Goal: Task Accomplishment & Management: Manage account settings

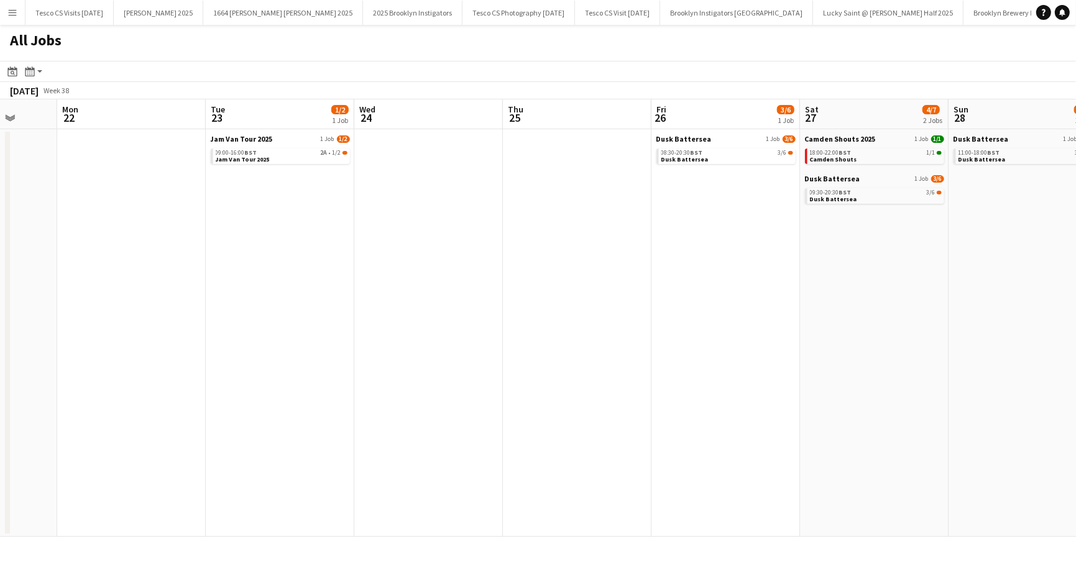
scroll to position [0, 543]
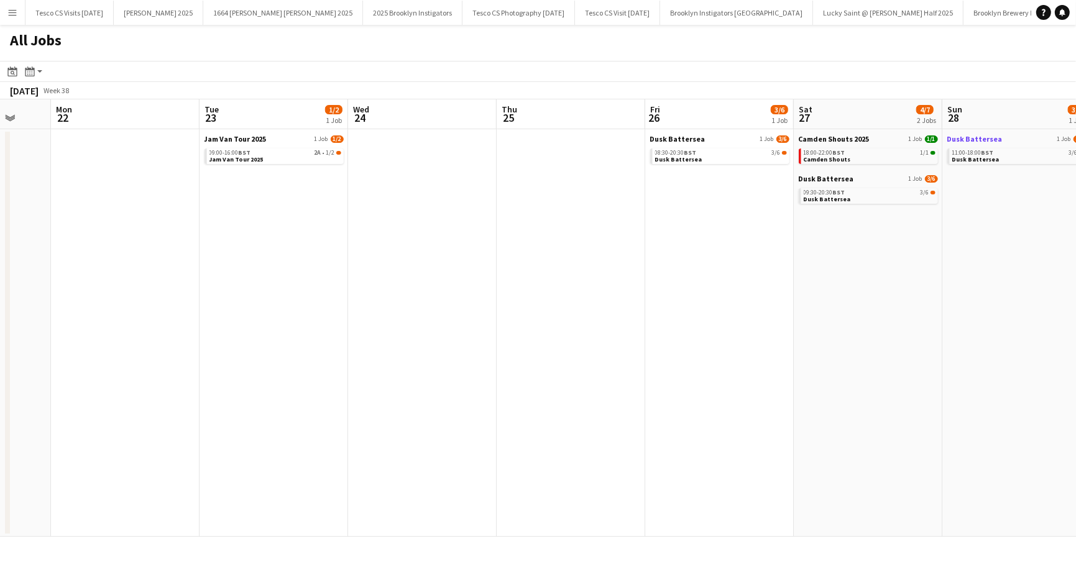
click at [976, 136] on span "Dusk Battersea" at bounding box center [974, 138] width 55 height 9
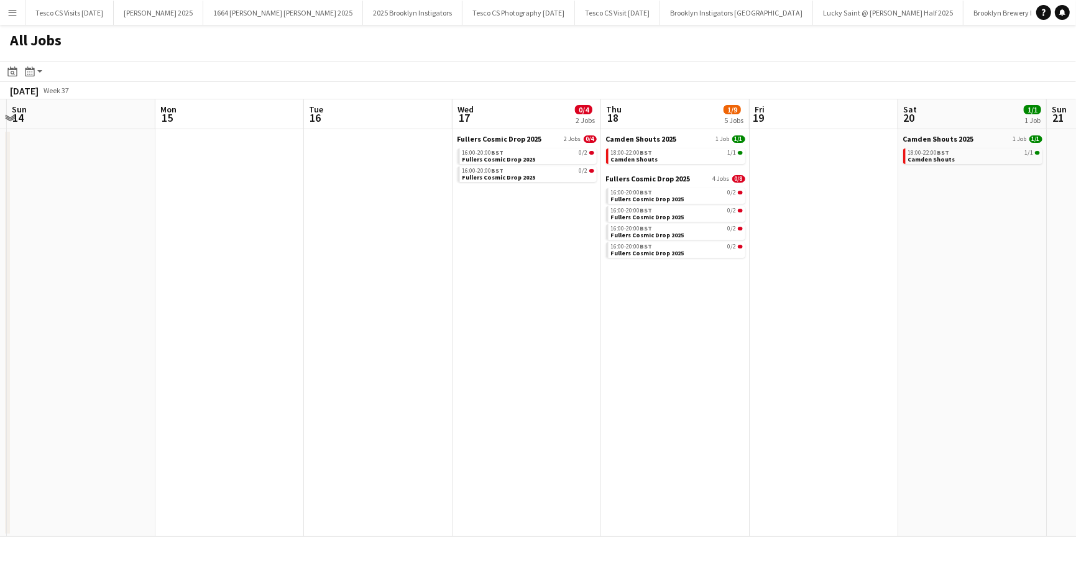
scroll to position [0, 381]
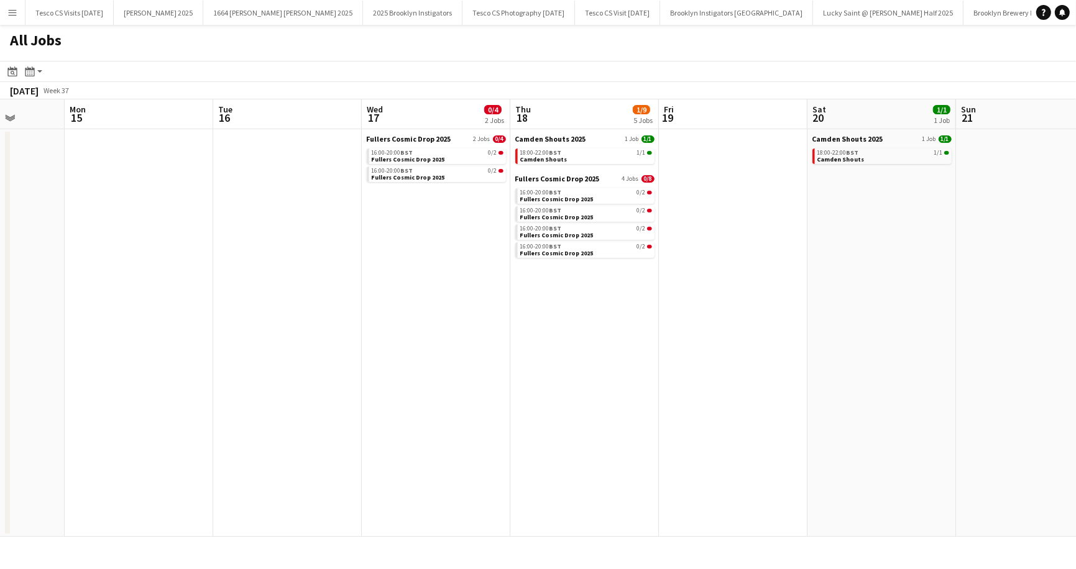
click at [15, 17] on app-icon "Menu" at bounding box center [12, 12] width 10 height 10
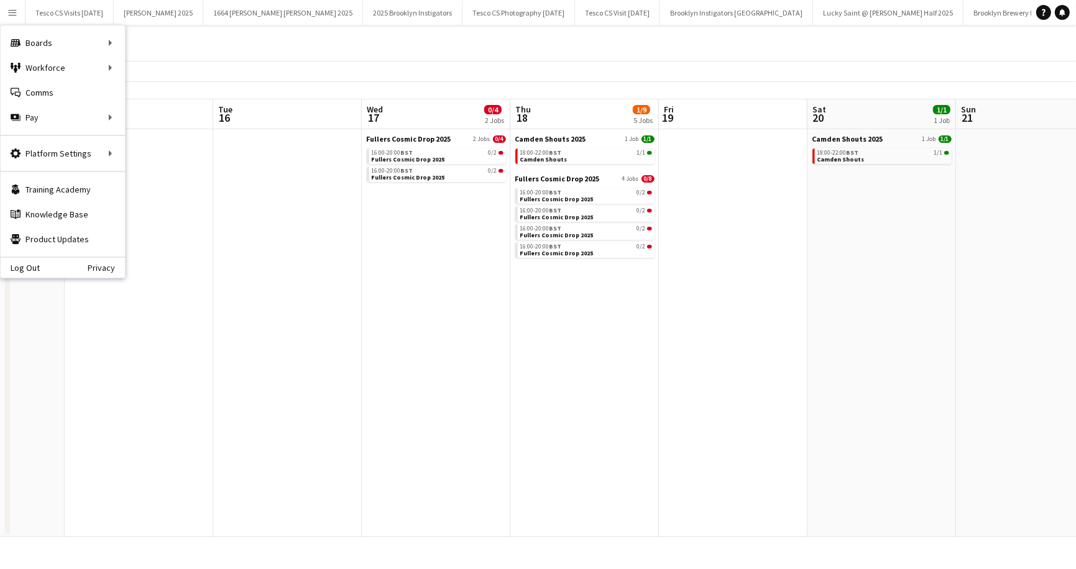
click at [191, 32] on div "All Jobs" at bounding box center [538, 43] width 1076 height 36
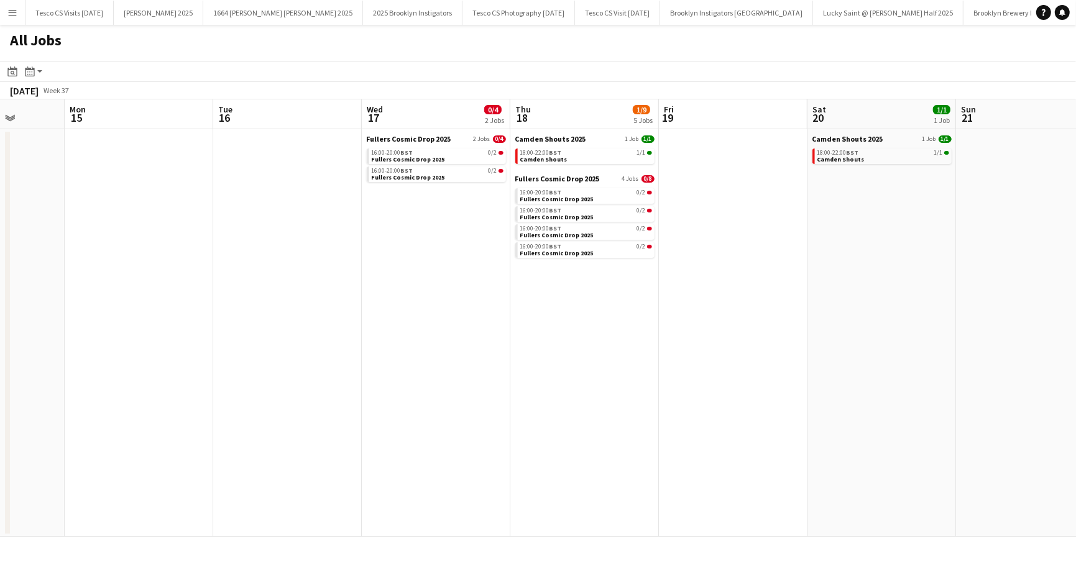
click at [16, 11] on app-icon "Menu" at bounding box center [12, 12] width 10 height 10
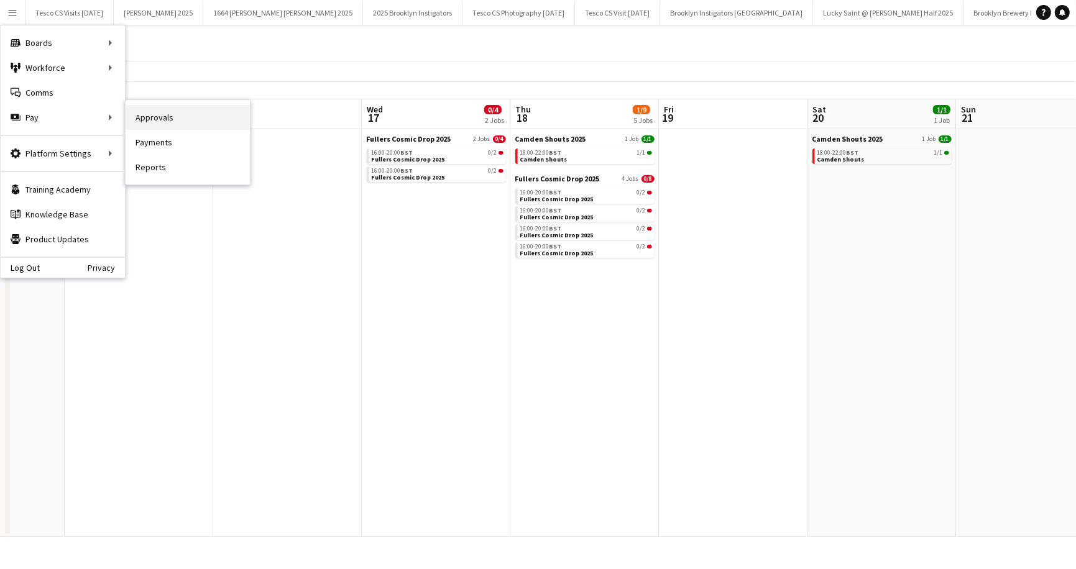
click at [172, 113] on link "Approvals" at bounding box center [188, 117] width 124 height 25
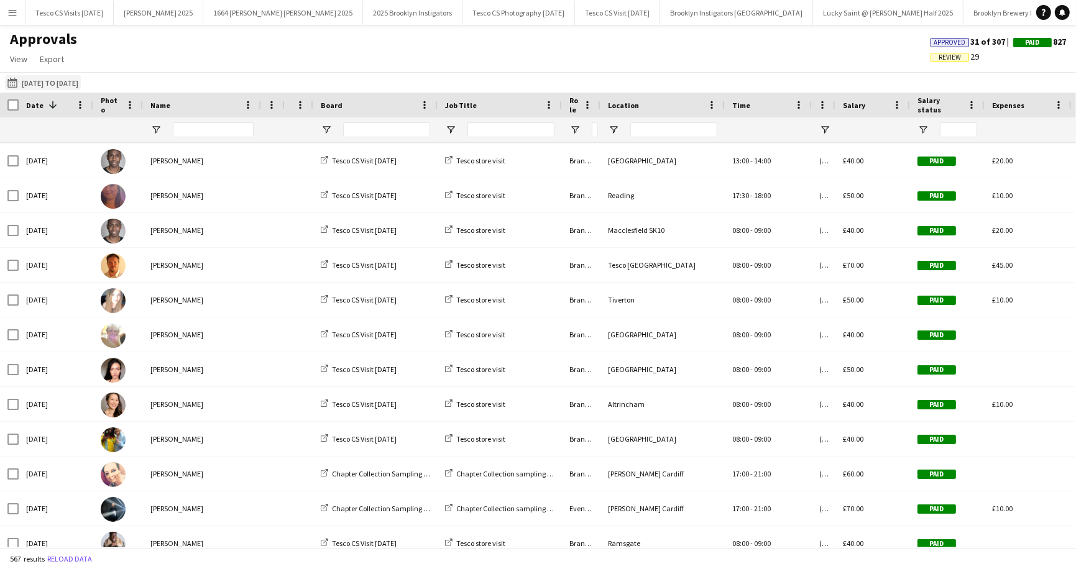
click at [19, 82] on app-icon "01-05-2025 to 31-07-2025" at bounding box center [14, 83] width 14 height 10
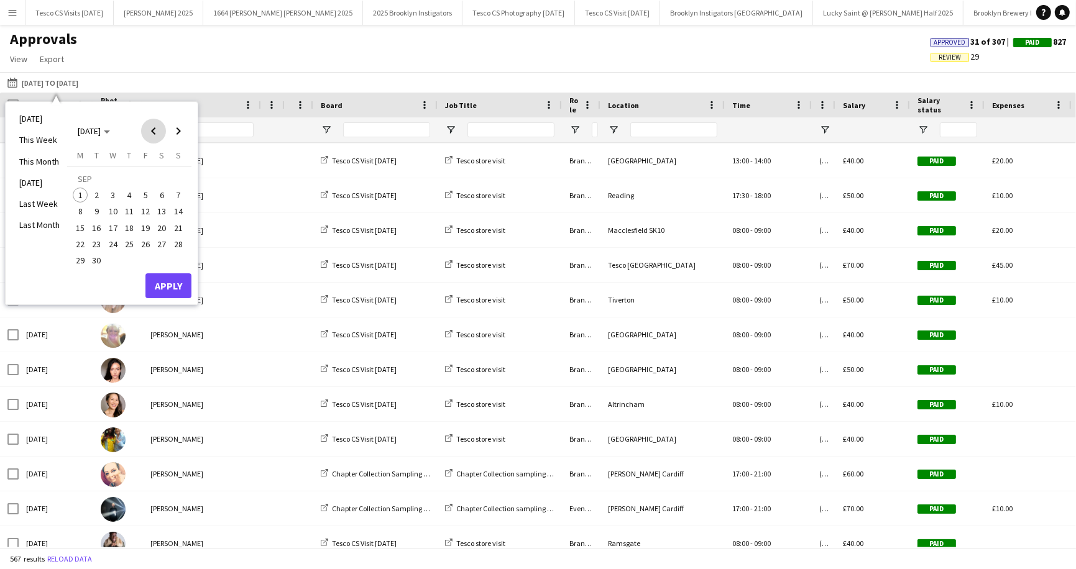
click at [153, 131] on span "Previous month" at bounding box center [153, 131] width 25 height 25
click at [144, 177] on span "1" at bounding box center [145, 180] width 15 height 17
click at [178, 130] on span "Next month" at bounding box center [178, 131] width 25 height 25
click at [96, 257] on span "30" at bounding box center [96, 260] width 15 height 15
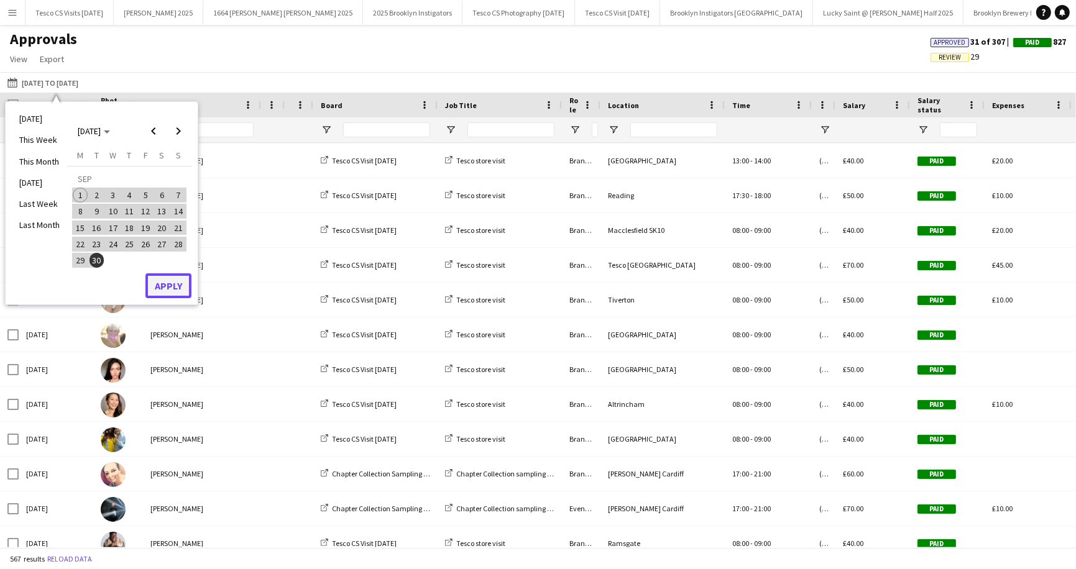
click at [175, 283] on button "Apply" at bounding box center [168, 285] width 46 height 25
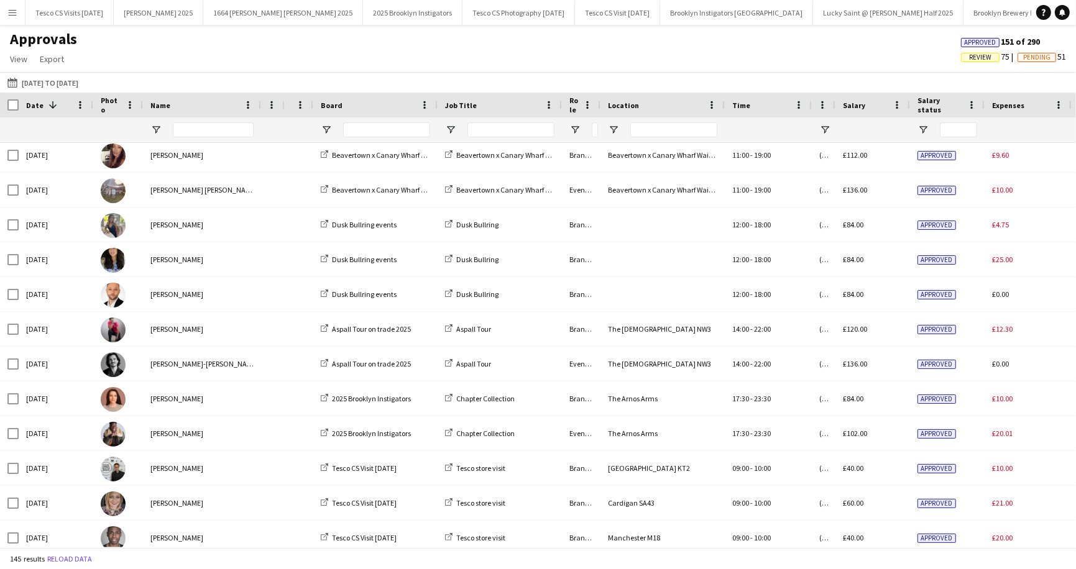
click at [977, 57] on span "Review" at bounding box center [980, 57] width 22 height 8
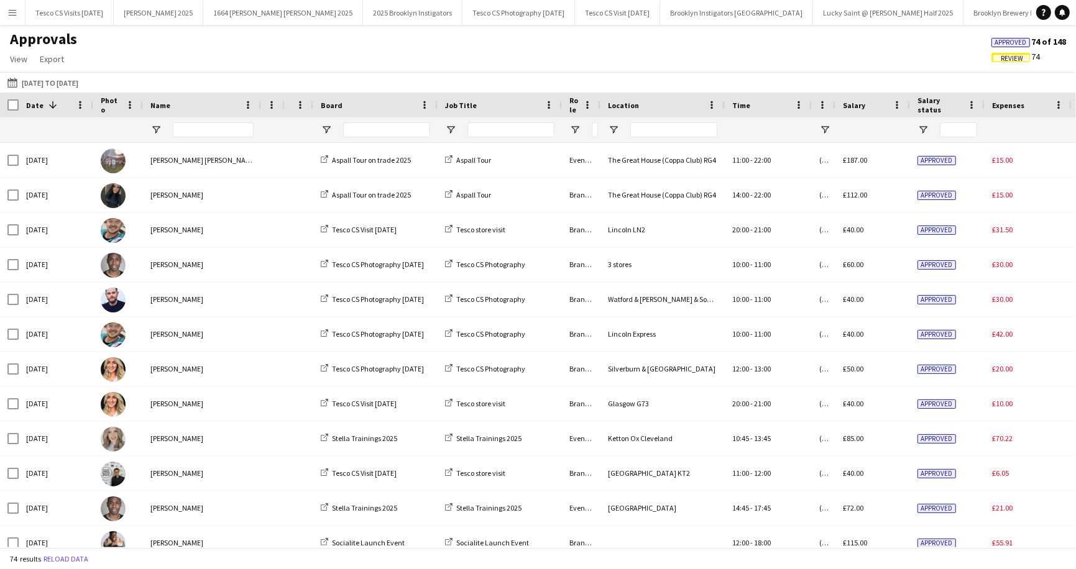
click at [1015, 57] on span "Review" at bounding box center [1012, 59] width 22 height 8
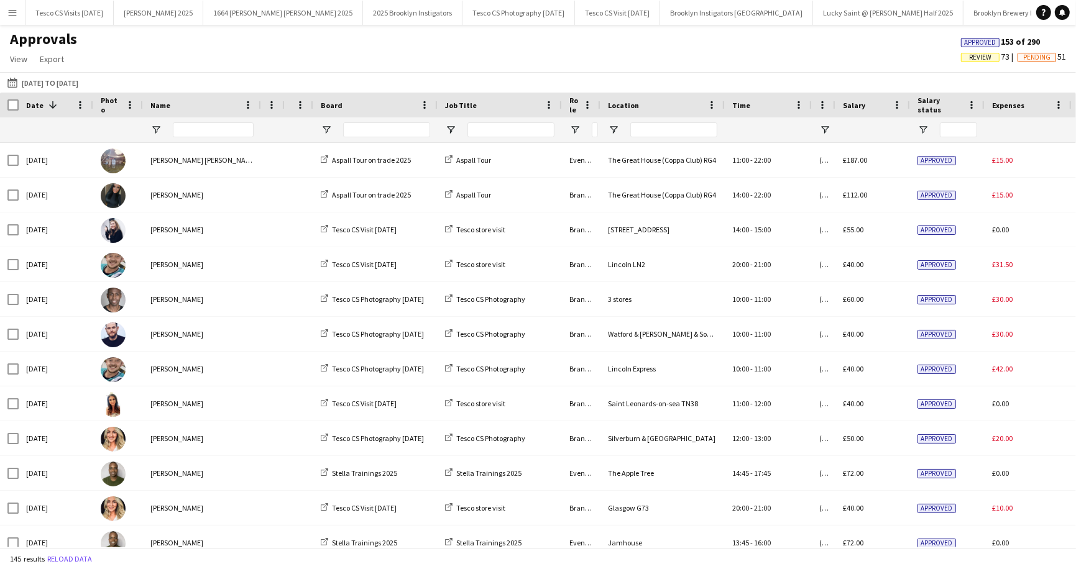
click at [969, 58] on span "Review" at bounding box center [980, 57] width 22 height 8
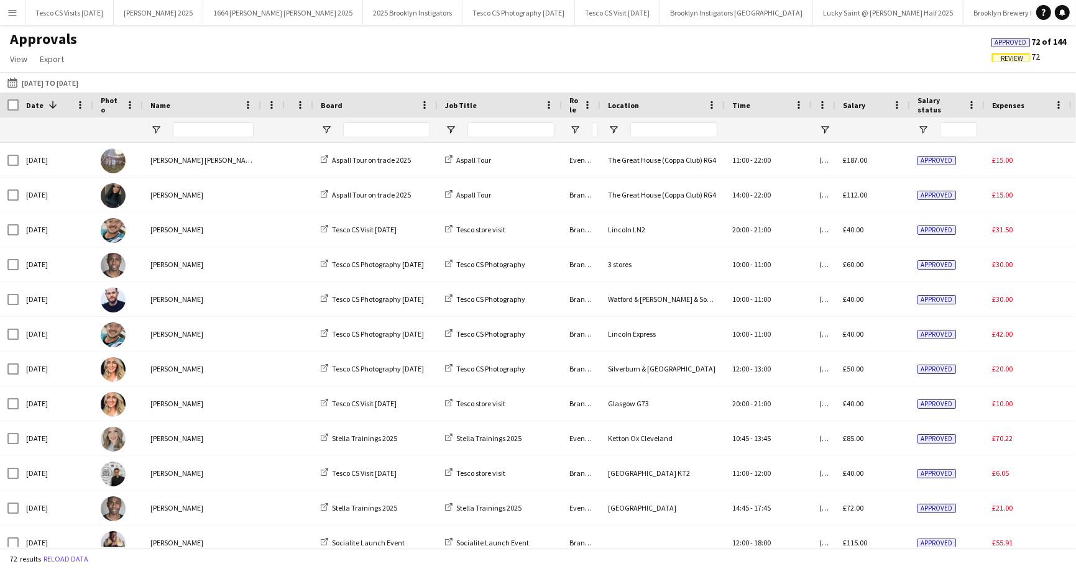
click at [998, 53] on span "Review" at bounding box center [1010, 57] width 39 height 9
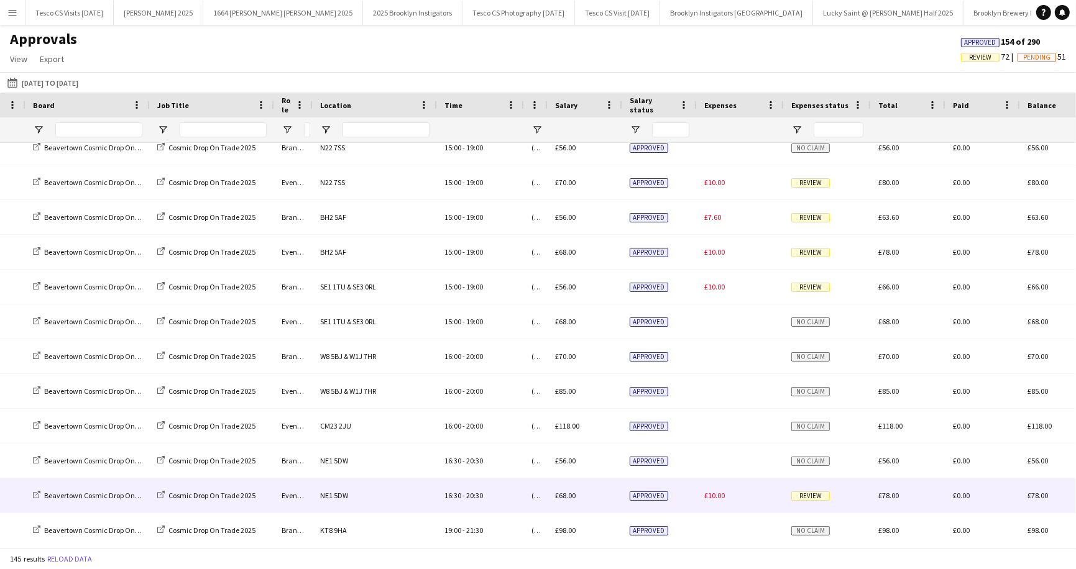
click at [813, 495] on span "Review" at bounding box center [810, 496] width 39 height 9
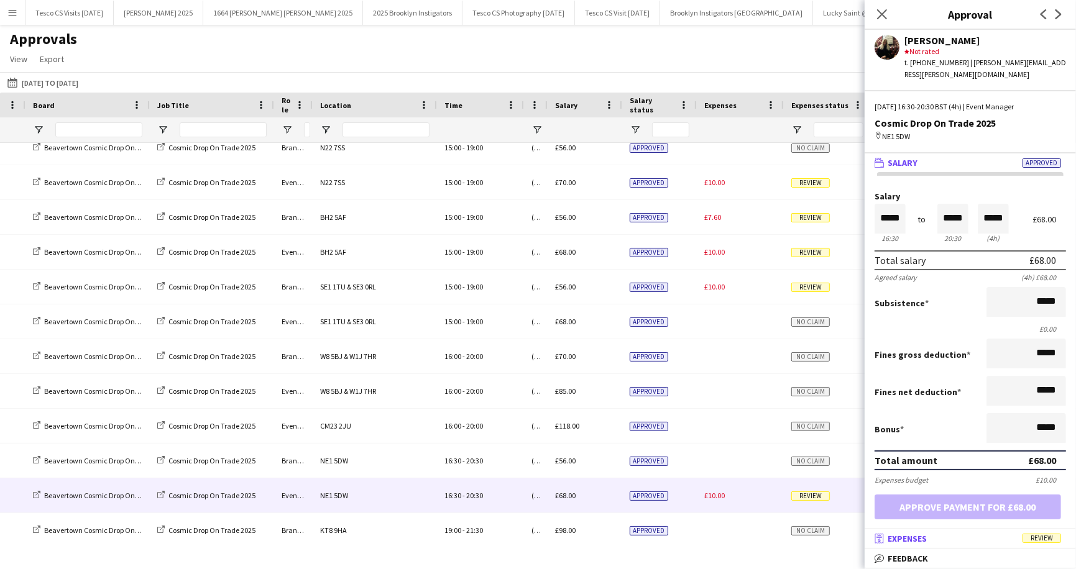
click at [1042, 538] on span "Review" at bounding box center [1041, 538] width 39 height 9
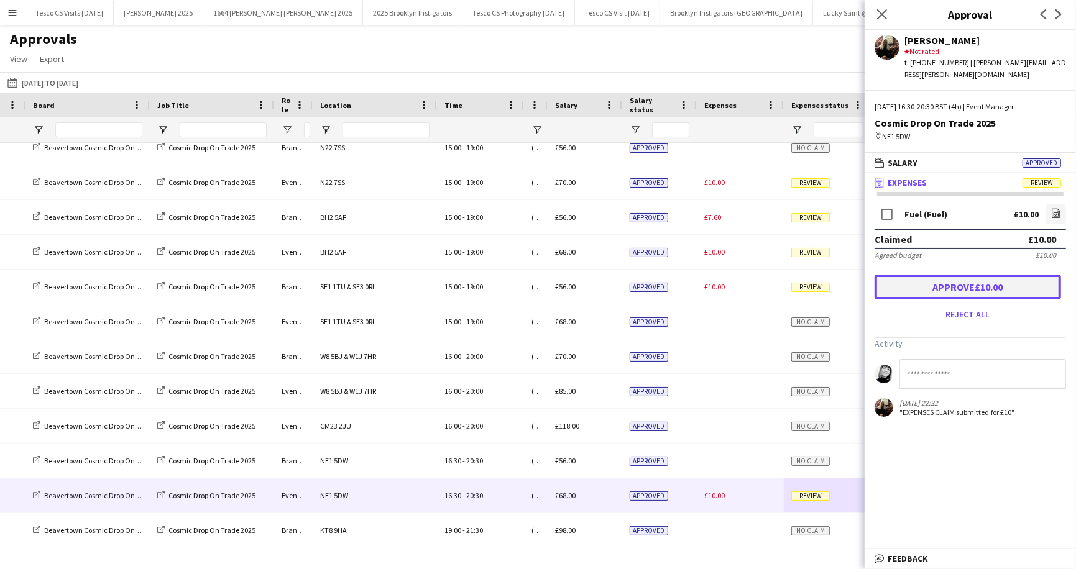
click at [964, 275] on button "Approve £10.00" at bounding box center [967, 287] width 186 height 25
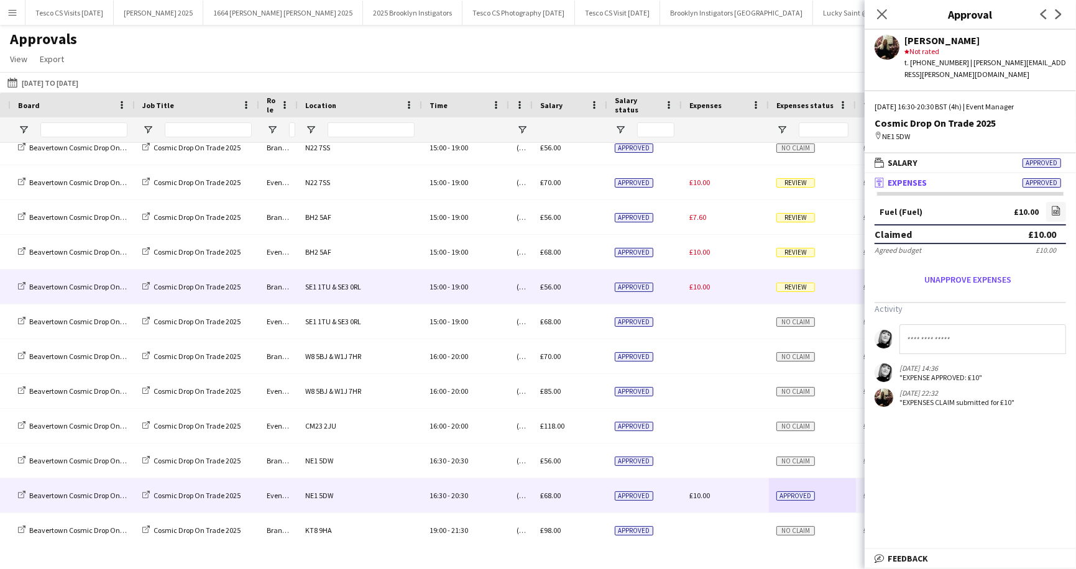
click at [792, 290] on span "Review" at bounding box center [795, 287] width 39 height 9
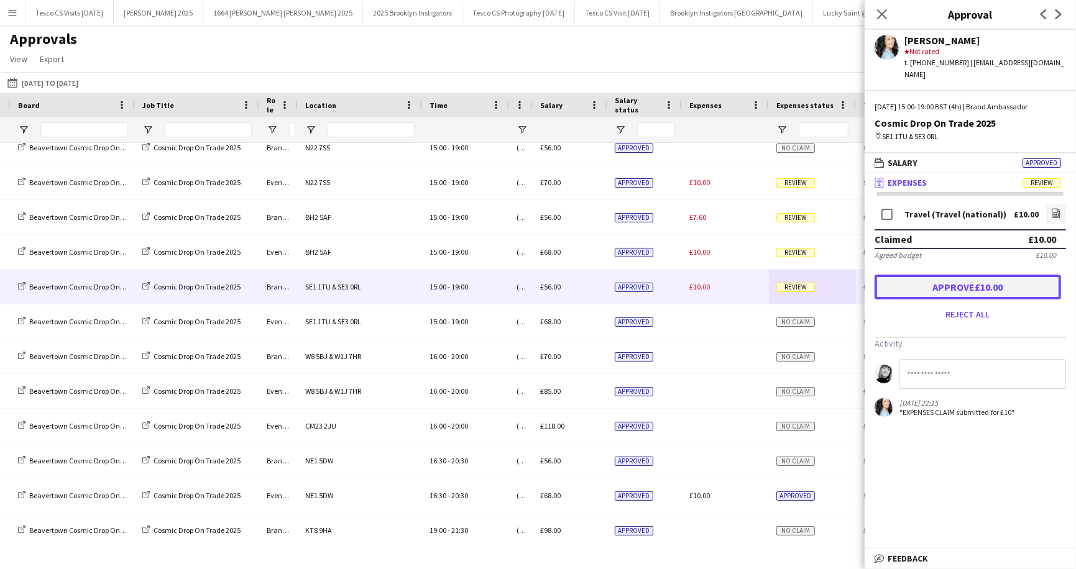
click at [957, 287] on button "Approve £10.00" at bounding box center [967, 287] width 186 height 25
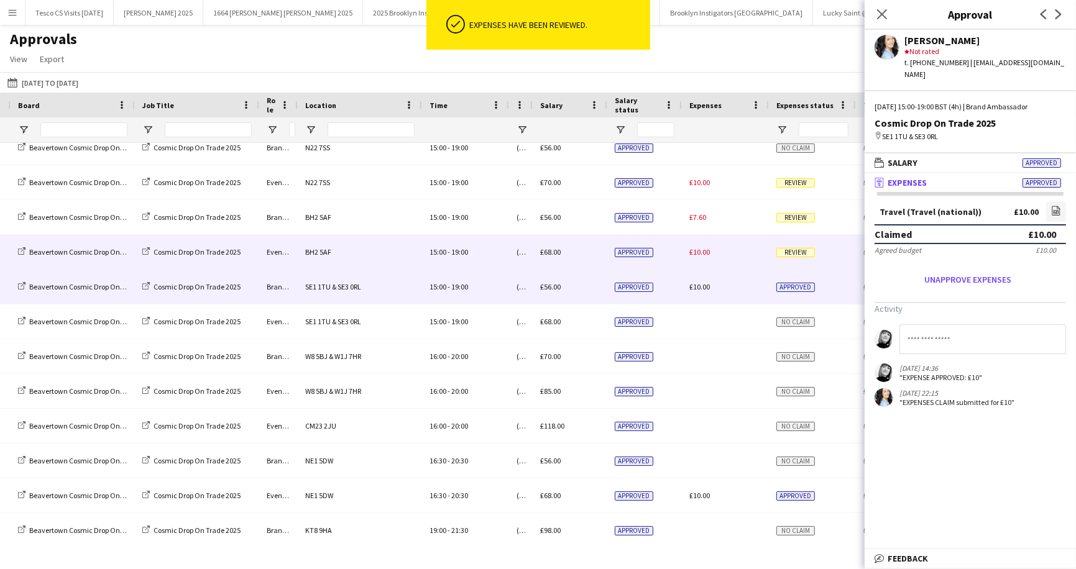
click at [789, 251] on span "Review" at bounding box center [795, 252] width 39 height 9
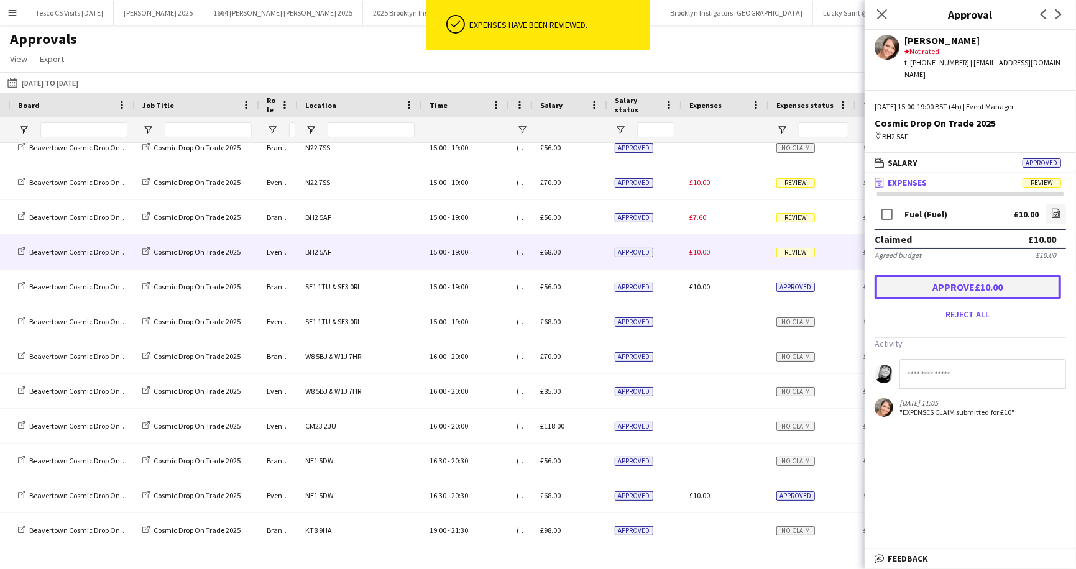
click at [929, 278] on button "Approve £10.00" at bounding box center [967, 287] width 186 height 25
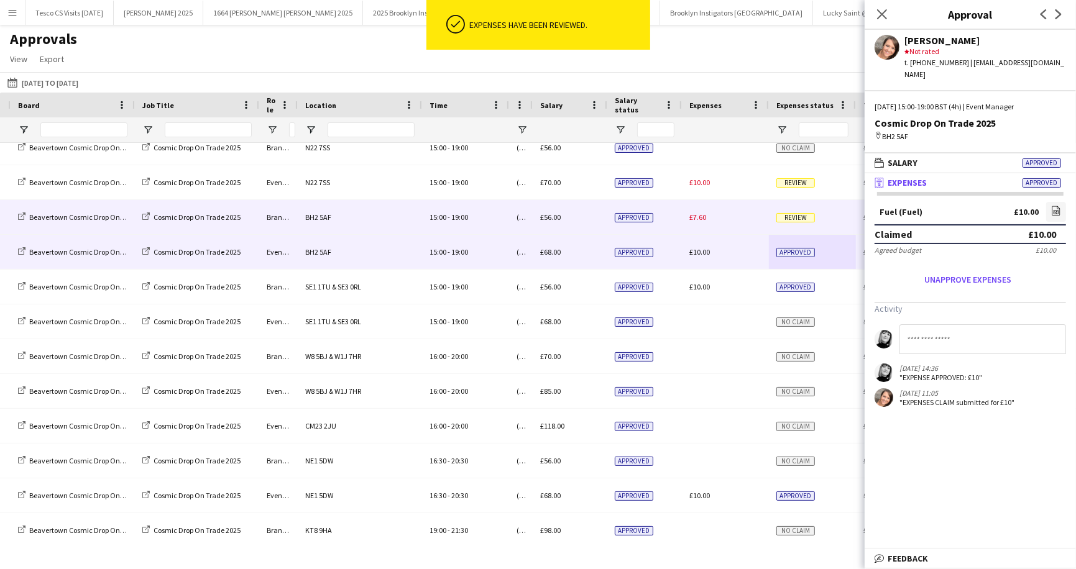
click at [795, 218] on span "Review" at bounding box center [795, 217] width 39 height 9
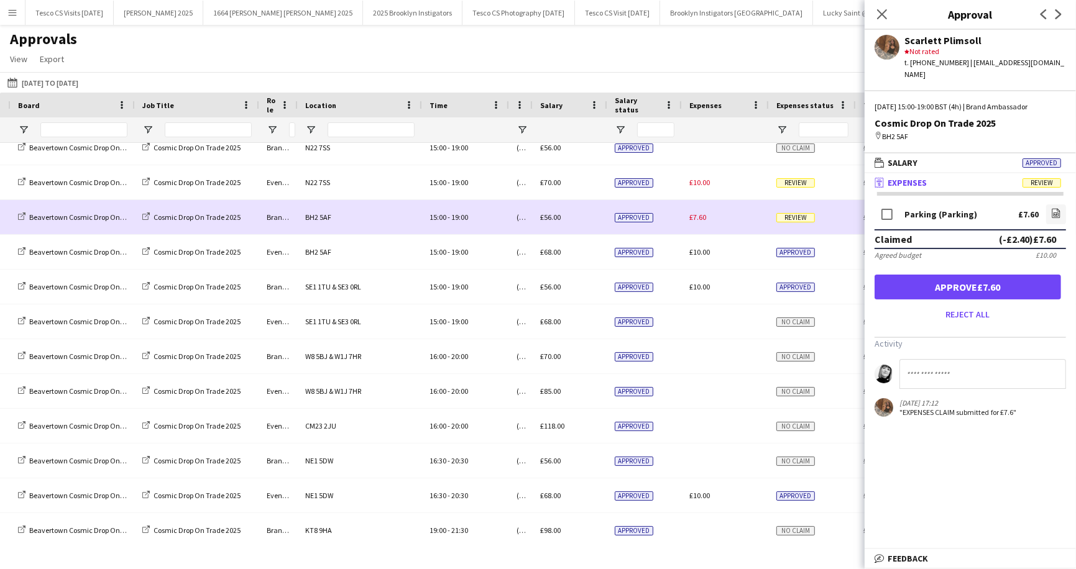
click at [796, 218] on span "Review" at bounding box center [795, 217] width 39 height 9
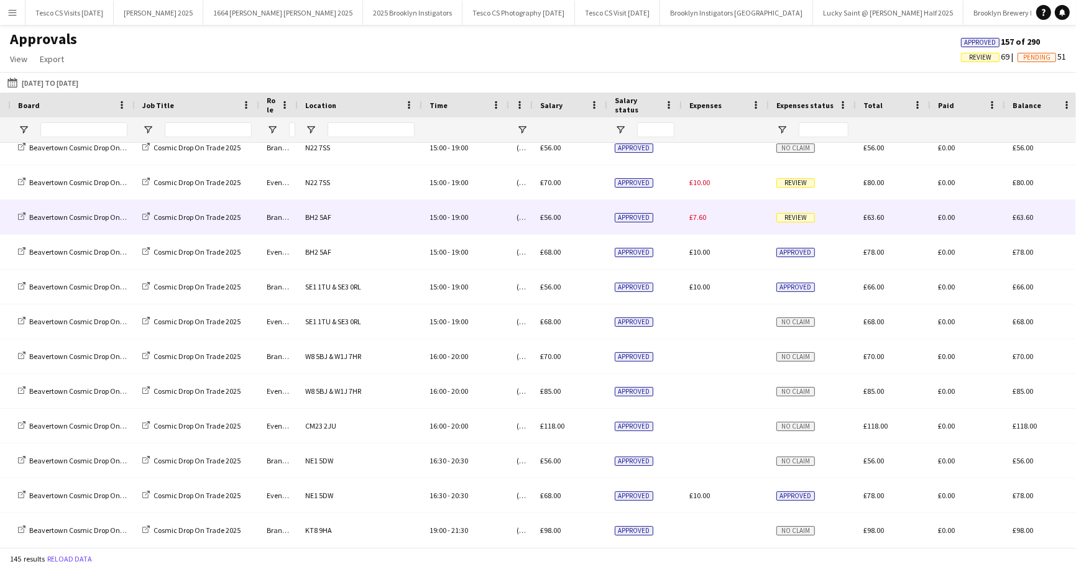
click at [785, 211] on div "Review" at bounding box center [812, 217] width 87 height 34
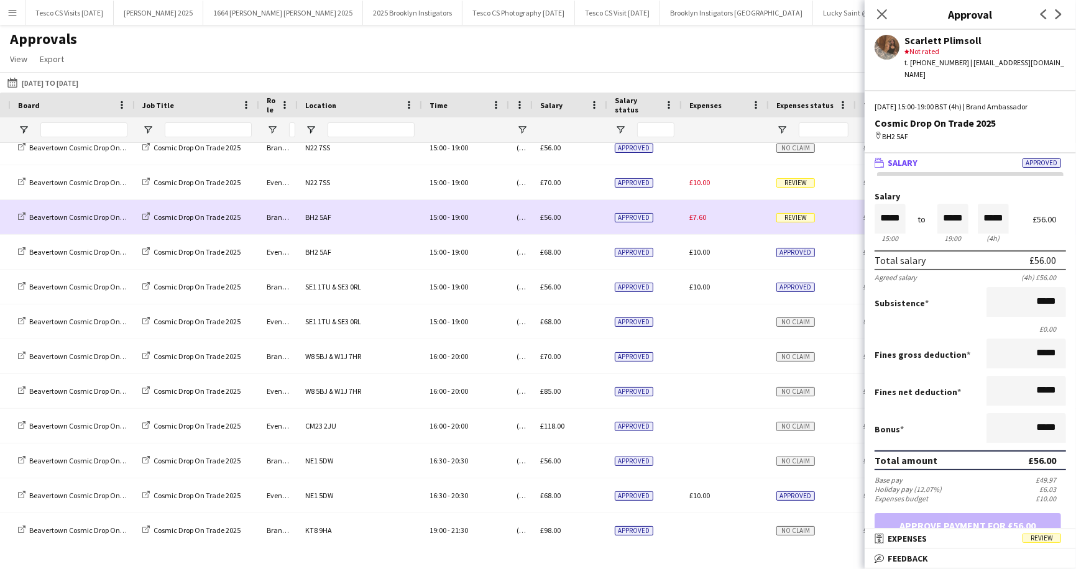
click at [785, 219] on span "Review" at bounding box center [795, 217] width 39 height 9
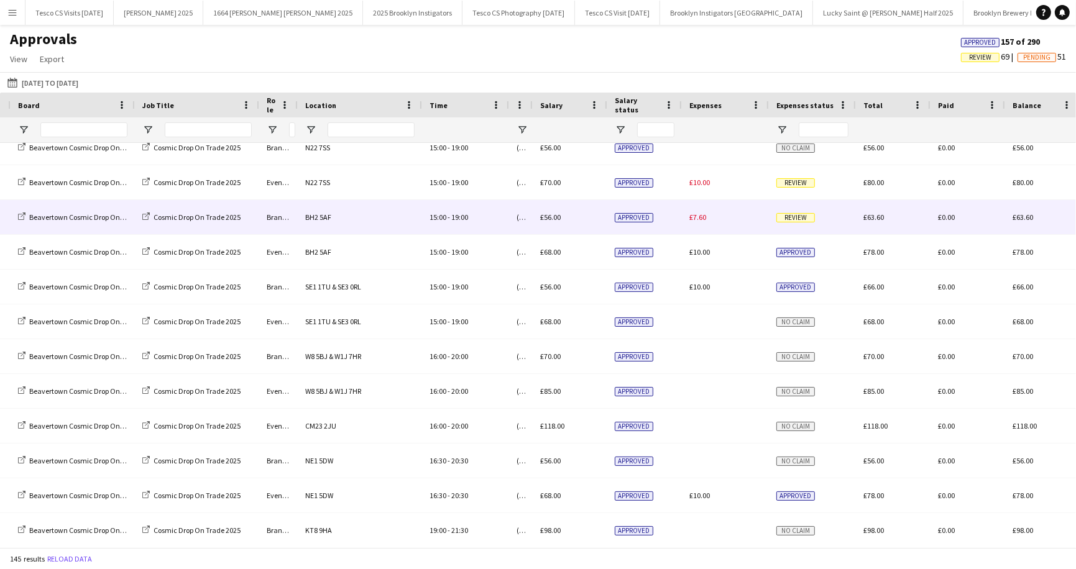
click at [785, 219] on span "Review" at bounding box center [795, 217] width 39 height 9
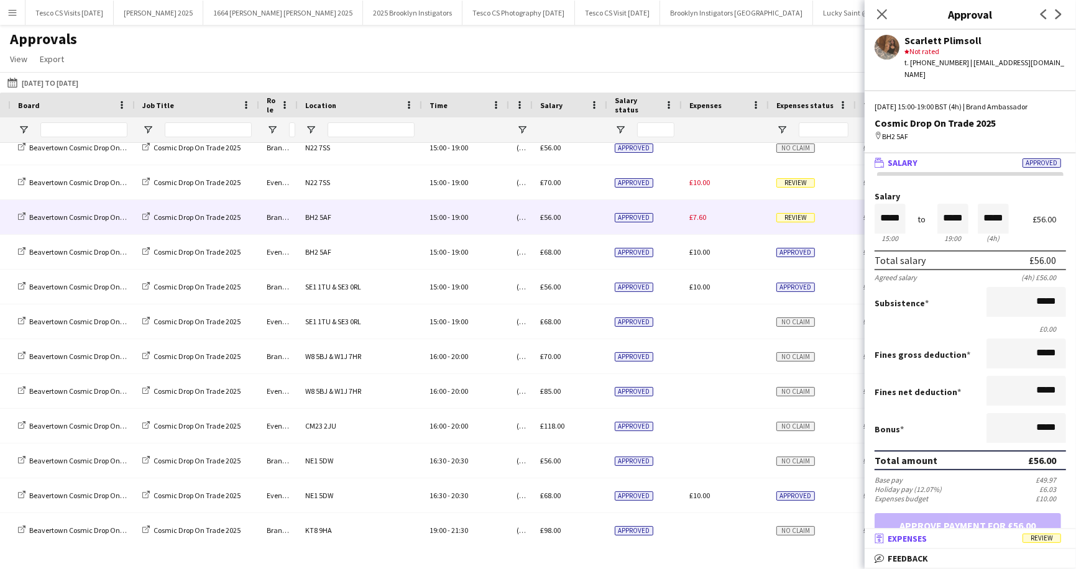
click at [1035, 538] on span "Review" at bounding box center [1041, 538] width 39 height 9
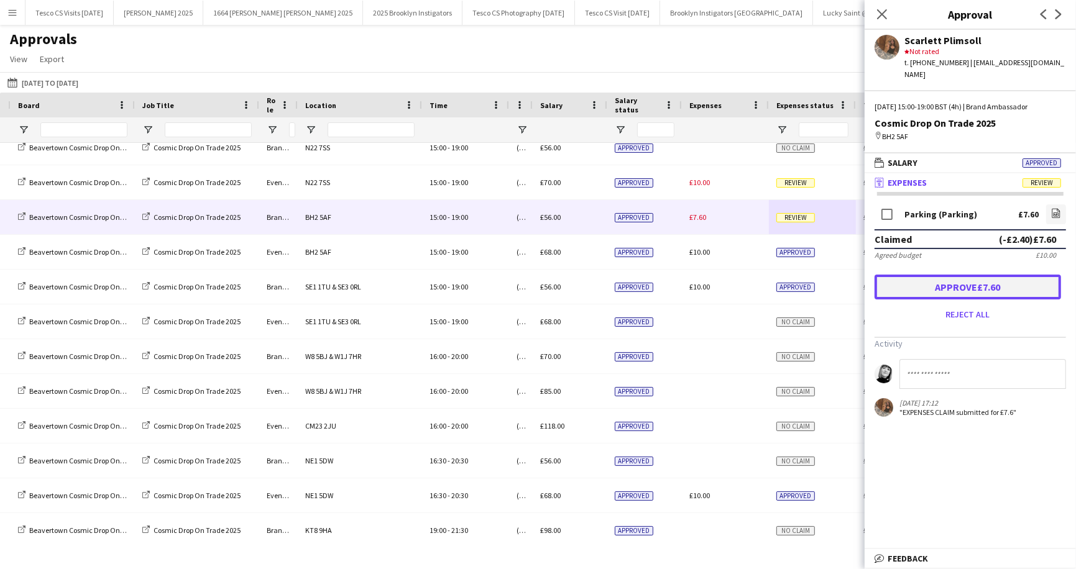
click at [961, 275] on button "Approve £7.60" at bounding box center [967, 287] width 186 height 25
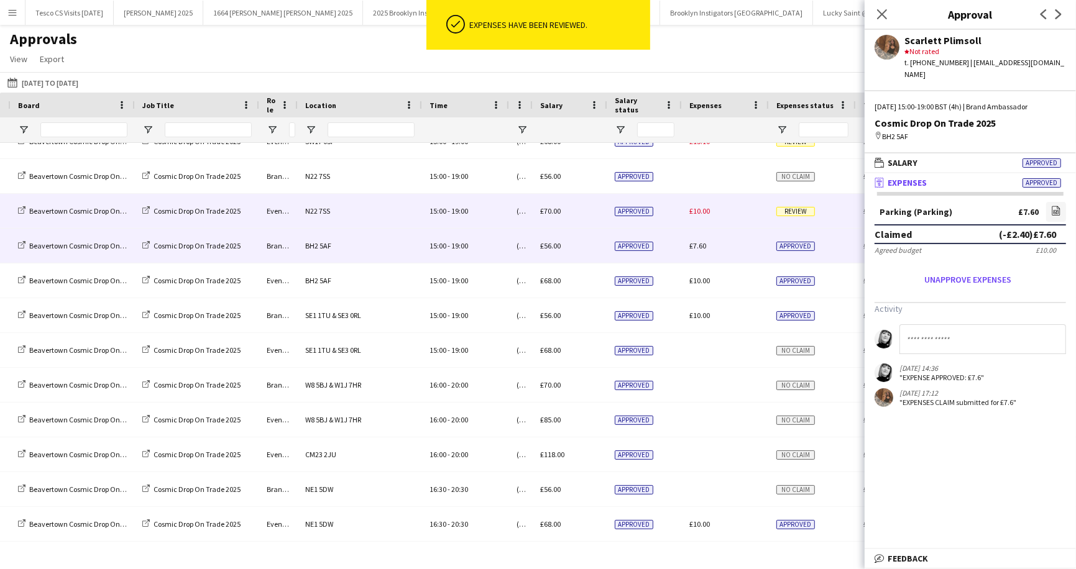
click at [797, 212] on span "Review" at bounding box center [795, 211] width 39 height 9
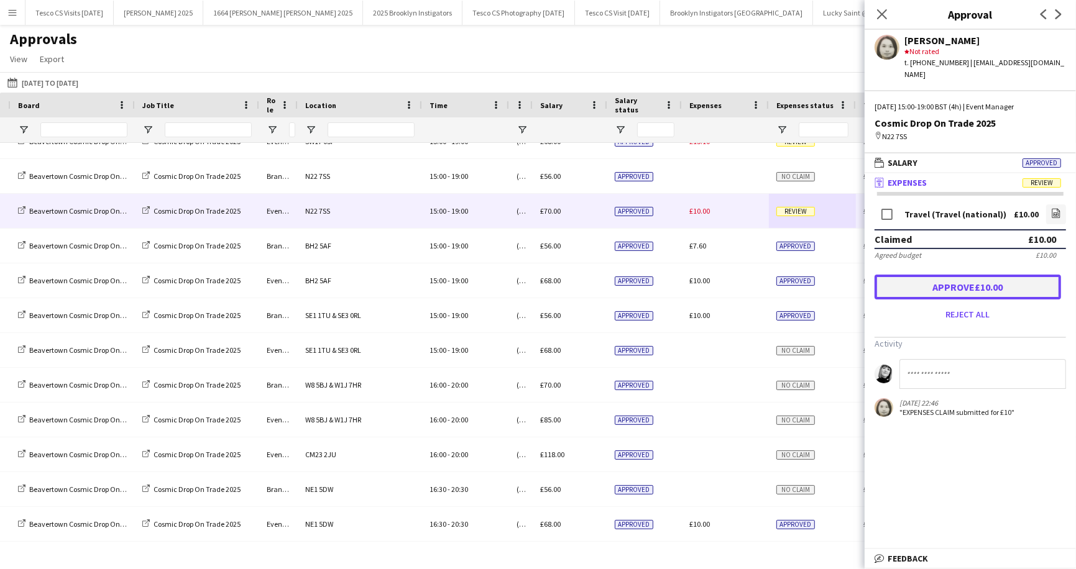
click at [928, 275] on button "Approve £10.00" at bounding box center [967, 287] width 186 height 25
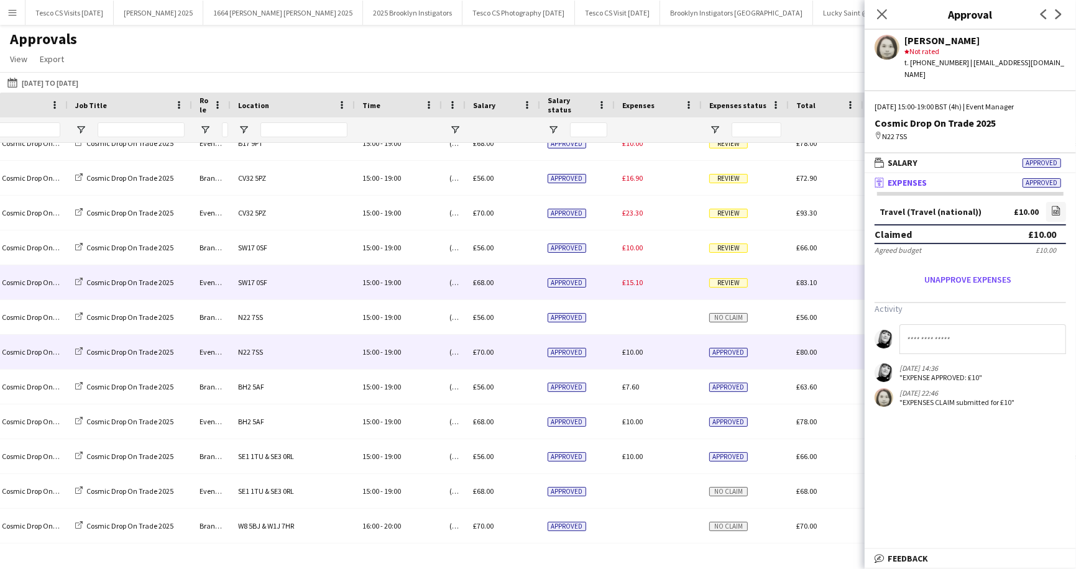
click at [723, 281] on span "Review" at bounding box center [728, 282] width 39 height 9
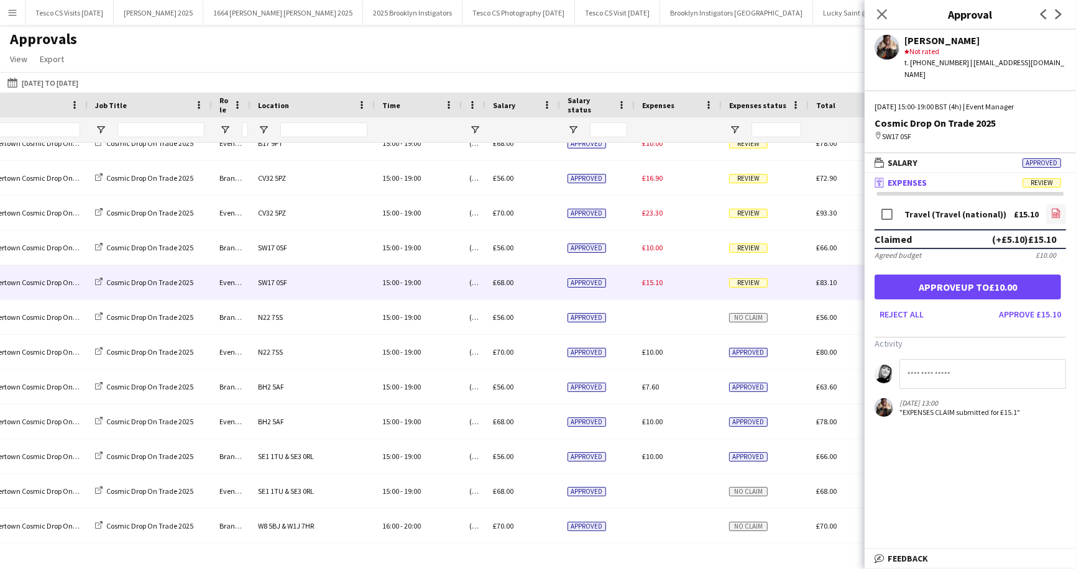
click at [1056, 208] on icon "file-image" at bounding box center [1056, 213] width 10 height 10
click at [1019, 305] on button "Approve £15.10" at bounding box center [1030, 315] width 72 height 20
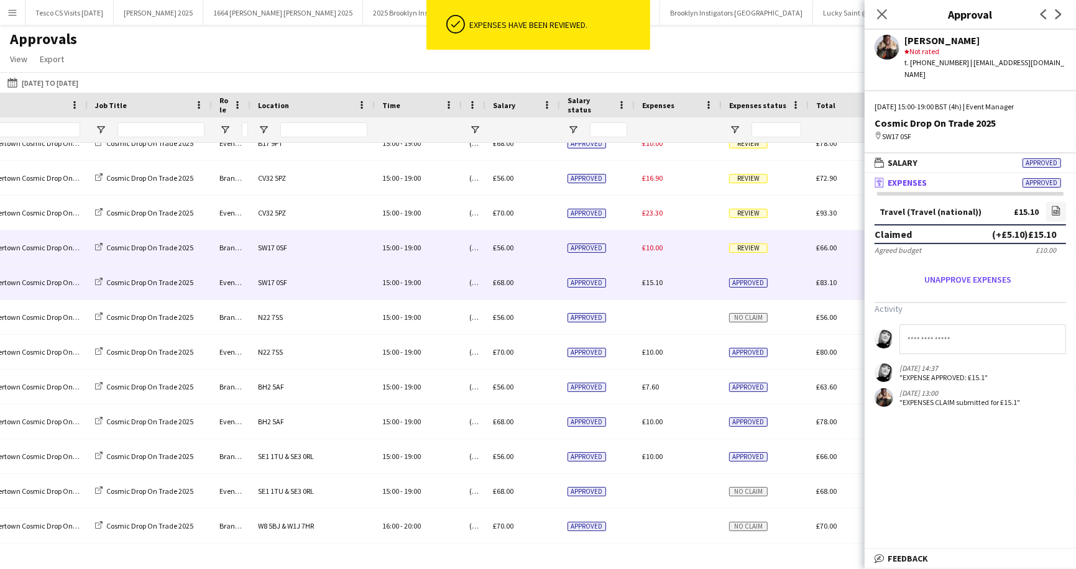
click at [750, 247] on span "Review" at bounding box center [748, 248] width 39 height 9
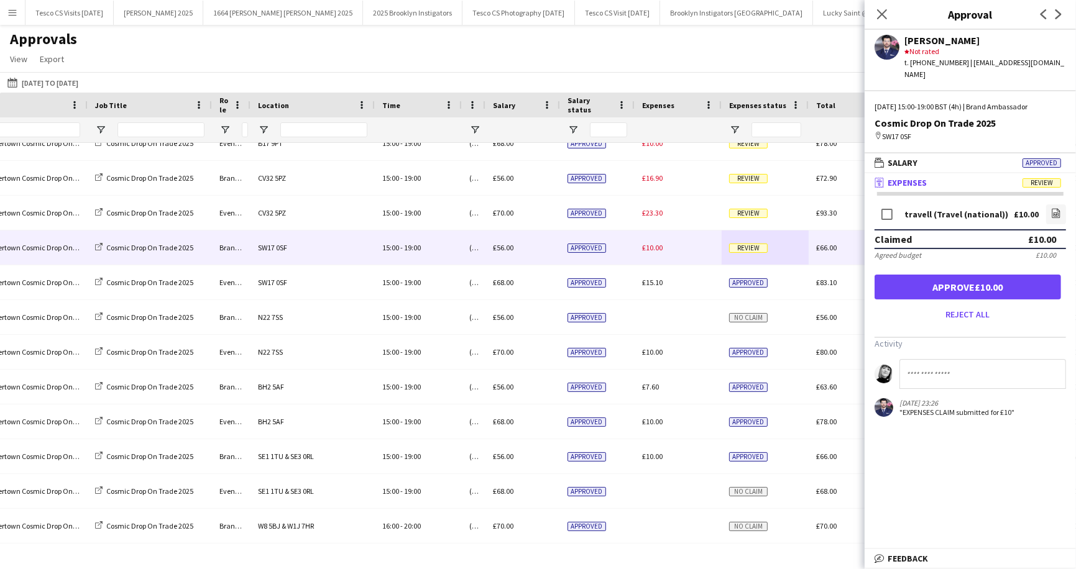
click at [1050, 177] on mat-panel-title "receipt Expenses Review" at bounding box center [967, 182] width 206 height 11
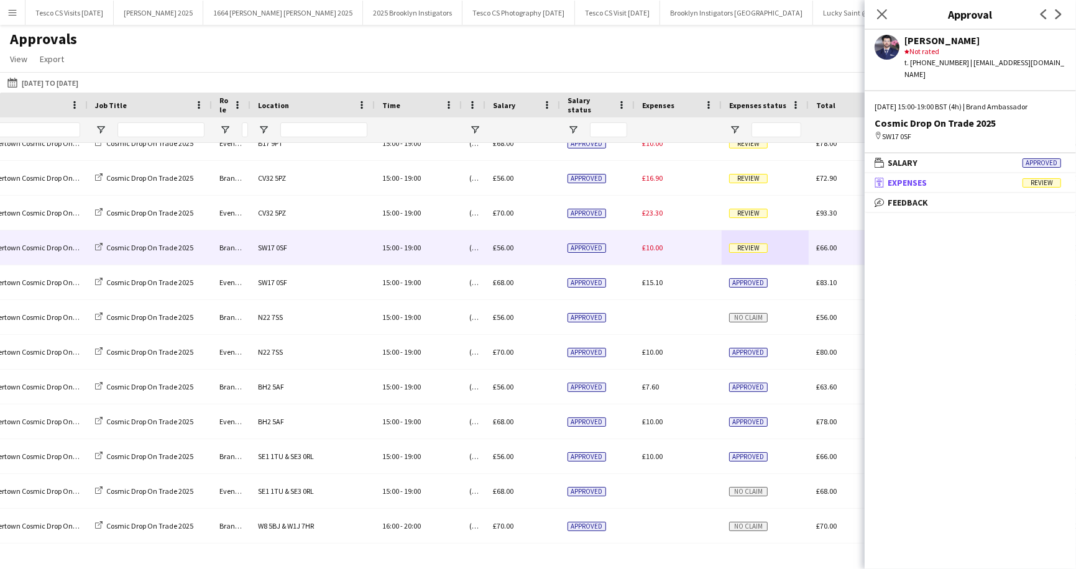
click at [1048, 178] on span "Review" at bounding box center [1041, 182] width 39 height 9
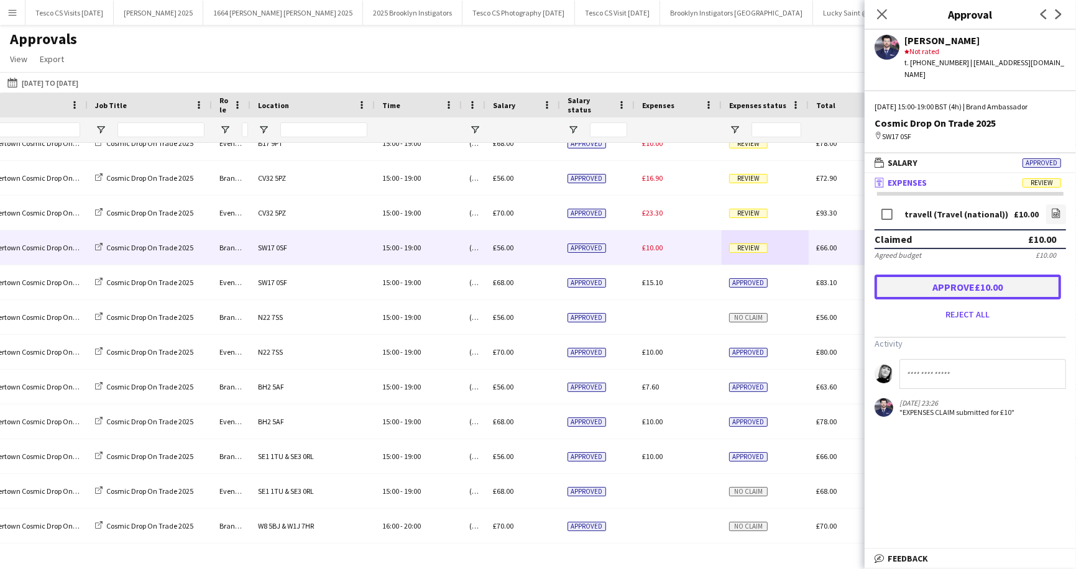
click at [968, 275] on button "Approve £10.00" at bounding box center [967, 287] width 186 height 25
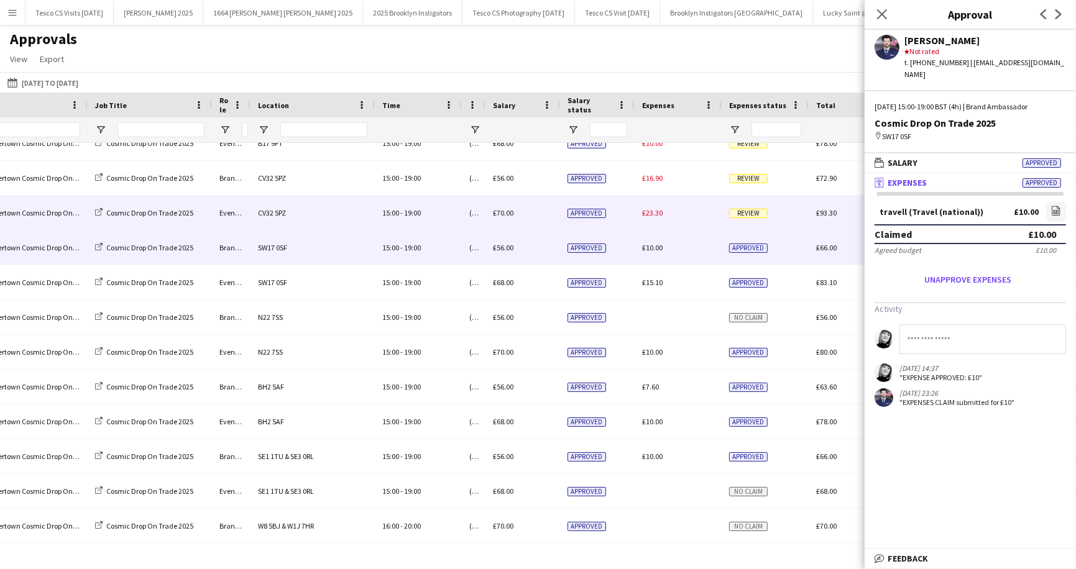
click at [749, 211] on span "Review" at bounding box center [748, 213] width 39 height 9
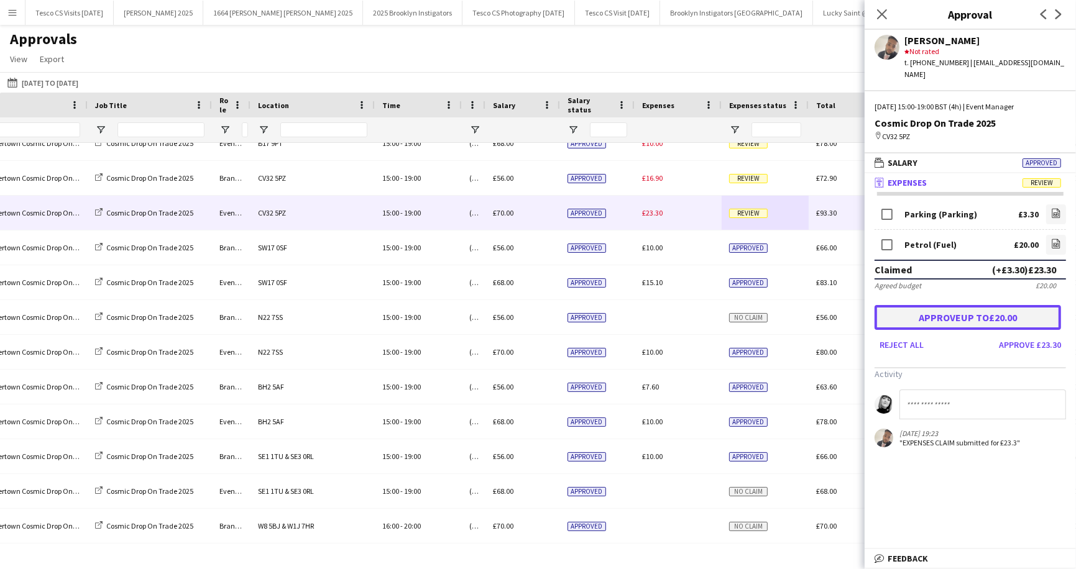
click at [967, 308] on button "Approve up to £20.00" at bounding box center [967, 317] width 186 height 25
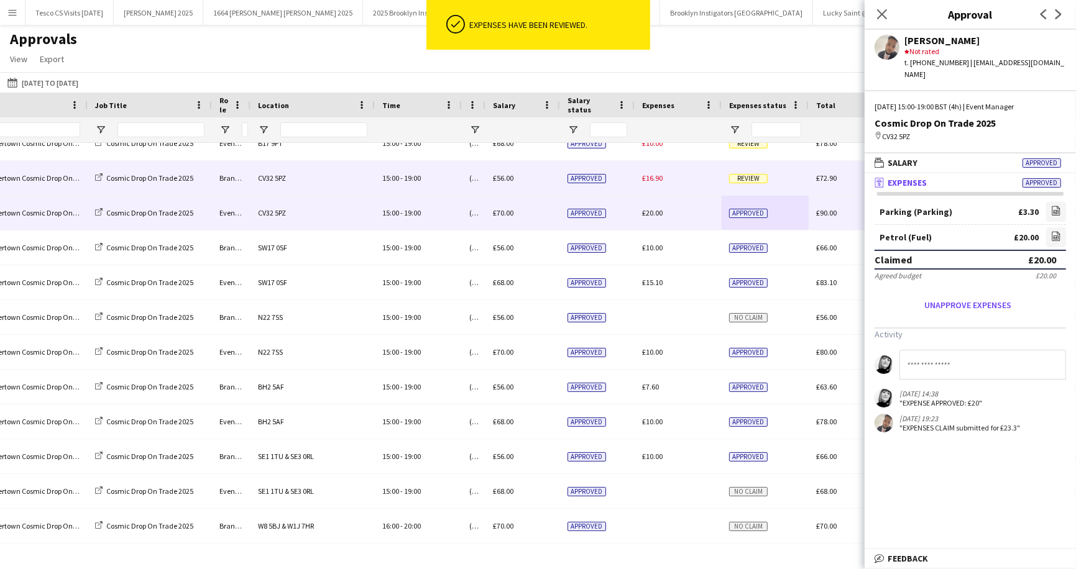
click at [744, 178] on span "Review" at bounding box center [748, 178] width 39 height 9
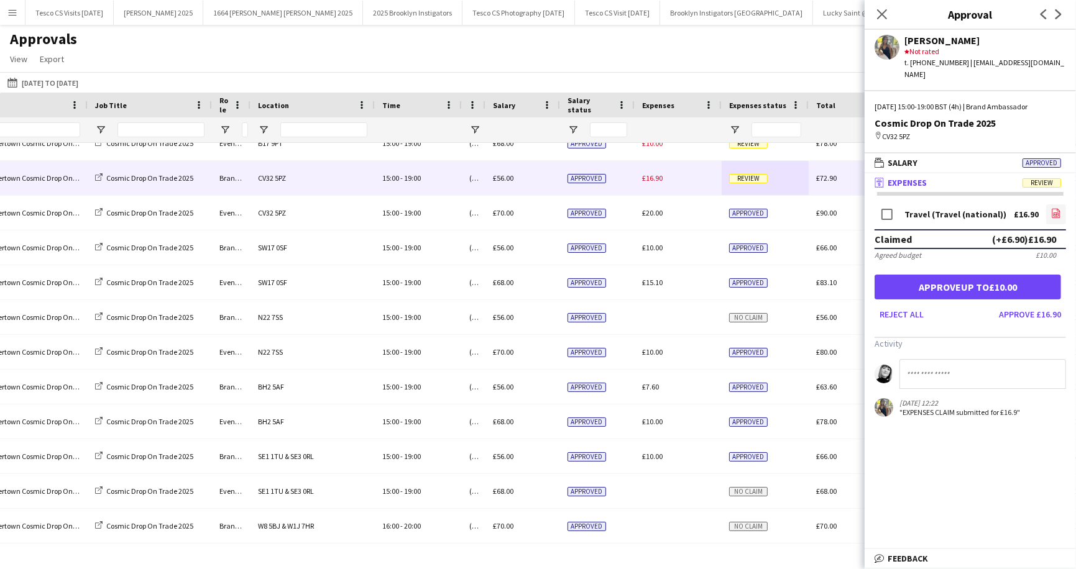
click at [1056, 208] on icon "file-image" at bounding box center [1056, 213] width 10 height 10
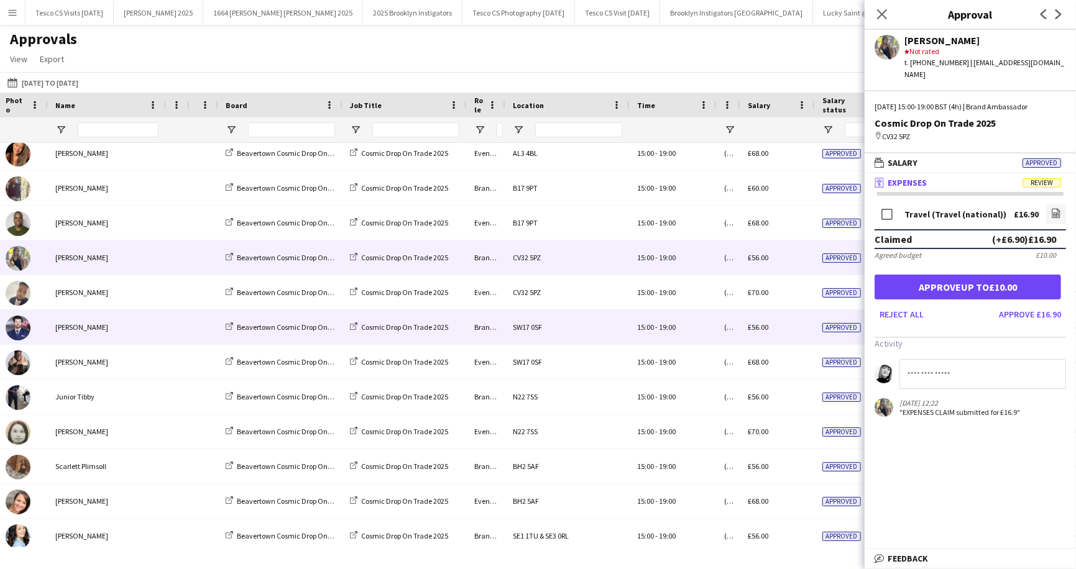
scroll to position [4371, 0]
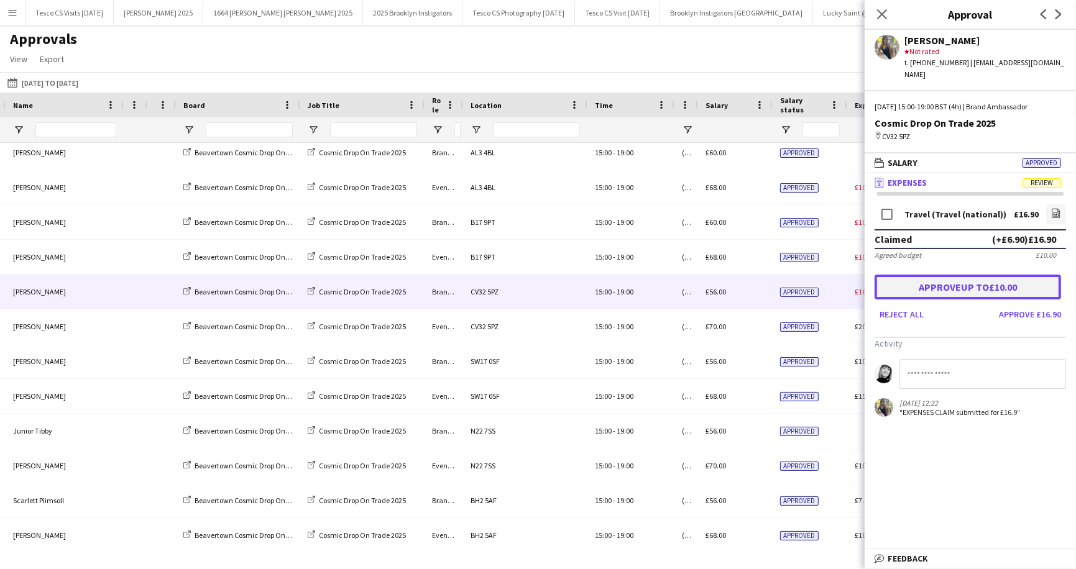
click at [969, 281] on button "Approve up to £10.00" at bounding box center [967, 287] width 186 height 25
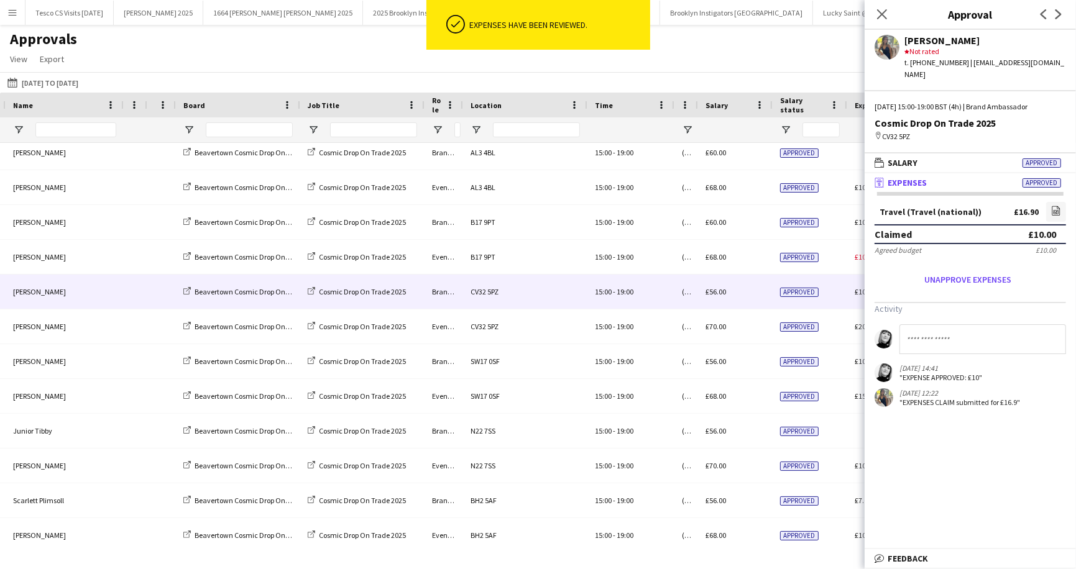
click at [790, 57] on div "Approvals View Customise view Customise filters Reset Filters Reset View Reset …" at bounding box center [538, 51] width 1076 height 42
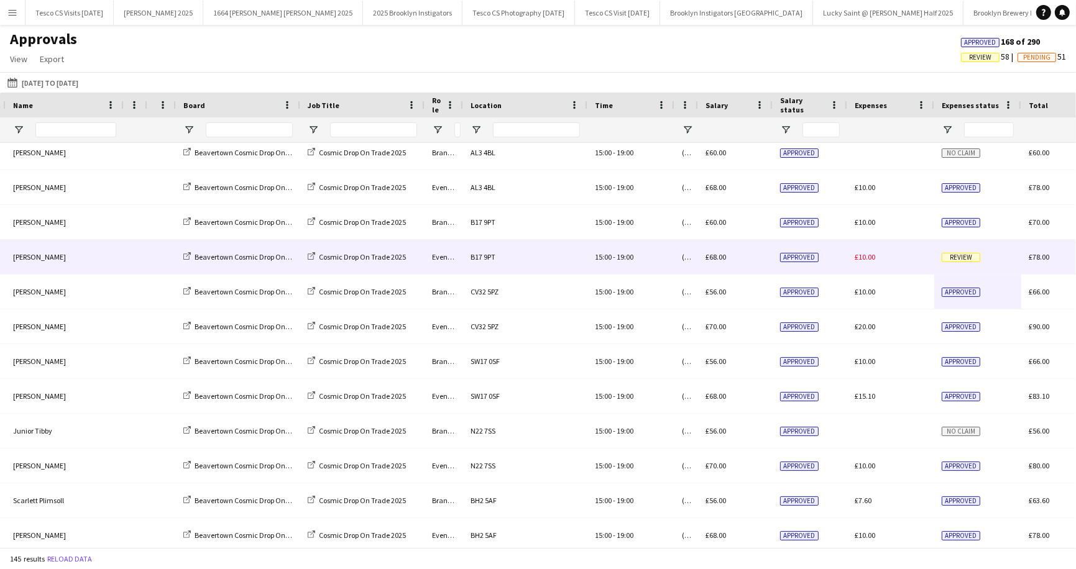
click at [955, 257] on span "Review" at bounding box center [960, 257] width 39 height 9
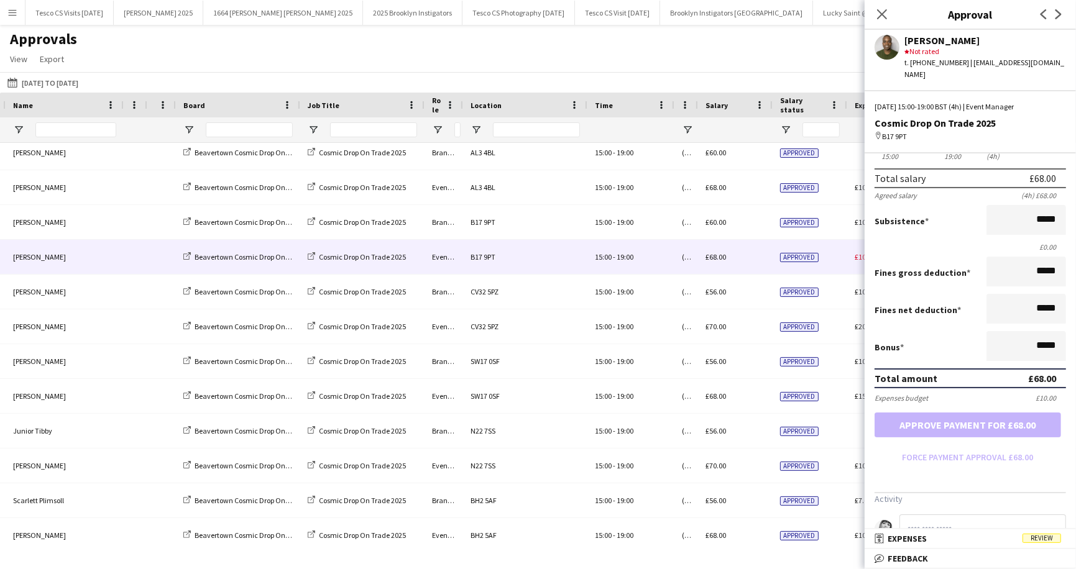
scroll to position [100, 0]
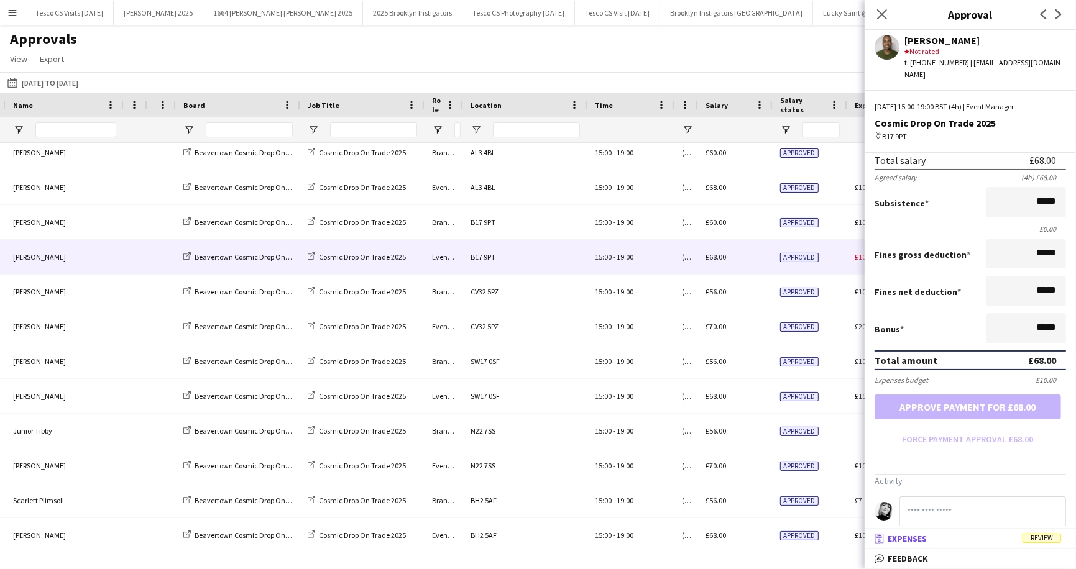
click at [1046, 536] on span "Review" at bounding box center [1041, 538] width 39 height 9
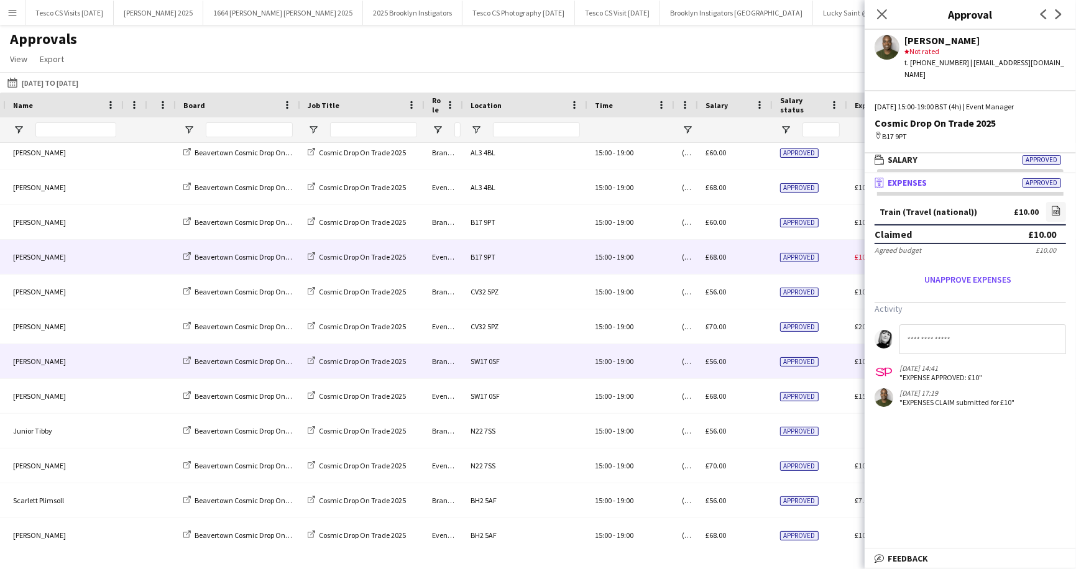
scroll to position [4327, 0]
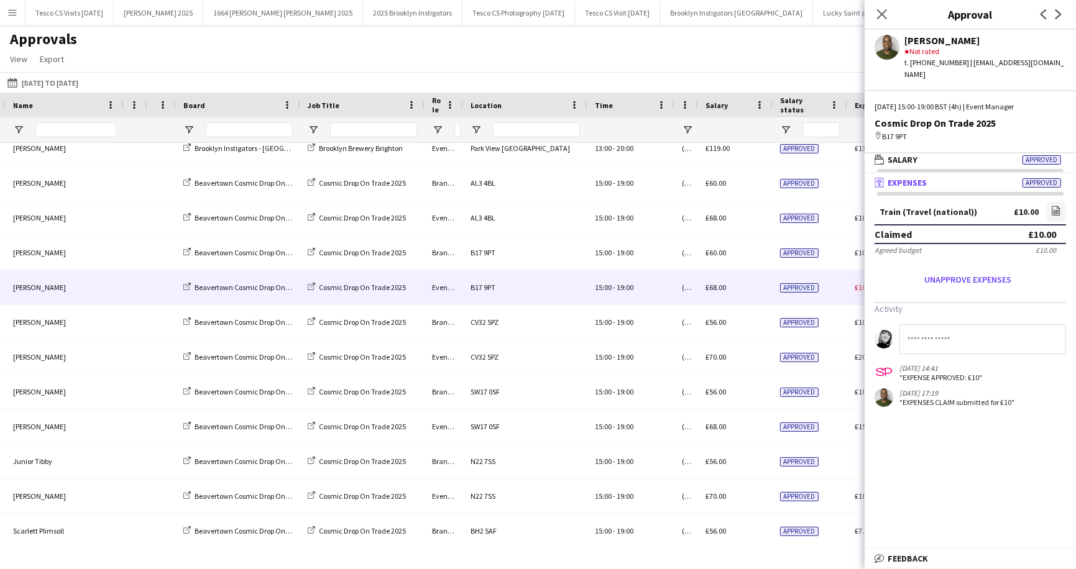
click at [845, 62] on div "Approvals View Customise view Customise filters Reset Filters Reset View Reset …" at bounding box center [538, 51] width 1076 height 42
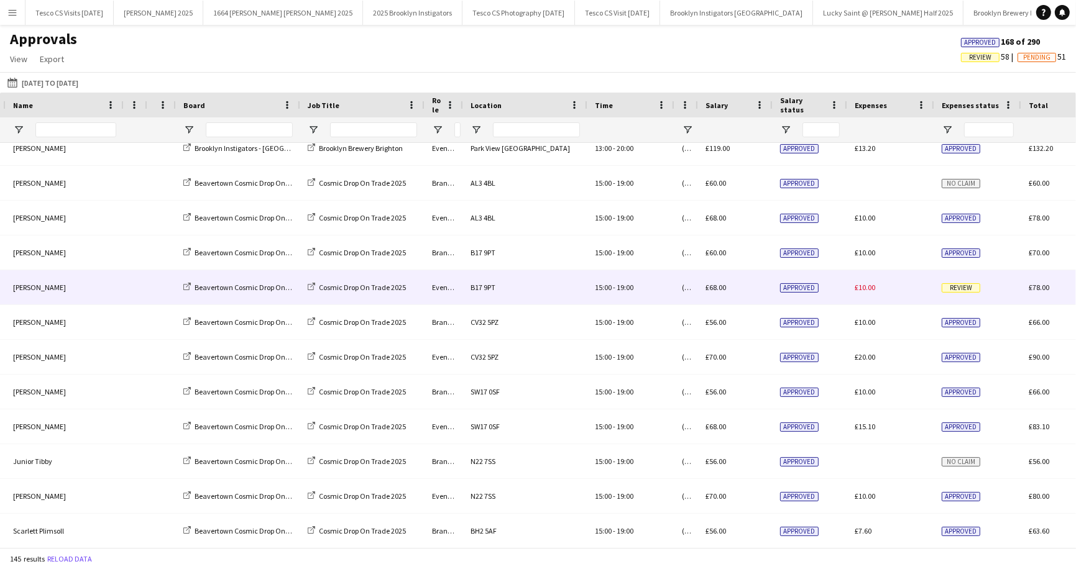
click at [956, 292] on div "Review" at bounding box center [977, 287] width 87 height 34
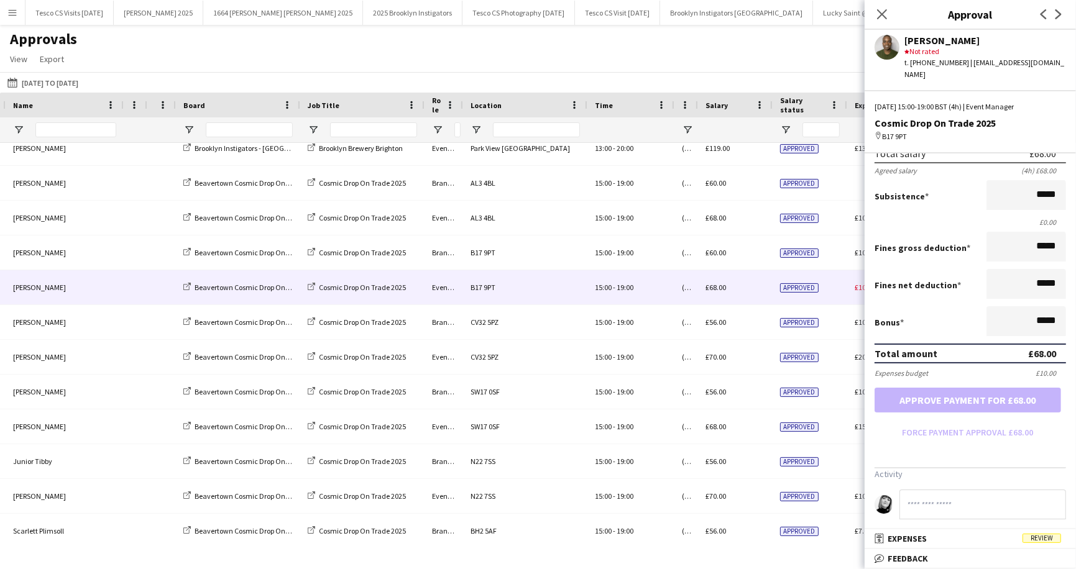
scroll to position [108, 0]
click at [1043, 535] on span "Review" at bounding box center [1041, 538] width 39 height 9
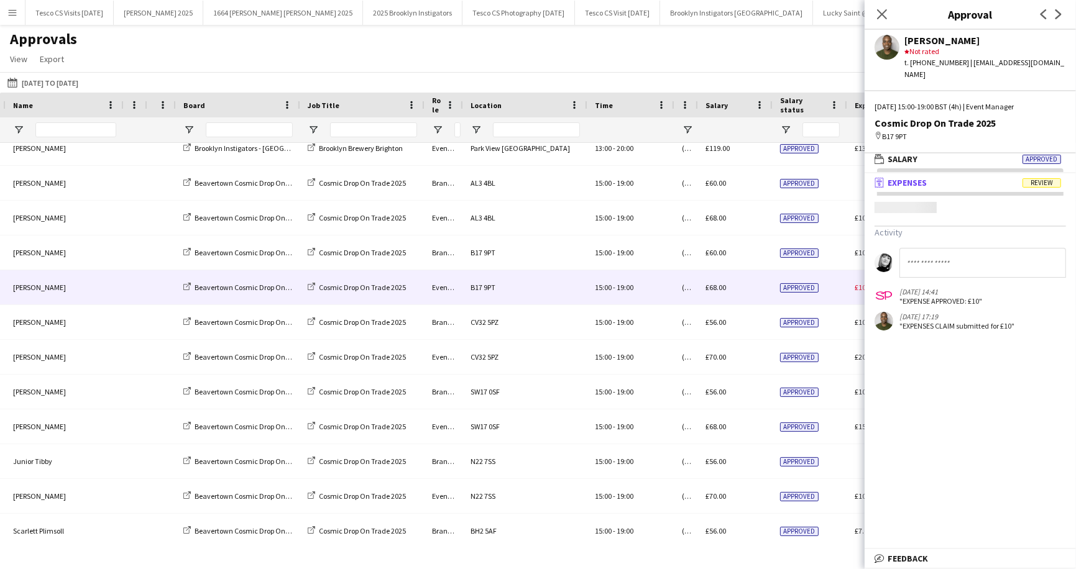
scroll to position [3, 0]
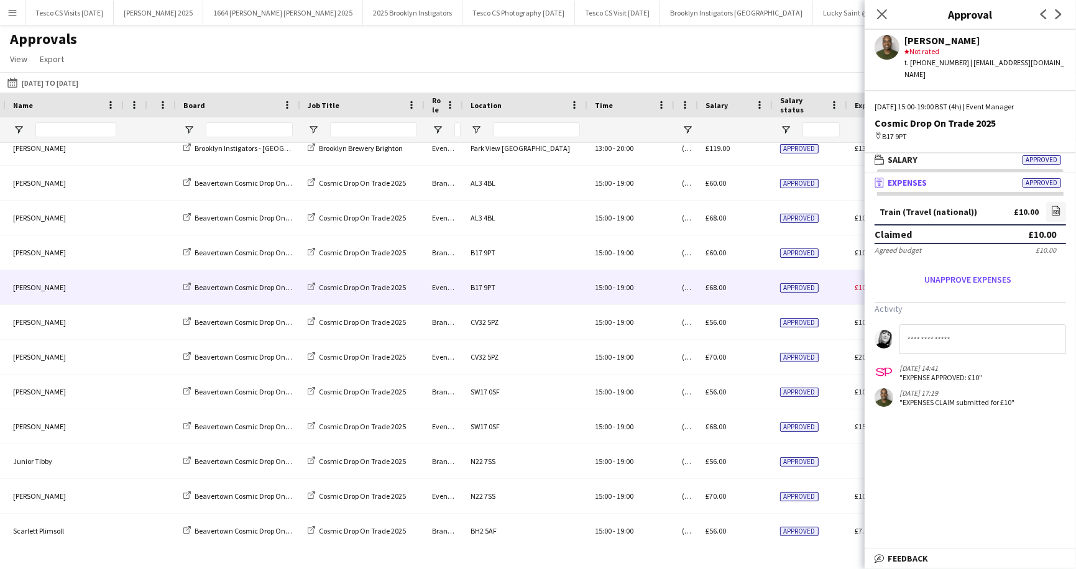
click at [788, 60] on div "Approvals View Customise view Customise filters Reset Filters Reset View Reset …" at bounding box center [538, 51] width 1076 height 42
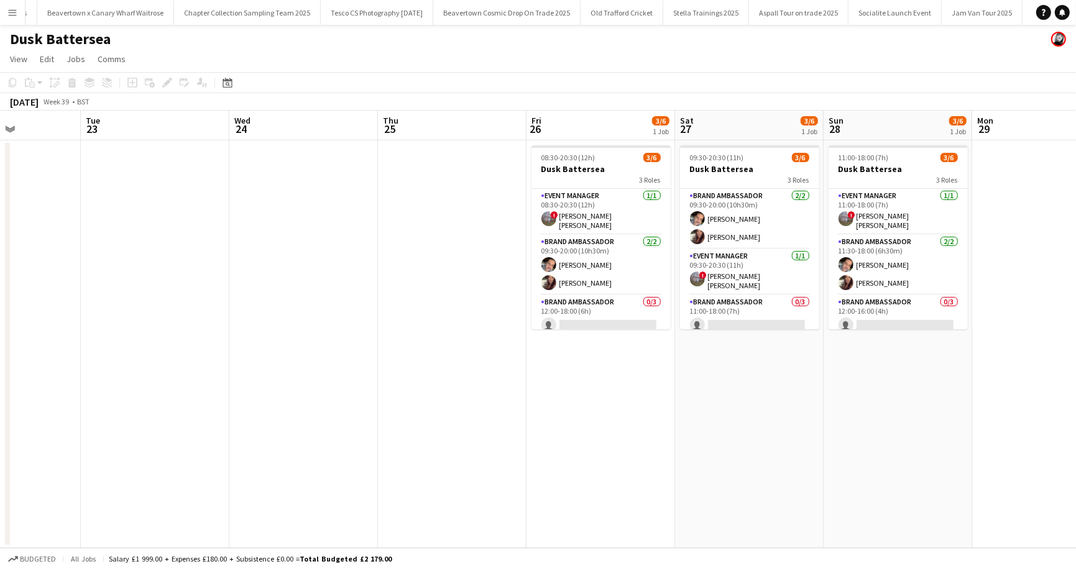
scroll to position [0, 365]
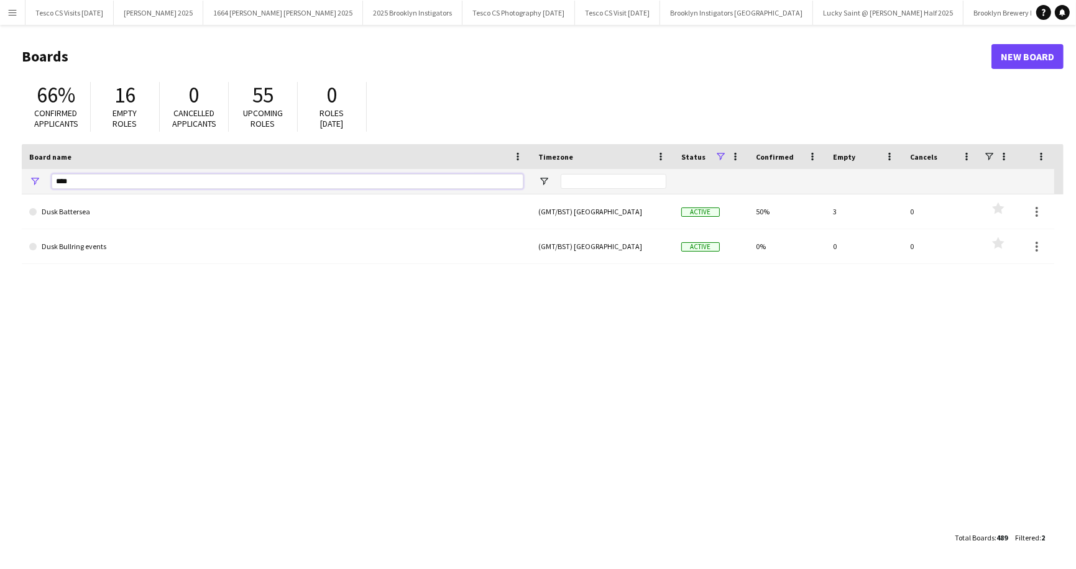
click at [78, 179] on input "****" at bounding box center [288, 181] width 472 height 15
type input "*"
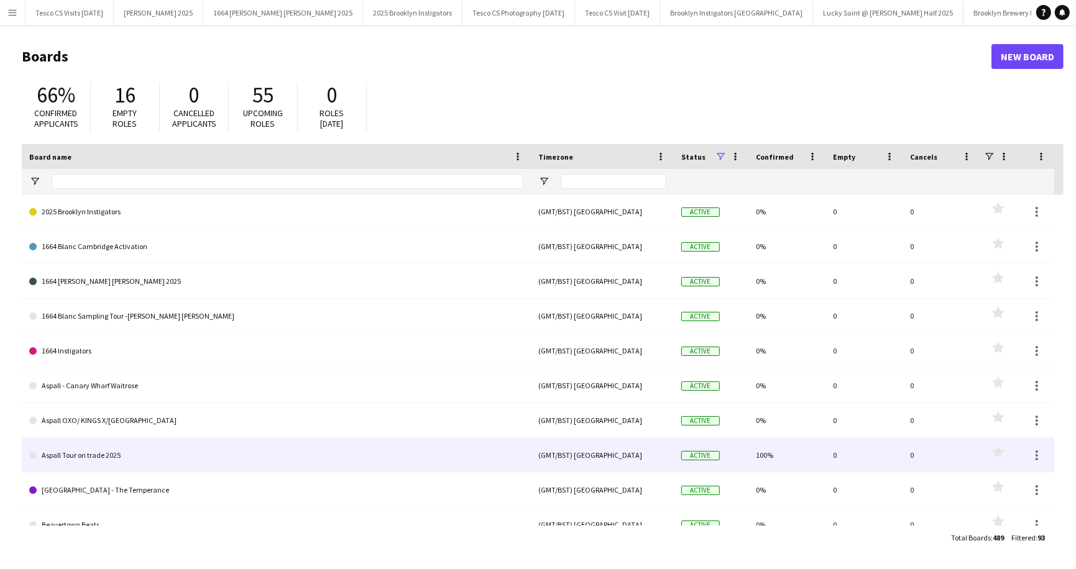
click at [76, 456] on link "Aspall Tour on trade 2025" at bounding box center [276, 455] width 494 height 35
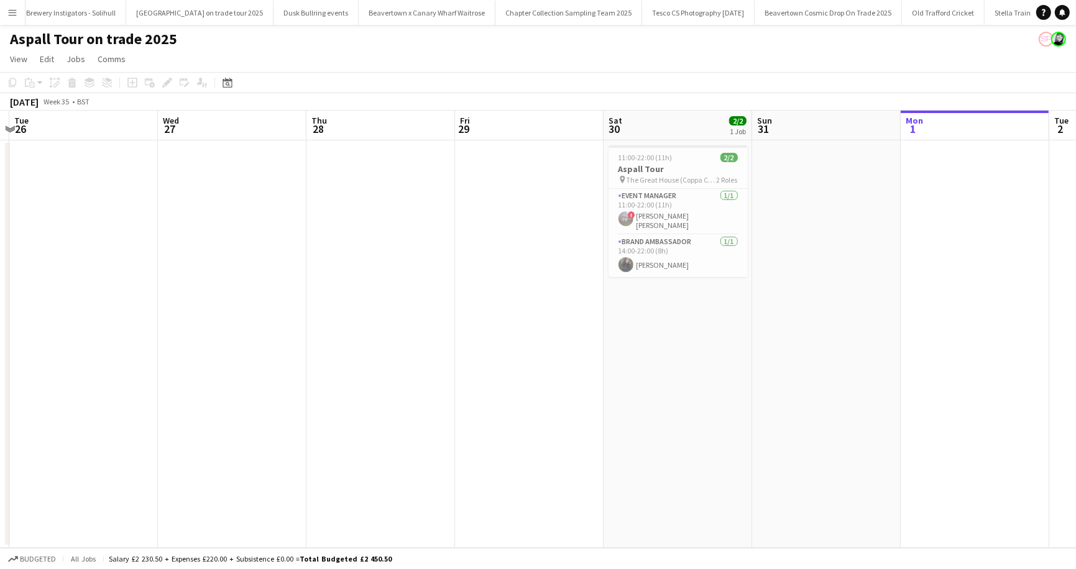
scroll to position [0, 386]
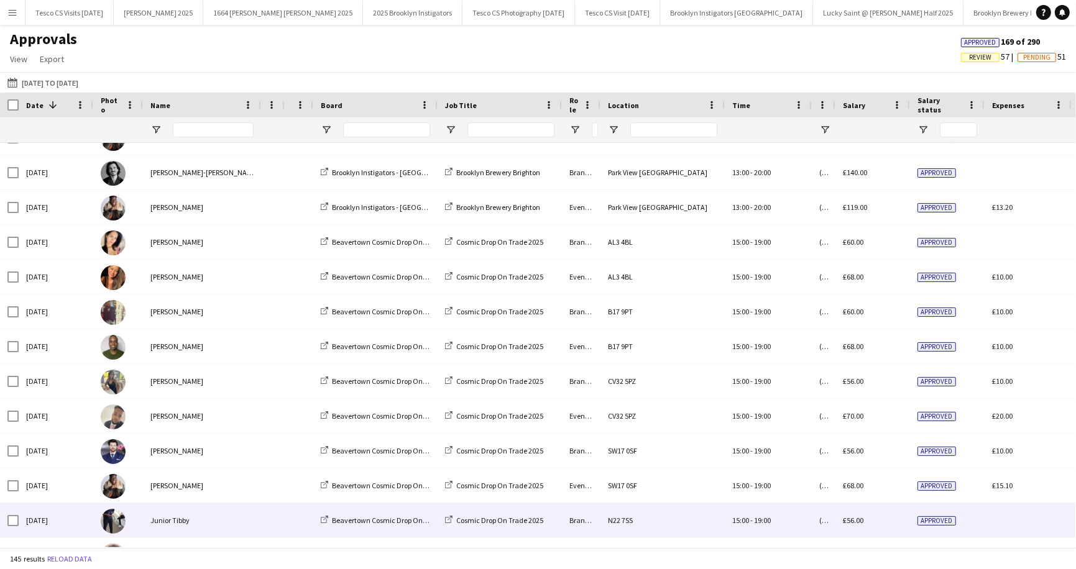
scroll to position [4303, 0]
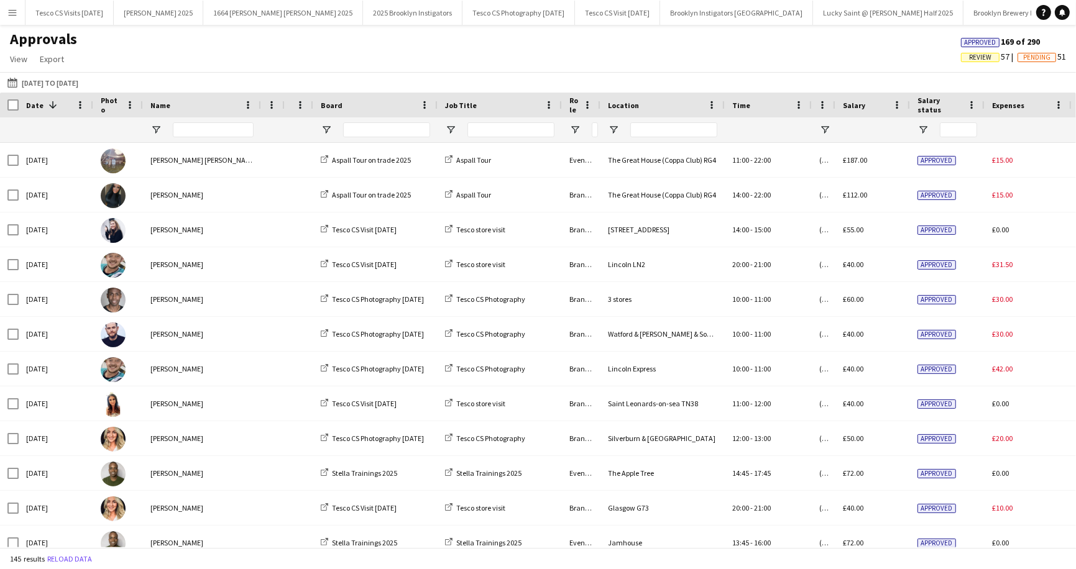
click at [969, 58] on span "Review" at bounding box center [980, 57] width 22 height 8
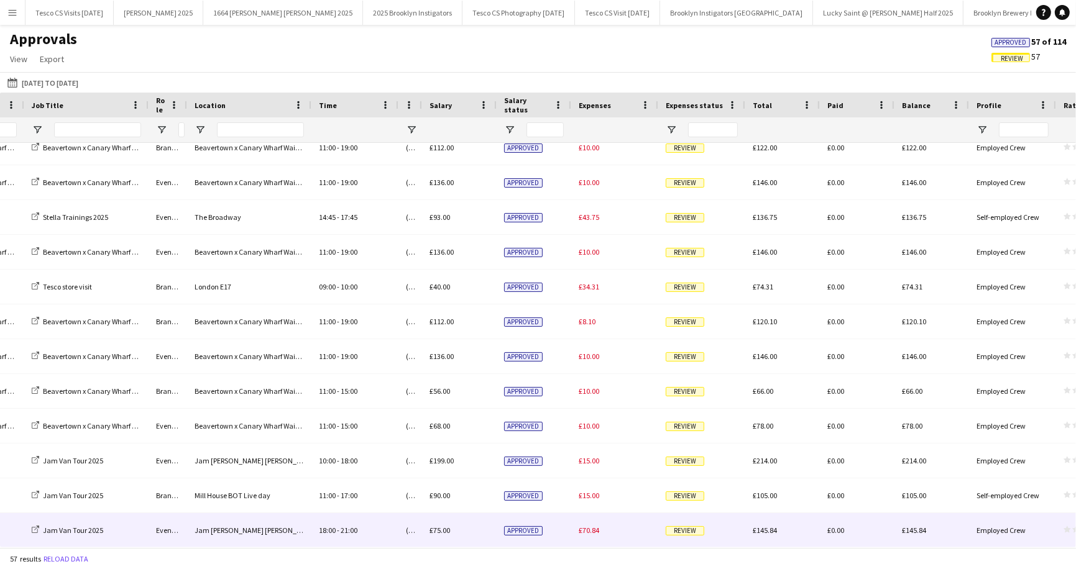
click at [689, 531] on span "Review" at bounding box center [685, 530] width 39 height 9
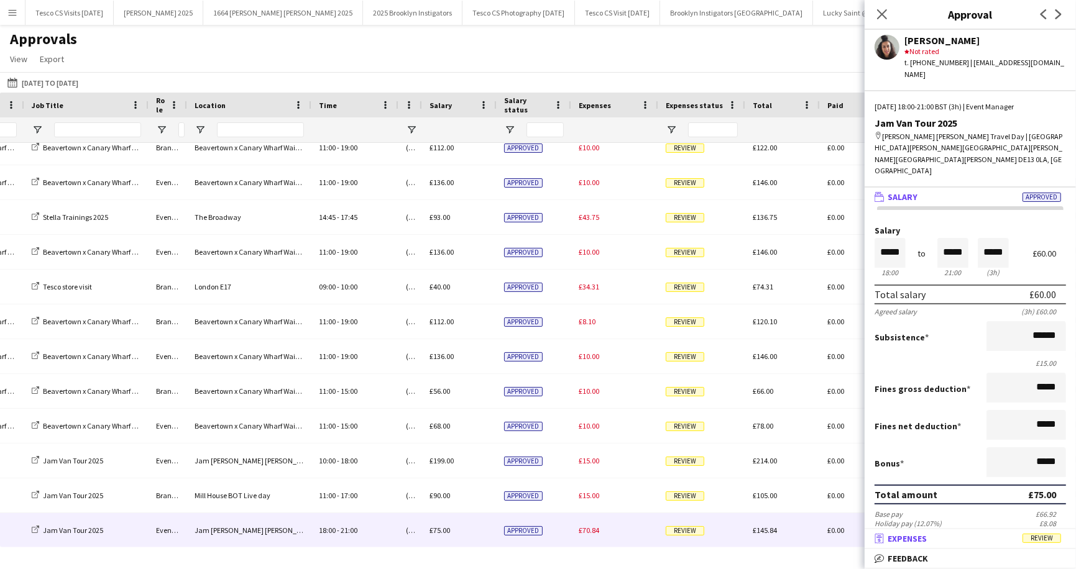
click at [1042, 536] on span "Review" at bounding box center [1041, 538] width 39 height 9
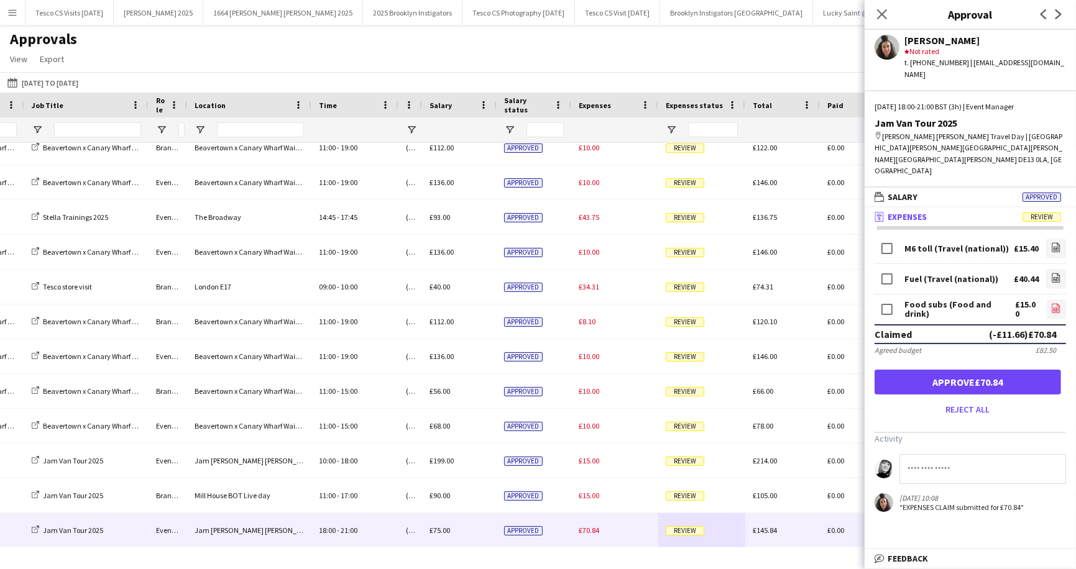
click at [1055, 308] on icon at bounding box center [1055, 310] width 5 height 4
click at [1055, 273] on icon "file-image" at bounding box center [1056, 278] width 10 height 10
click at [1055, 243] on icon at bounding box center [1056, 247] width 8 height 9
click at [944, 370] on button "Approve £70.84" at bounding box center [967, 382] width 186 height 25
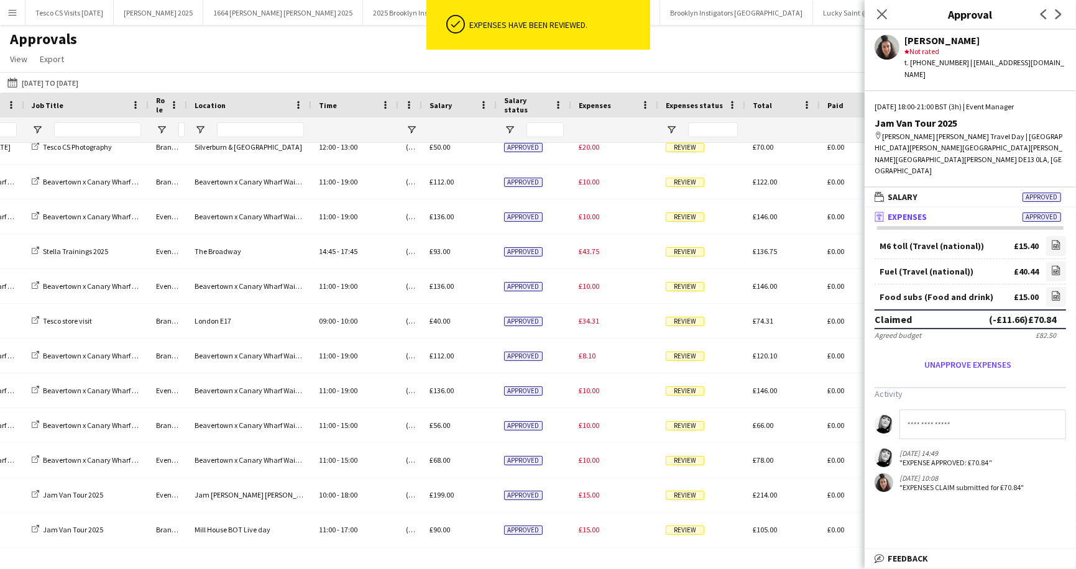
scroll to position [1544, 0]
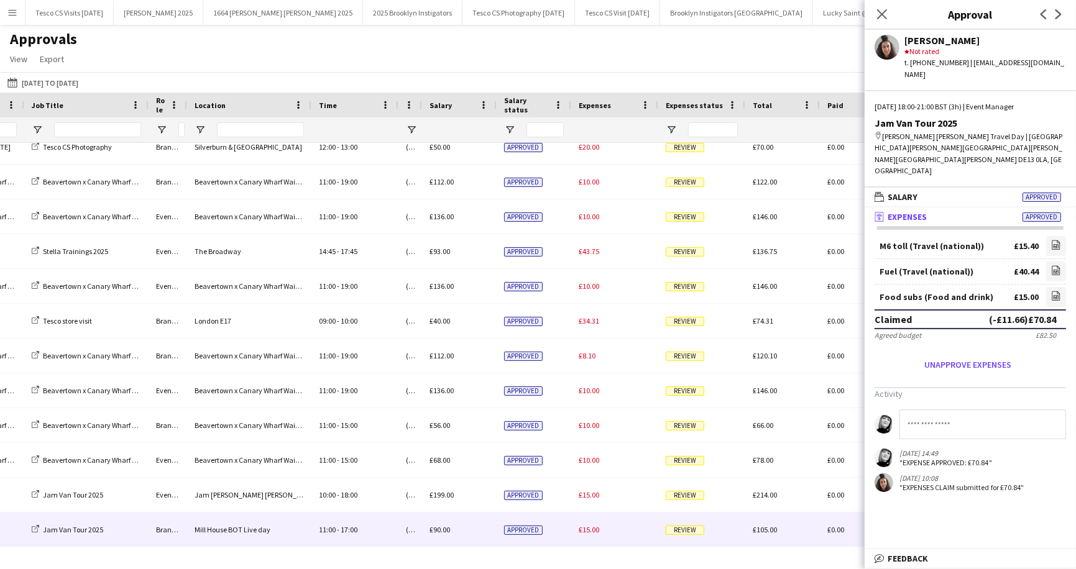
click at [689, 533] on span "Review" at bounding box center [685, 530] width 39 height 9
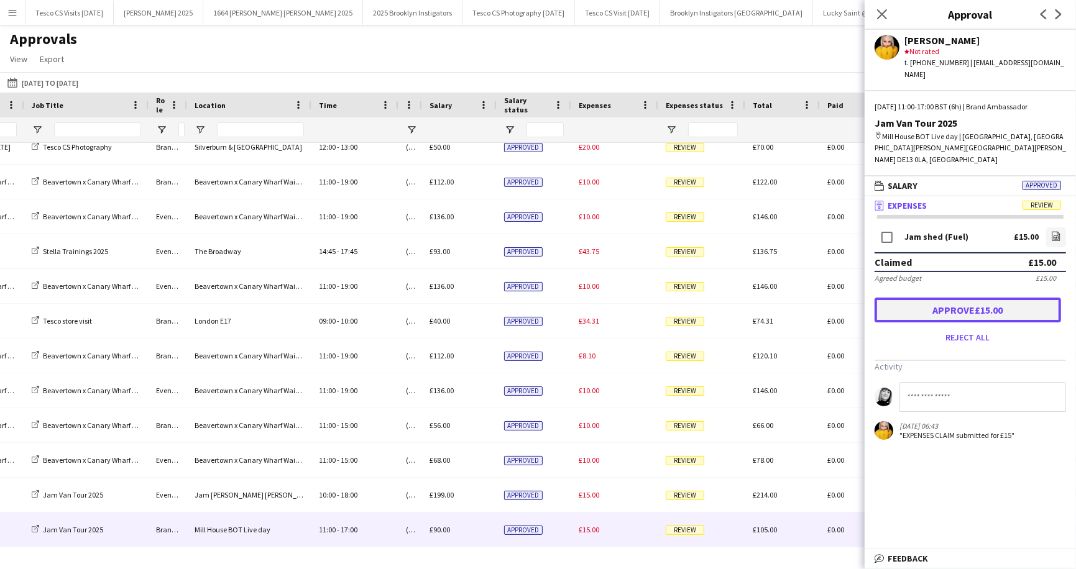
click at [954, 298] on button "Approve £15.00" at bounding box center [967, 310] width 186 height 25
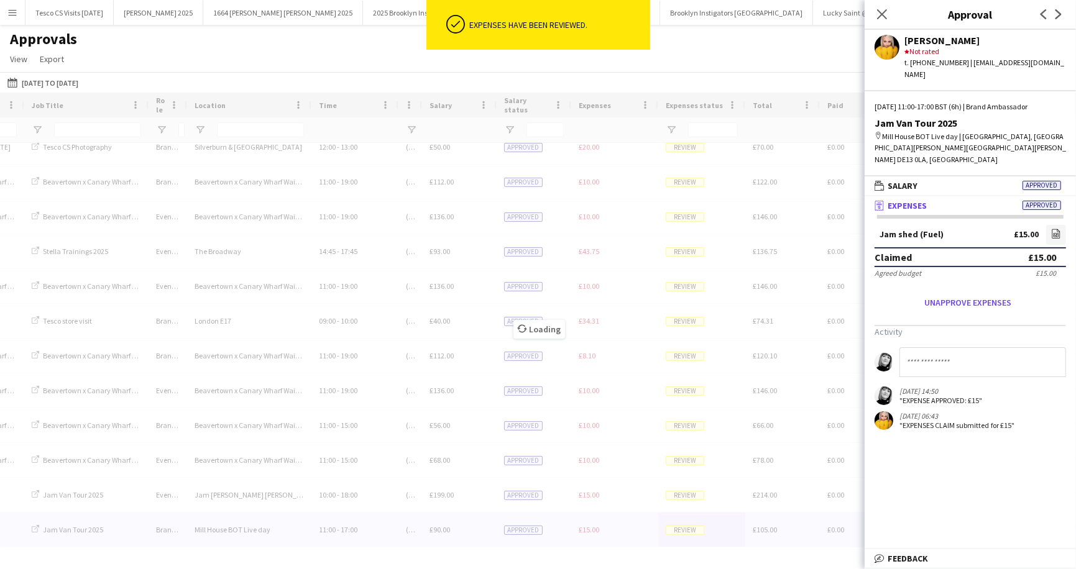
scroll to position [1509, 0]
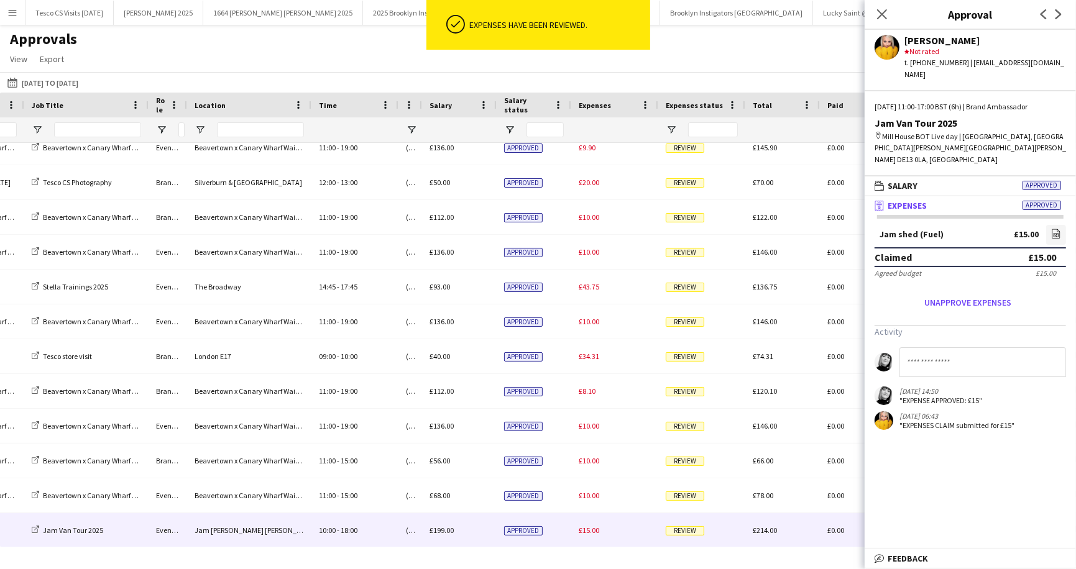
click at [698, 532] on span "Review" at bounding box center [685, 530] width 39 height 9
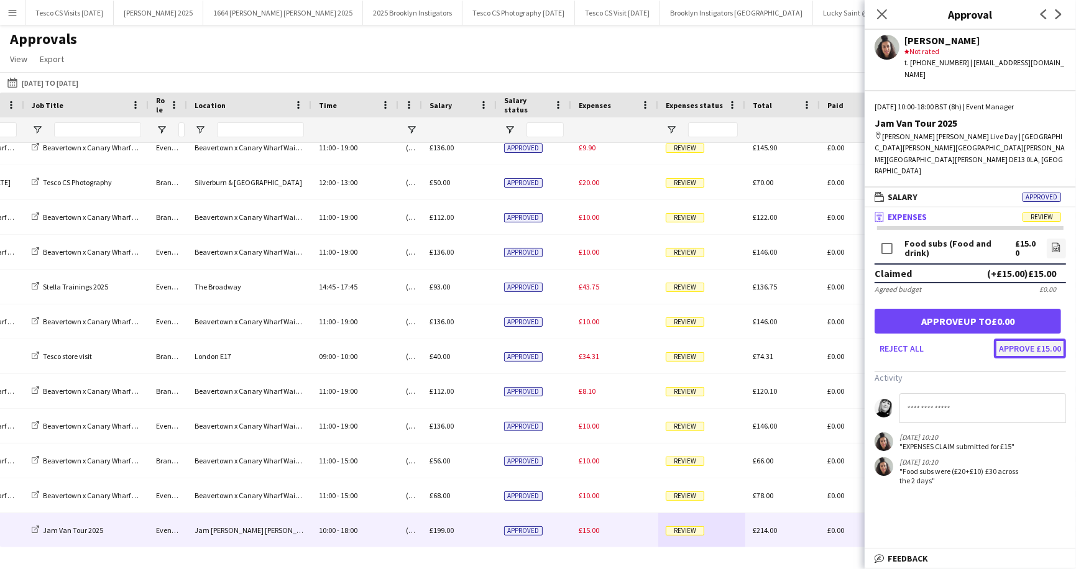
click at [1037, 339] on button "Approve £15.00" at bounding box center [1030, 349] width 72 height 20
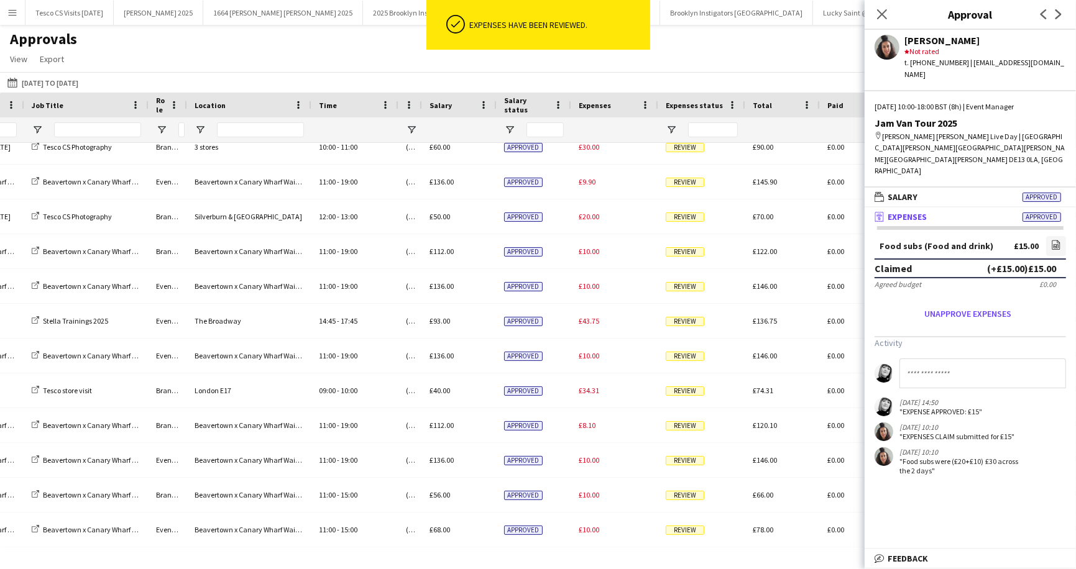
scroll to position [1474, 0]
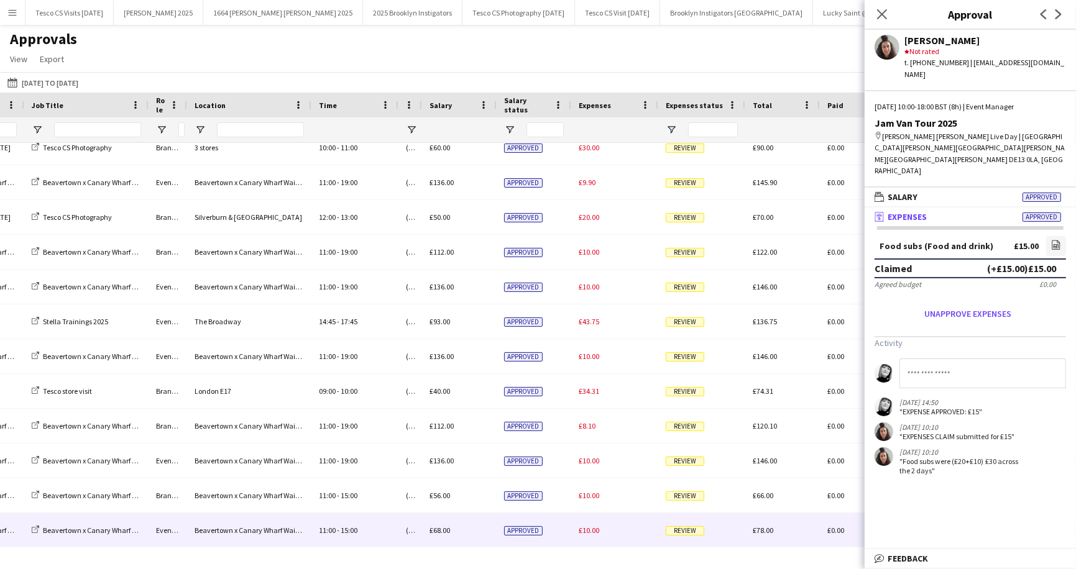
click at [687, 528] on span "Review" at bounding box center [685, 530] width 39 height 9
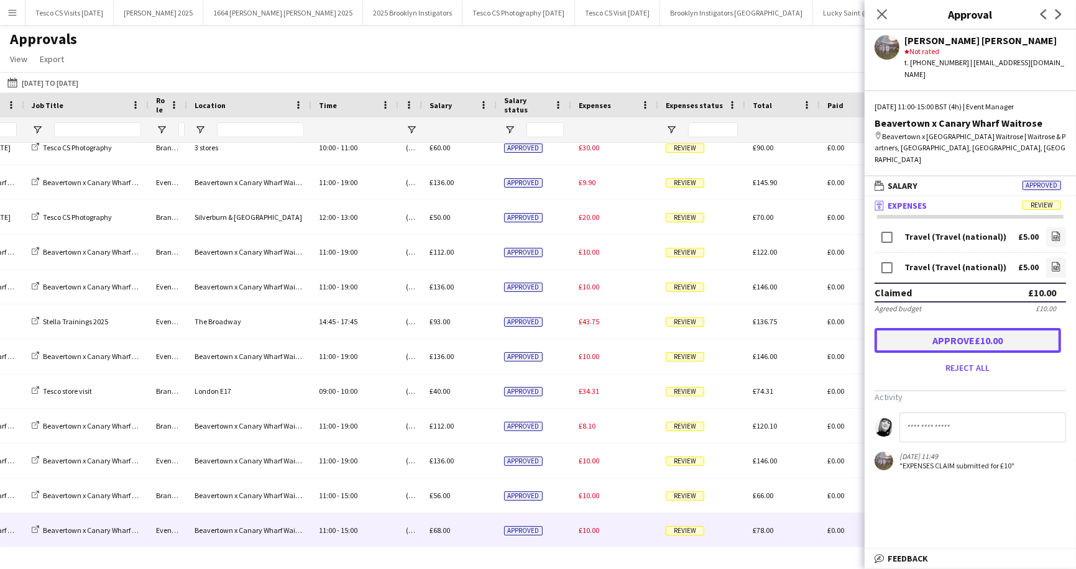
click at [938, 328] on button "Approve £10.00" at bounding box center [967, 340] width 186 height 25
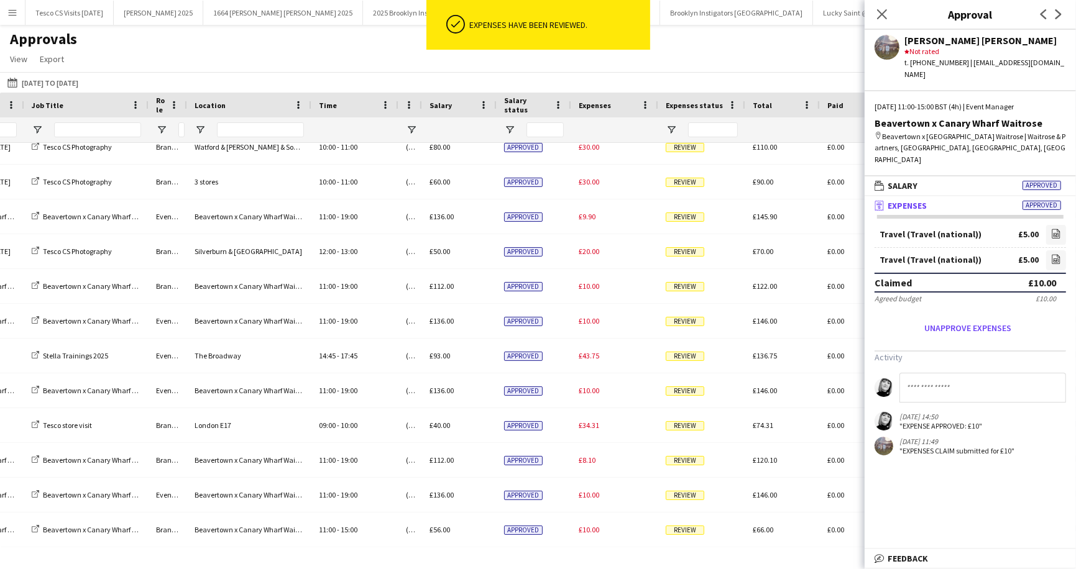
scroll to position [1439, 0]
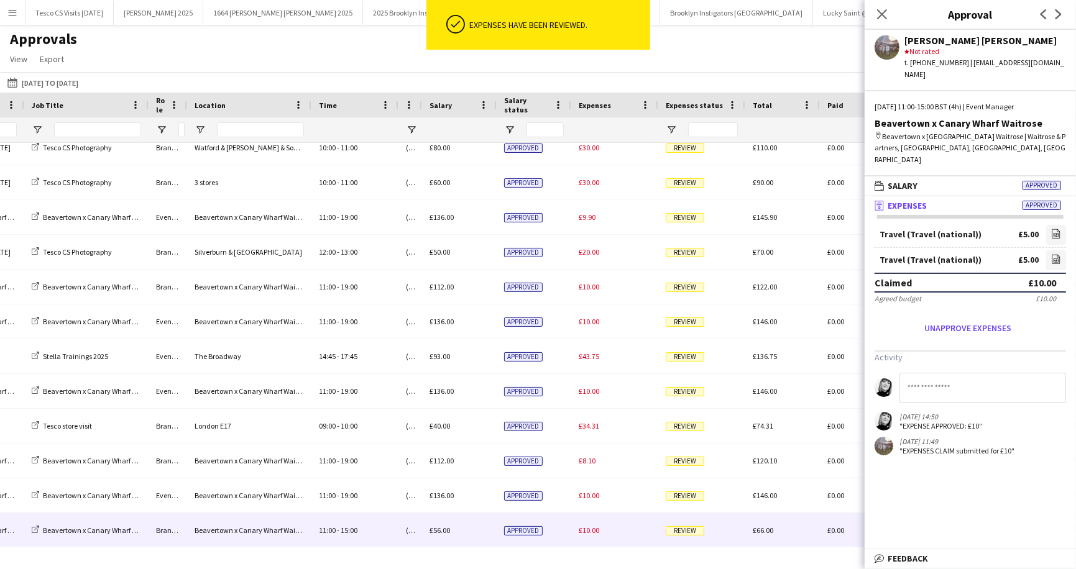
click at [678, 529] on span "Review" at bounding box center [685, 530] width 39 height 9
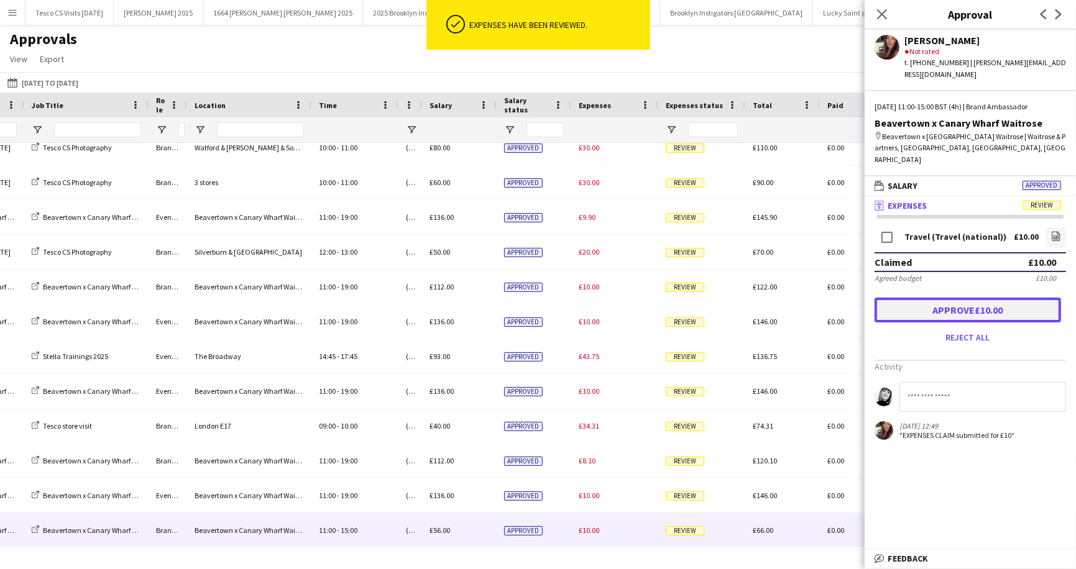
click at [907, 298] on button "Approve £10.00" at bounding box center [967, 310] width 186 height 25
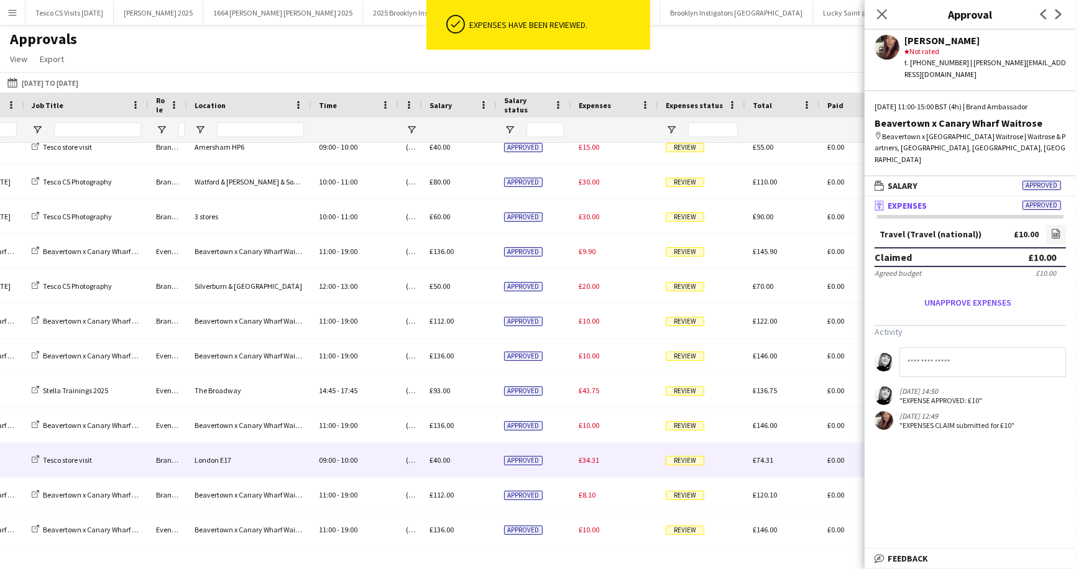
scroll to position [1404, 0]
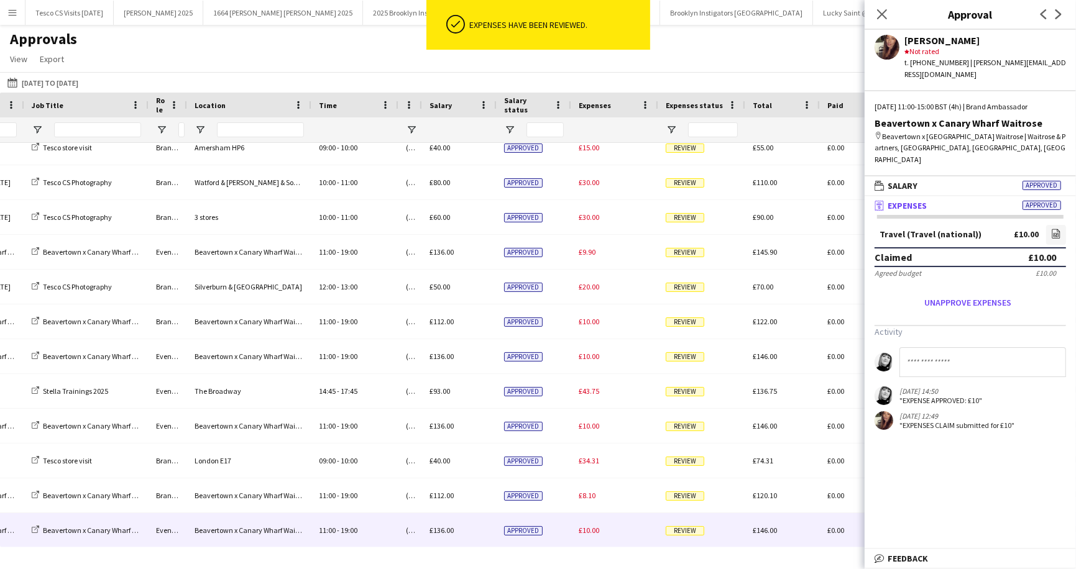
click at [691, 528] on span "Review" at bounding box center [685, 530] width 39 height 9
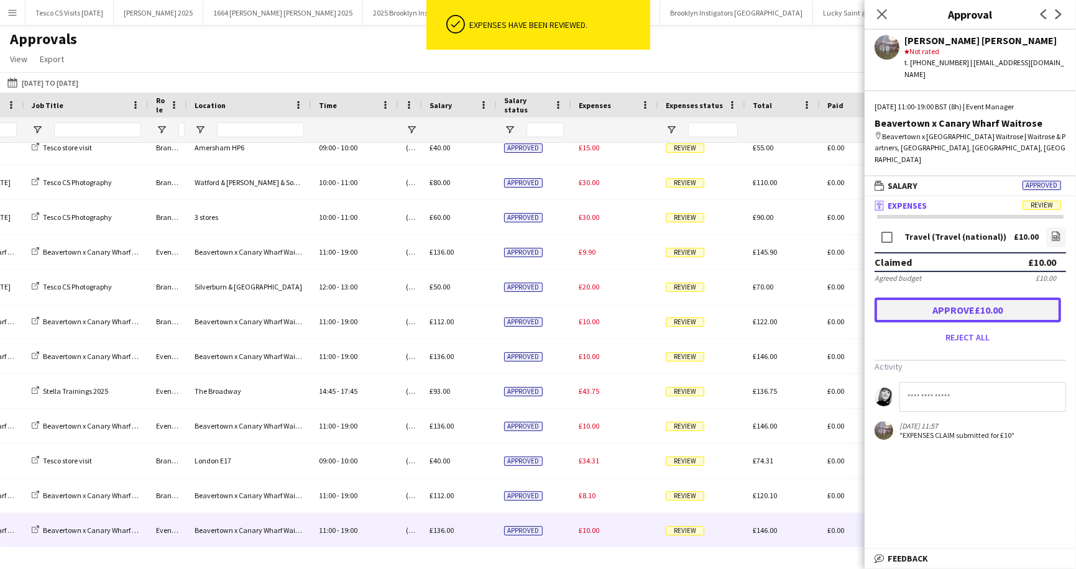
click at [902, 298] on button "Approve £10.00" at bounding box center [967, 310] width 186 height 25
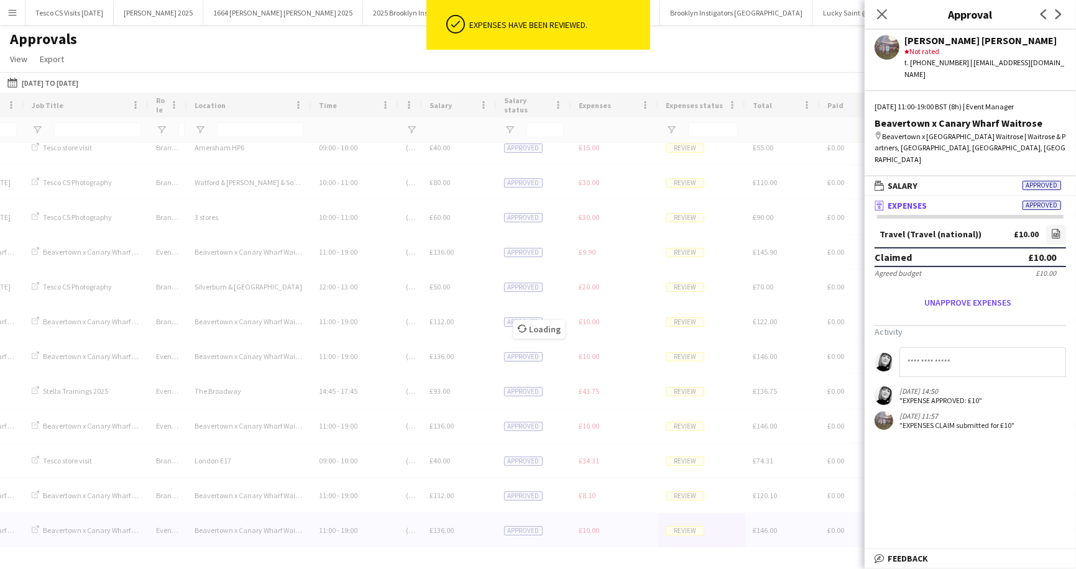
scroll to position [1370, 0]
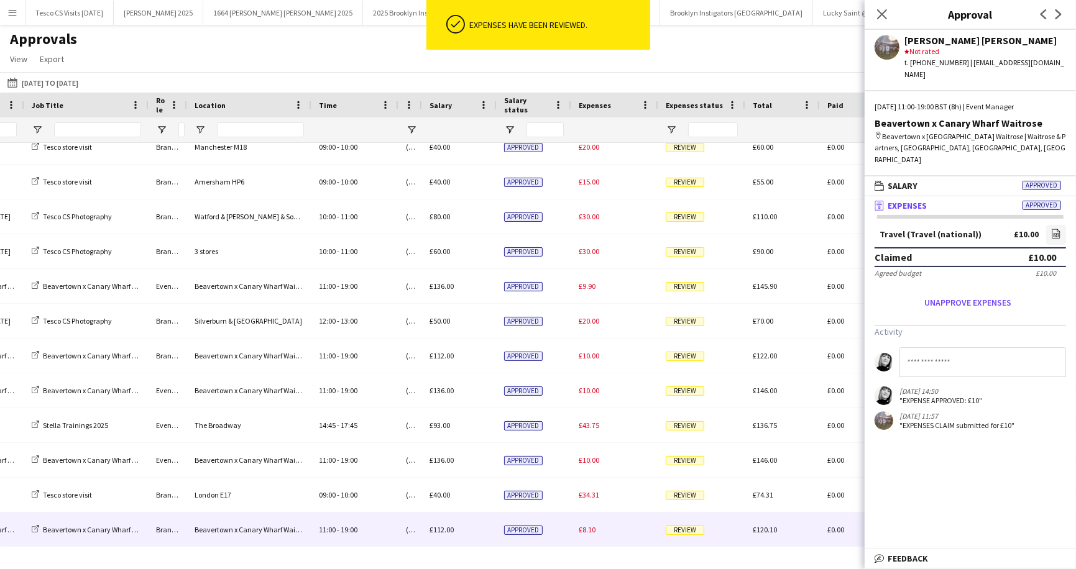
click at [689, 530] on span "Review" at bounding box center [685, 530] width 39 height 9
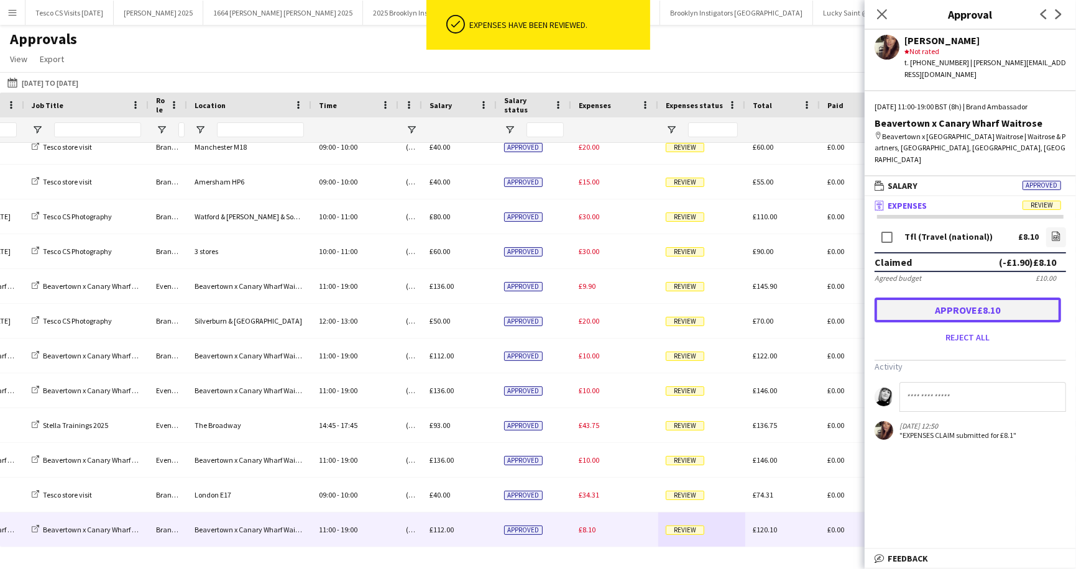
click at [943, 298] on button "Approve £8.10" at bounding box center [967, 310] width 186 height 25
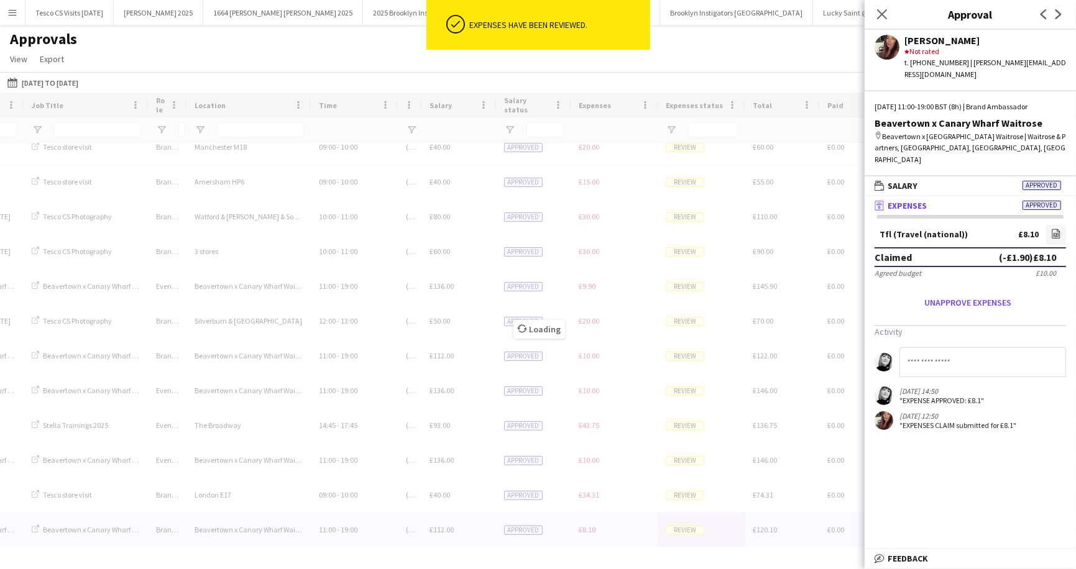
scroll to position [1335, 0]
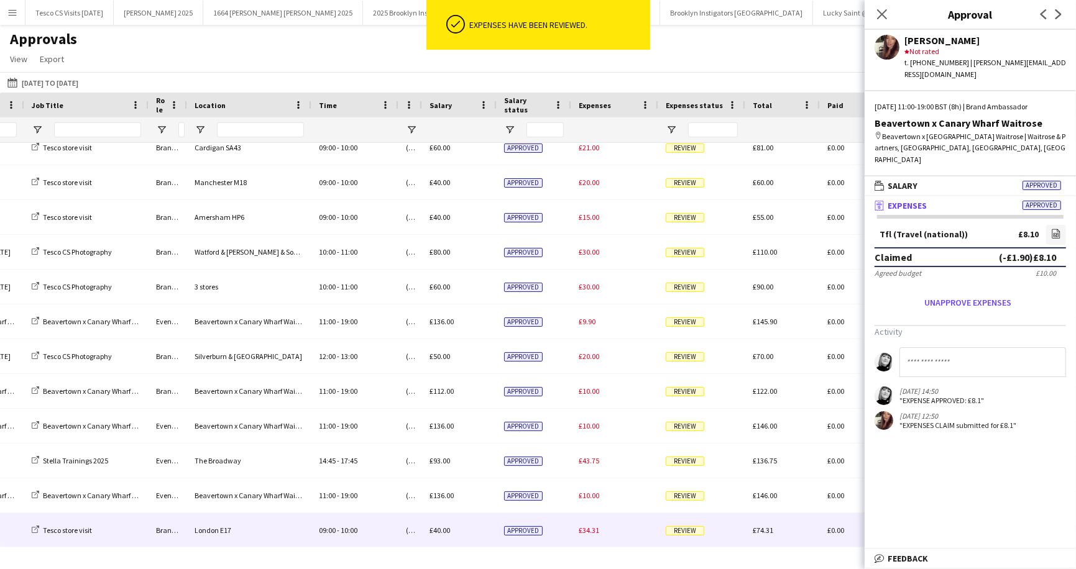
click at [681, 528] on span "Review" at bounding box center [685, 530] width 39 height 9
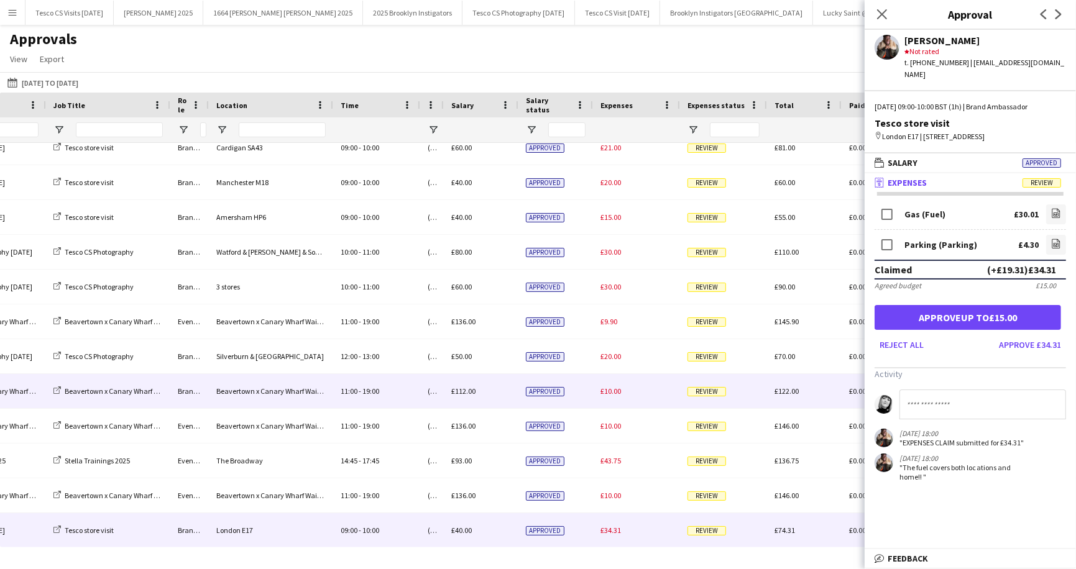
scroll to position [0, 361]
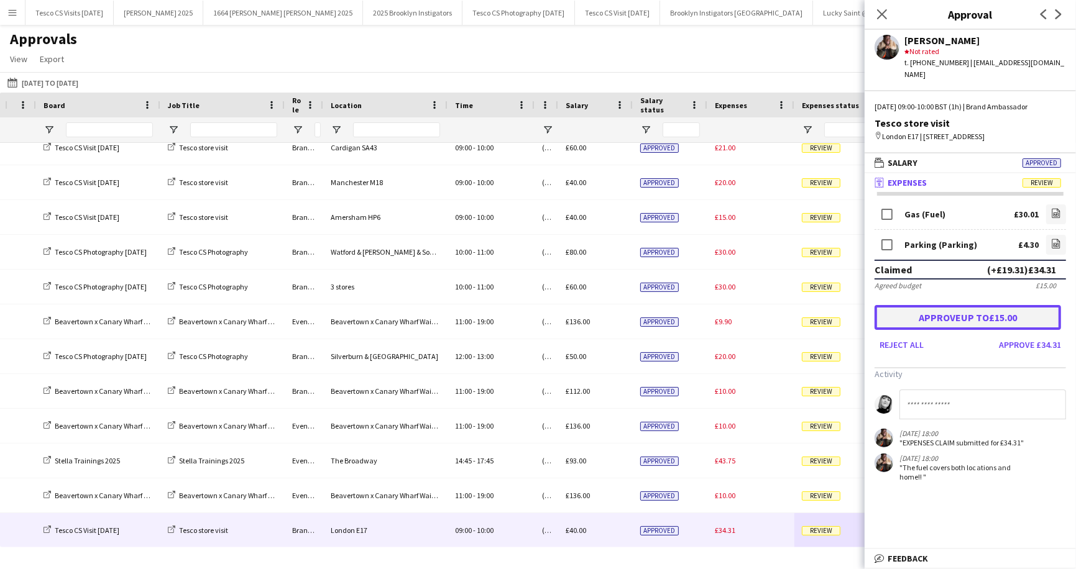
click at [957, 306] on button "Approve up to £15.00" at bounding box center [967, 317] width 186 height 25
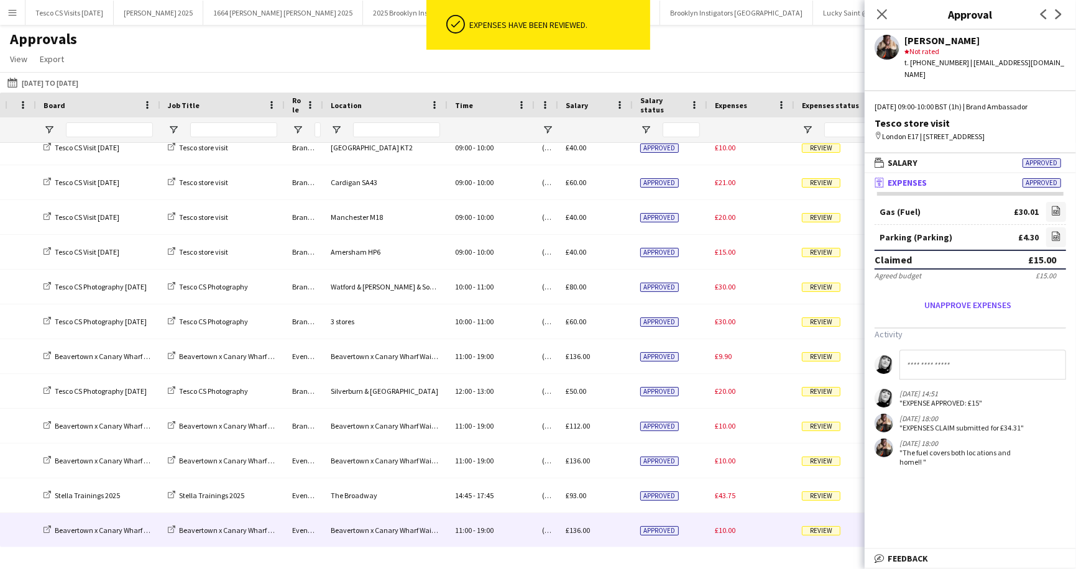
click at [817, 534] on span "Review" at bounding box center [821, 530] width 39 height 9
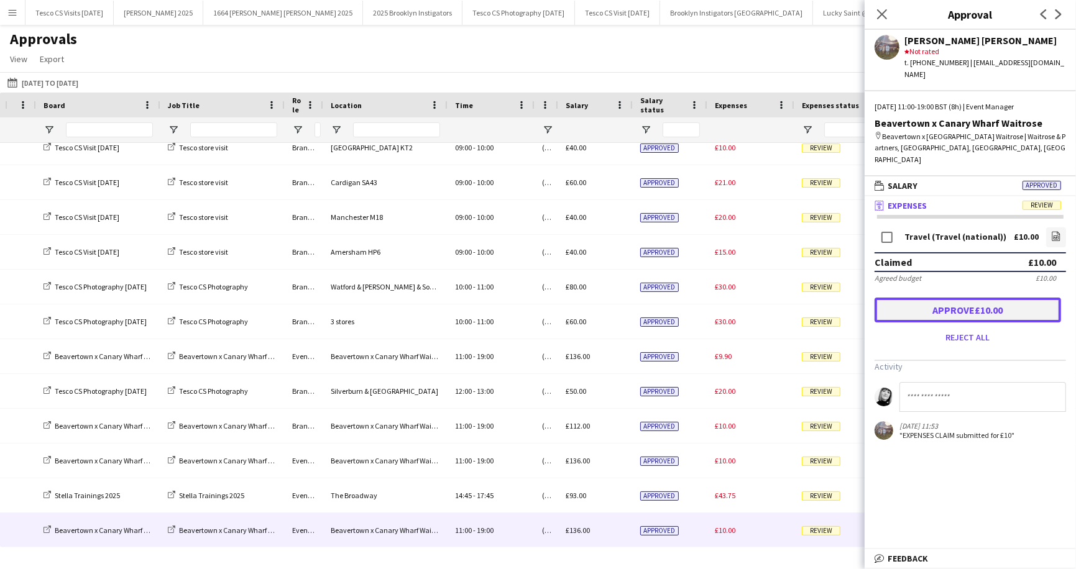
click at [947, 298] on button "Approve £10.00" at bounding box center [967, 310] width 186 height 25
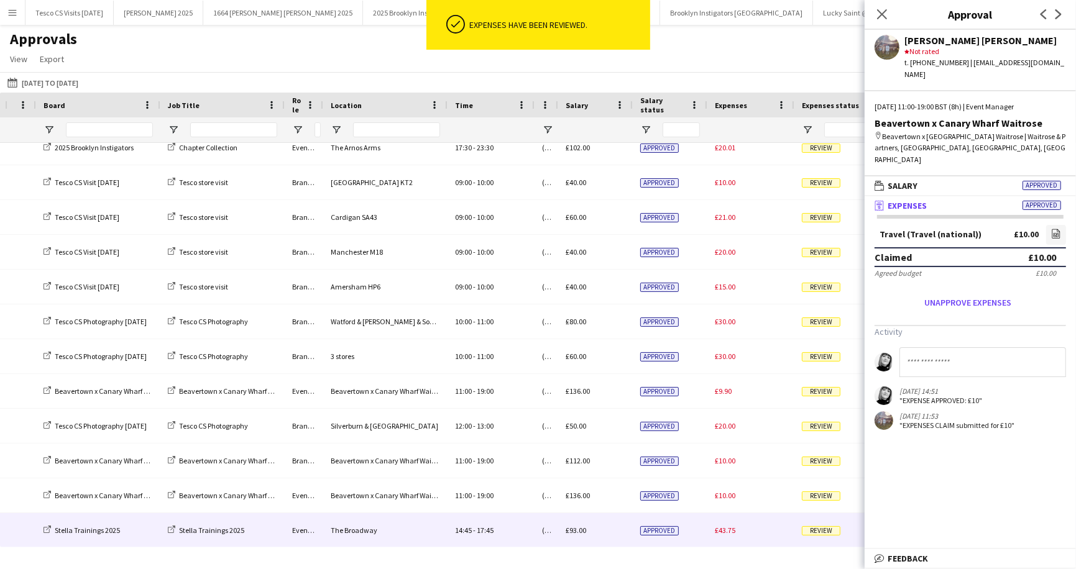
click at [819, 528] on span "Review" at bounding box center [821, 530] width 39 height 9
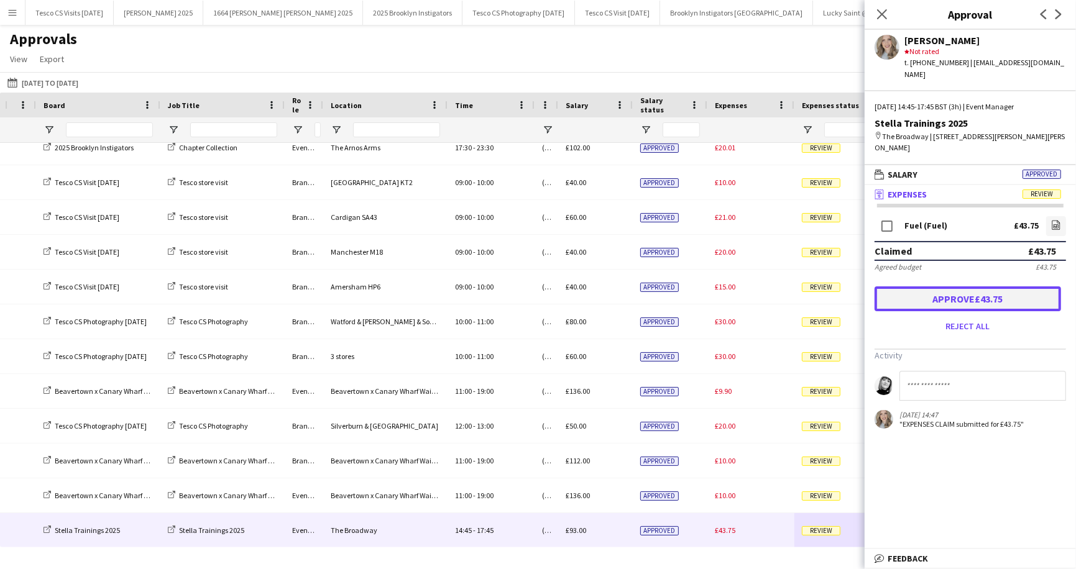
click at [950, 287] on button "Approve £43.75" at bounding box center [967, 298] width 186 height 25
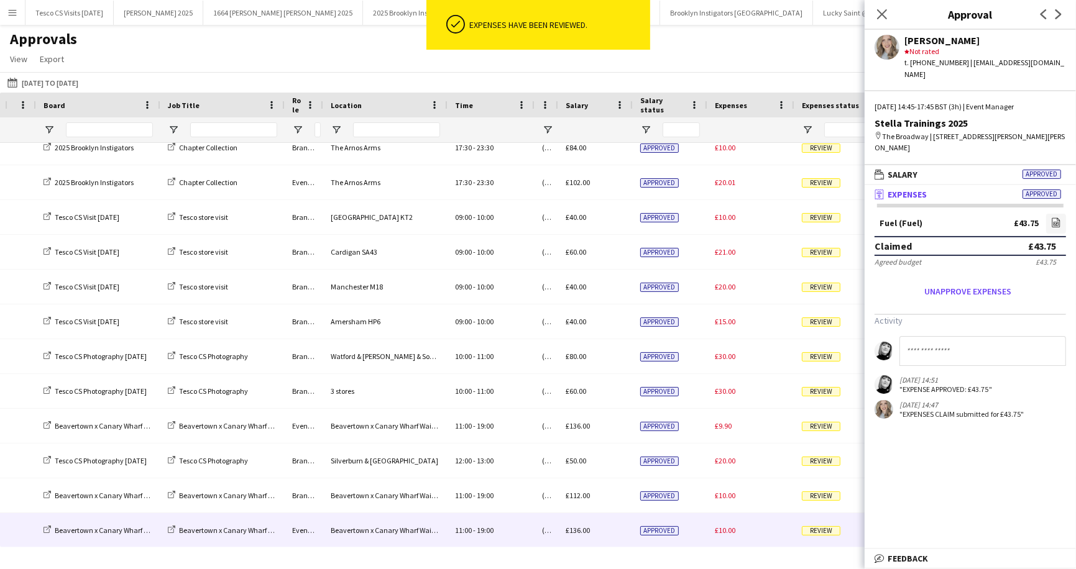
click at [818, 527] on span "Review" at bounding box center [821, 530] width 39 height 9
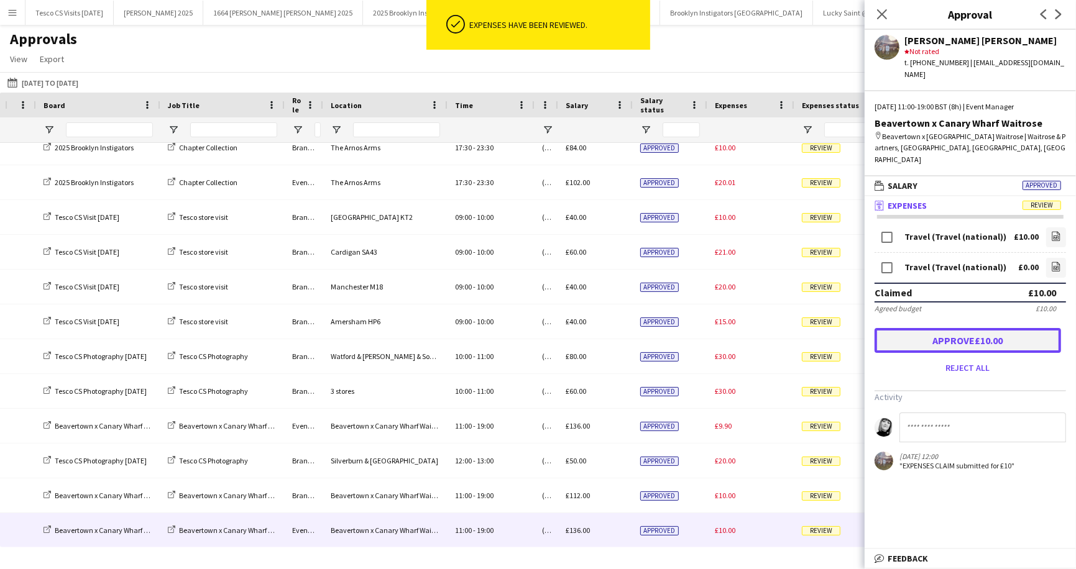
click at [932, 328] on button "Approve £10.00" at bounding box center [967, 340] width 186 height 25
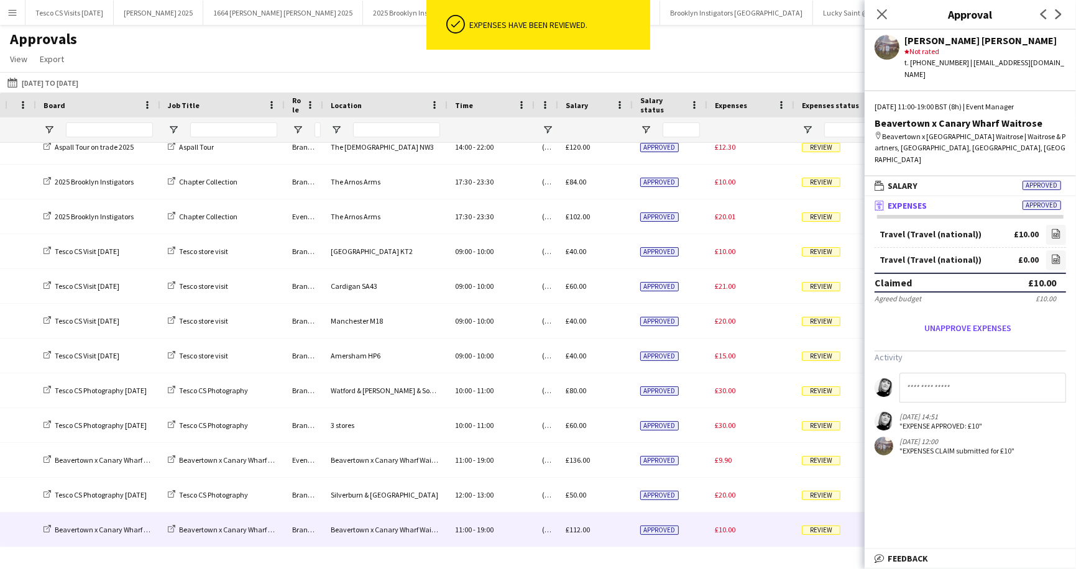
click at [818, 529] on span "Review" at bounding box center [821, 530] width 39 height 9
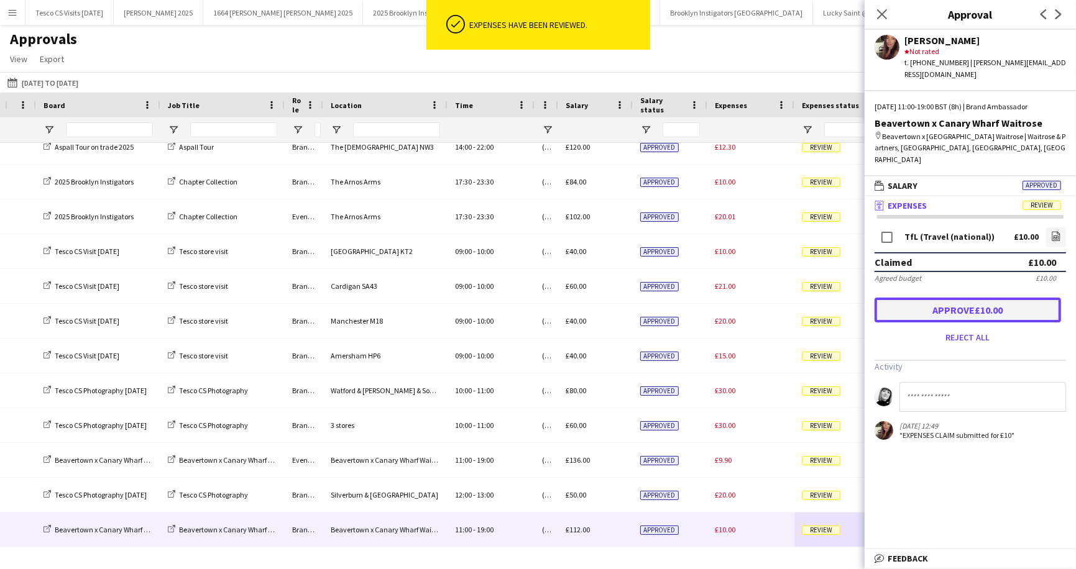
click at [935, 298] on button "Approve £10.00" at bounding box center [967, 310] width 186 height 25
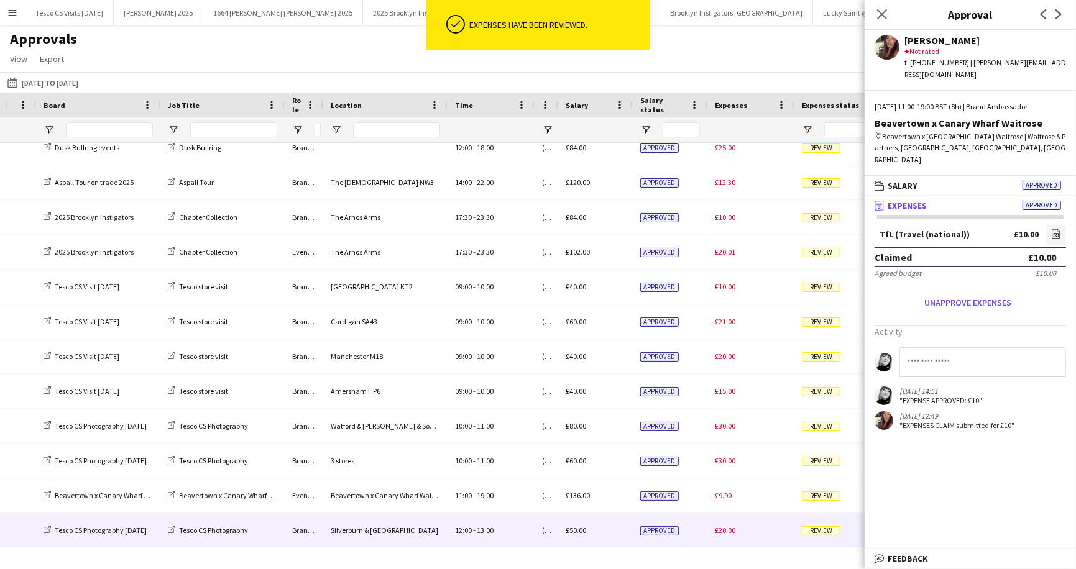
click at [821, 528] on span "Review" at bounding box center [821, 530] width 39 height 9
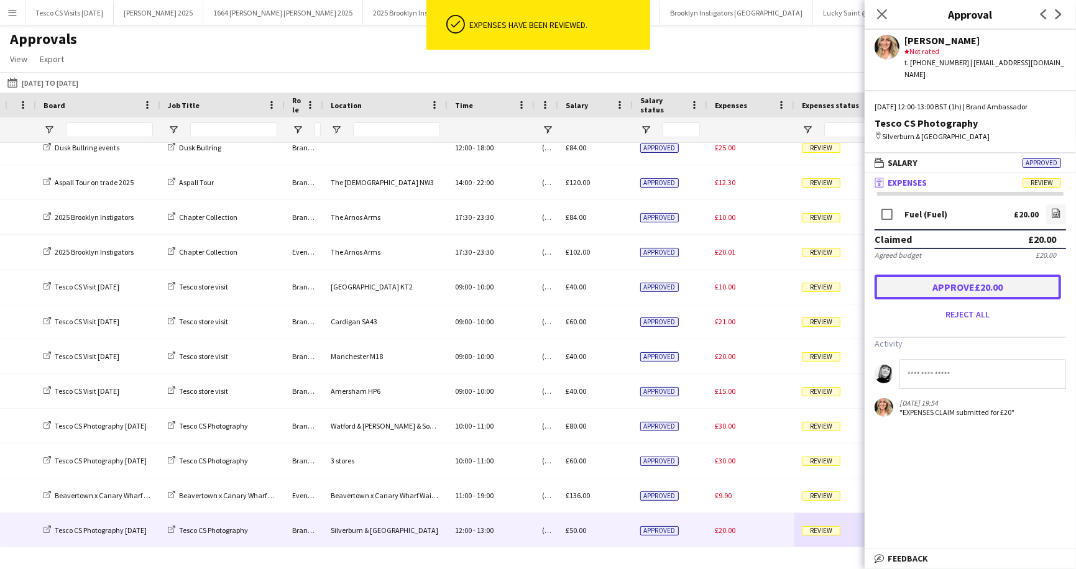
click at [919, 279] on button "Approve £20.00" at bounding box center [967, 287] width 186 height 25
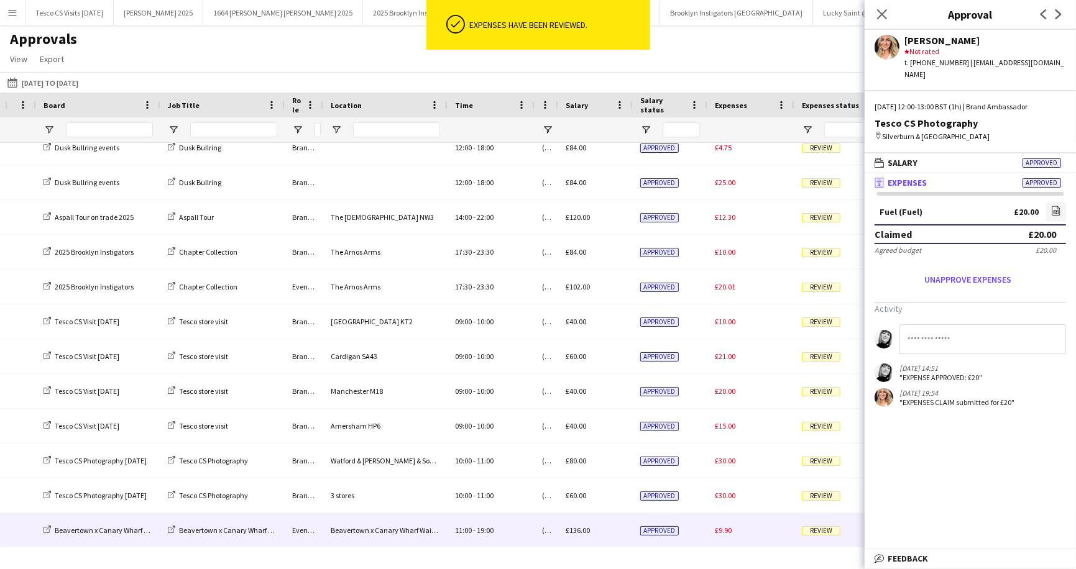
click at [817, 530] on span "Review" at bounding box center [821, 530] width 39 height 9
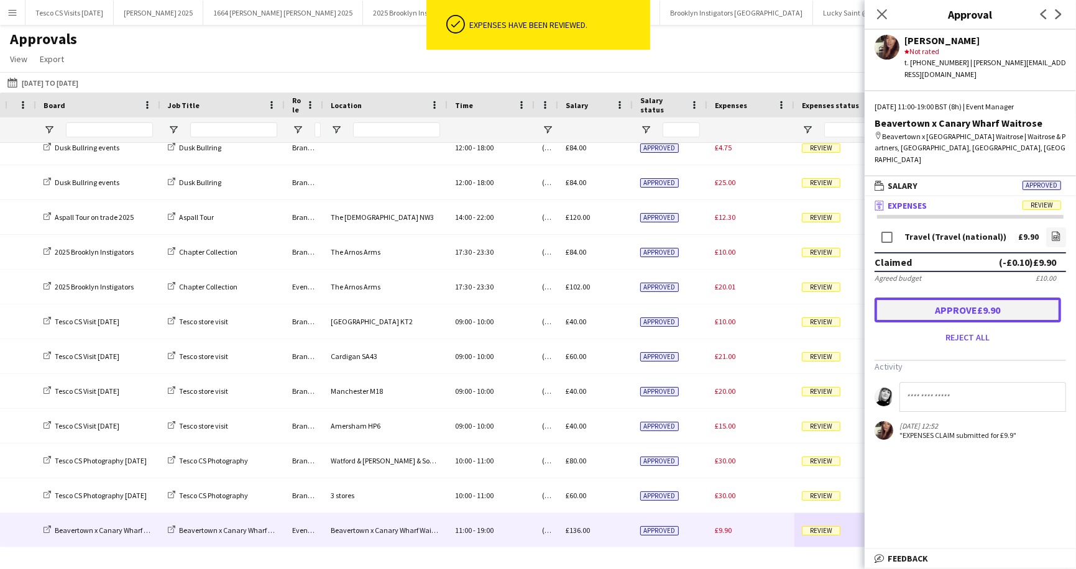
click at [945, 298] on button "Approve £9.90" at bounding box center [967, 310] width 186 height 25
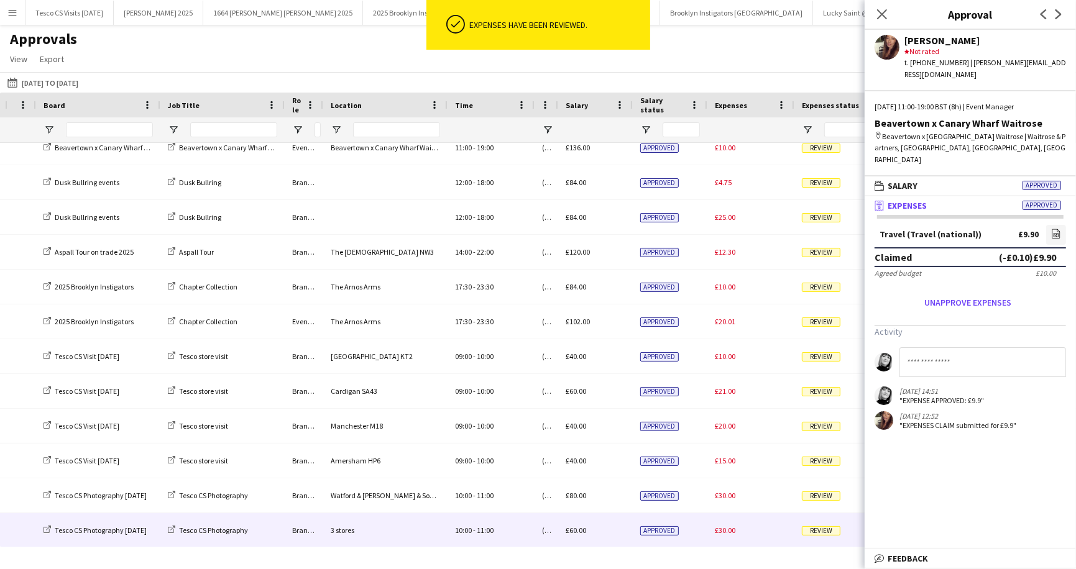
click at [822, 531] on span "Review" at bounding box center [821, 530] width 39 height 9
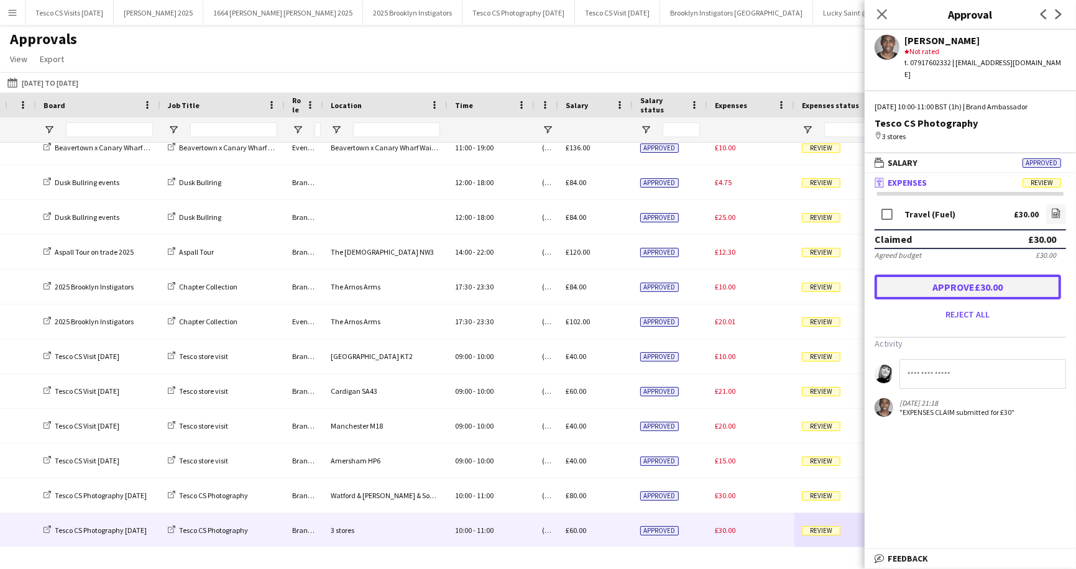
click at [937, 277] on button "Approve £30.00" at bounding box center [967, 287] width 186 height 25
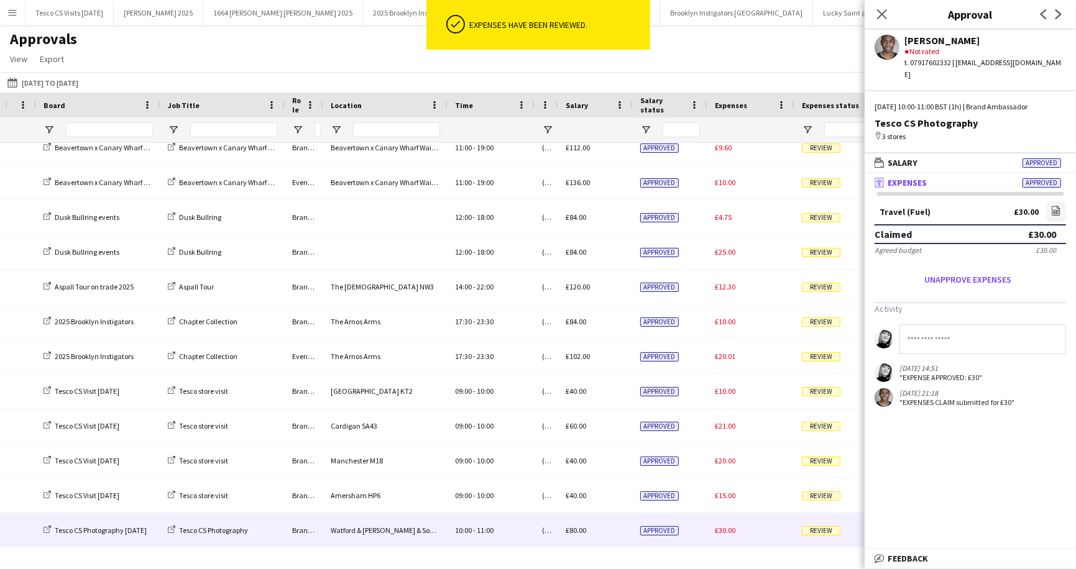
click at [815, 530] on span "Review" at bounding box center [821, 530] width 39 height 9
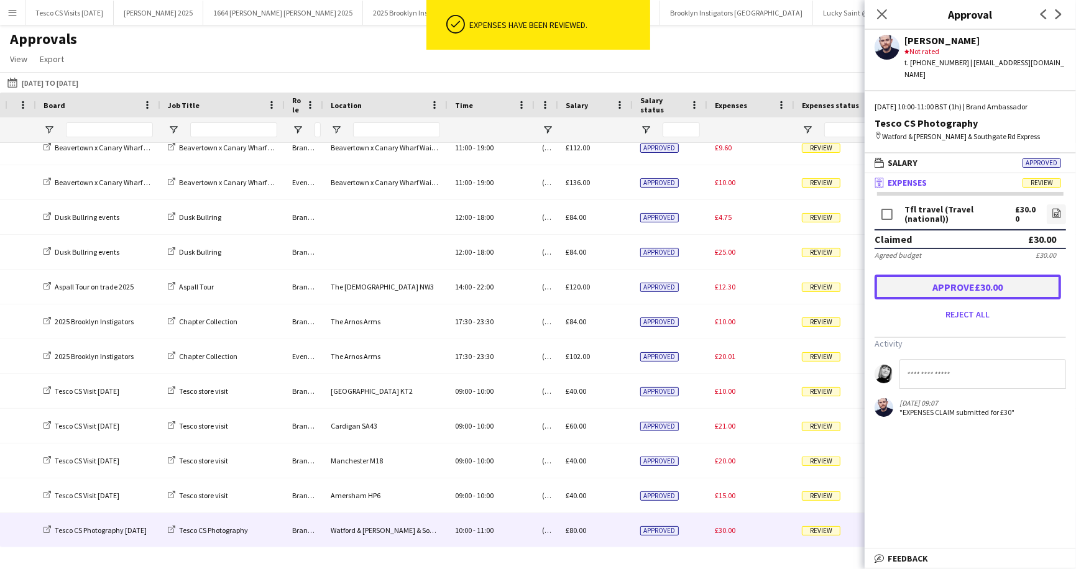
click at [945, 284] on button "Approve £30.00" at bounding box center [967, 287] width 186 height 25
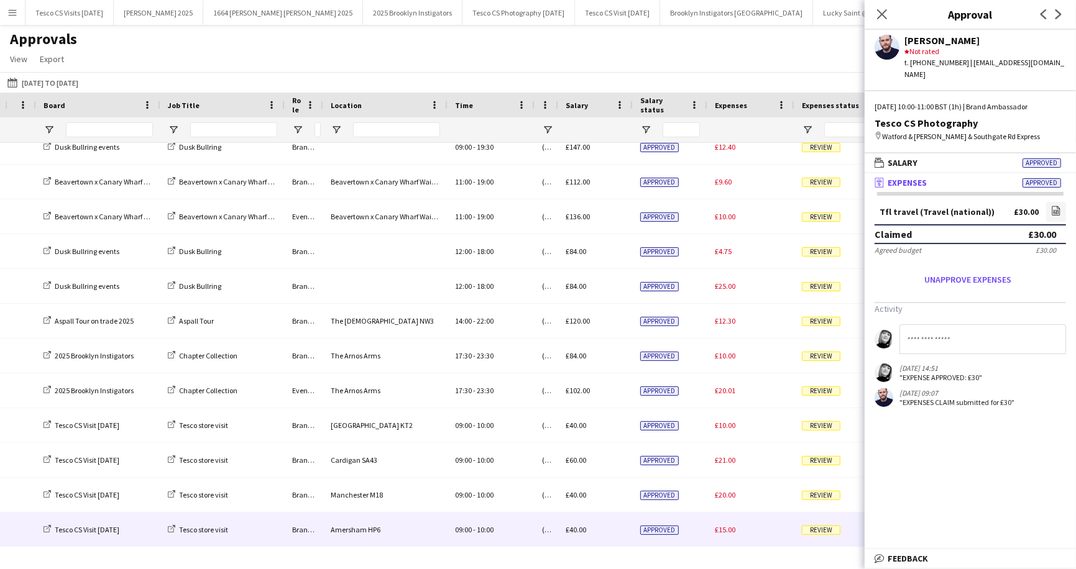
click at [825, 526] on span "Review" at bounding box center [821, 530] width 39 height 9
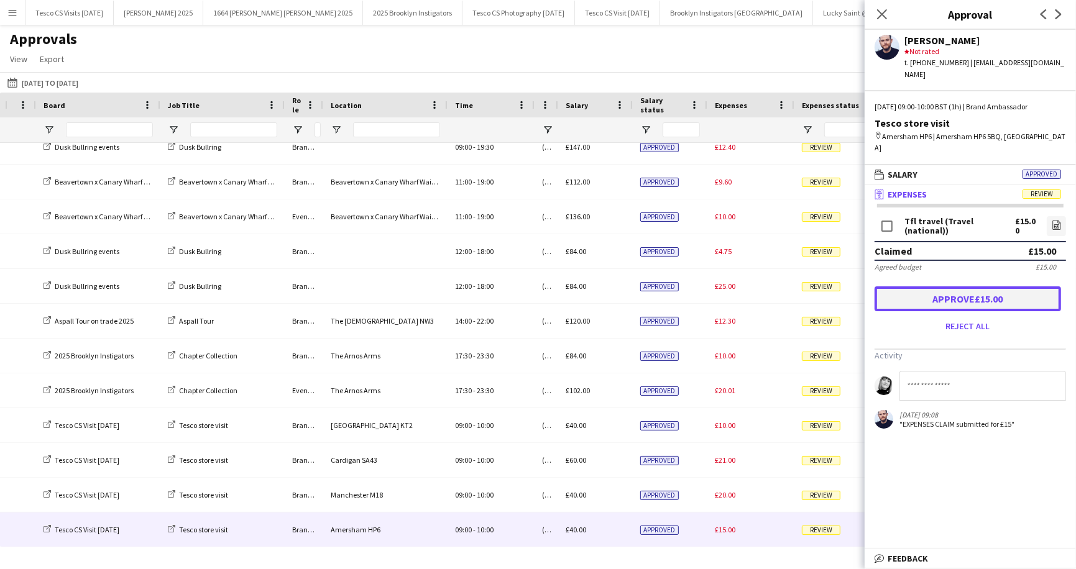
click at [976, 286] on button "Approve £15.00" at bounding box center [967, 298] width 186 height 25
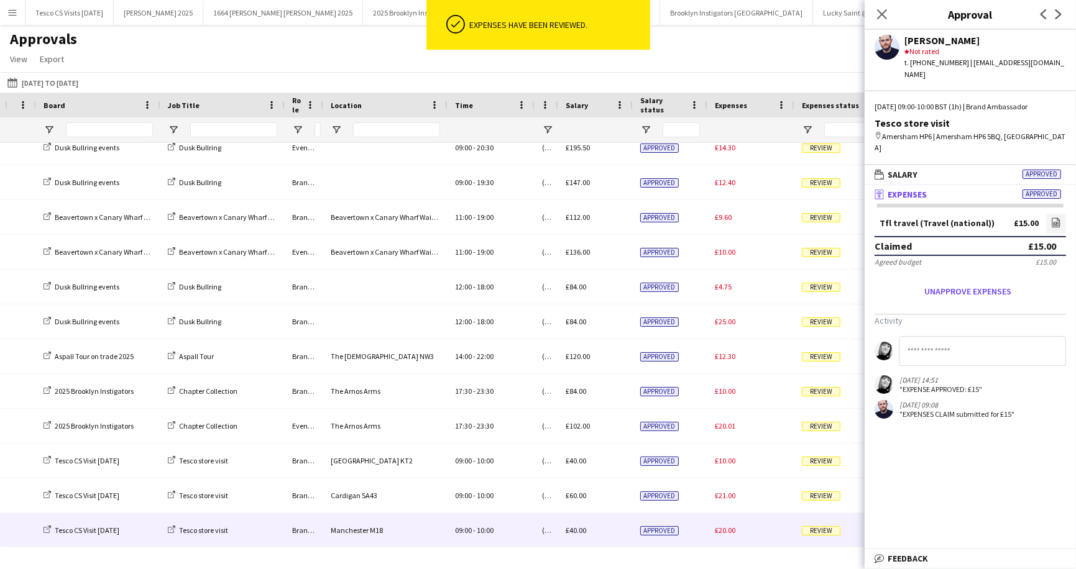
click at [820, 528] on span "Review" at bounding box center [821, 530] width 39 height 9
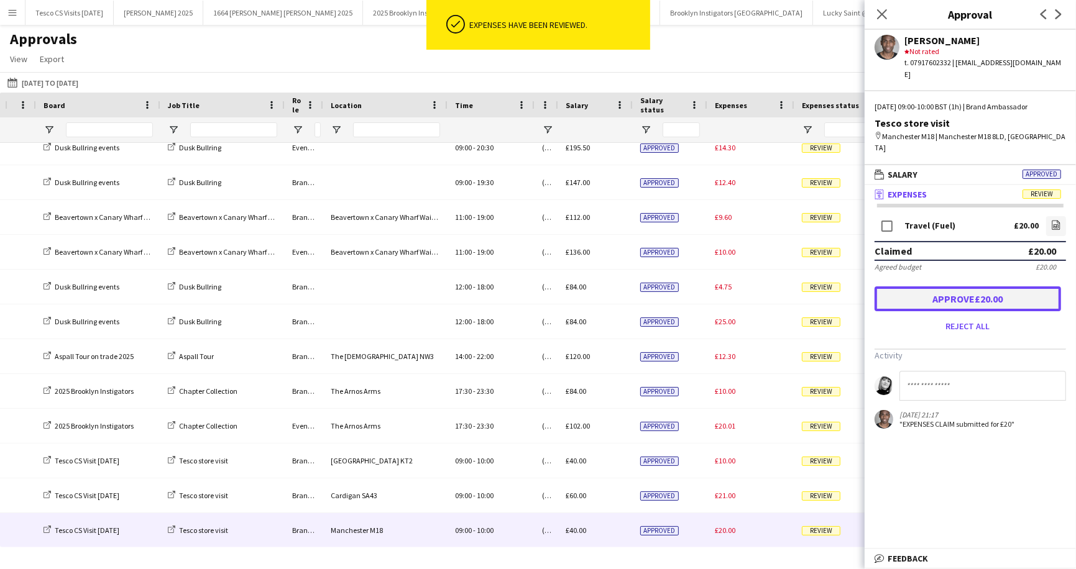
click at [949, 286] on button "Approve £20.00" at bounding box center [967, 298] width 186 height 25
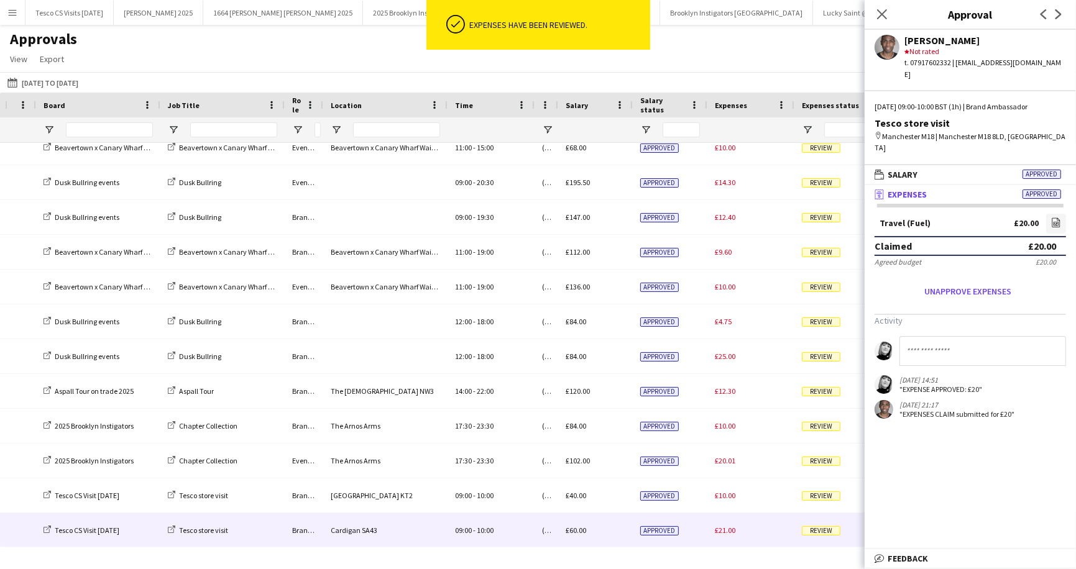
click at [825, 531] on span "Review" at bounding box center [821, 530] width 39 height 9
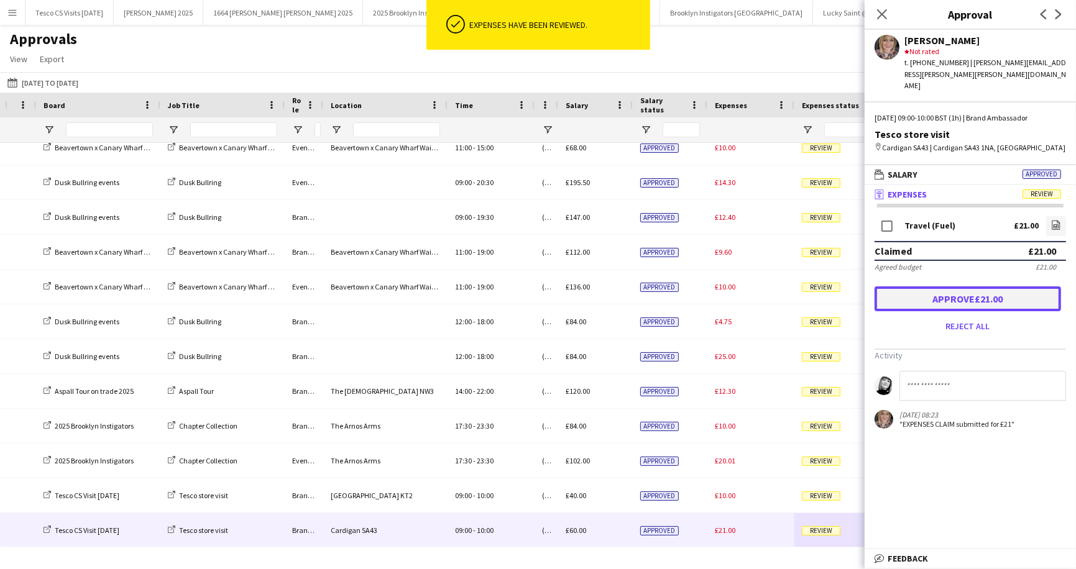
click at [950, 286] on button "Approve £21.00" at bounding box center [967, 298] width 186 height 25
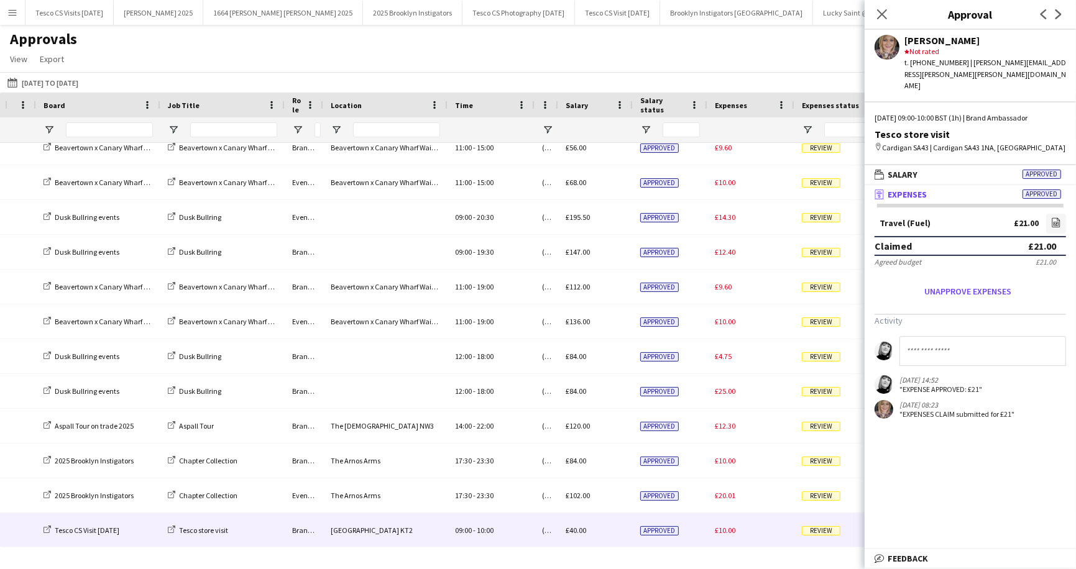
click at [828, 532] on span "Review" at bounding box center [821, 530] width 39 height 9
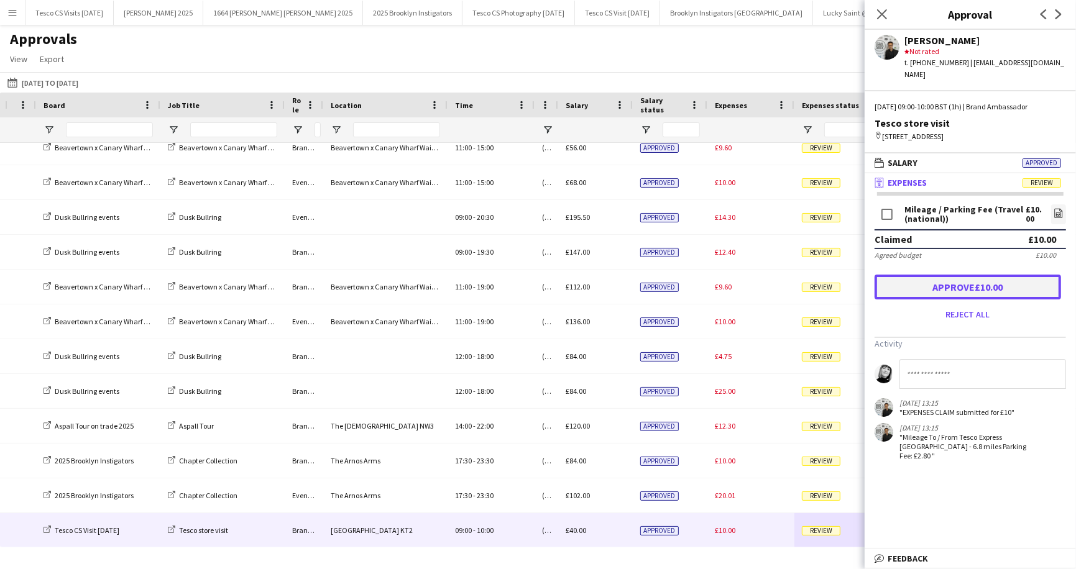
click at [968, 281] on button "Approve £10.00" at bounding box center [967, 287] width 186 height 25
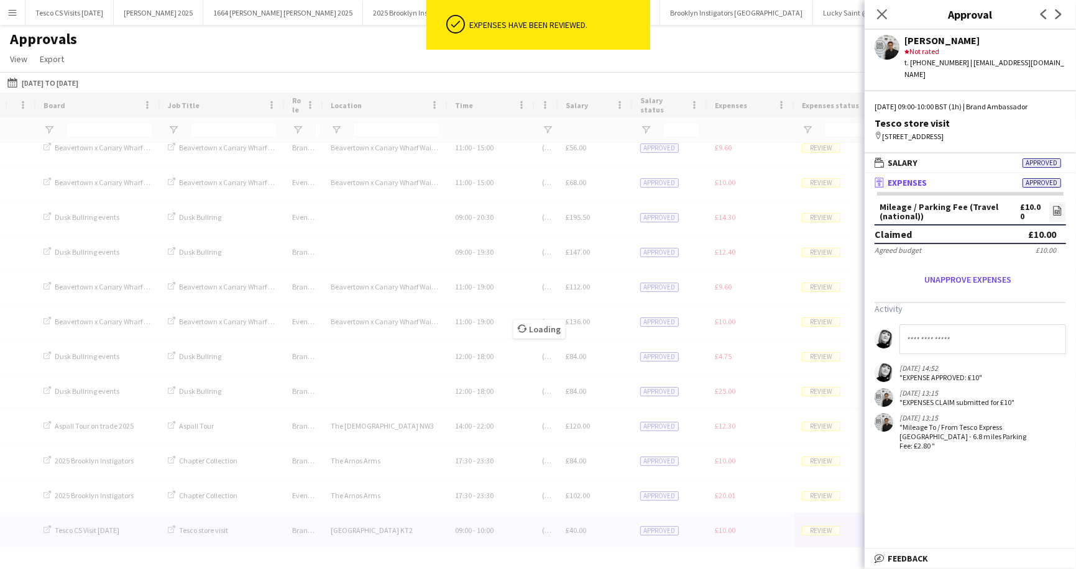
scroll to position [882, 0]
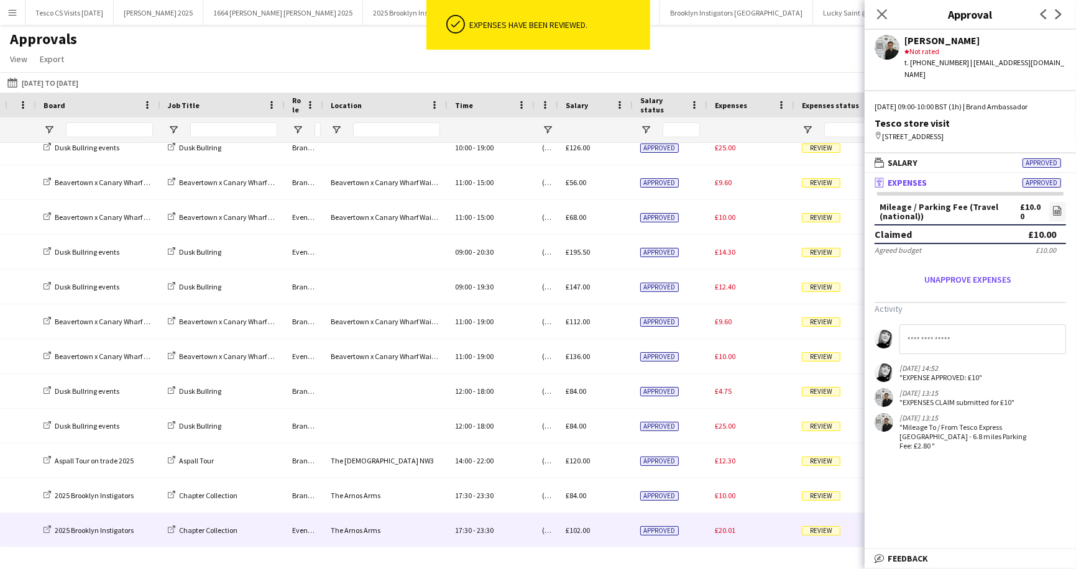
click at [820, 534] on span "Review" at bounding box center [821, 530] width 39 height 9
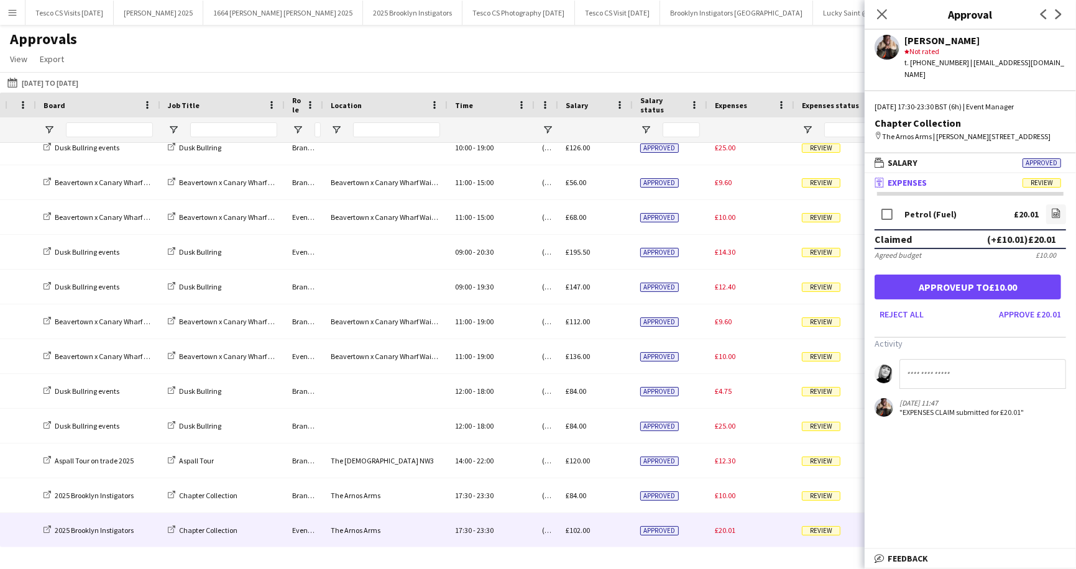
click at [1042, 178] on span "Review" at bounding box center [1041, 182] width 39 height 9
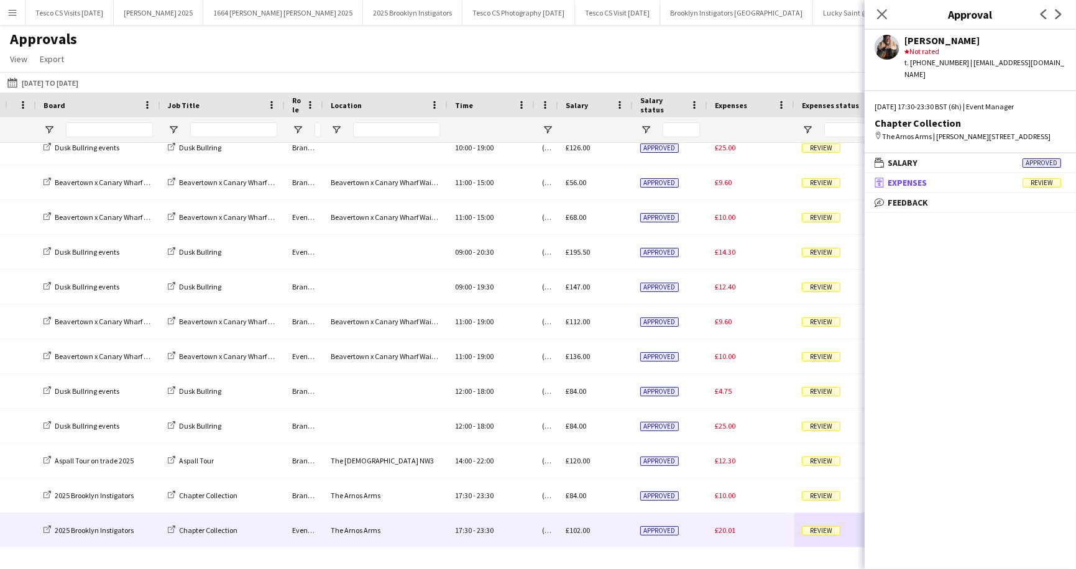
click at [1029, 178] on span "Review" at bounding box center [1041, 182] width 39 height 9
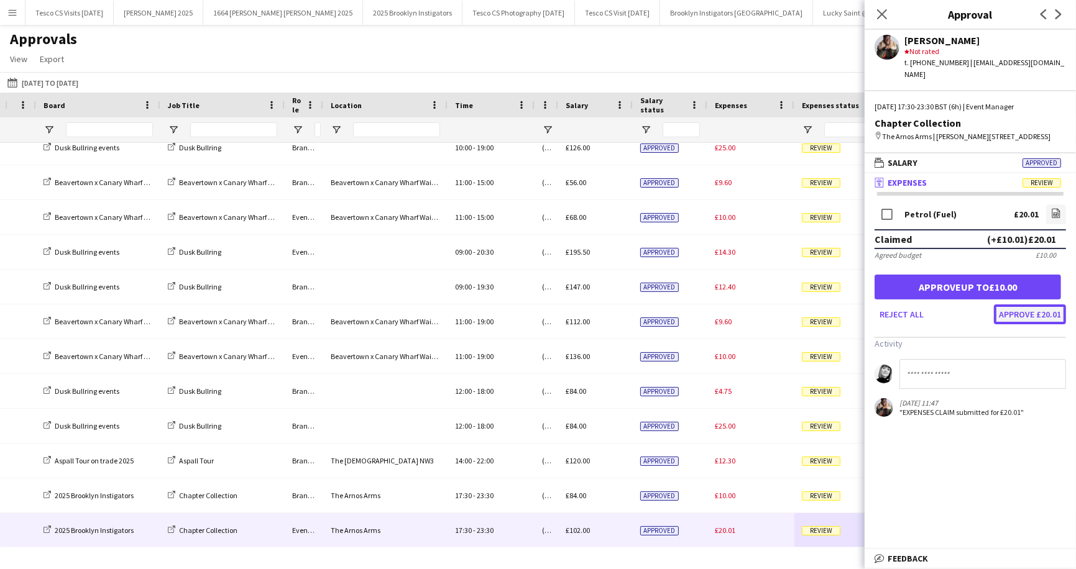
click at [1012, 305] on button "Approve £20.01" at bounding box center [1030, 315] width 72 height 20
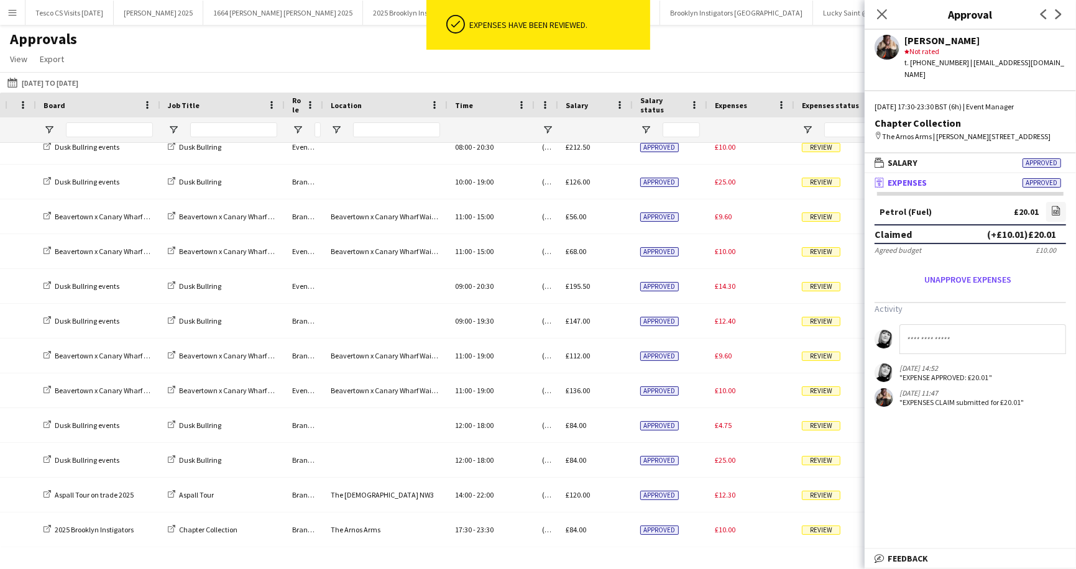
scroll to position [848, 0]
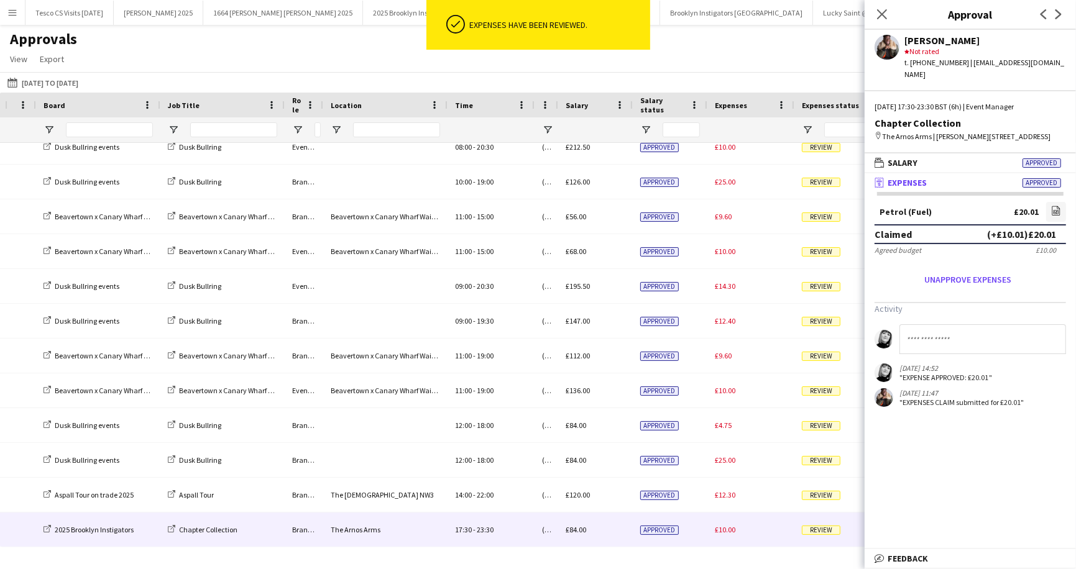
click at [822, 530] on span "Review" at bounding box center [821, 530] width 39 height 9
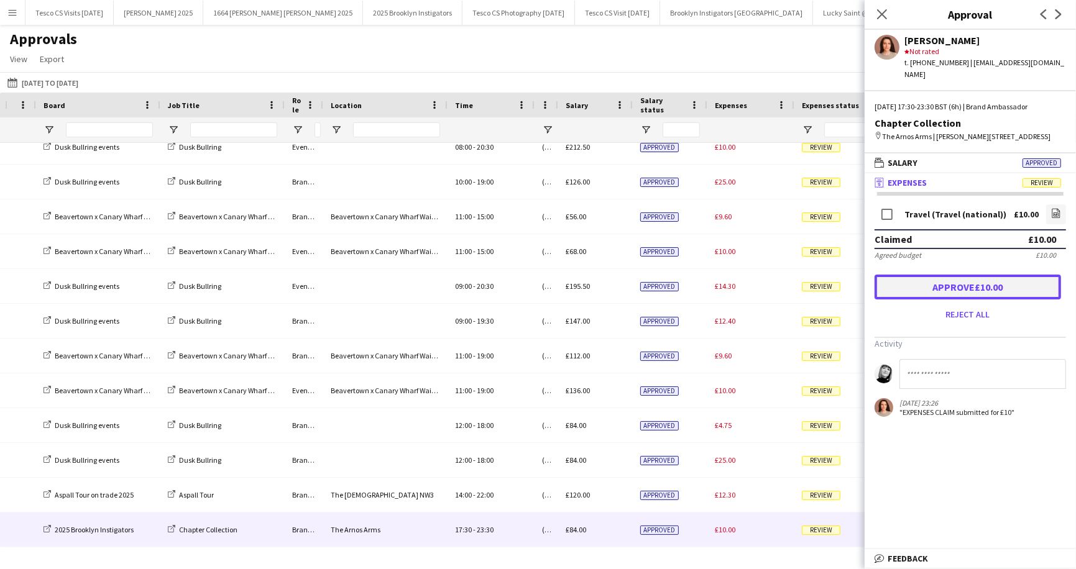
click at [941, 278] on button "Approve £10.00" at bounding box center [967, 287] width 186 height 25
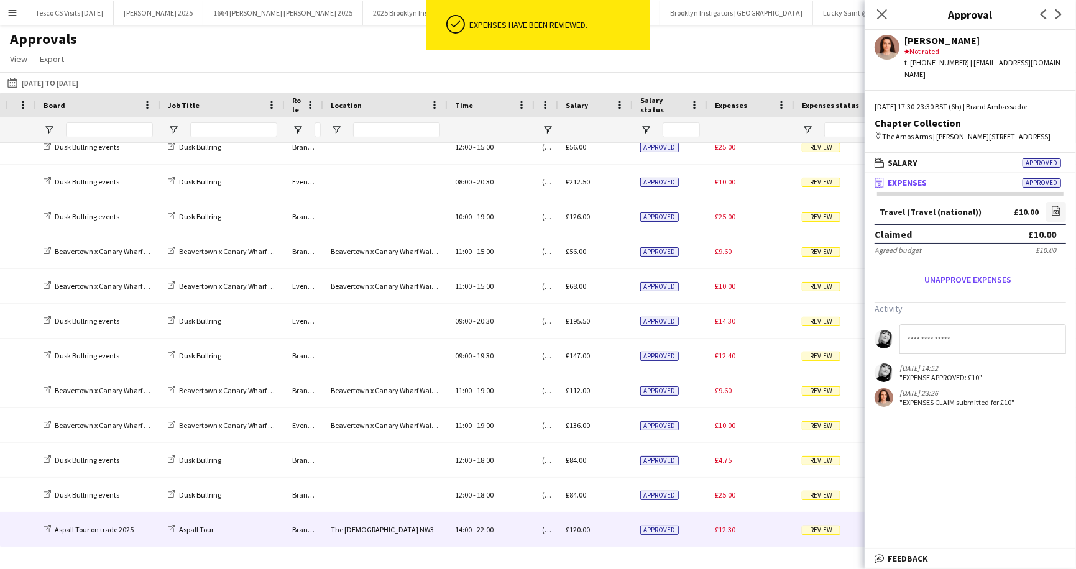
scroll to position [813, 0]
click at [825, 527] on span "Review" at bounding box center [821, 530] width 39 height 9
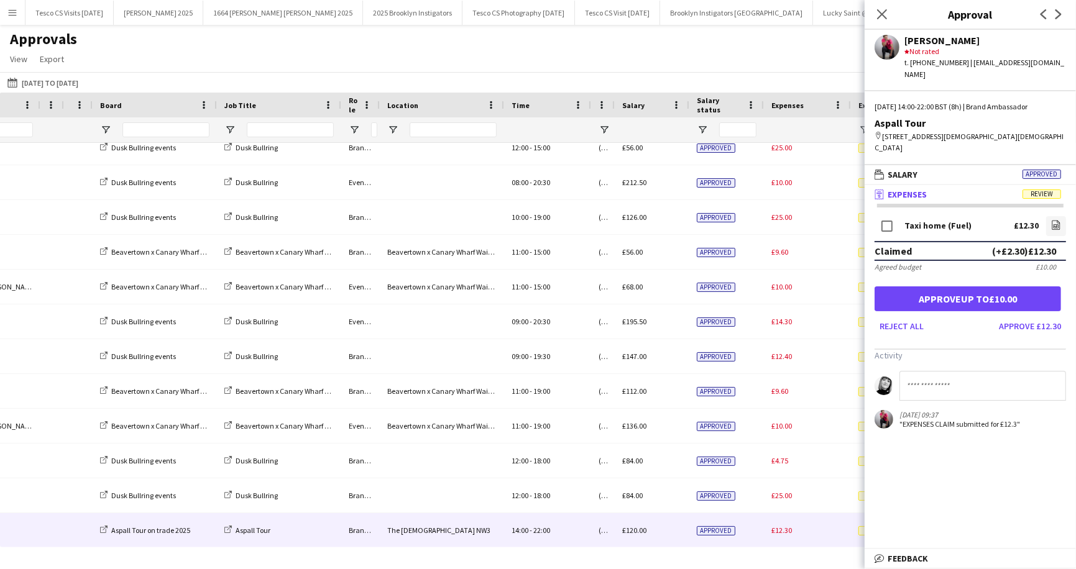
scroll to position [0, 221]
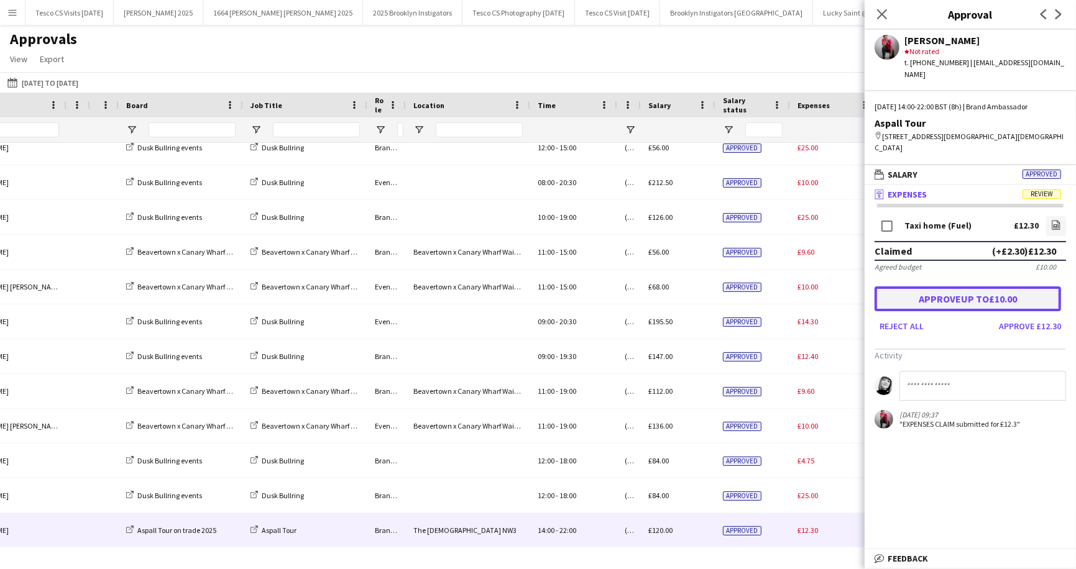
click at [981, 286] on button "Approve up to £10.00" at bounding box center [967, 298] width 186 height 25
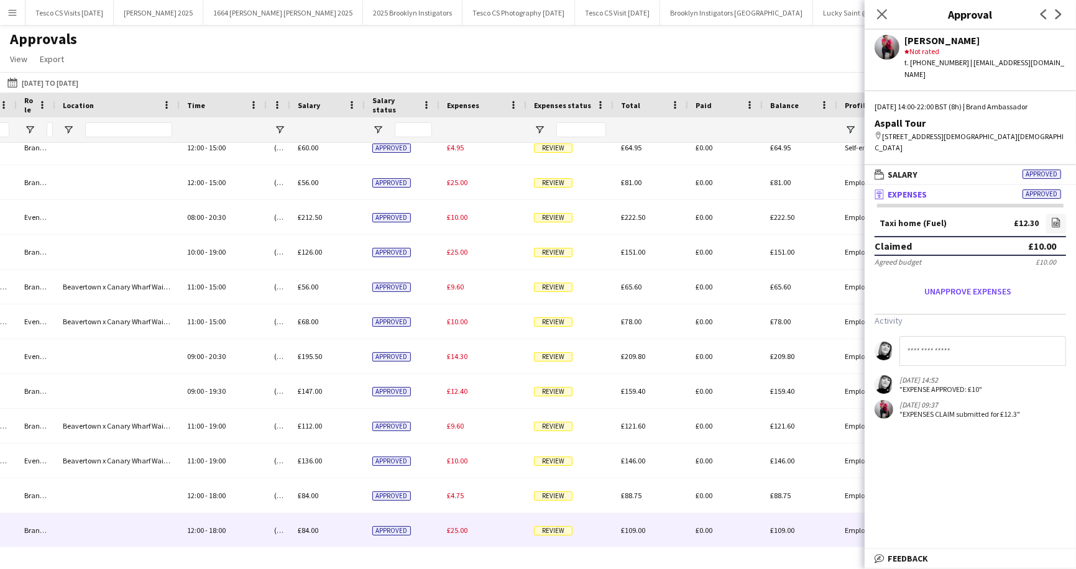
click at [550, 524] on div "Review" at bounding box center [569, 530] width 87 height 34
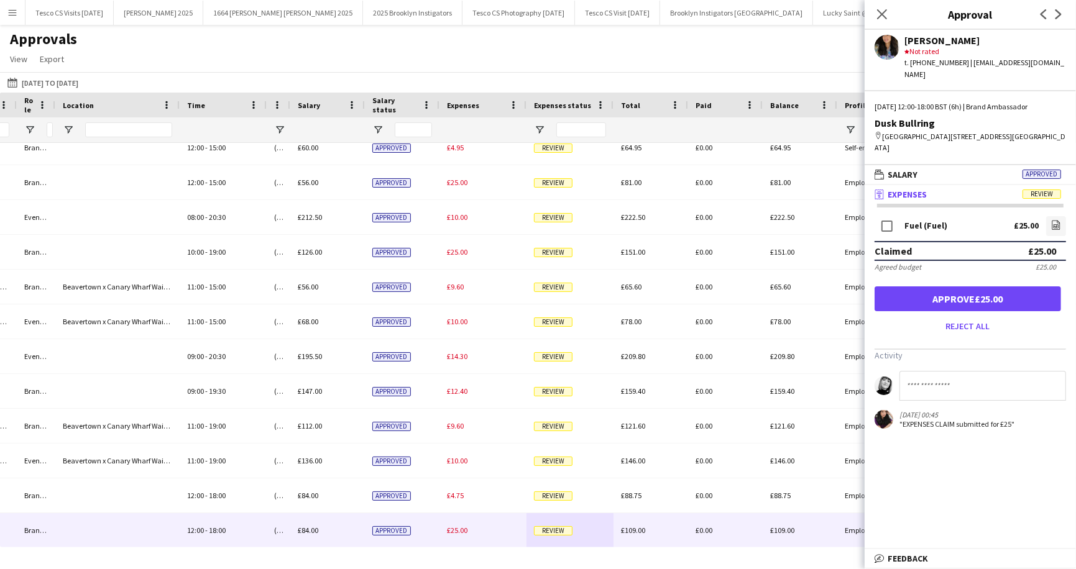
click at [1050, 190] on span "Review" at bounding box center [1041, 194] width 39 height 9
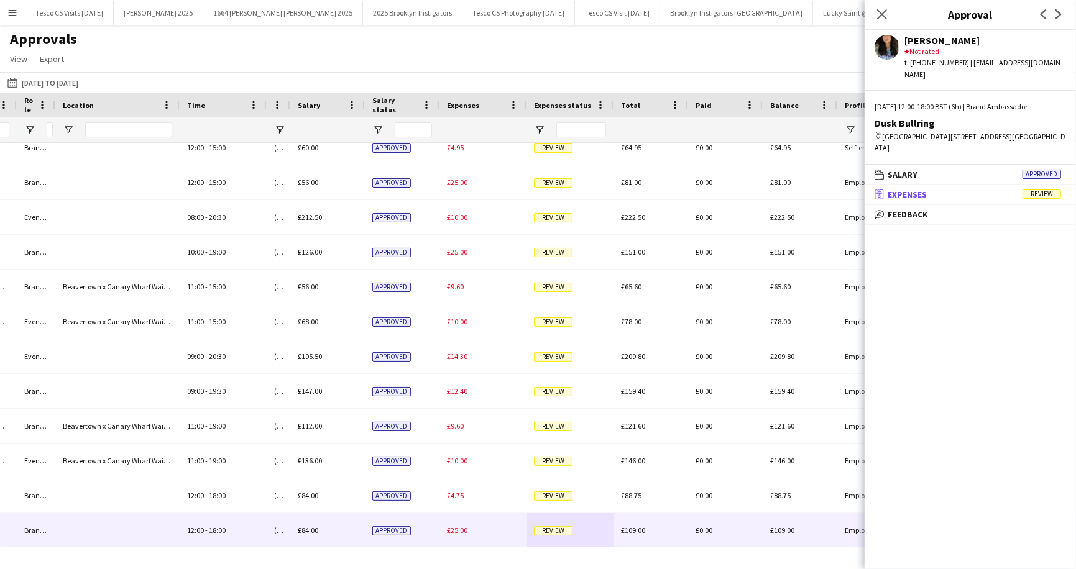
click at [1050, 190] on span "Review" at bounding box center [1041, 194] width 39 height 9
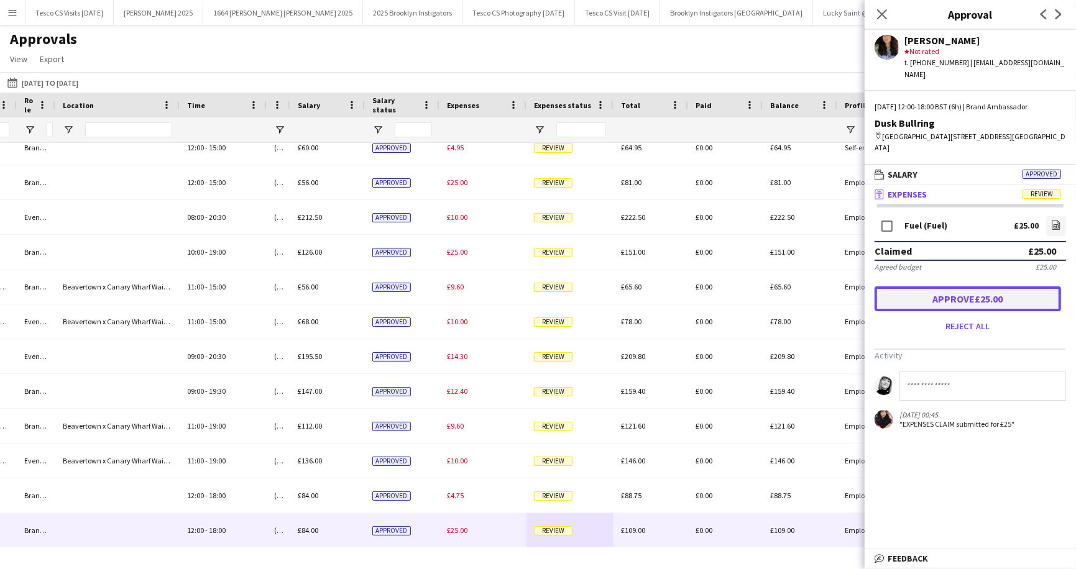
click at [975, 286] on button "Approve £25.00" at bounding box center [967, 298] width 186 height 25
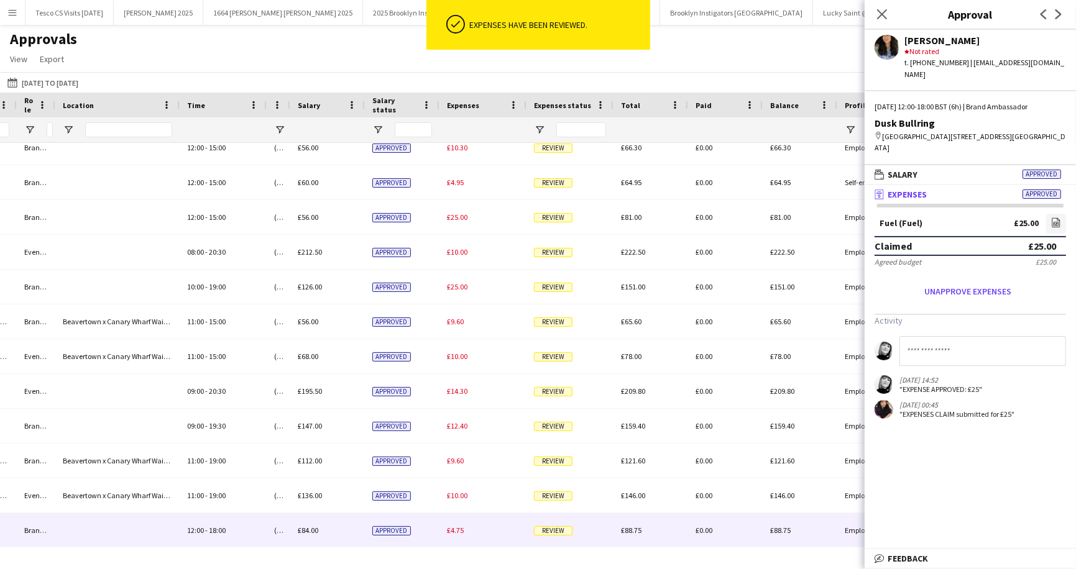
click at [551, 522] on div "Review" at bounding box center [569, 530] width 87 height 34
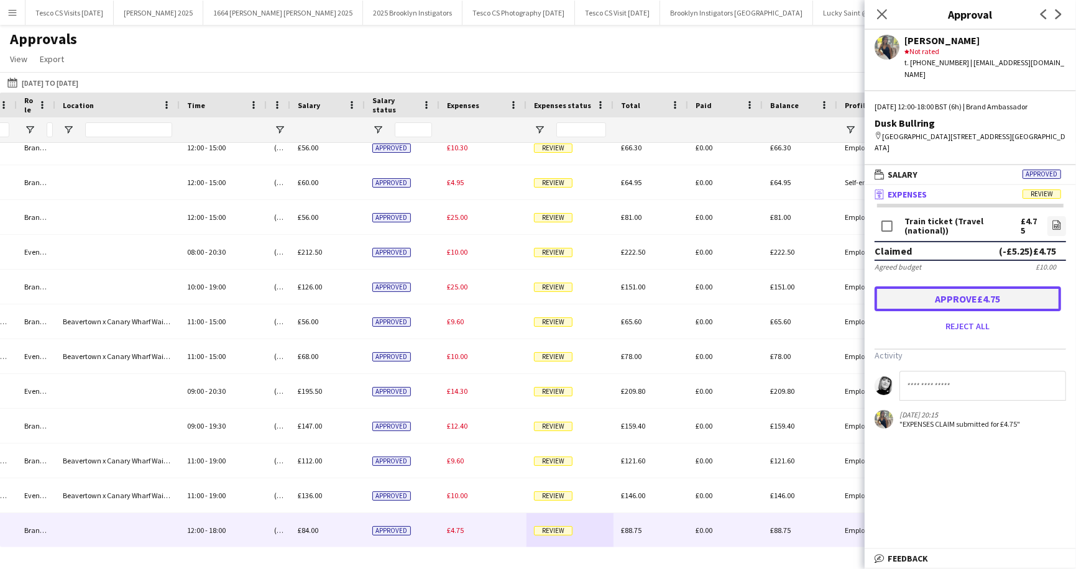
click at [961, 286] on button "Approve £4.75" at bounding box center [967, 298] width 186 height 25
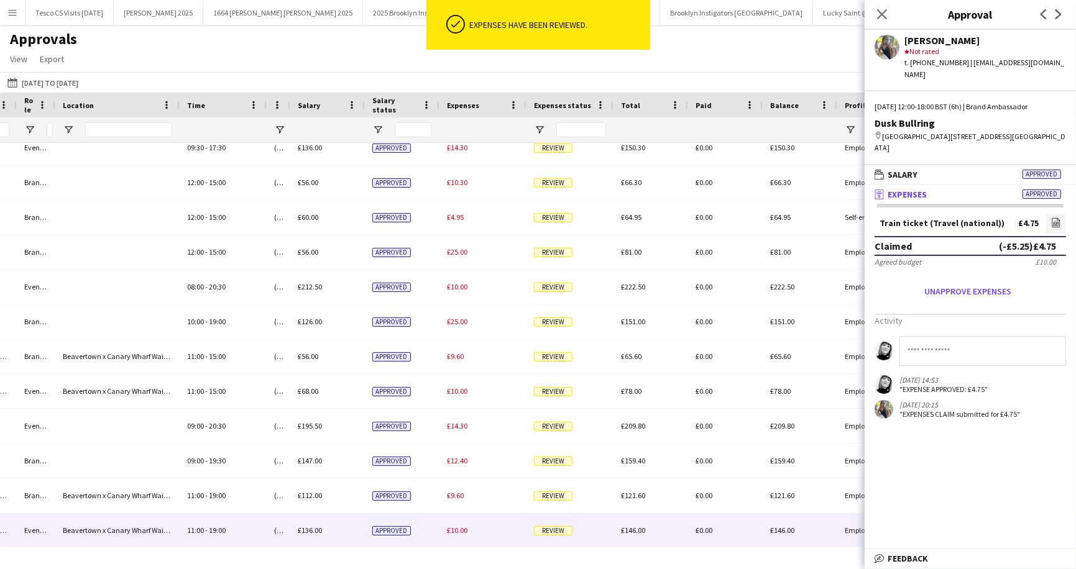
click at [556, 534] on span "Review" at bounding box center [553, 530] width 39 height 9
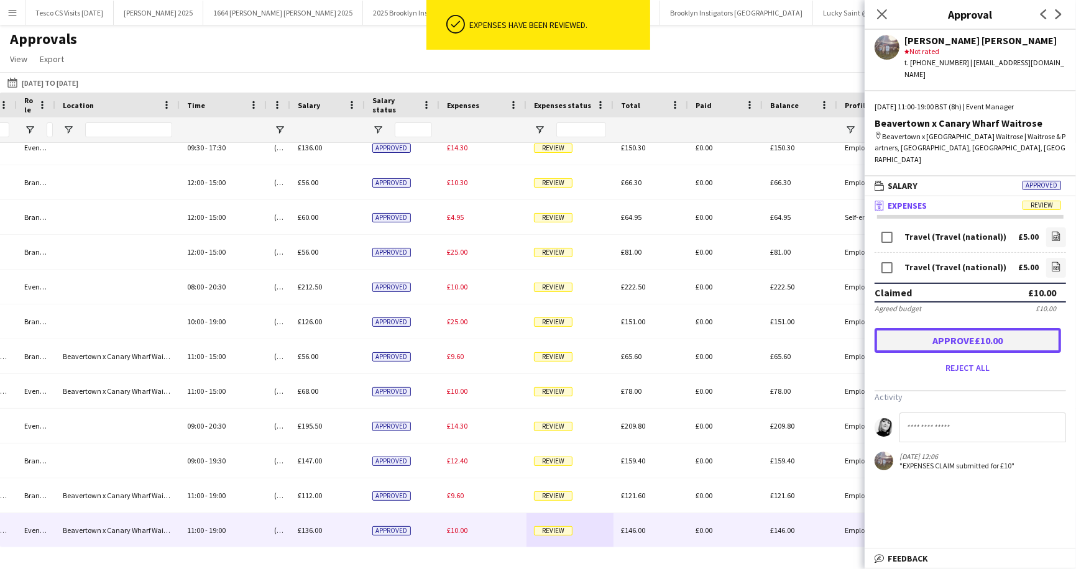
click at [969, 328] on button "Approve £10.00" at bounding box center [967, 340] width 186 height 25
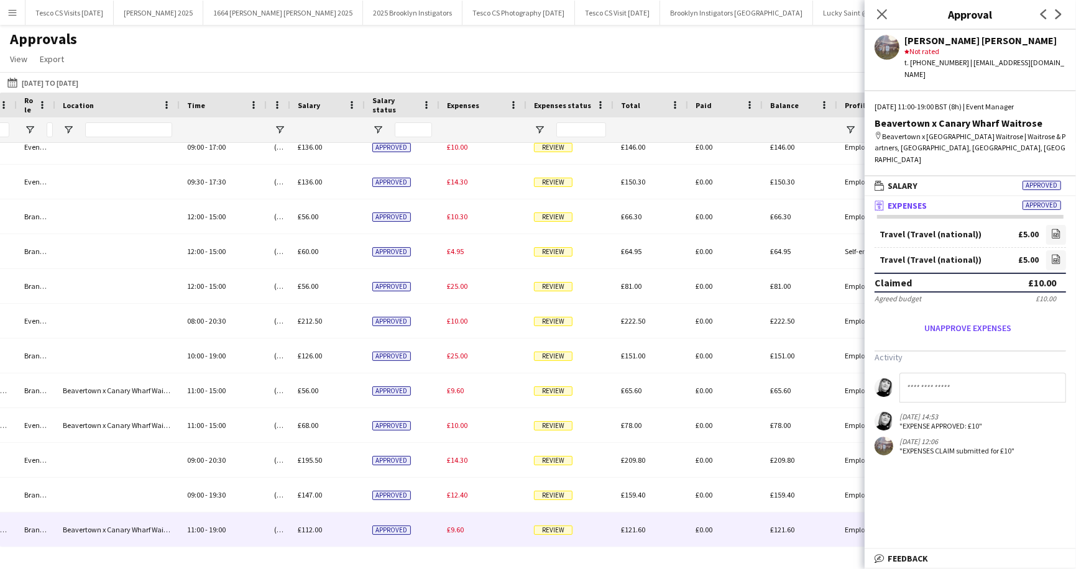
click at [564, 531] on span "Review" at bounding box center [553, 530] width 39 height 9
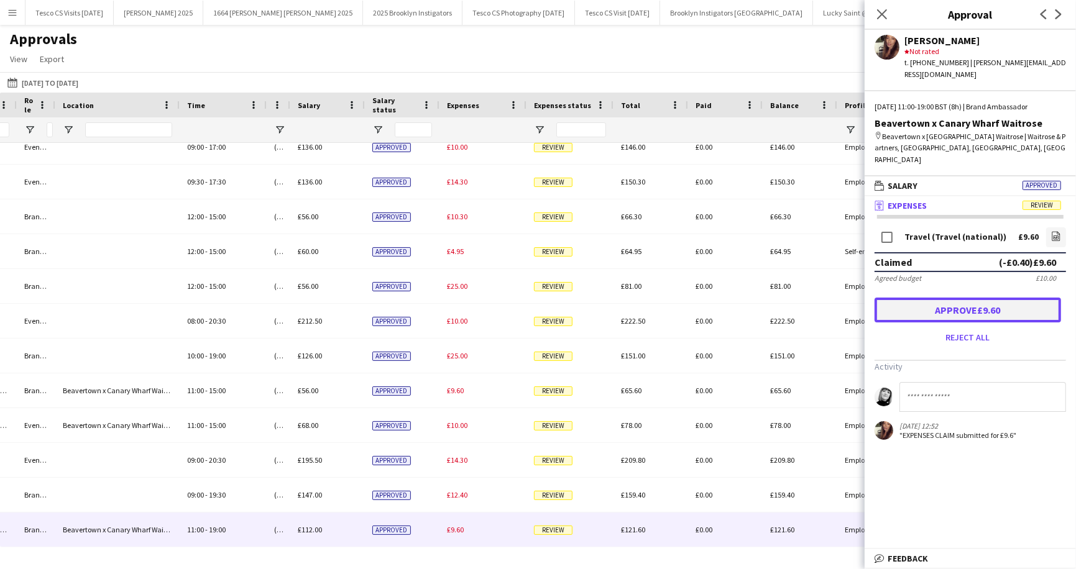
click at [973, 298] on button "Approve £9.60" at bounding box center [967, 310] width 186 height 25
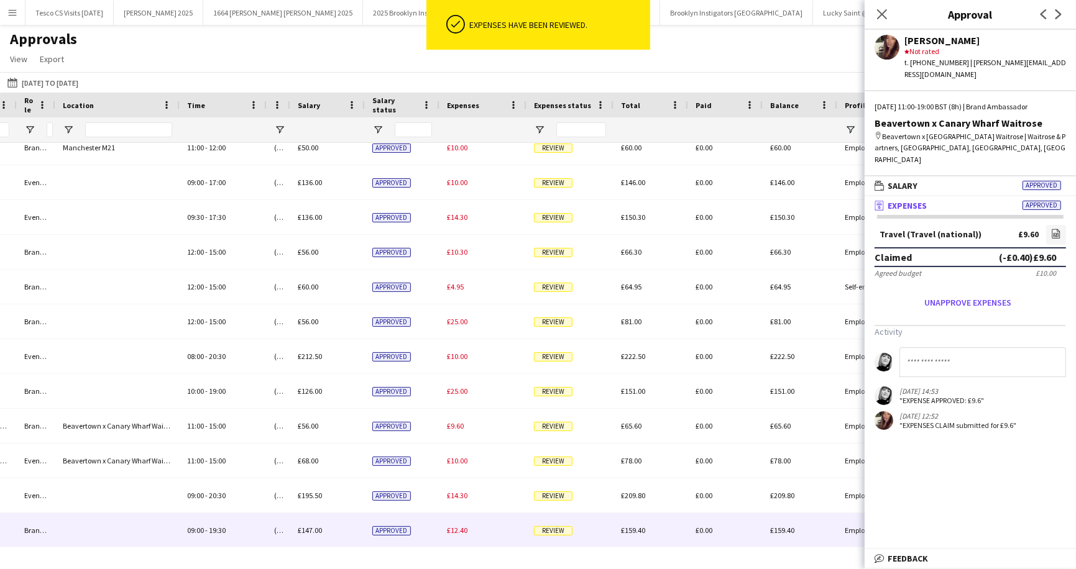
click at [552, 528] on span "Review" at bounding box center [553, 530] width 39 height 9
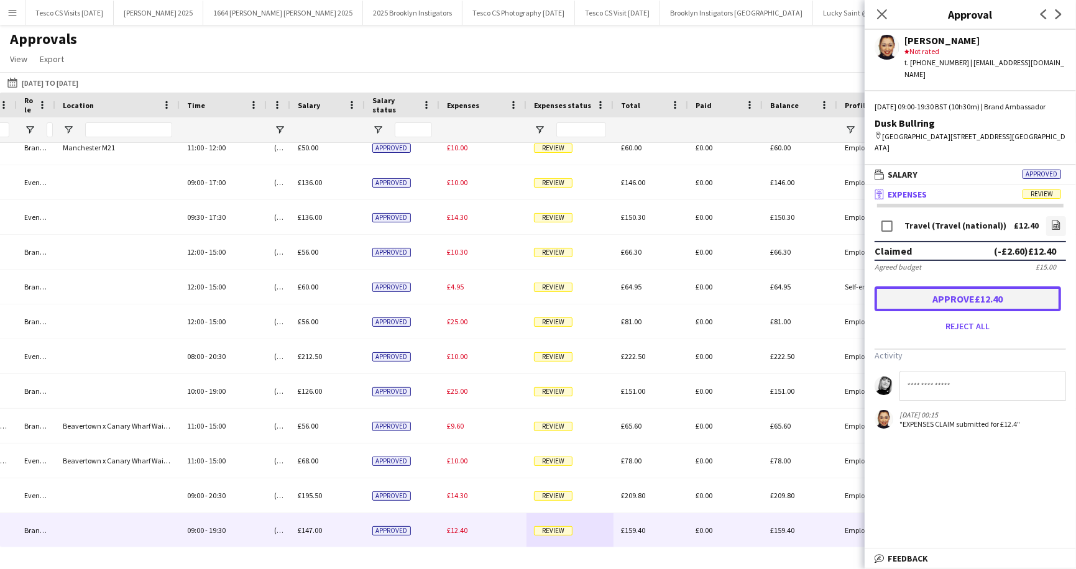
click at [965, 299] on button "Approve £12.40" at bounding box center [967, 298] width 186 height 25
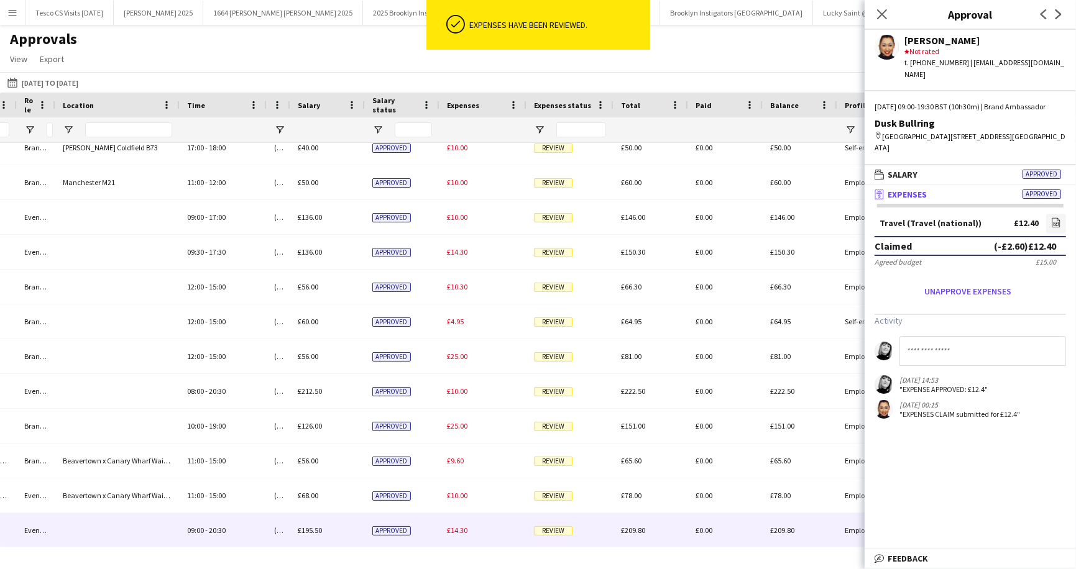
click at [561, 534] on span "Review" at bounding box center [553, 530] width 39 height 9
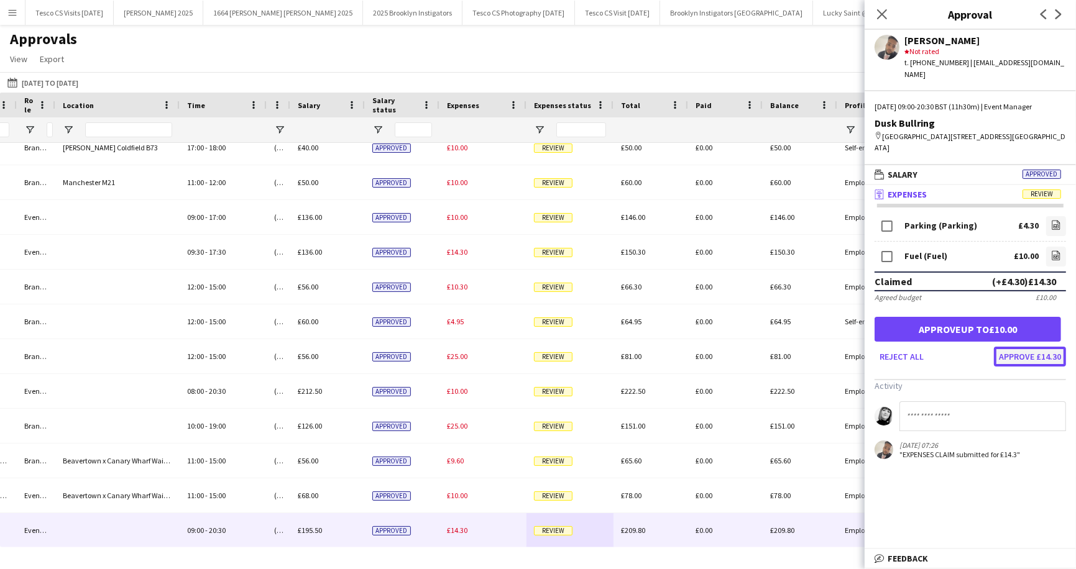
click at [1029, 347] on button "Approve £14.30" at bounding box center [1030, 357] width 72 height 20
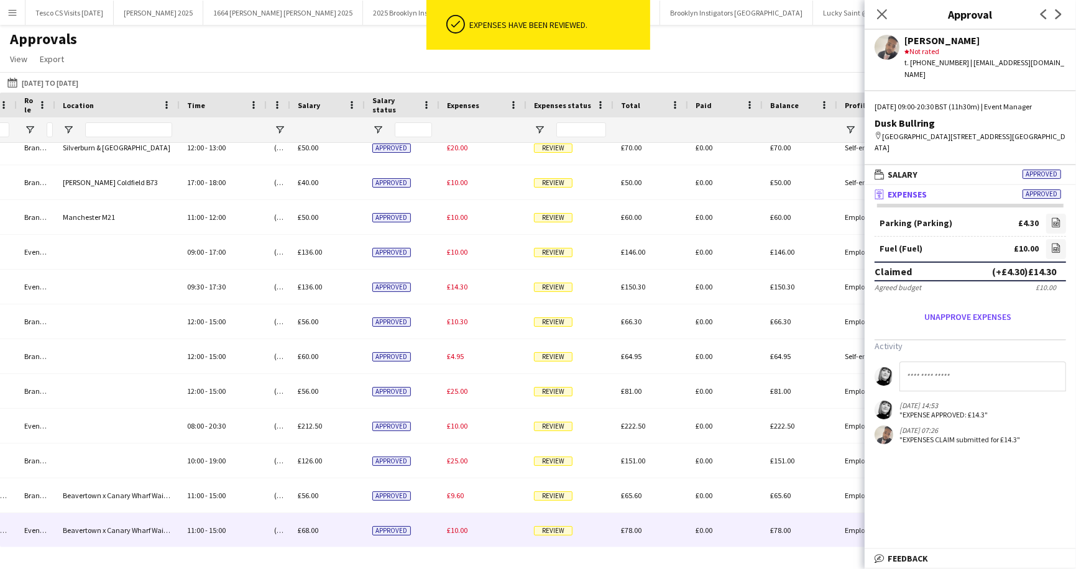
click at [556, 534] on span "Review" at bounding box center [553, 530] width 39 height 9
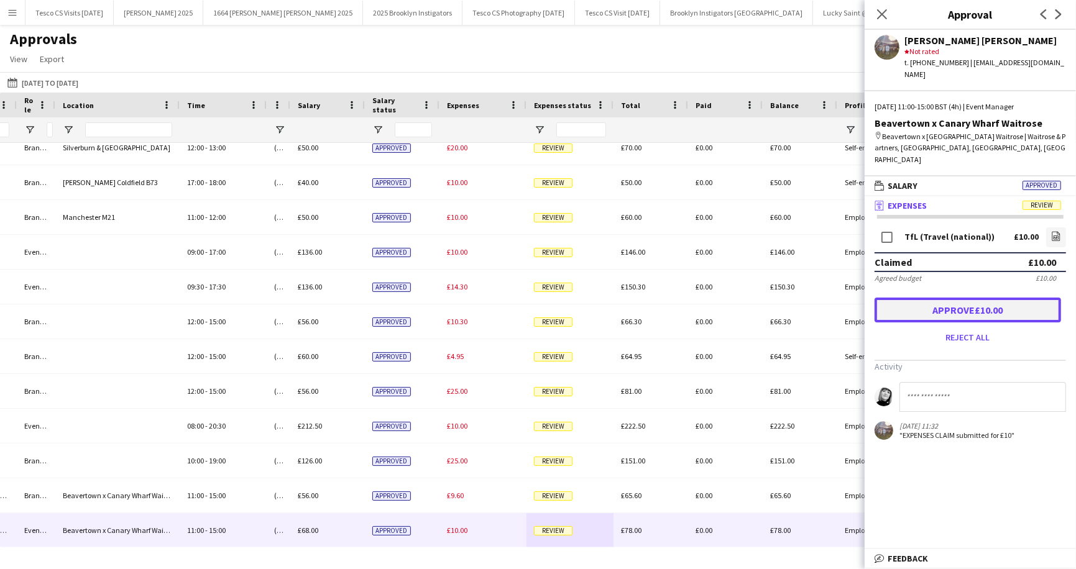
click at [958, 298] on button "Approve £10.00" at bounding box center [967, 310] width 186 height 25
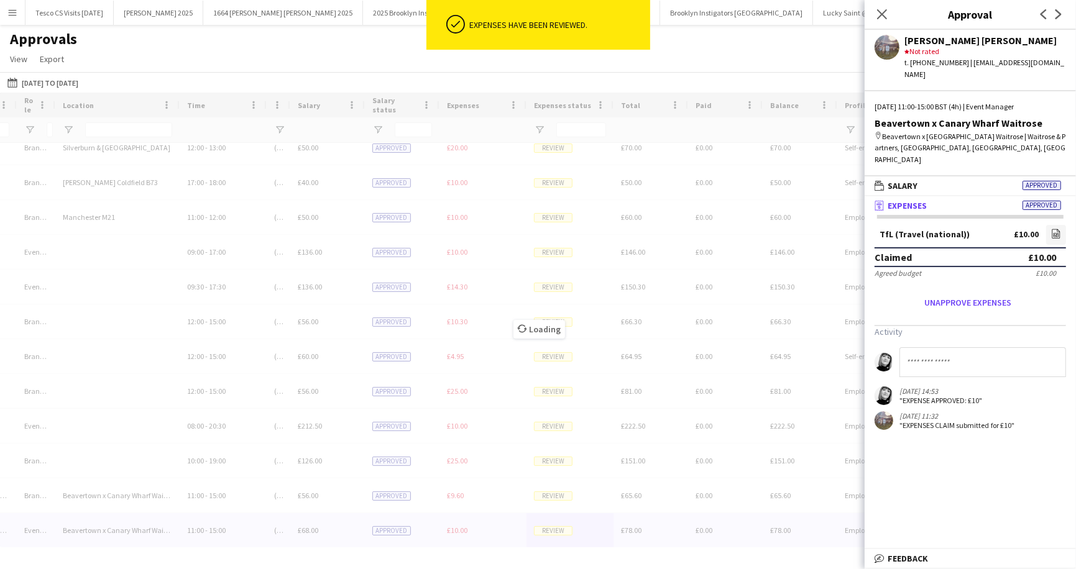
scroll to position [534, 0]
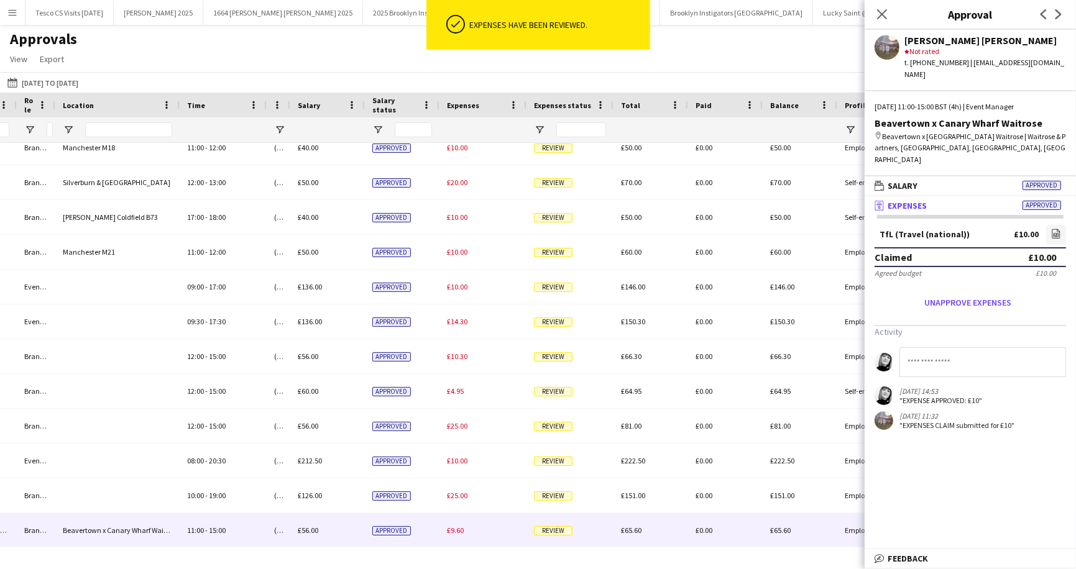
click at [554, 526] on span "Review" at bounding box center [553, 530] width 39 height 9
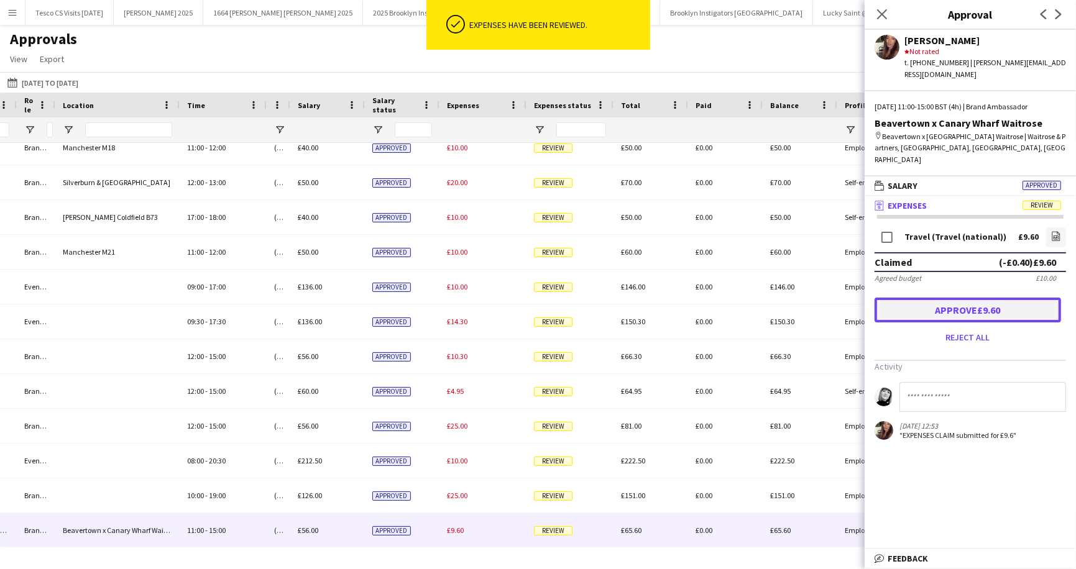
click at [933, 298] on button "Approve £9.60" at bounding box center [967, 310] width 186 height 25
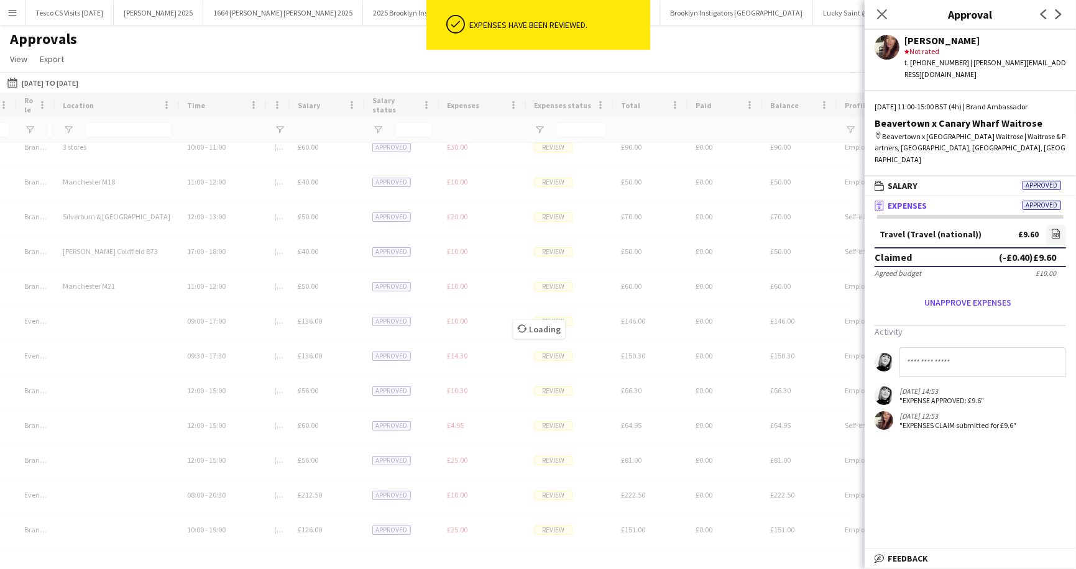
scroll to position [500, 0]
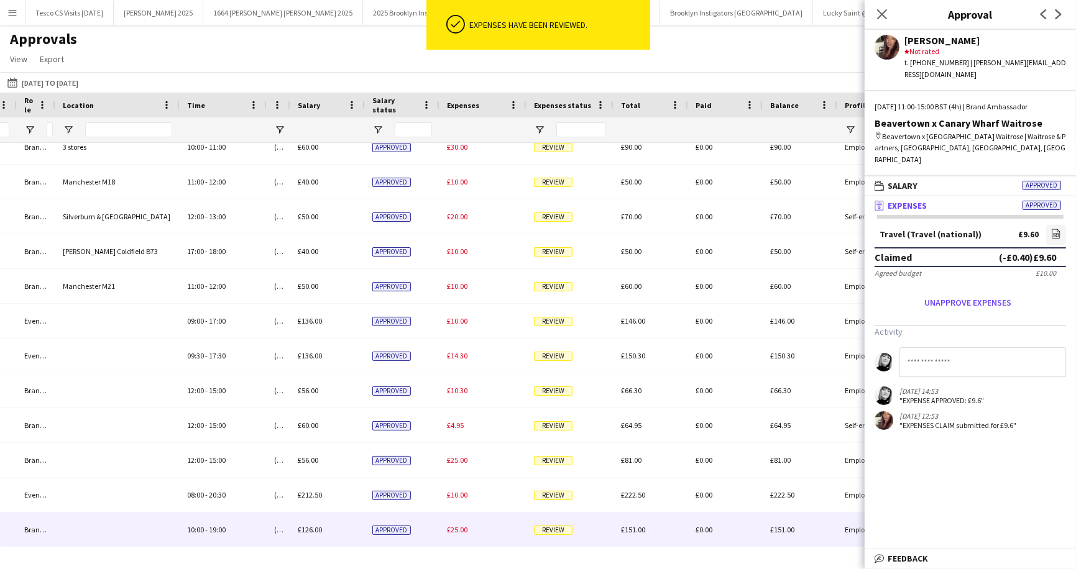
click at [558, 529] on span "Review" at bounding box center [553, 530] width 39 height 9
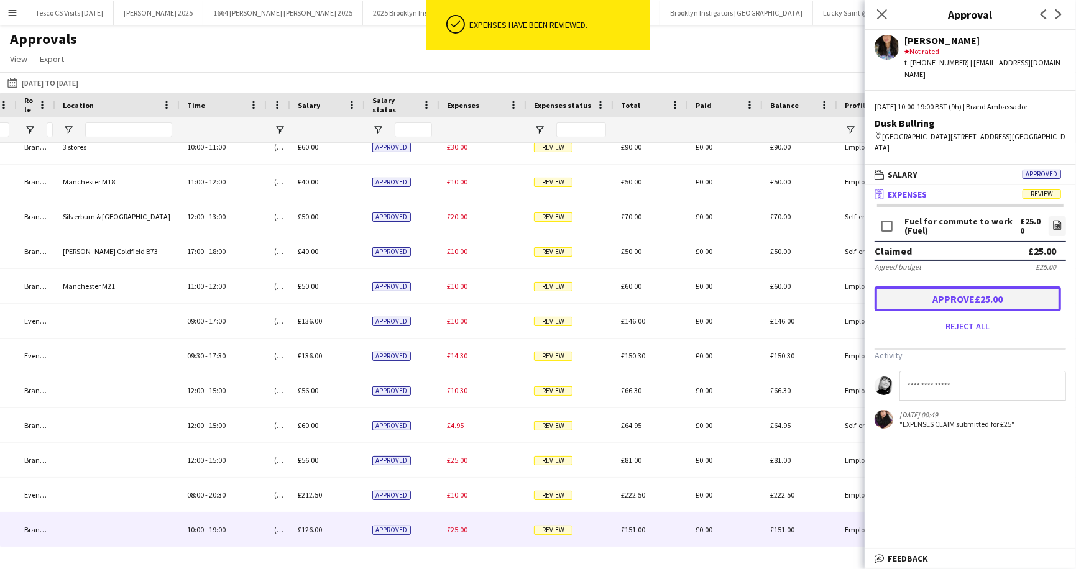
click at [946, 291] on button "Approve £25.00" at bounding box center [967, 298] width 186 height 25
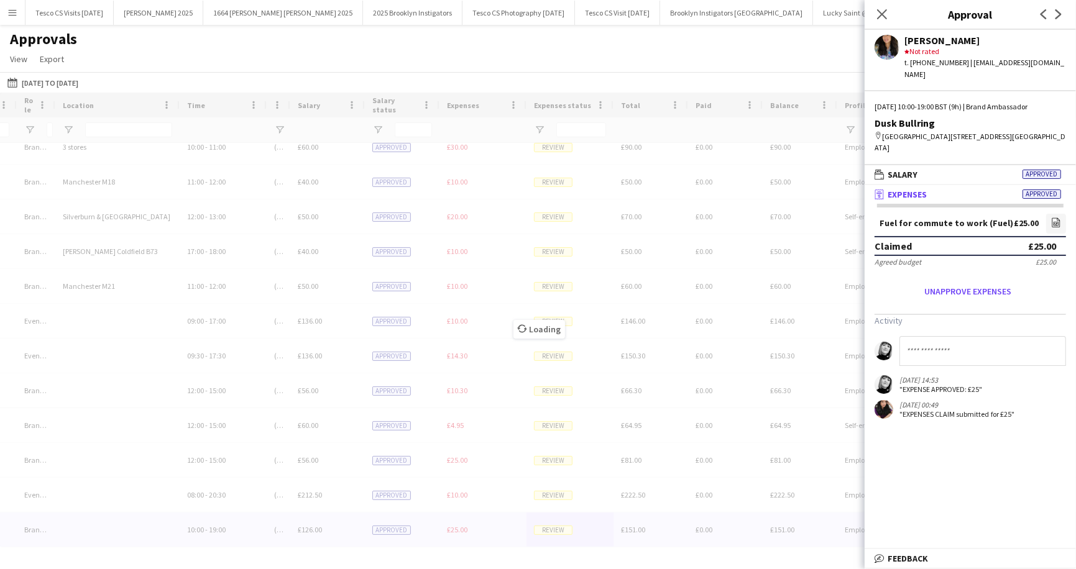
scroll to position [465, 0]
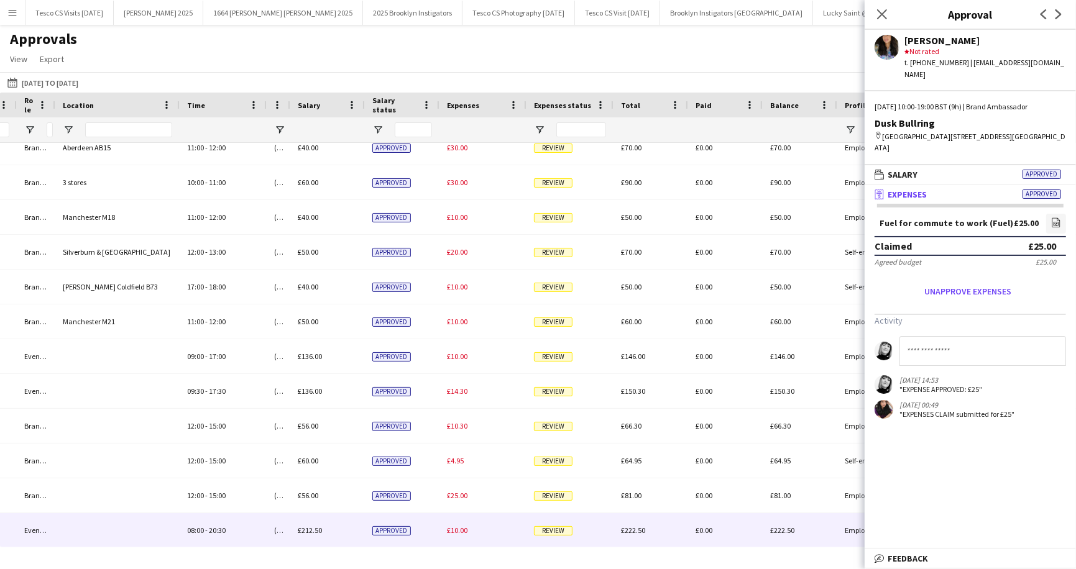
click at [551, 528] on span "Review" at bounding box center [553, 530] width 39 height 9
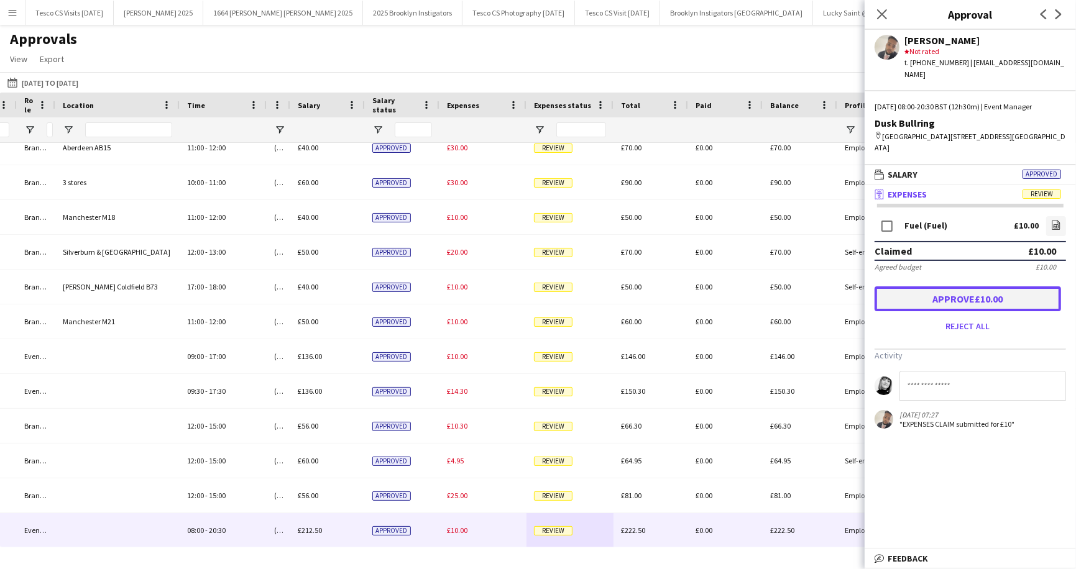
click at [960, 289] on button "Approve £10.00" at bounding box center [967, 298] width 186 height 25
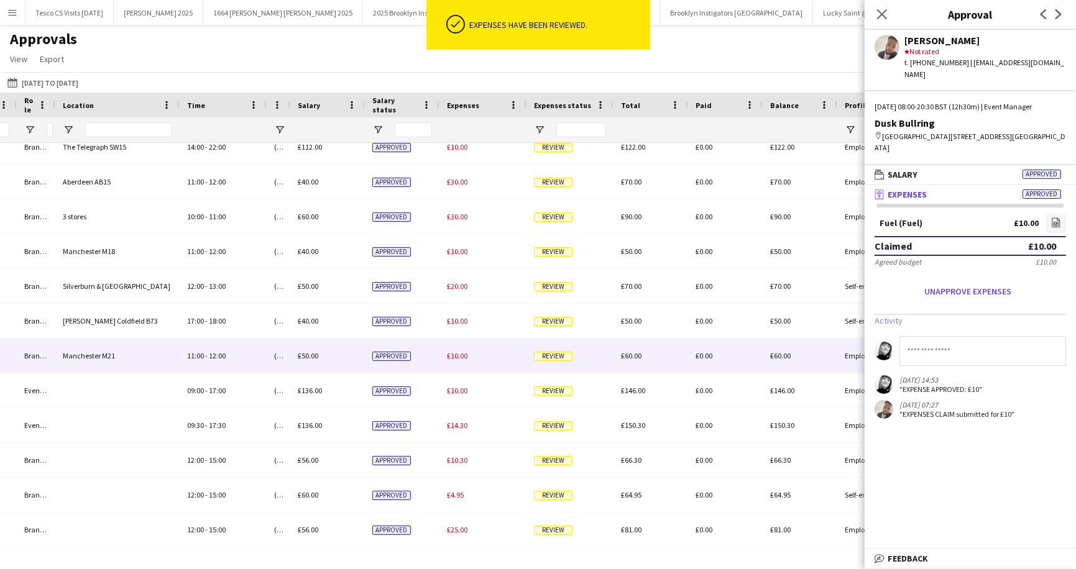
scroll to position [430, 0]
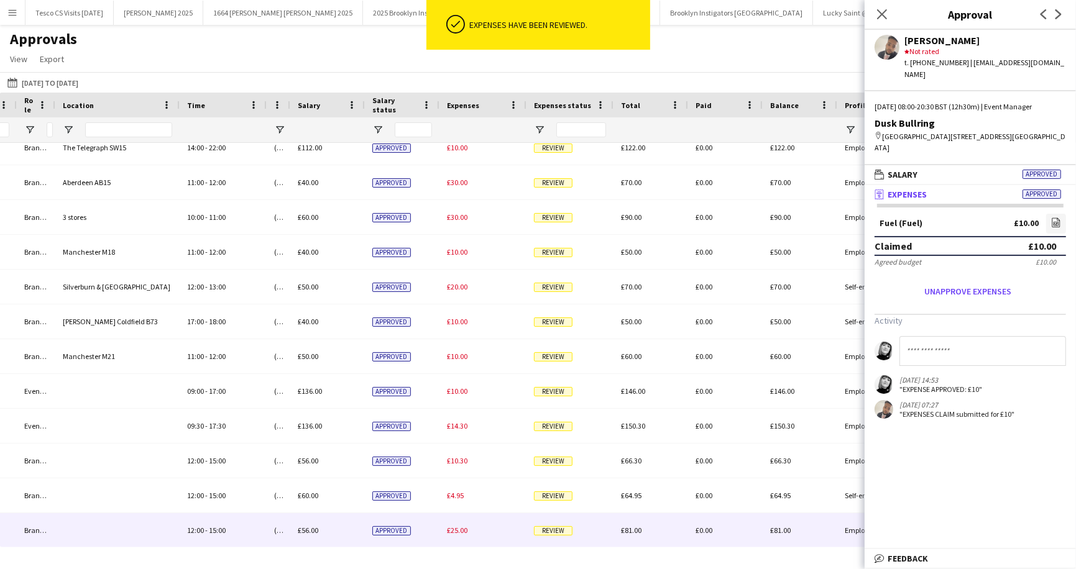
click at [541, 530] on span "Review" at bounding box center [553, 530] width 39 height 9
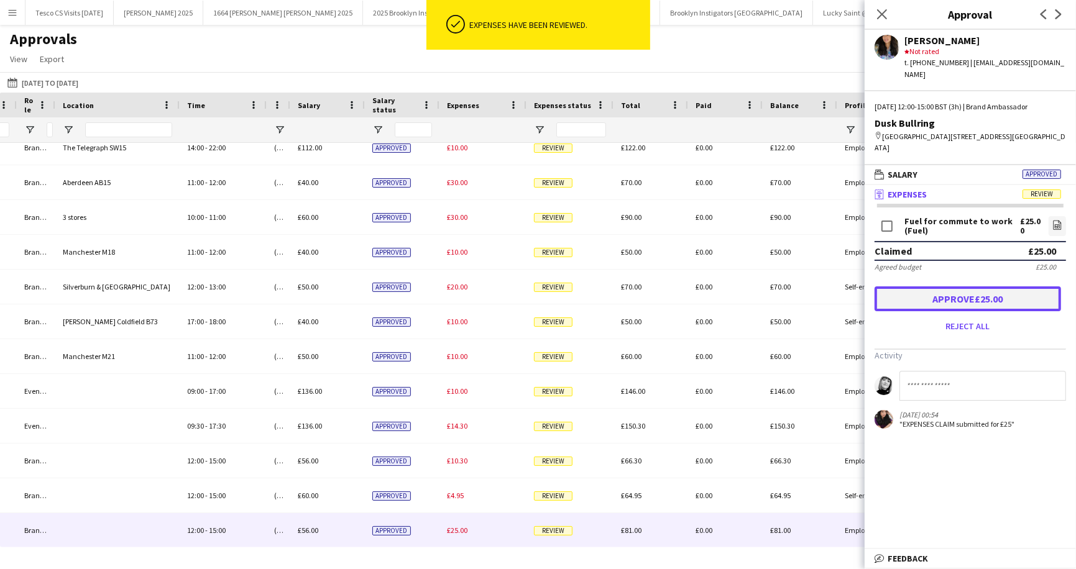
click at [943, 286] on button "Approve £25.00" at bounding box center [967, 298] width 186 height 25
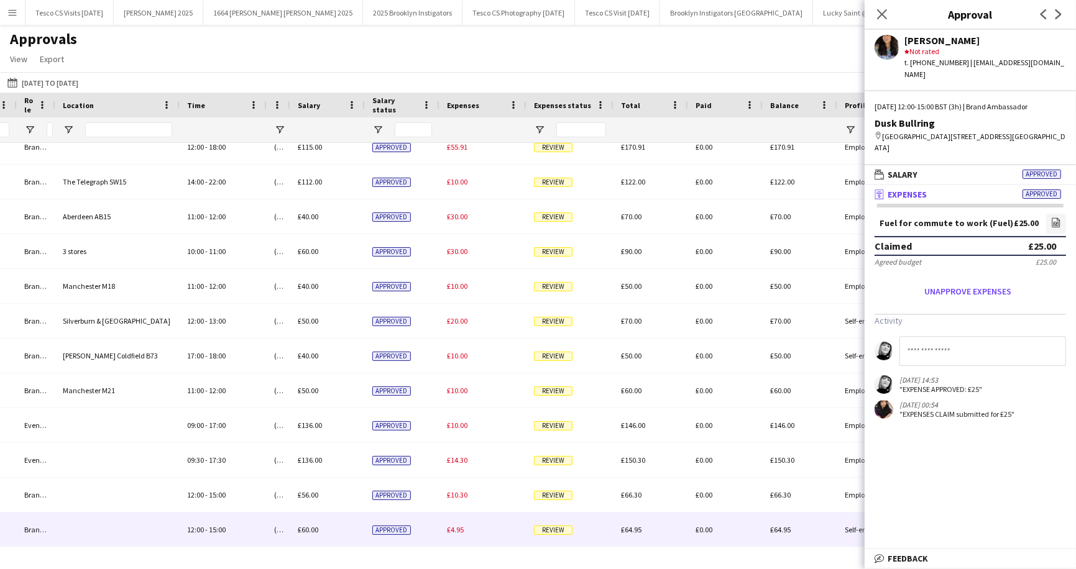
scroll to position [395, 0]
click at [562, 532] on span "Review" at bounding box center [553, 530] width 39 height 9
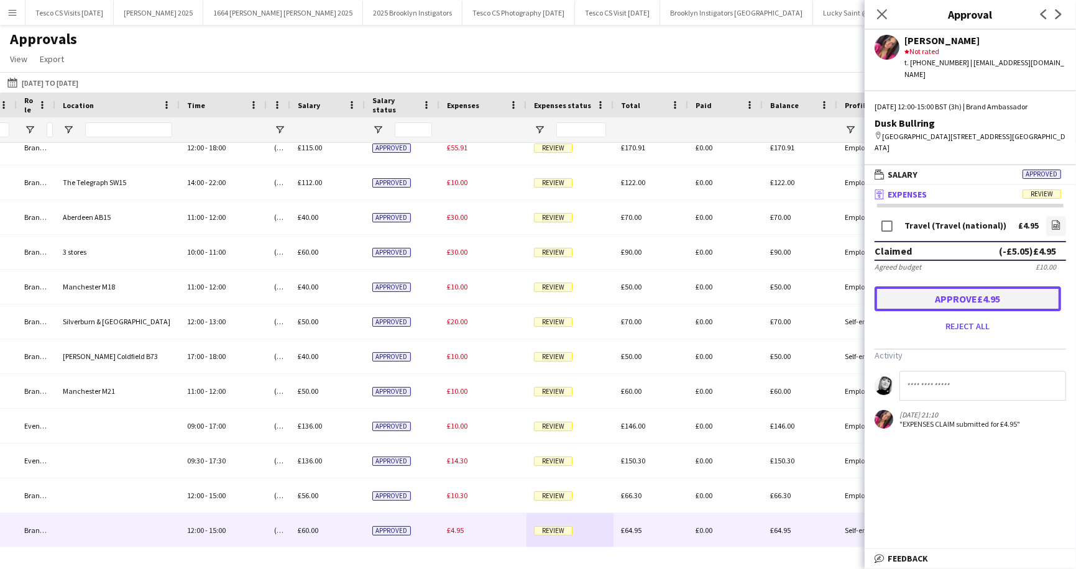
click at [920, 286] on button "Approve £4.95" at bounding box center [967, 298] width 186 height 25
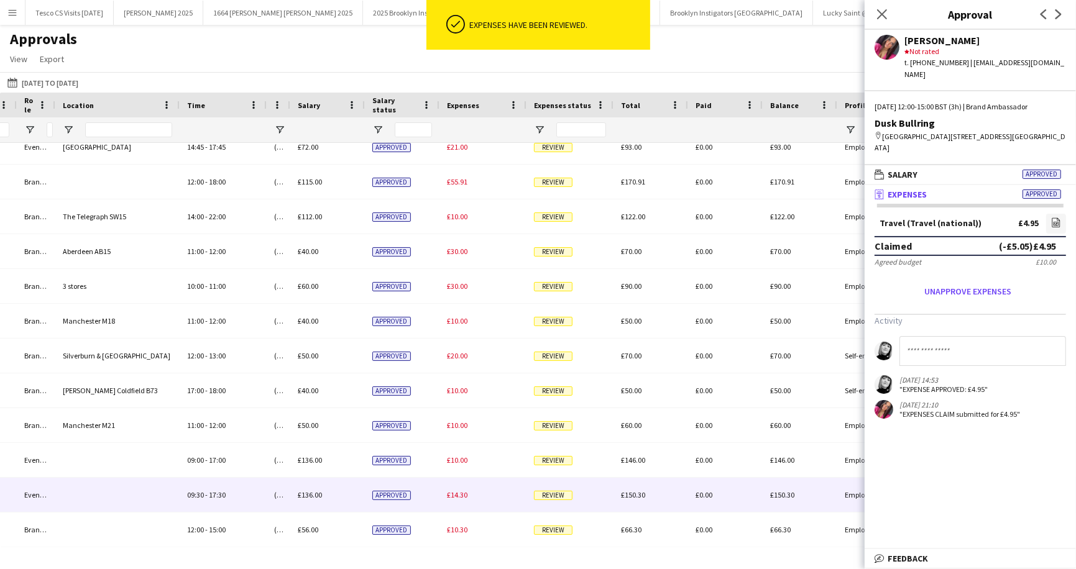
scroll to position [360, 0]
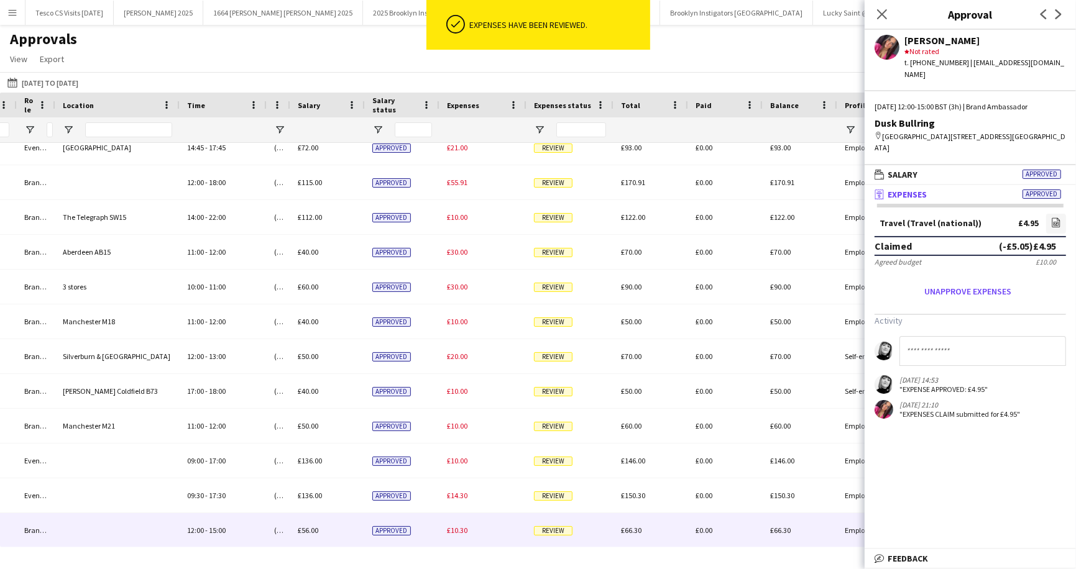
click at [558, 533] on span "Review" at bounding box center [553, 530] width 39 height 9
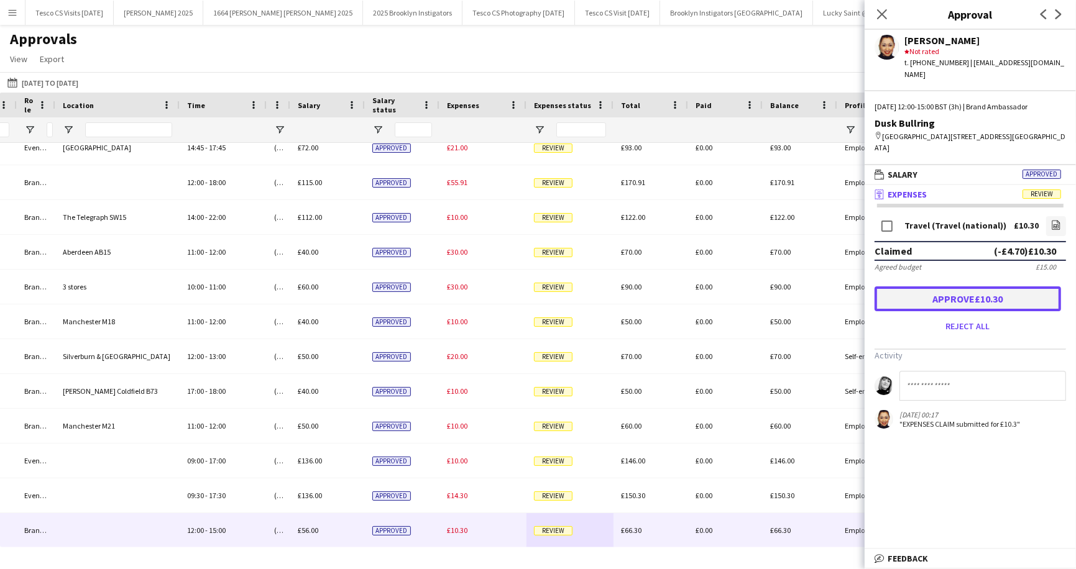
click at [955, 286] on button "Approve £10.30" at bounding box center [967, 298] width 186 height 25
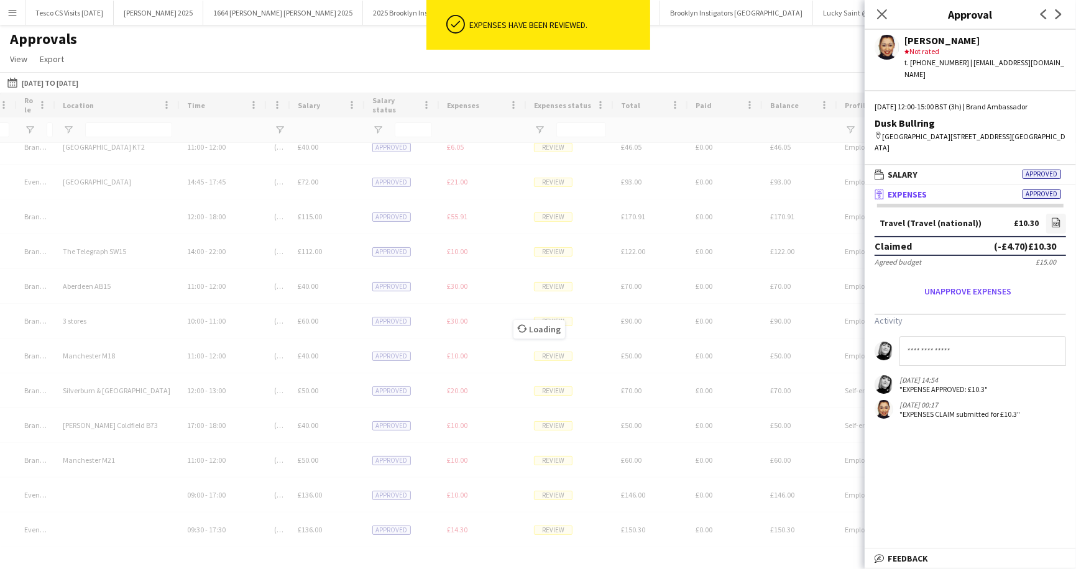
scroll to position [326, 0]
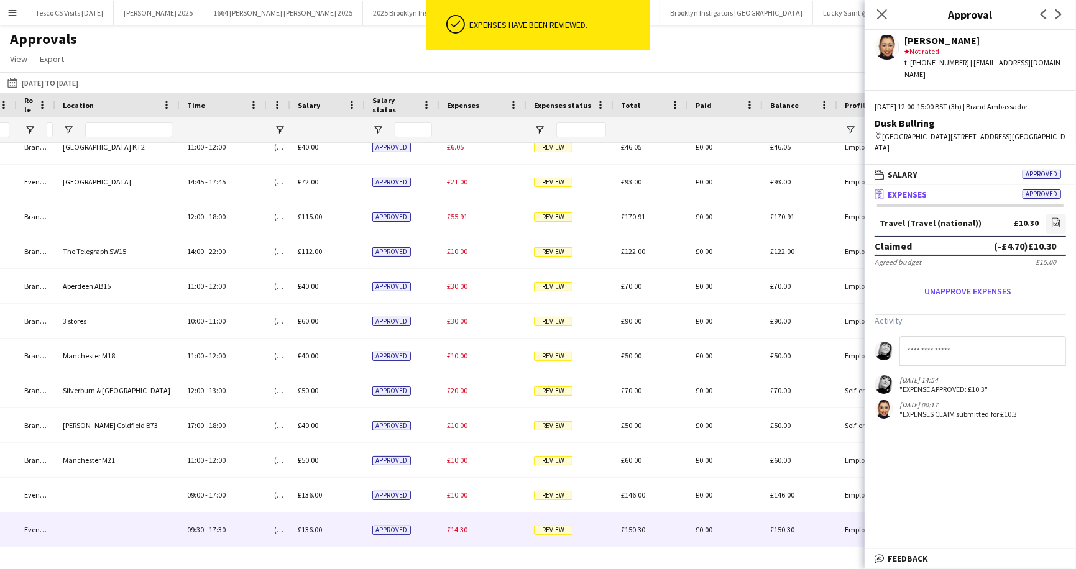
click at [557, 526] on span "Review" at bounding box center [553, 530] width 39 height 9
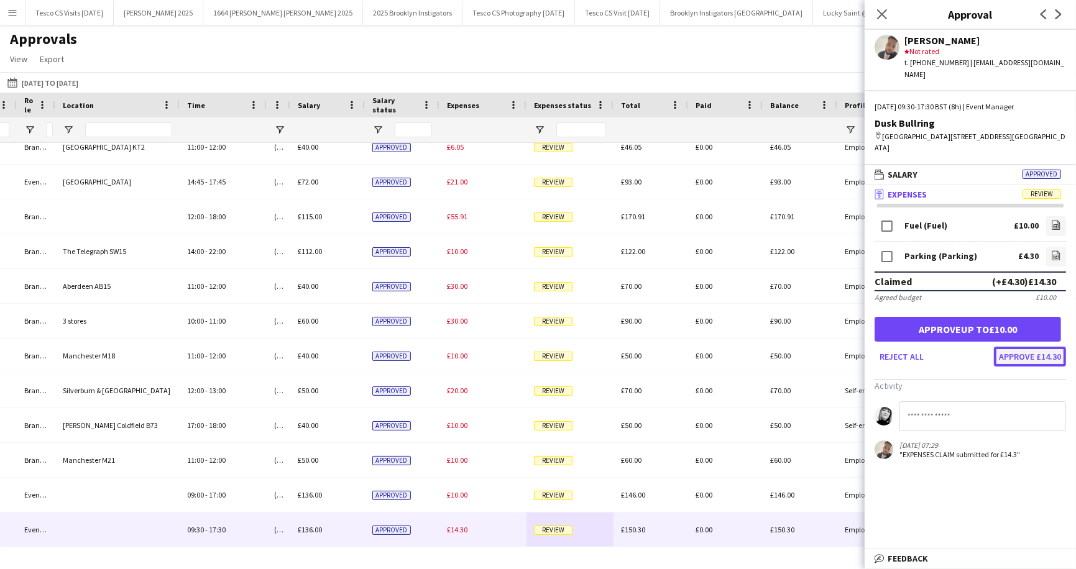
click at [1026, 347] on button "Approve £14.30" at bounding box center [1030, 357] width 72 height 20
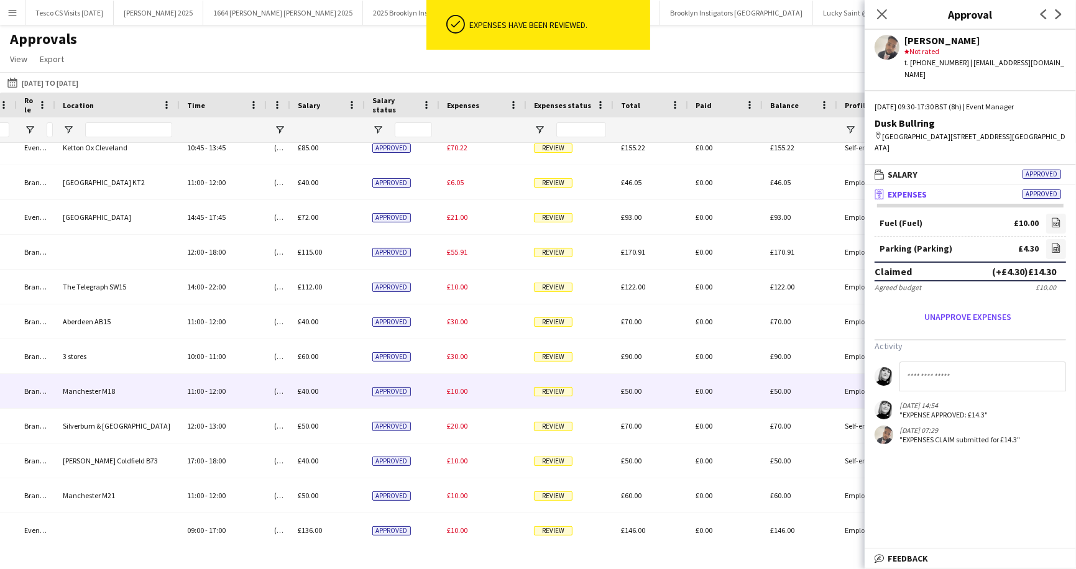
scroll to position [291, 0]
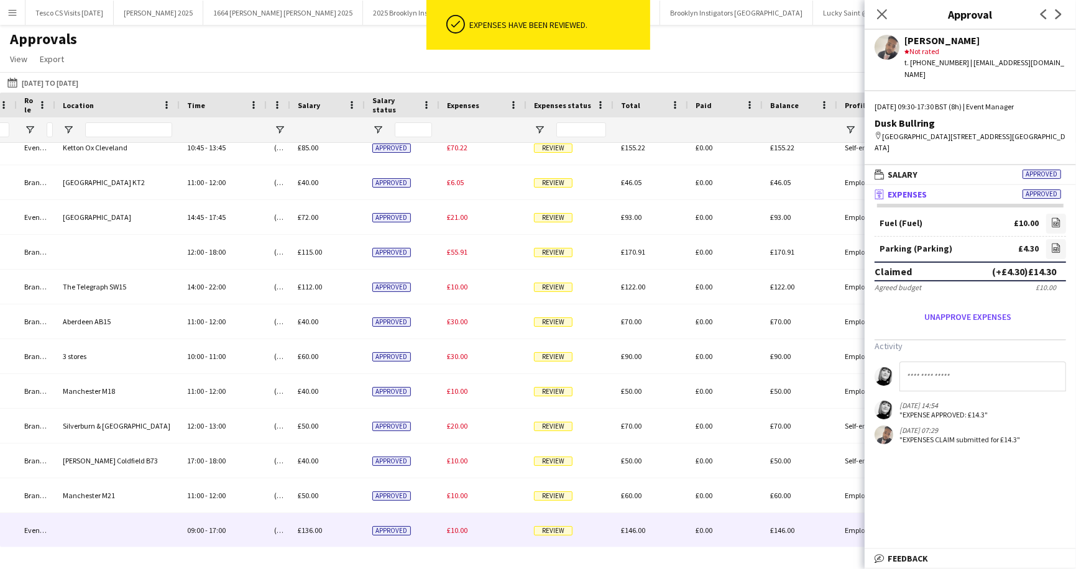
click at [555, 527] on span "Review" at bounding box center [553, 530] width 39 height 9
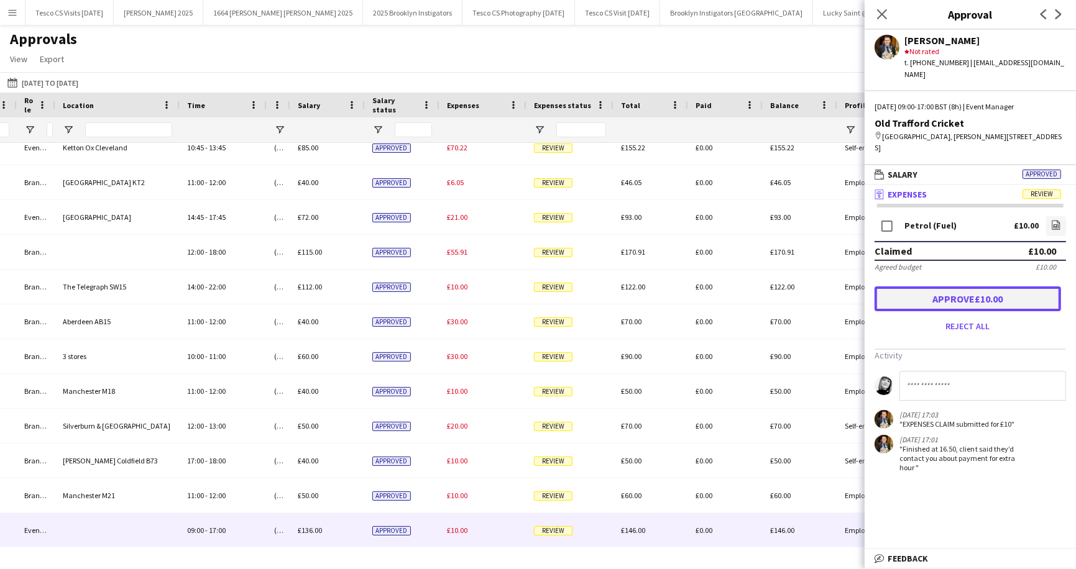
click at [948, 286] on button "Approve £10.00" at bounding box center [967, 298] width 186 height 25
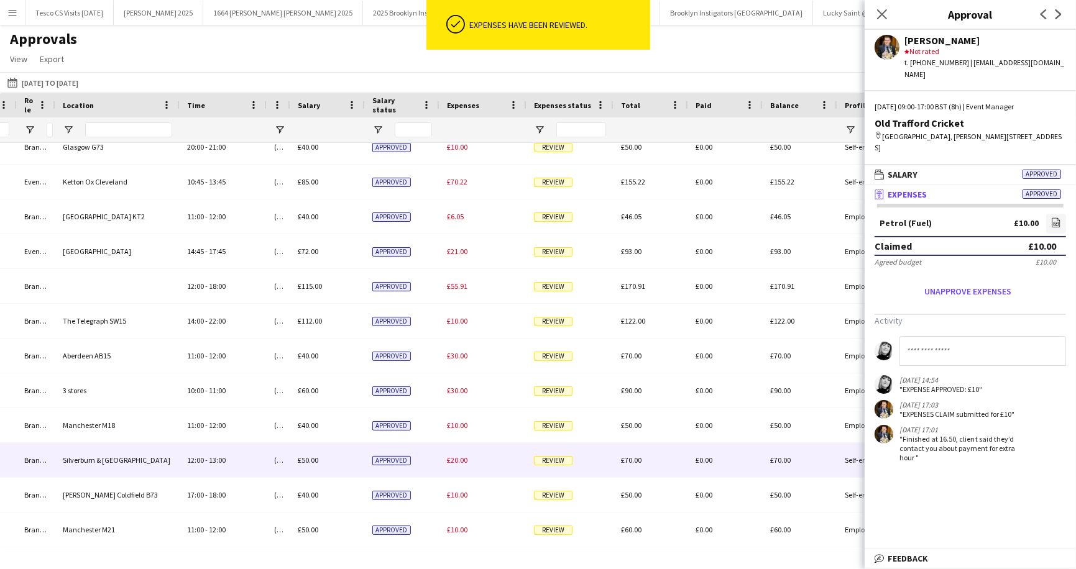
scroll to position [256, 0]
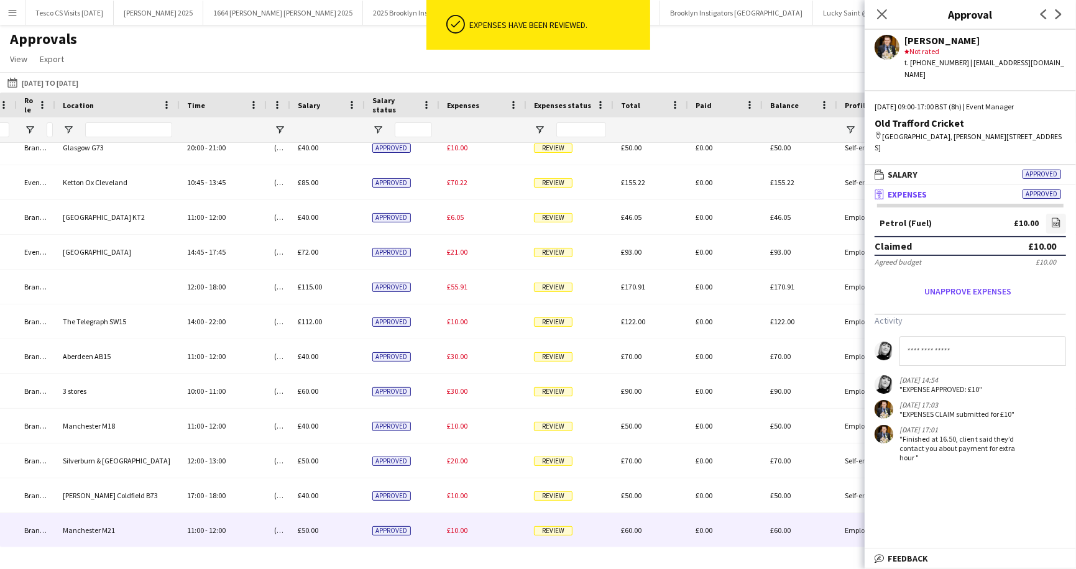
click at [550, 531] on span "Review" at bounding box center [553, 530] width 39 height 9
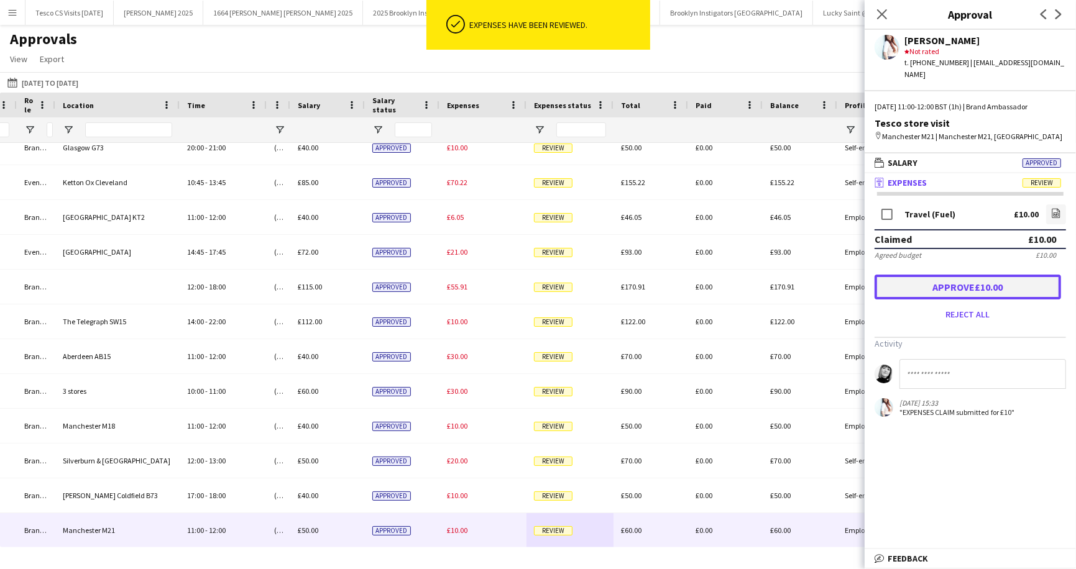
click at [940, 276] on button "Approve £10.00" at bounding box center [967, 287] width 186 height 25
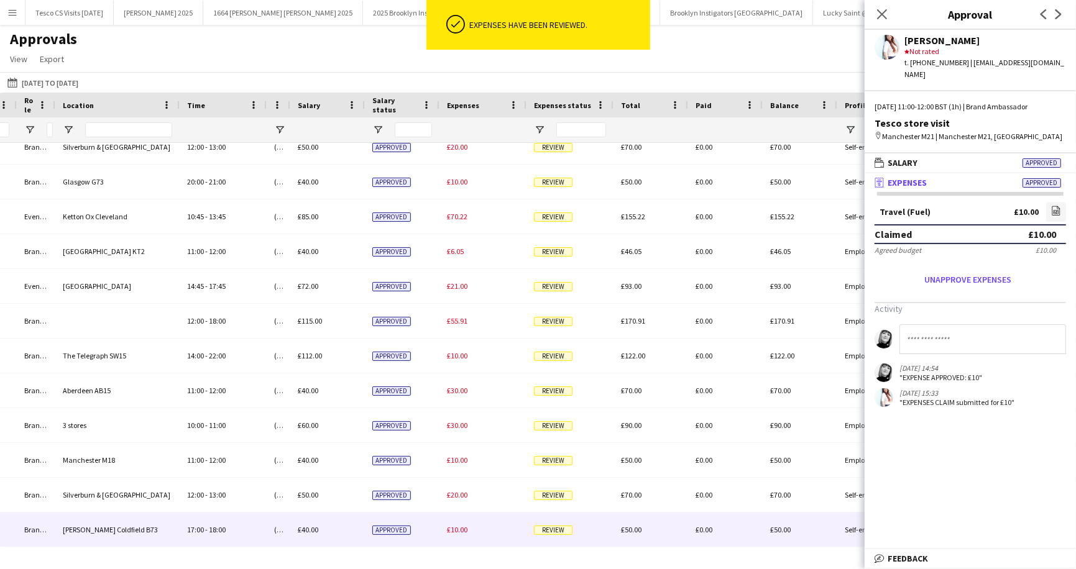
scroll to position [221, 0]
click at [556, 530] on span "Review" at bounding box center [553, 530] width 39 height 9
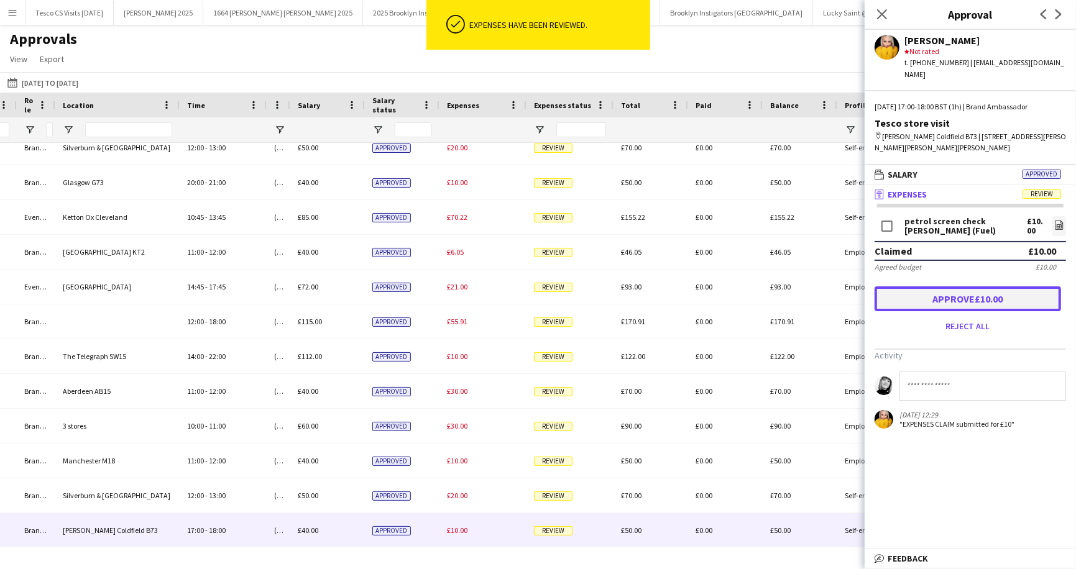
click at [927, 286] on button "Approve £10.00" at bounding box center [967, 298] width 186 height 25
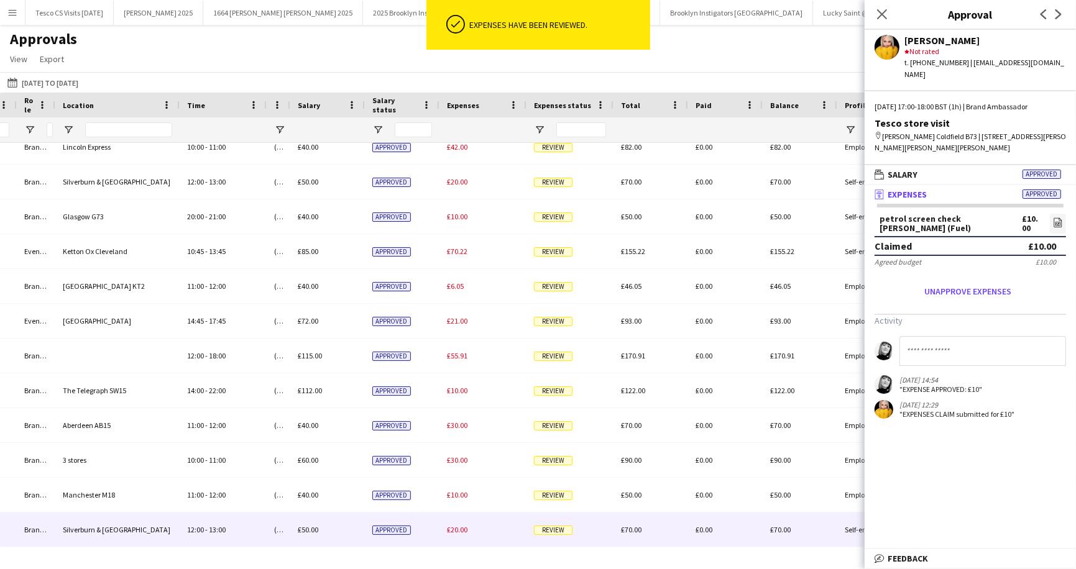
scroll to position [186, 0]
click at [547, 529] on span "Review" at bounding box center [553, 530] width 39 height 9
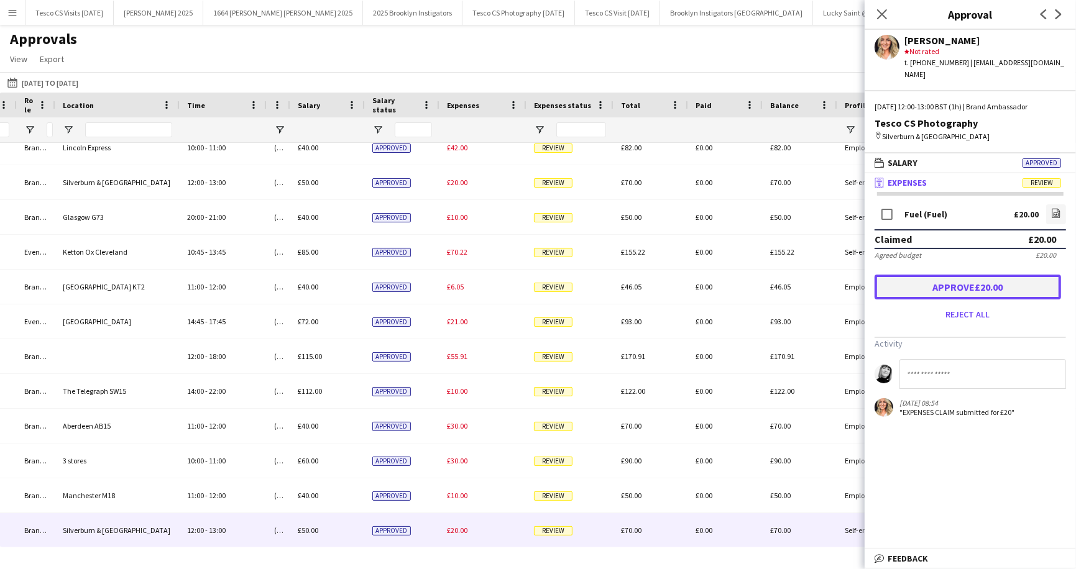
click at [966, 275] on button "Approve £20.00" at bounding box center [967, 287] width 186 height 25
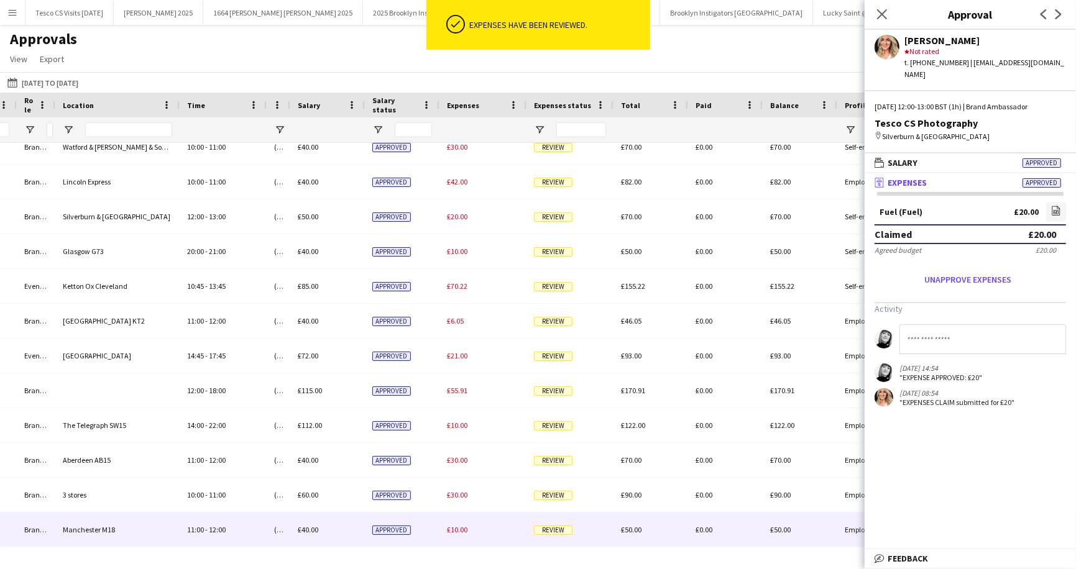
scroll to position [152, 0]
click at [551, 531] on span "Review" at bounding box center [553, 530] width 39 height 9
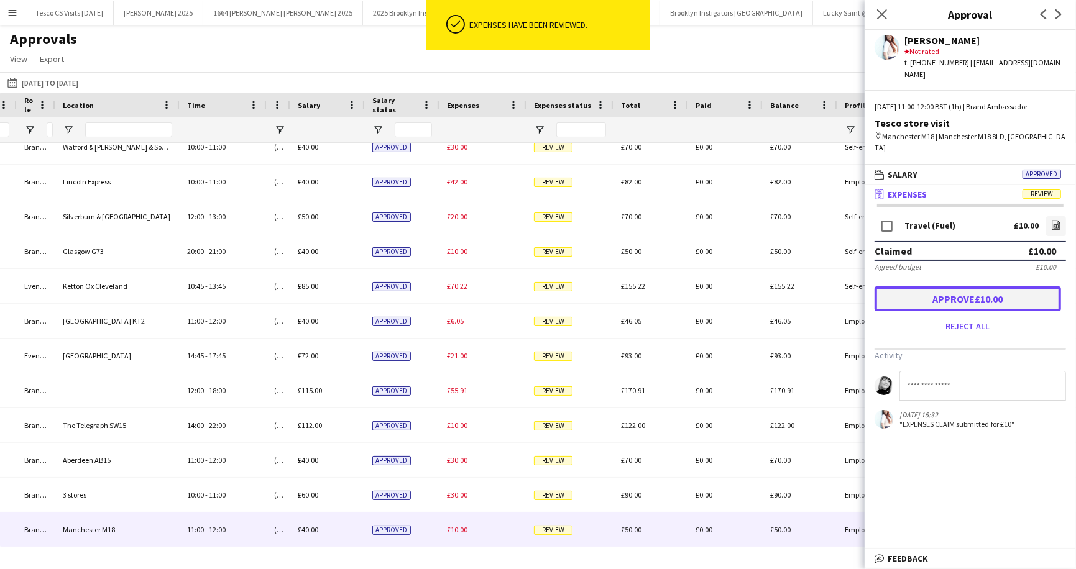
click at [953, 286] on button "Approve £10.00" at bounding box center [967, 298] width 186 height 25
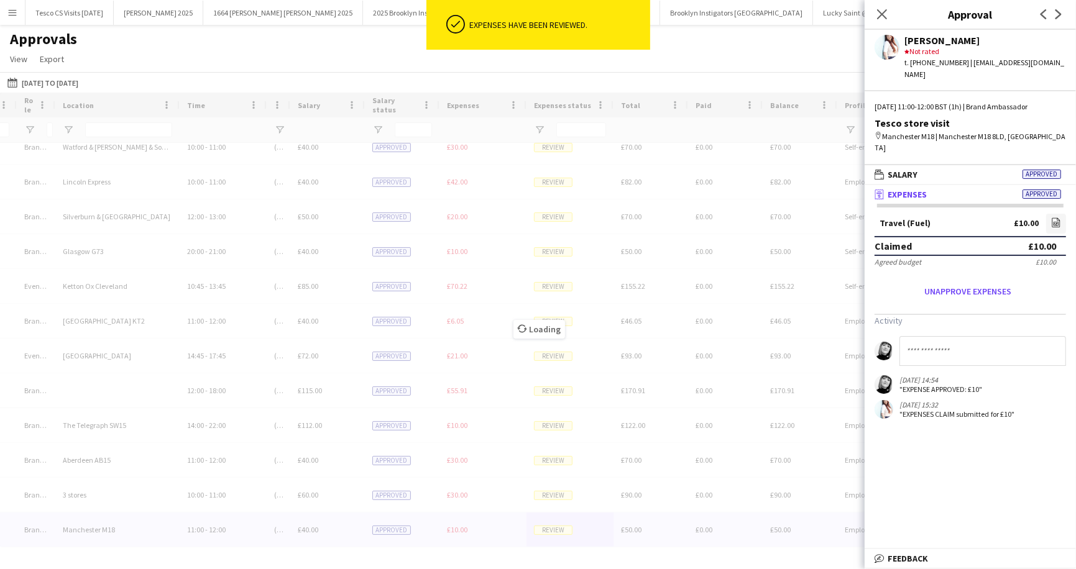
scroll to position [117, 0]
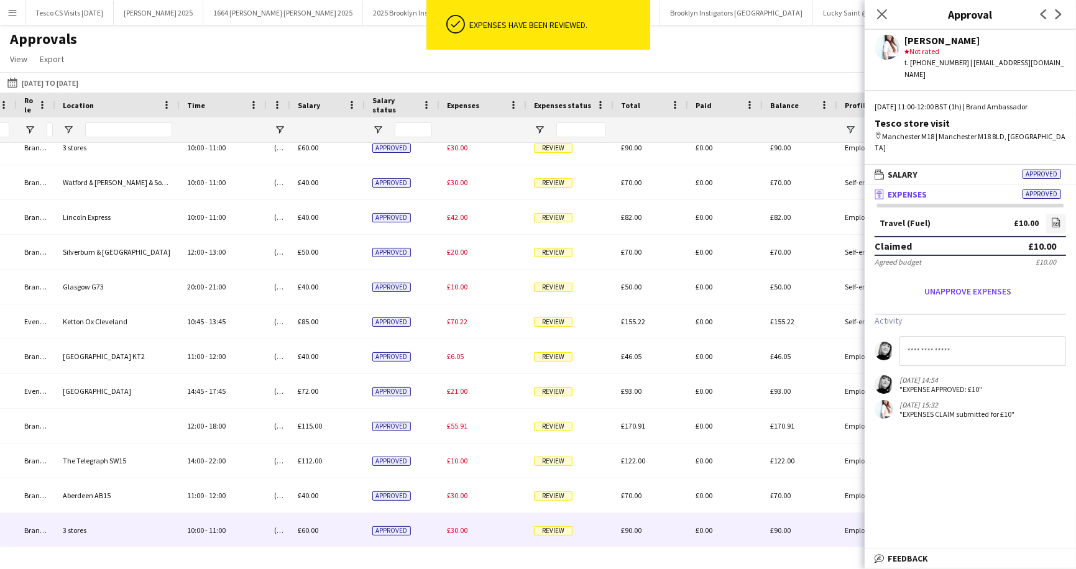
click at [551, 529] on span "Review" at bounding box center [553, 530] width 39 height 9
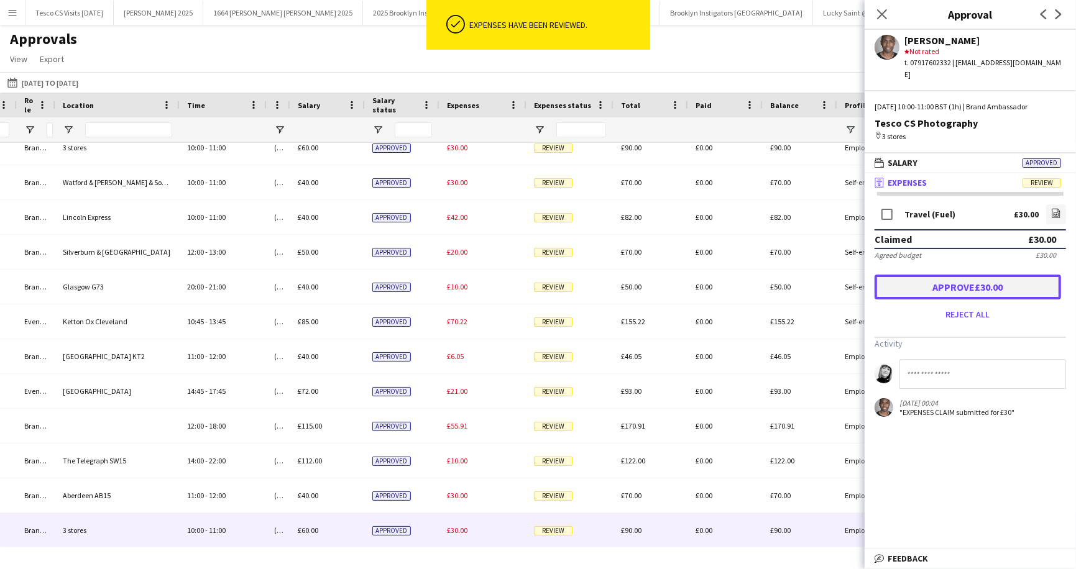
click at [906, 275] on button "Approve £30.00" at bounding box center [967, 287] width 186 height 25
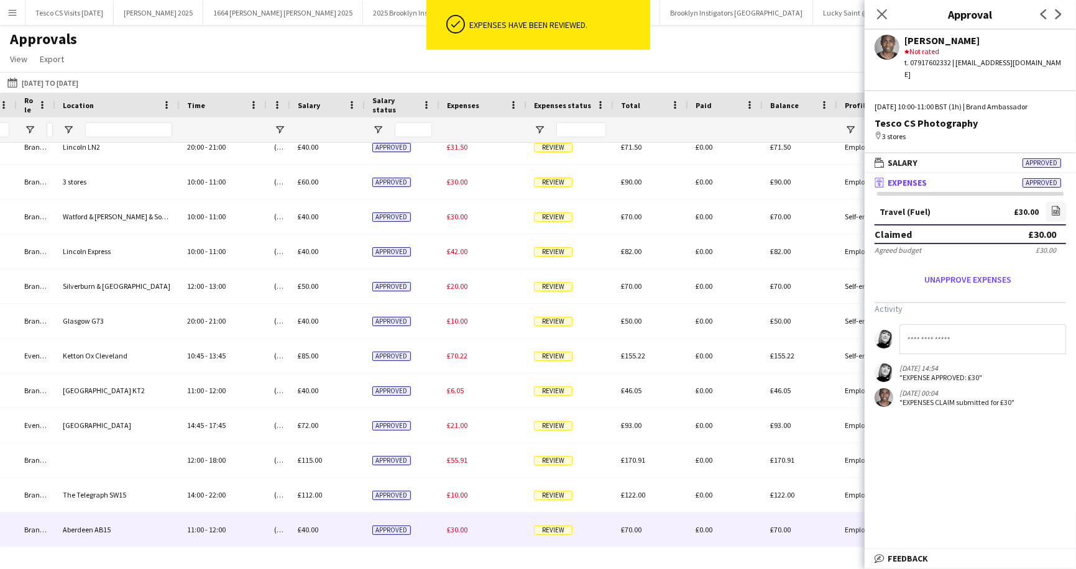
scroll to position [82, 0]
click at [558, 530] on span "Review" at bounding box center [553, 530] width 39 height 9
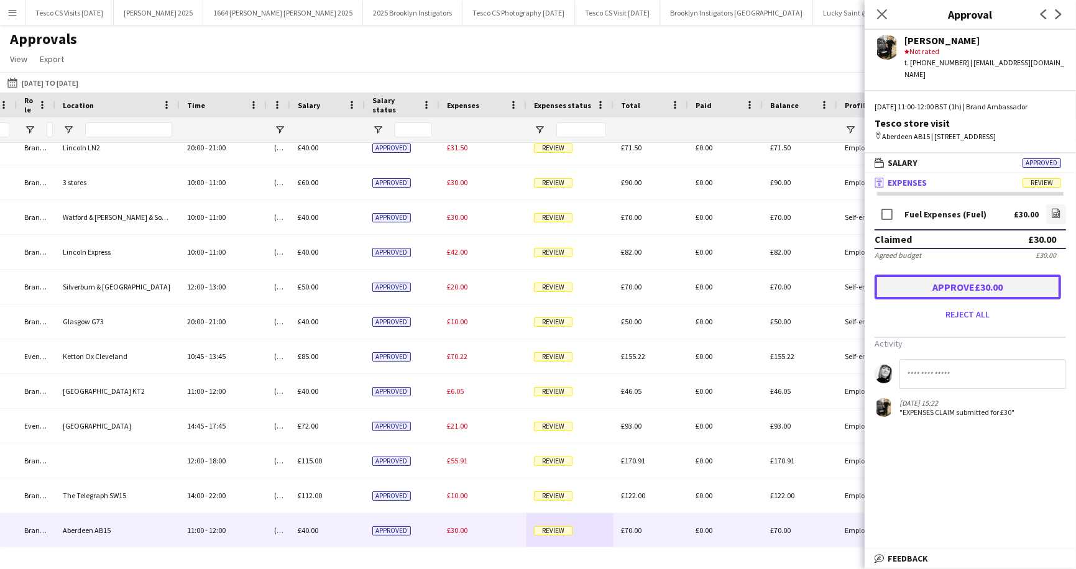
click at [955, 275] on button "Approve £30.00" at bounding box center [967, 287] width 186 height 25
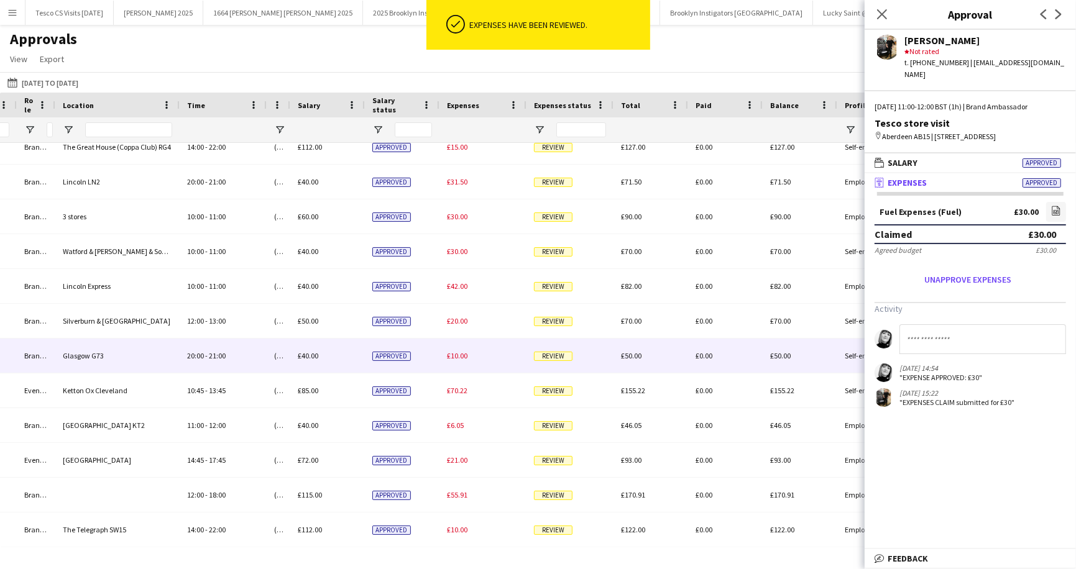
scroll to position [47, 0]
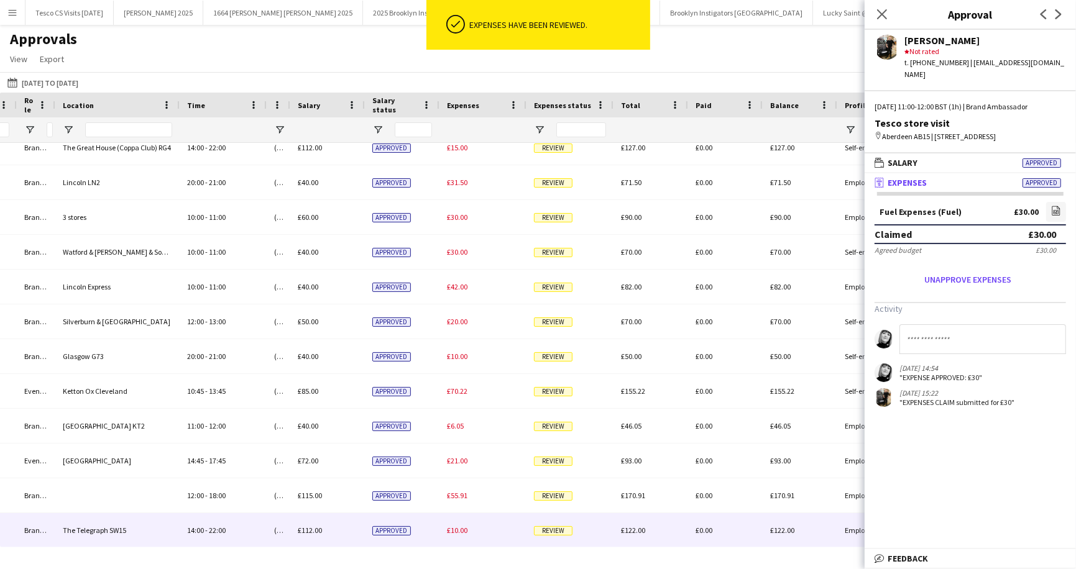
click at [539, 532] on span "Review" at bounding box center [553, 530] width 39 height 9
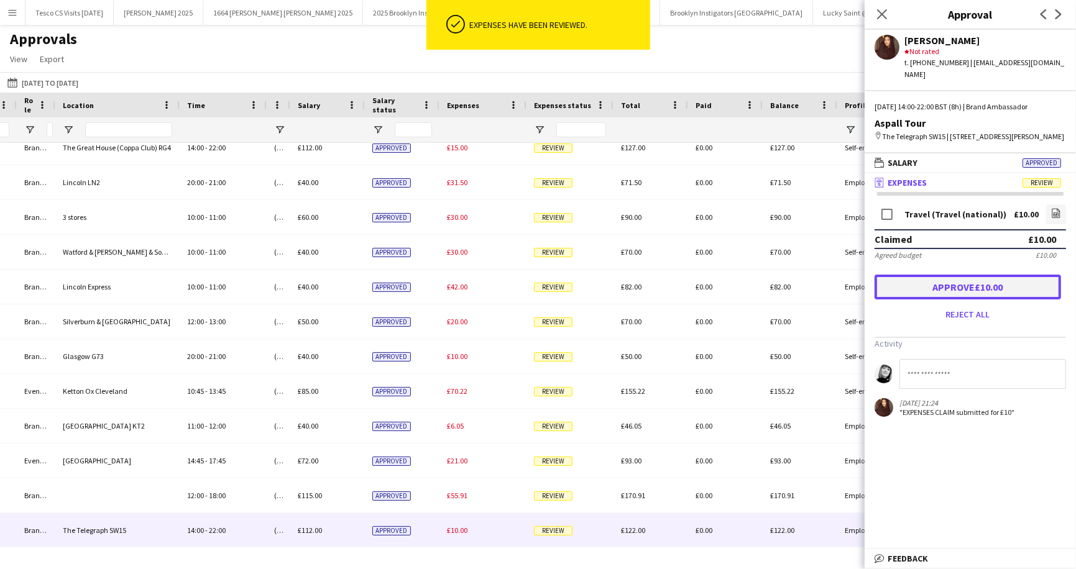
click at [948, 291] on button "Approve £10.00" at bounding box center [967, 287] width 186 height 25
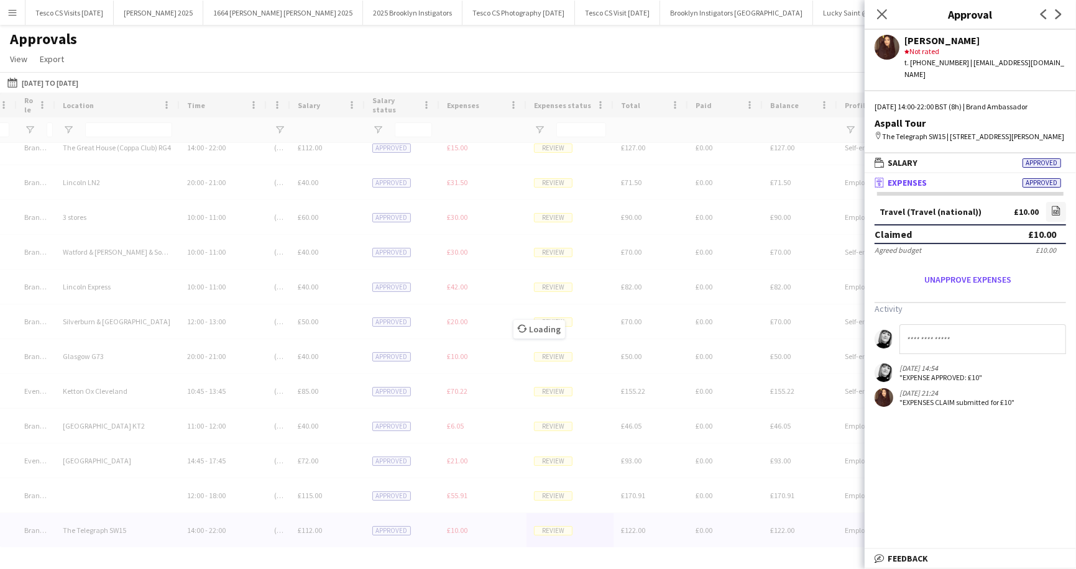
scroll to position [12, 0]
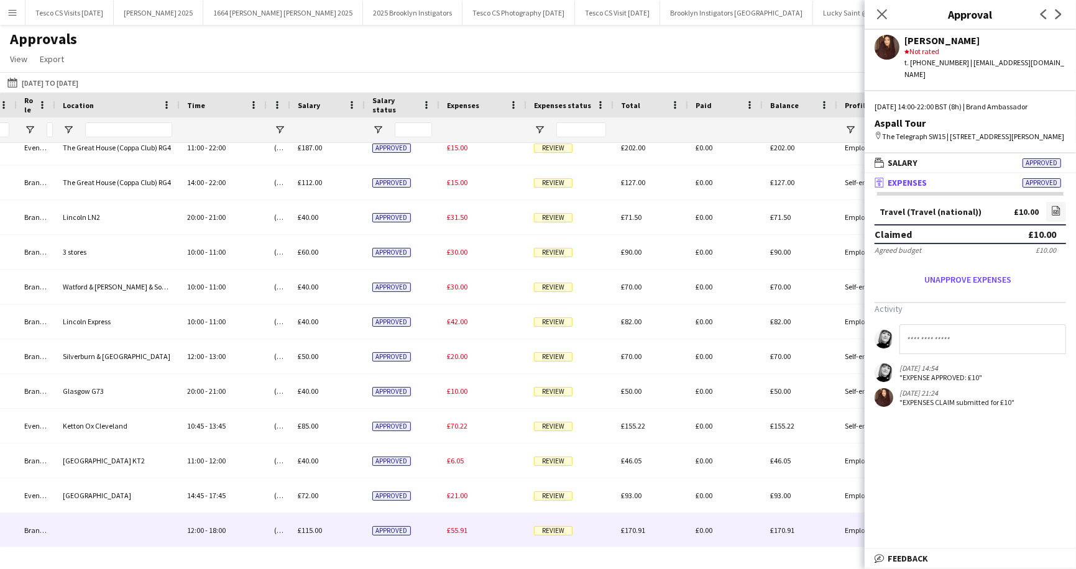
click at [559, 532] on span "Review" at bounding box center [553, 530] width 39 height 9
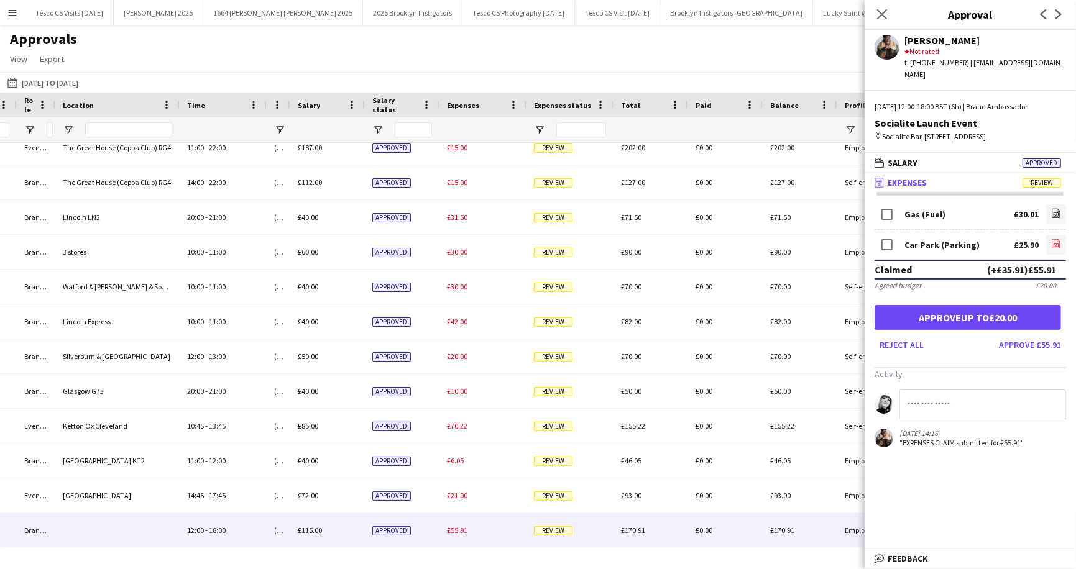
click at [1058, 239] on icon at bounding box center [1056, 243] width 8 height 9
click at [1038, 335] on button "Approve £30.01" at bounding box center [1030, 345] width 72 height 20
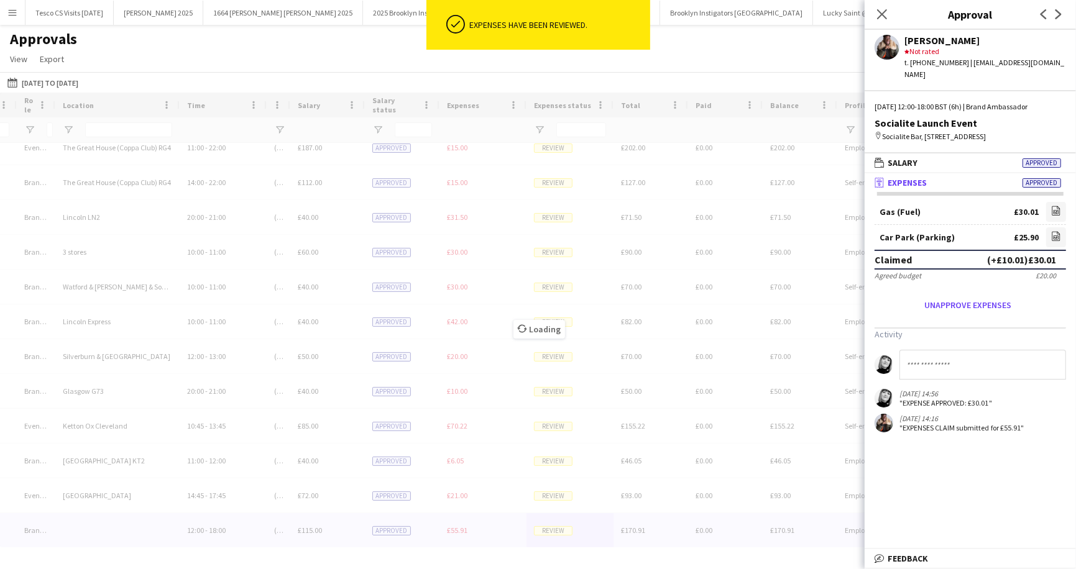
scroll to position [0, 0]
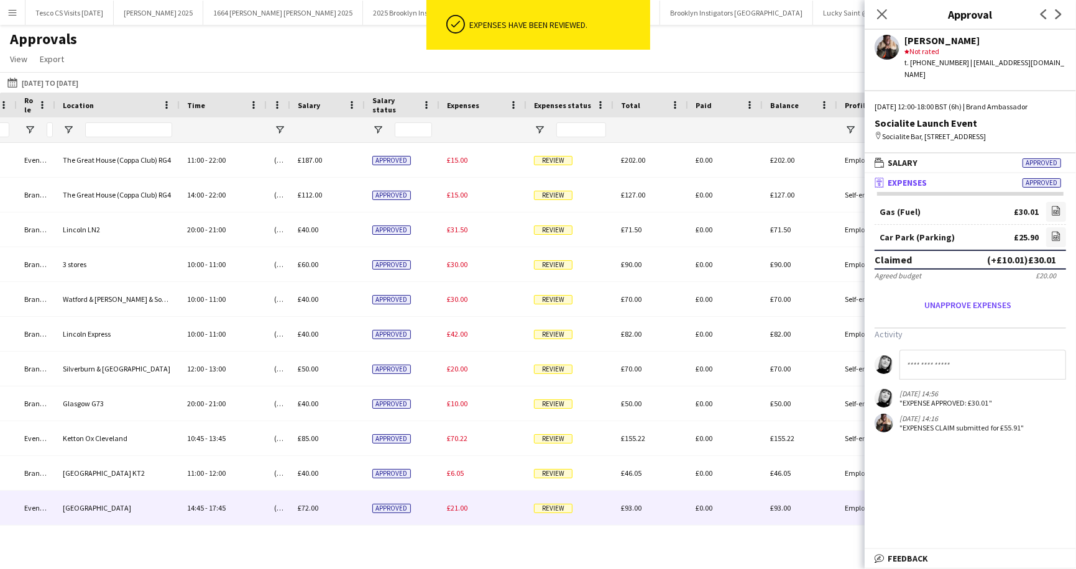
click at [556, 511] on span "Review" at bounding box center [553, 508] width 39 height 9
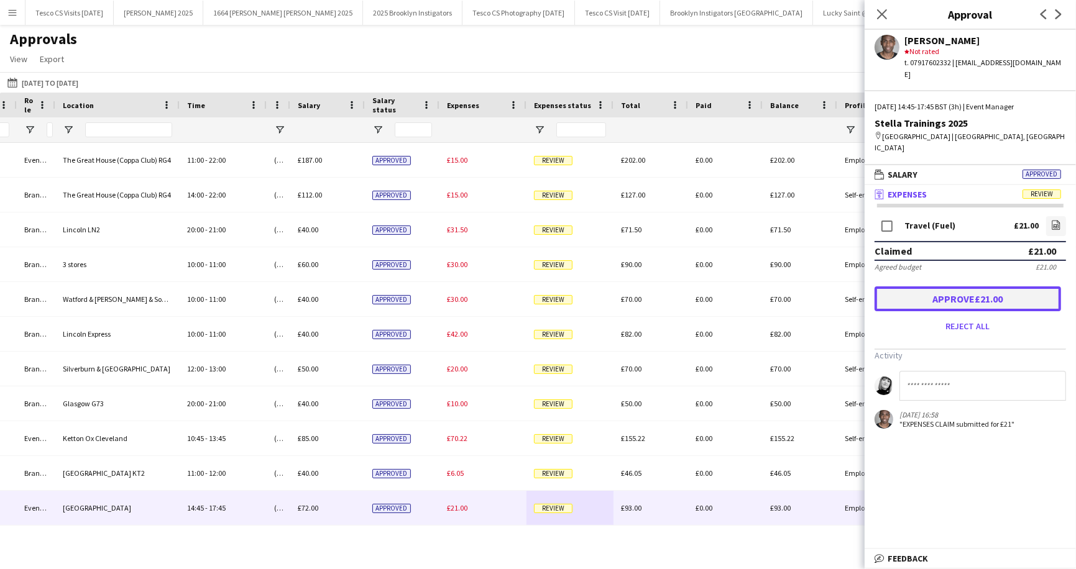
click at [994, 286] on button "Approve £21.00" at bounding box center [967, 298] width 186 height 25
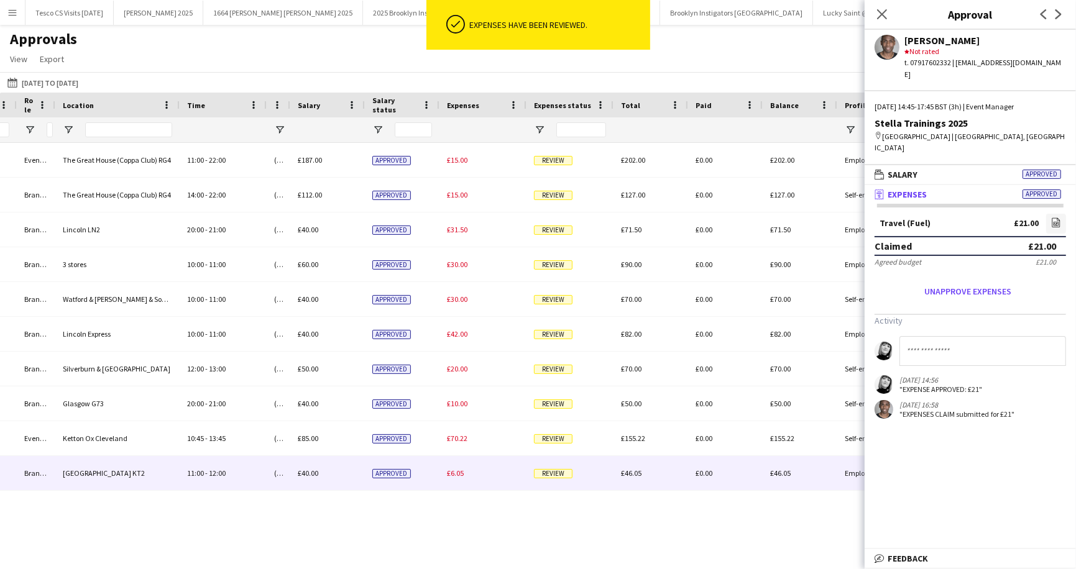
click at [552, 472] on span "Review" at bounding box center [553, 473] width 39 height 9
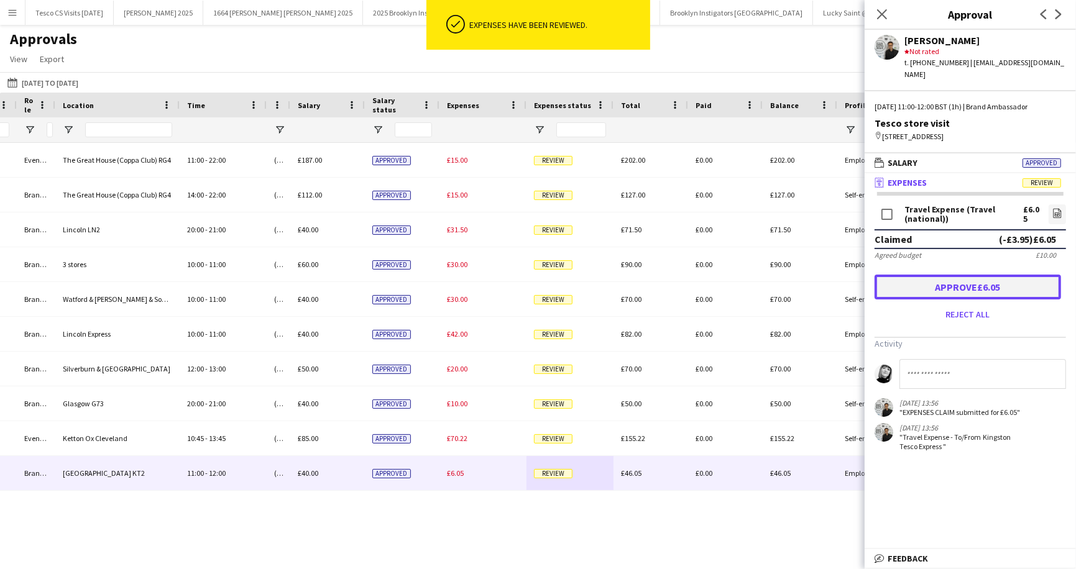
click at [987, 286] on button "Approve £6.05" at bounding box center [967, 287] width 186 height 25
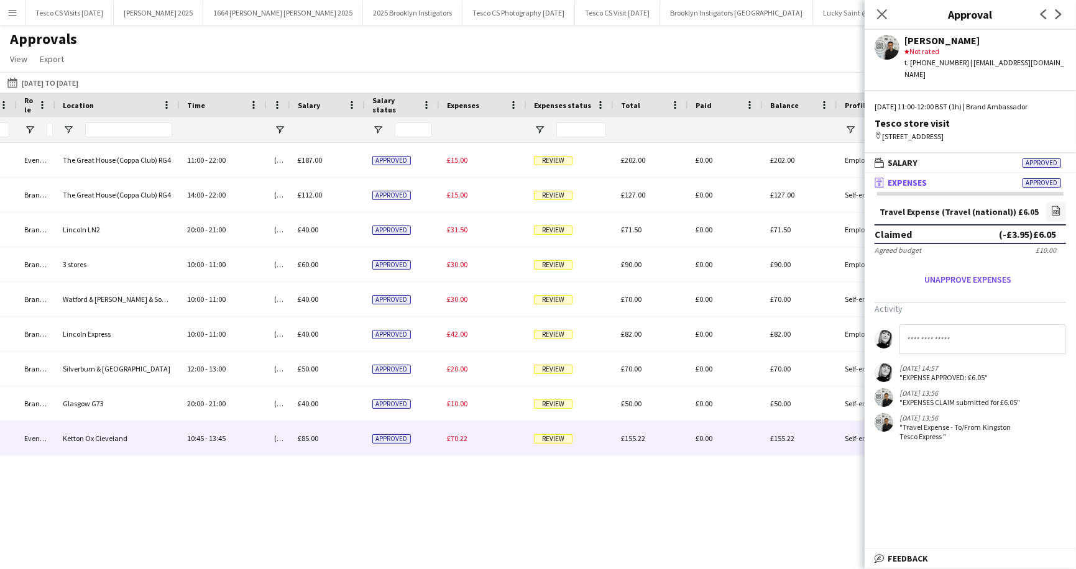
click at [554, 438] on span "Review" at bounding box center [553, 438] width 39 height 9
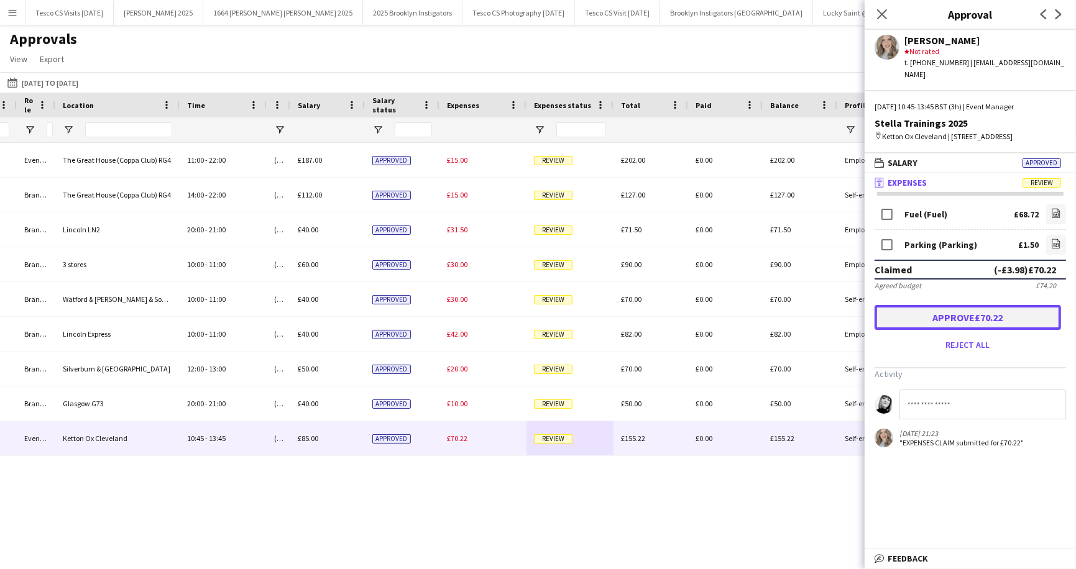
click at [964, 305] on button "Approve £70.22" at bounding box center [967, 317] width 186 height 25
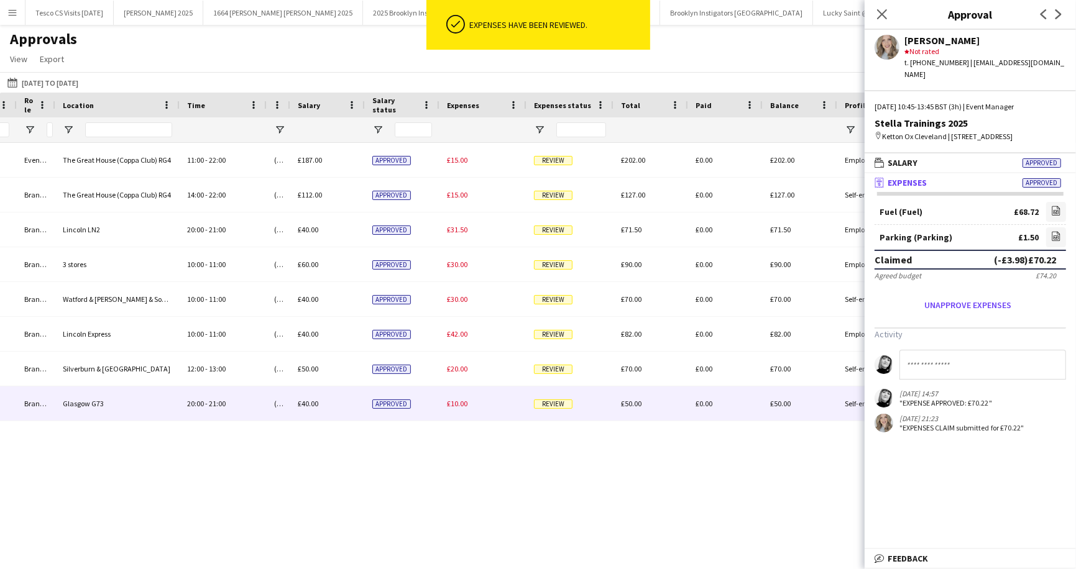
click at [555, 403] on span "Review" at bounding box center [553, 404] width 39 height 9
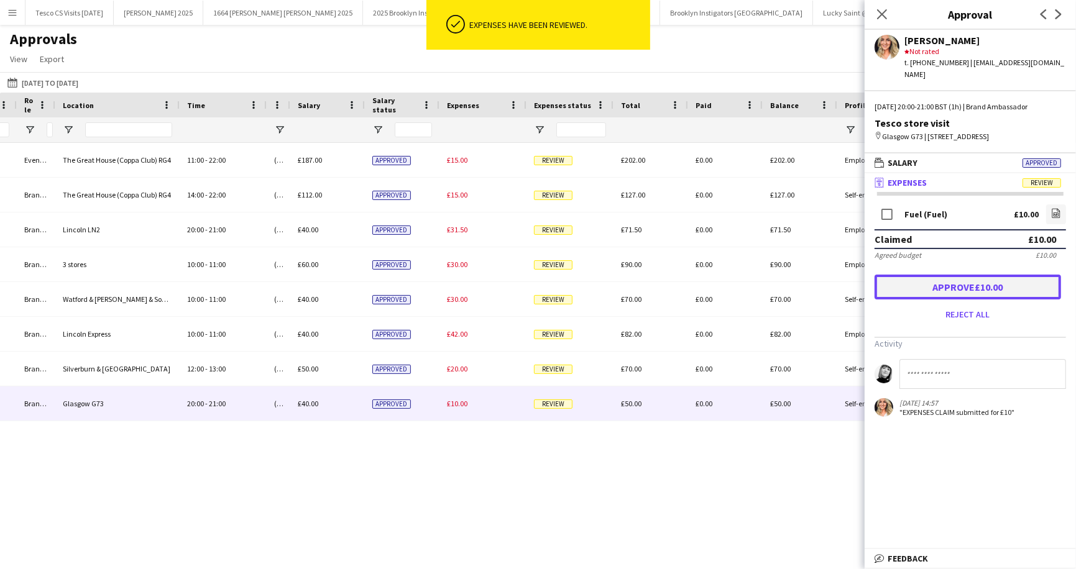
click at [983, 276] on button "Approve £10.00" at bounding box center [967, 287] width 186 height 25
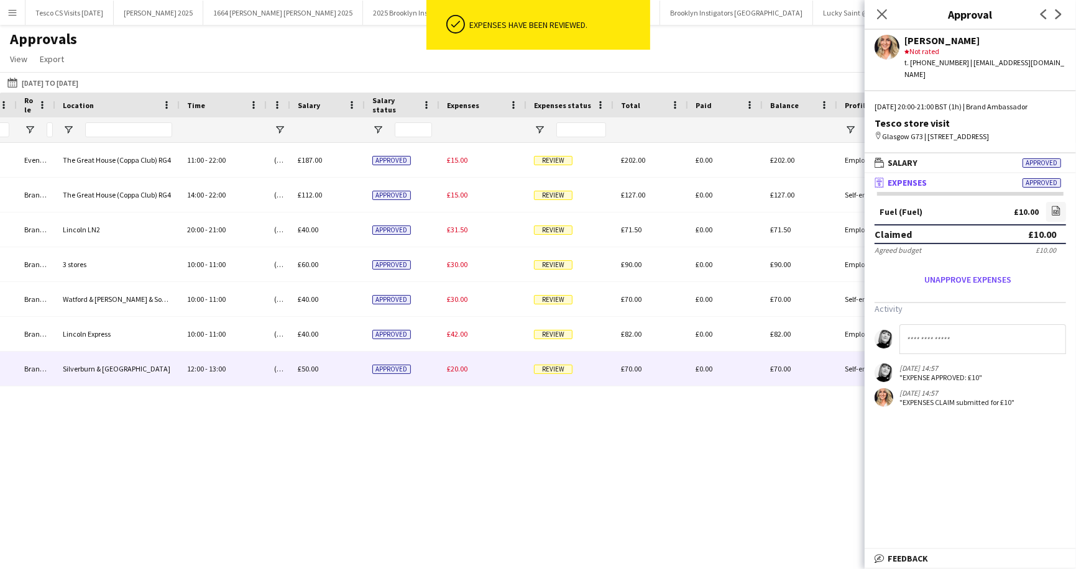
click at [552, 369] on span "Review" at bounding box center [553, 369] width 39 height 9
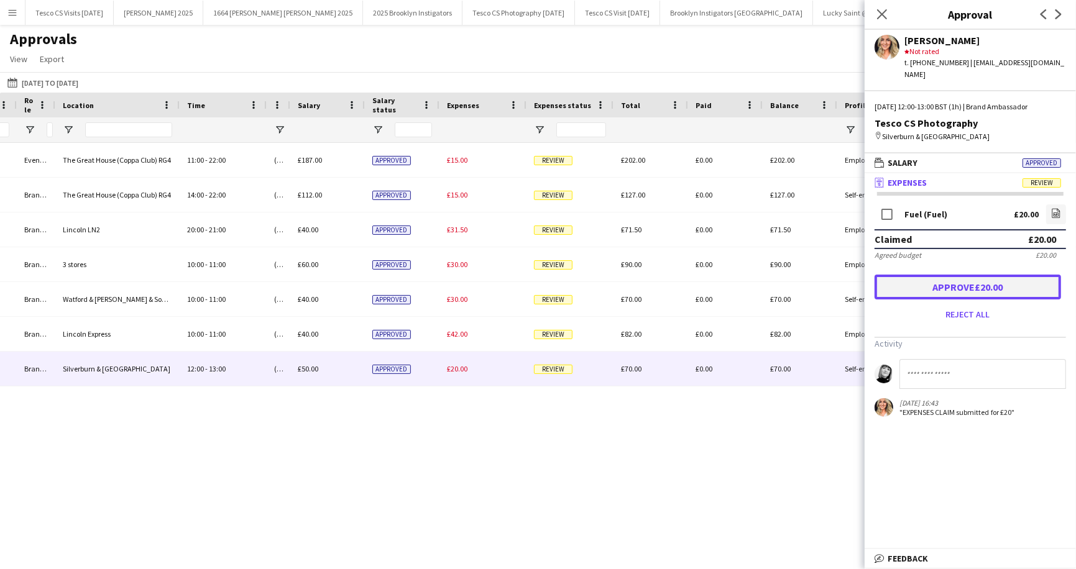
click at [976, 275] on button "Approve £20.00" at bounding box center [967, 287] width 186 height 25
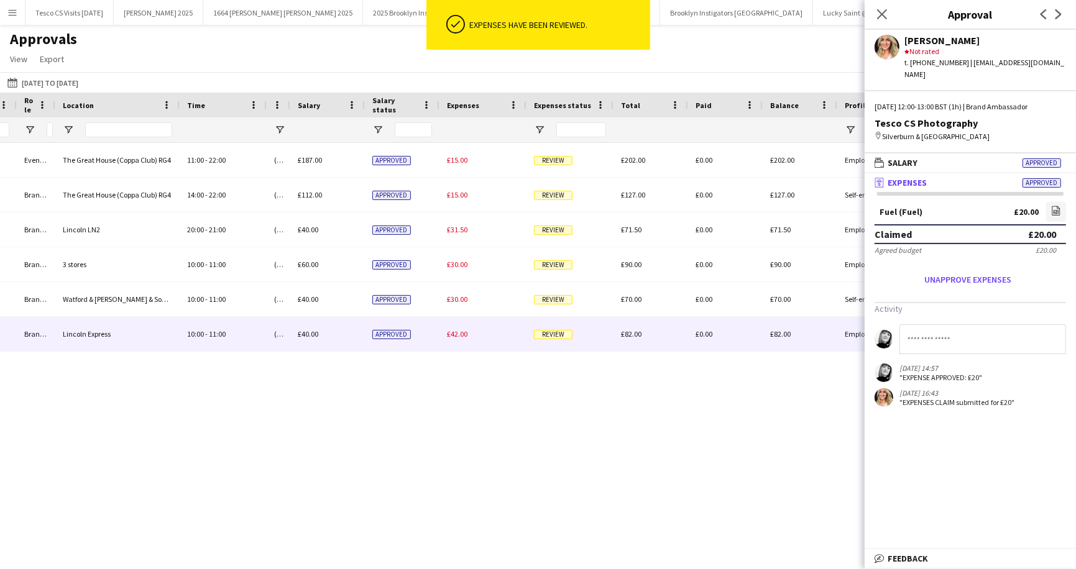
click at [560, 334] on span "Review" at bounding box center [553, 334] width 39 height 9
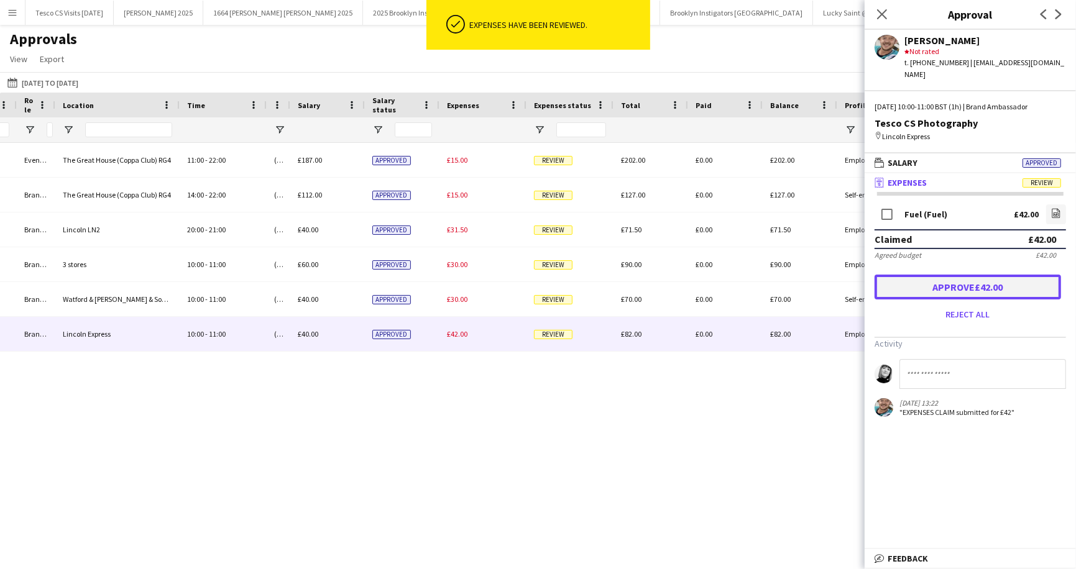
click at [1044, 275] on button "Approve £42.00" at bounding box center [967, 287] width 186 height 25
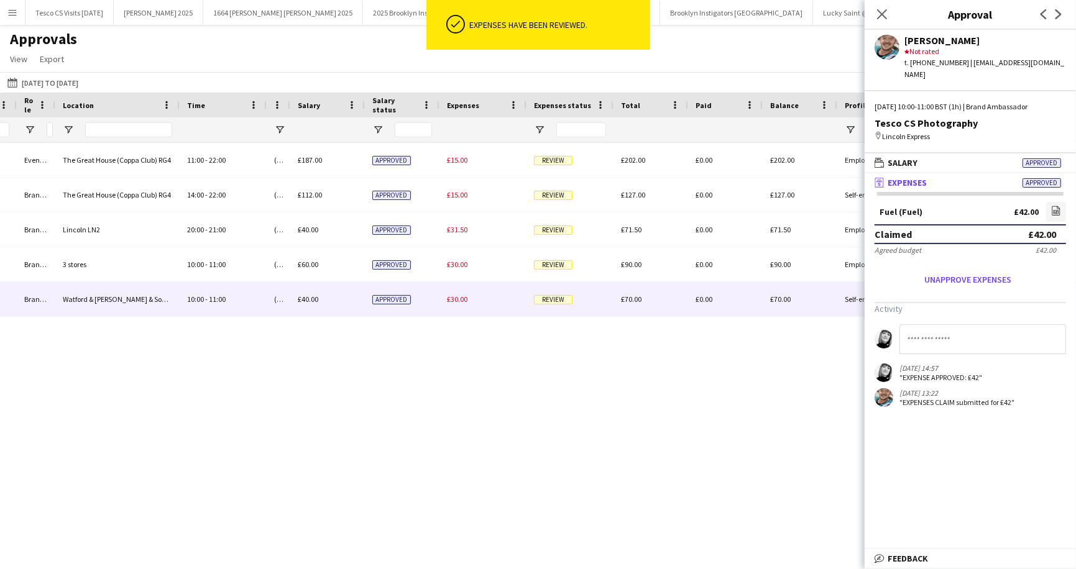
click at [560, 305] on div "Review" at bounding box center [569, 299] width 87 height 34
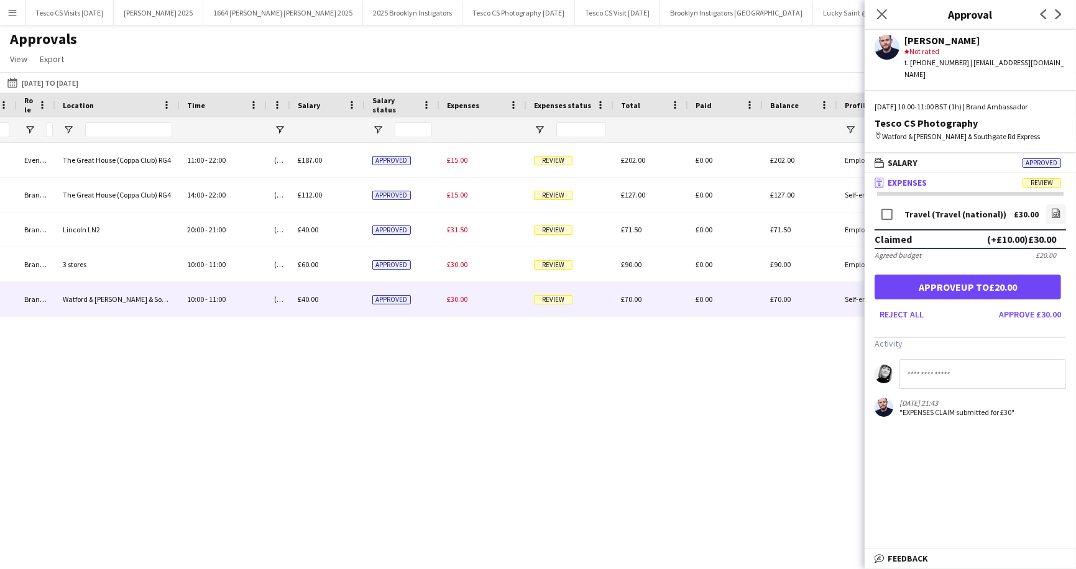
click at [1044, 183] on span "Review" at bounding box center [1041, 182] width 39 height 9
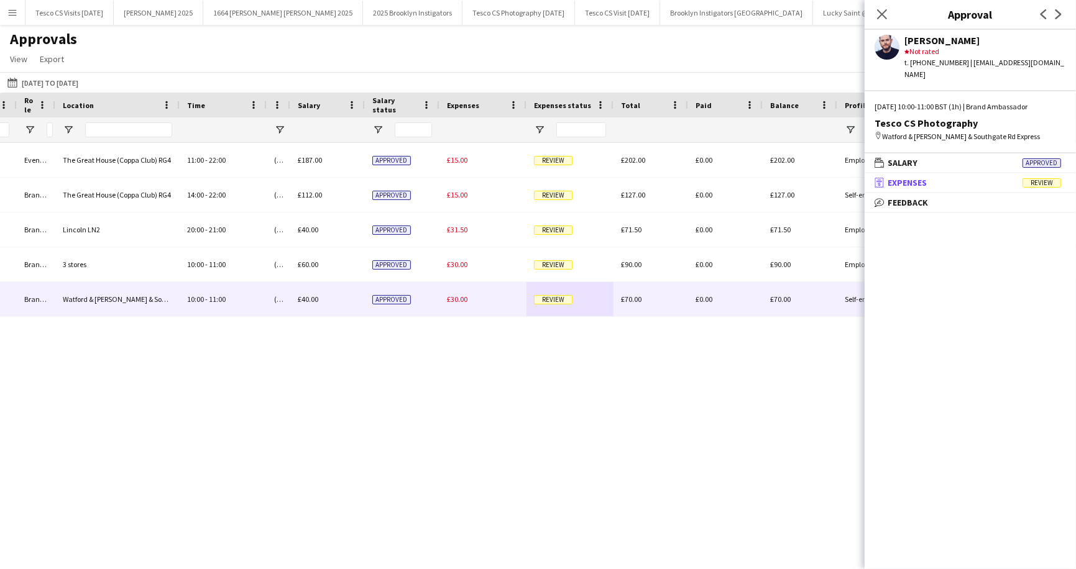
click at [1044, 183] on span "Review" at bounding box center [1041, 182] width 39 height 9
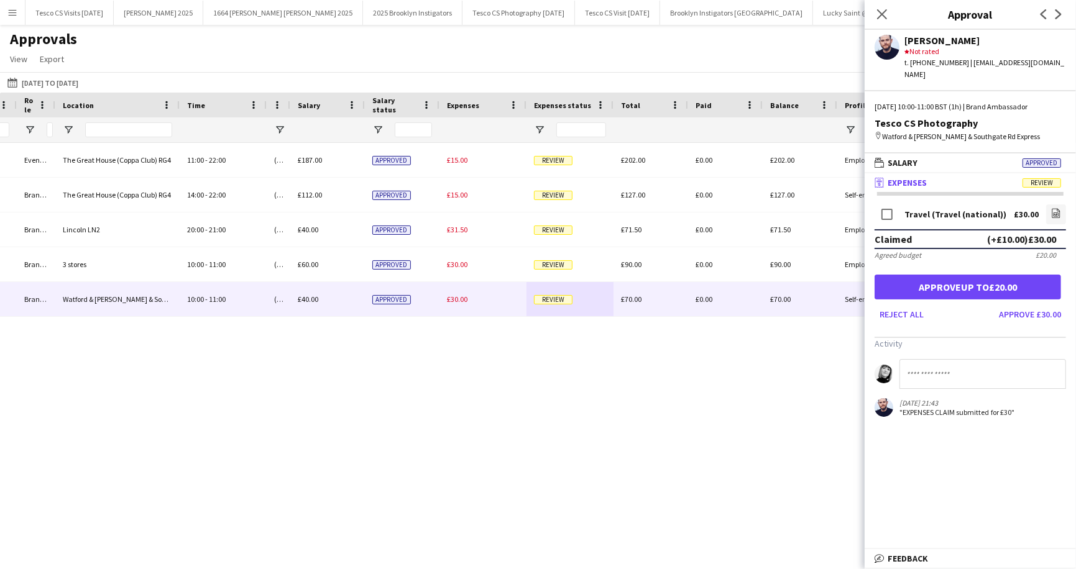
click at [993, 180] on mat-panel-title "receipt Expenses Review" at bounding box center [967, 182] width 206 height 11
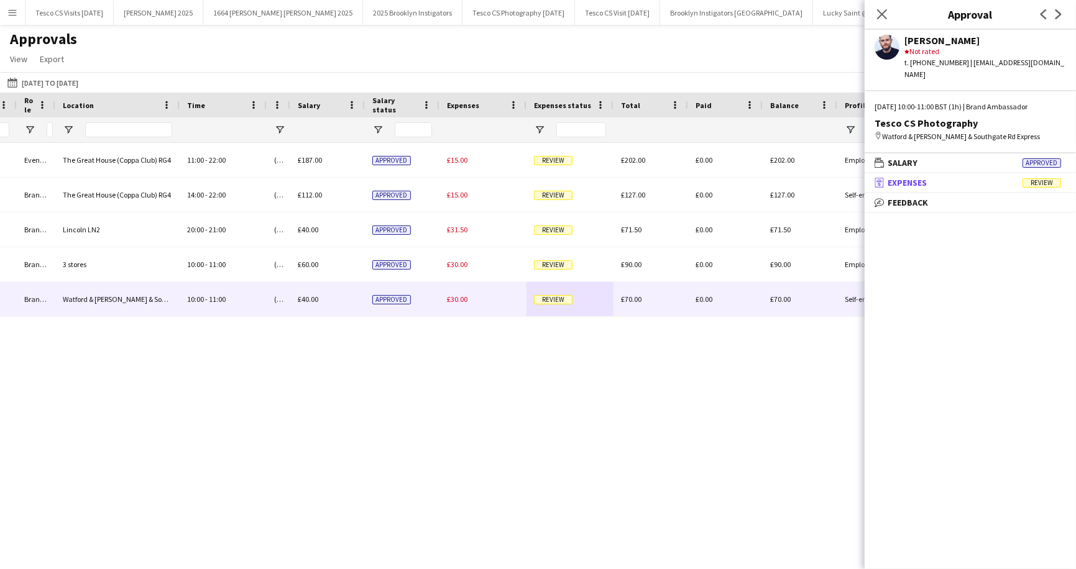
click at [993, 181] on mat-panel-title "receipt Expenses Review" at bounding box center [967, 182] width 206 height 11
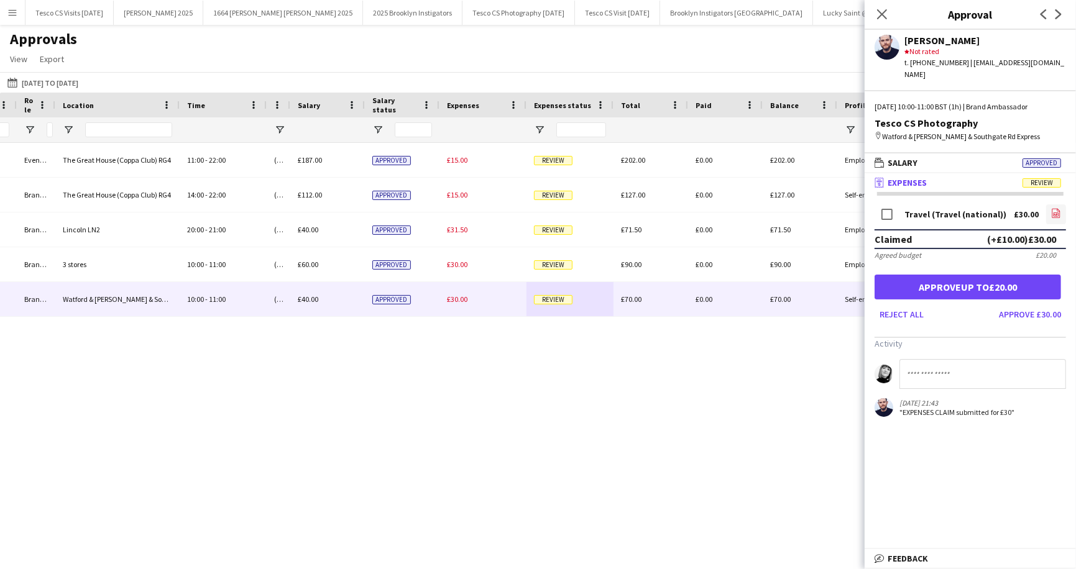
click at [1055, 213] on icon "file-image" at bounding box center [1056, 213] width 10 height 10
click at [1050, 254] on div "£20.00" at bounding box center [1045, 254] width 21 height 9
click at [1054, 314] on button "Approve £30.00" at bounding box center [1030, 315] width 72 height 20
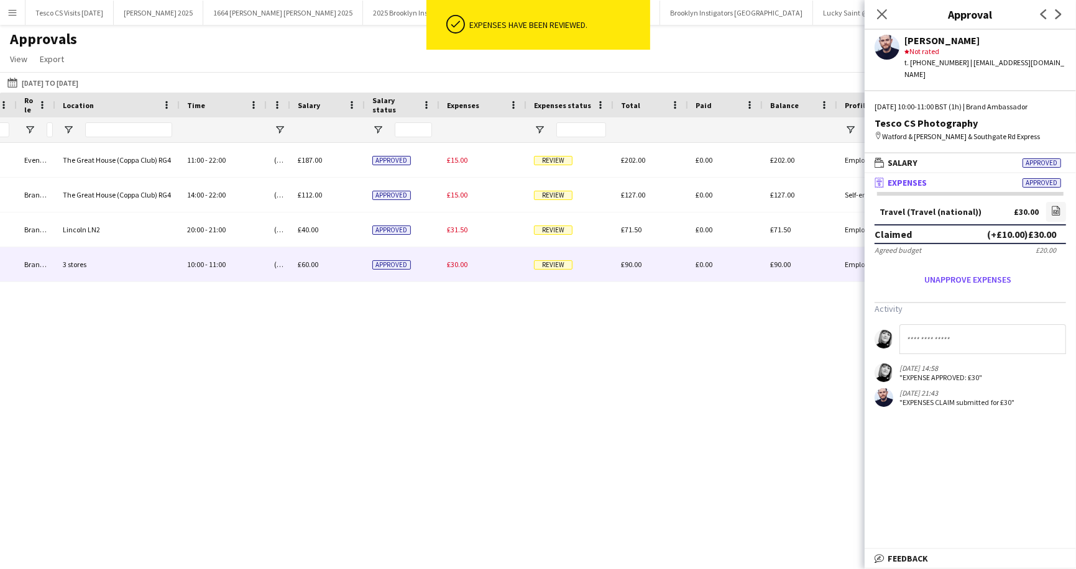
click at [552, 267] on span "Review" at bounding box center [553, 264] width 39 height 9
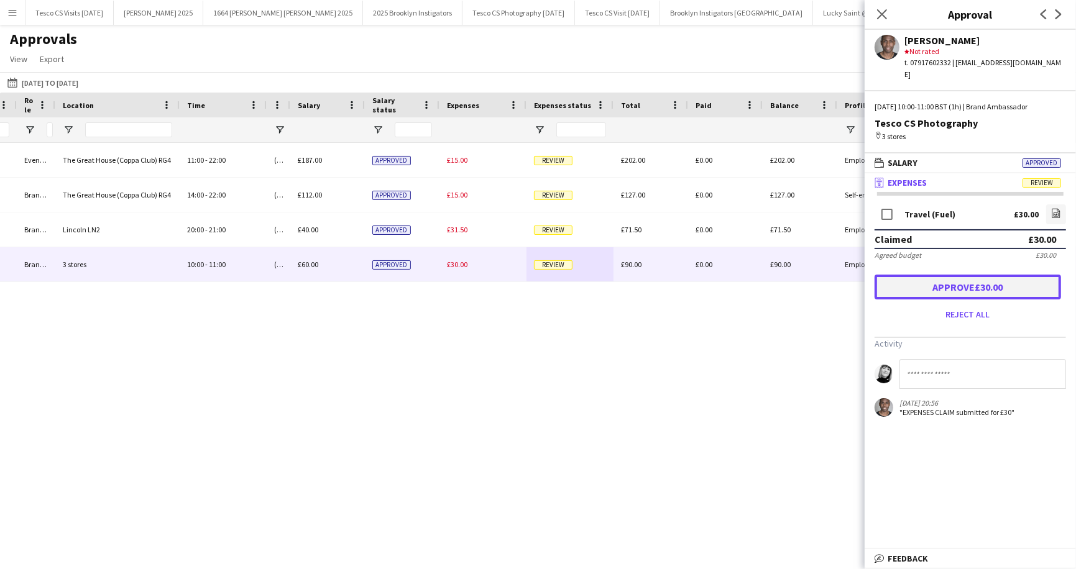
click at [990, 277] on button "Approve £30.00" at bounding box center [967, 287] width 186 height 25
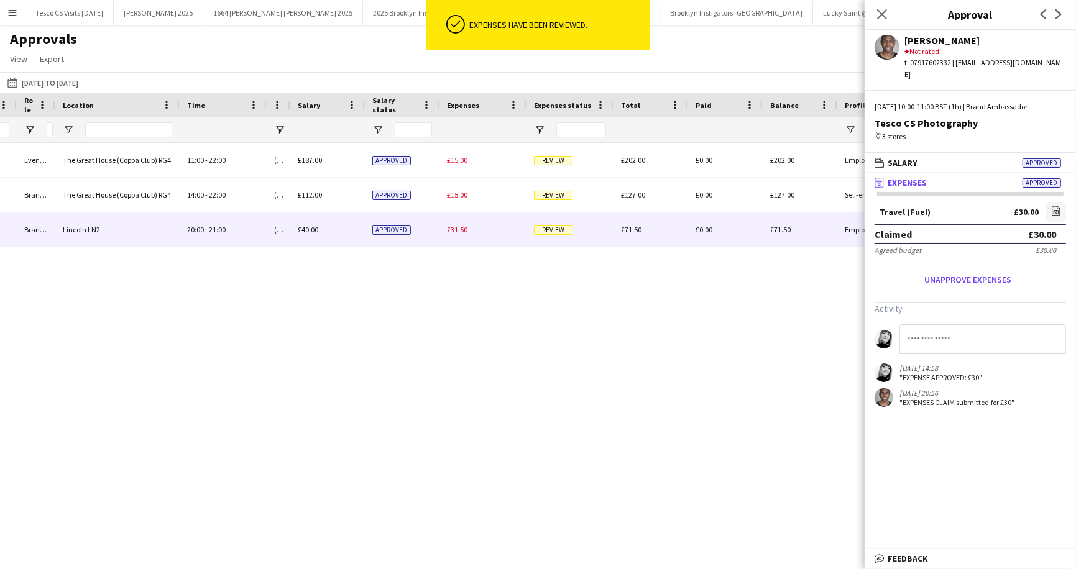
click at [557, 234] on span "Review" at bounding box center [553, 230] width 39 height 9
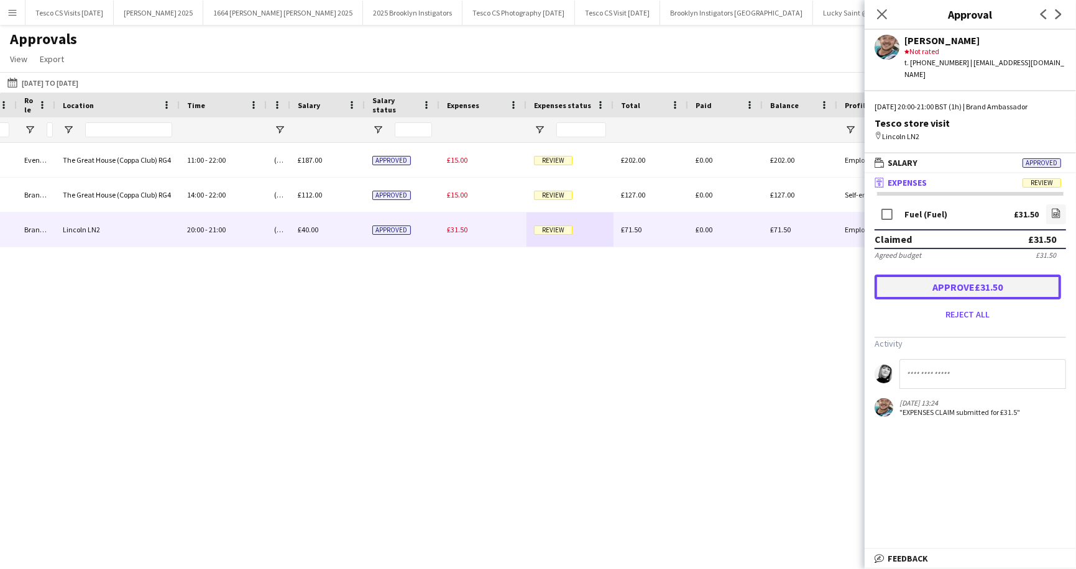
click at [973, 275] on button "Approve £31.50" at bounding box center [967, 287] width 186 height 25
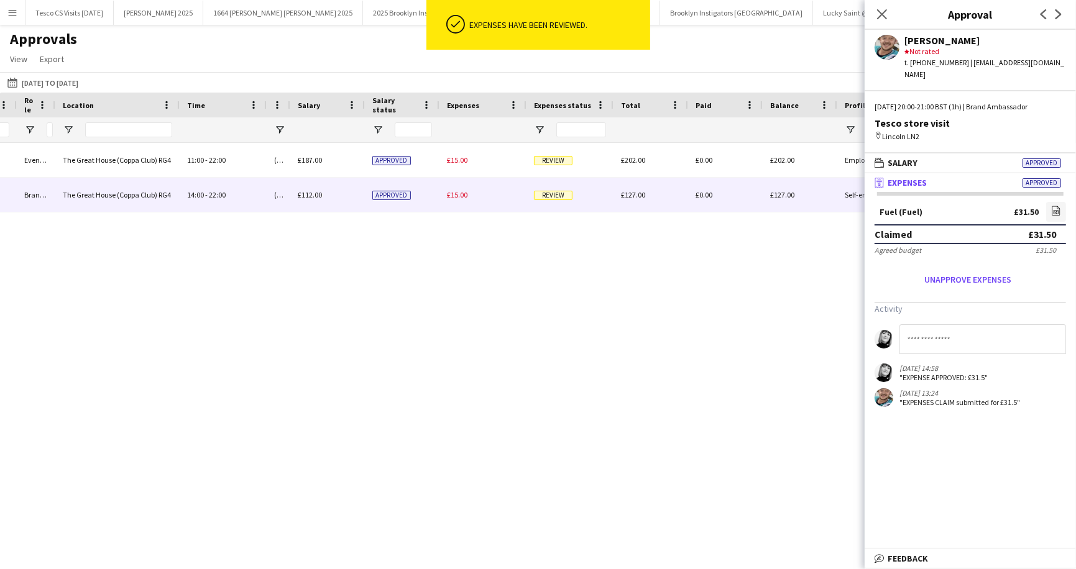
click at [553, 195] on span "Review" at bounding box center [553, 195] width 39 height 9
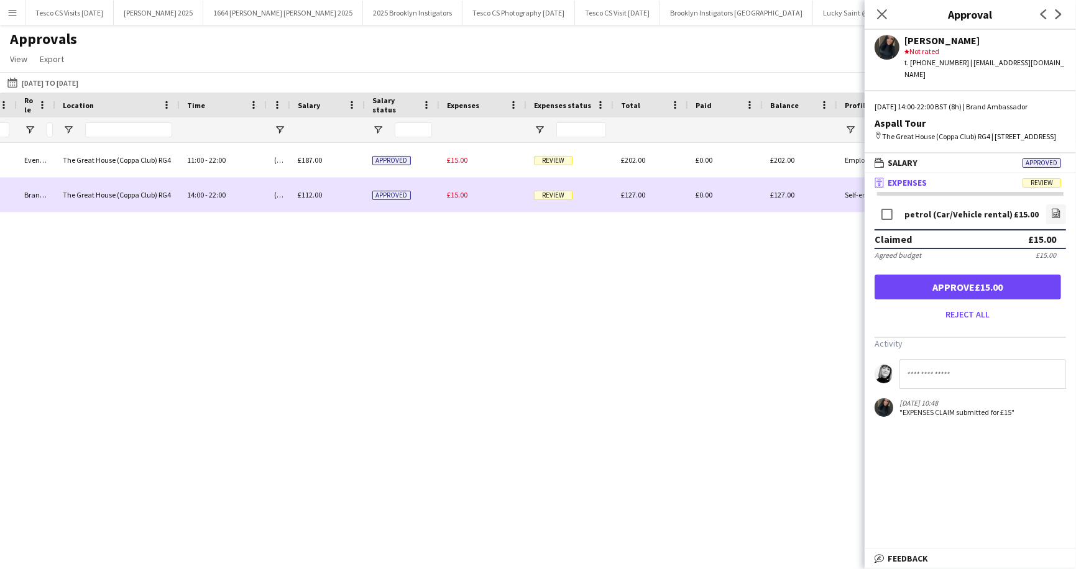
click at [566, 196] on span "Review" at bounding box center [553, 195] width 39 height 9
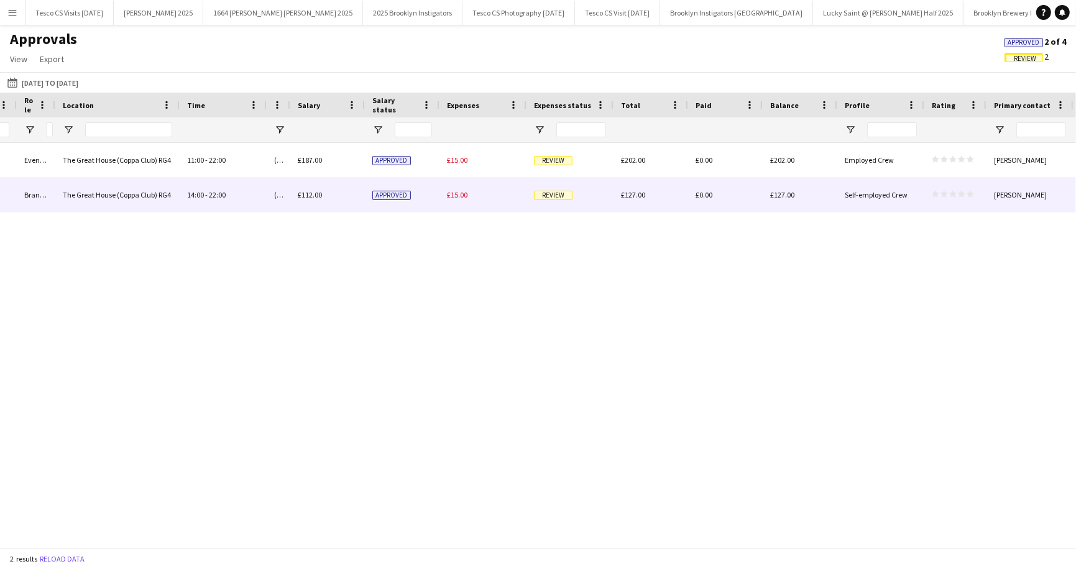
click at [566, 196] on span "Review" at bounding box center [553, 195] width 39 height 9
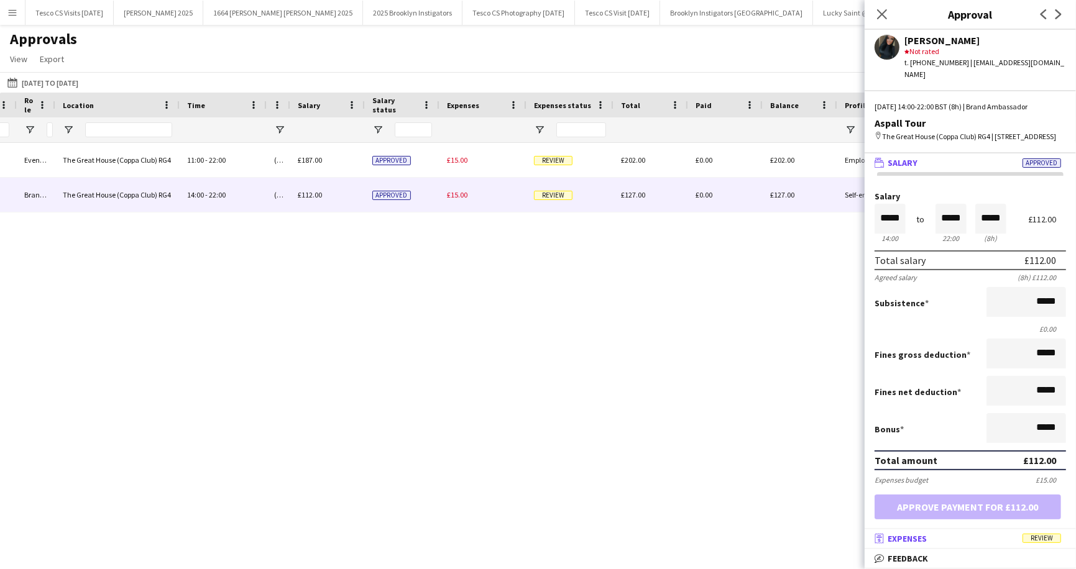
click at [1047, 538] on span "Review" at bounding box center [1041, 538] width 39 height 9
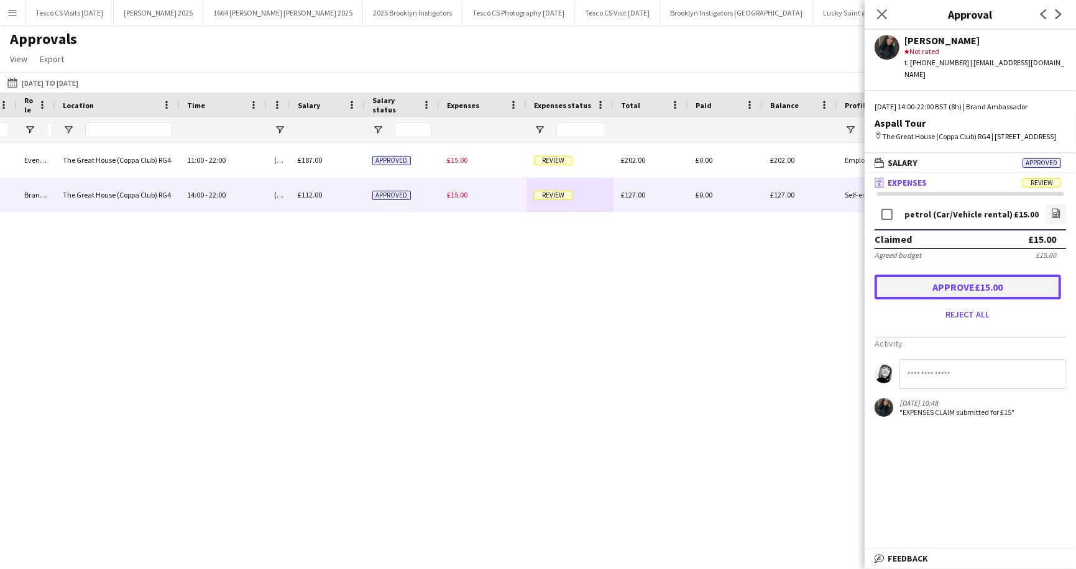
click at [960, 280] on button "Approve £15.00" at bounding box center [967, 287] width 186 height 25
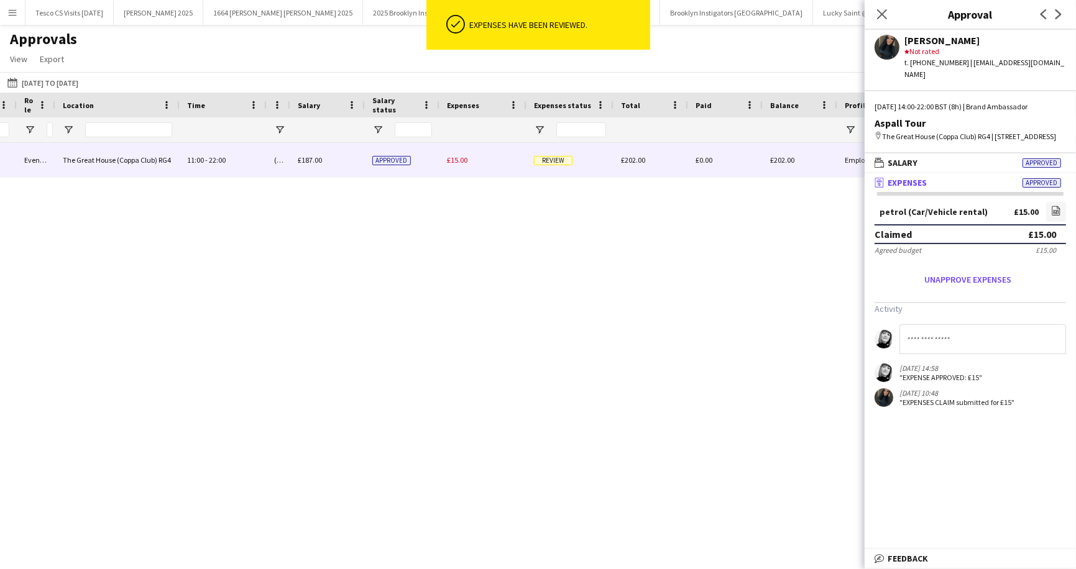
click at [551, 158] on span "Review" at bounding box center [553, 160] width 39 height 9
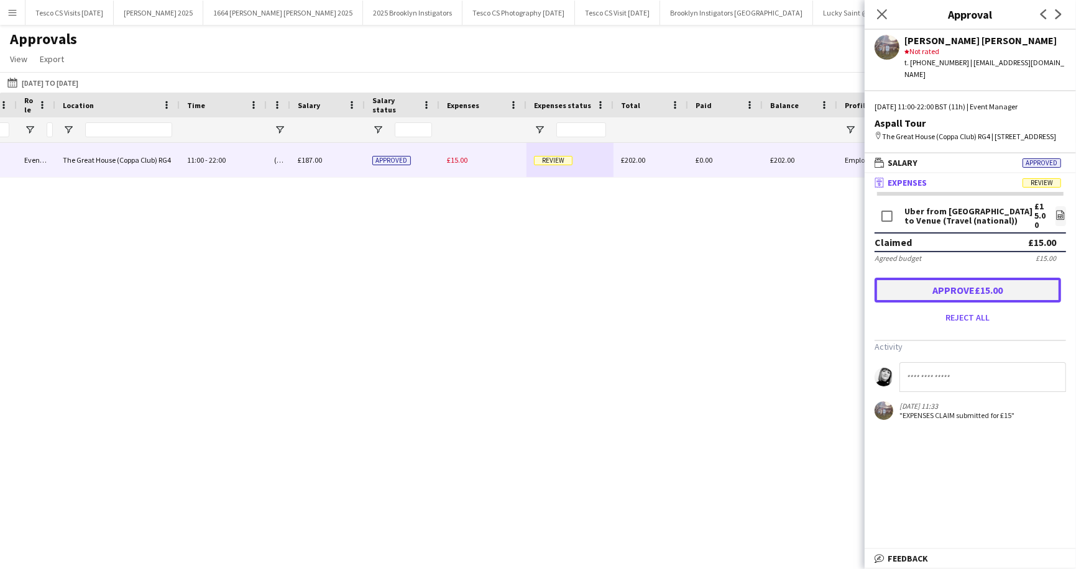
click at [968, 288] on button "Approve £15.00" at bounding box center [967, 290] width 186 height 25
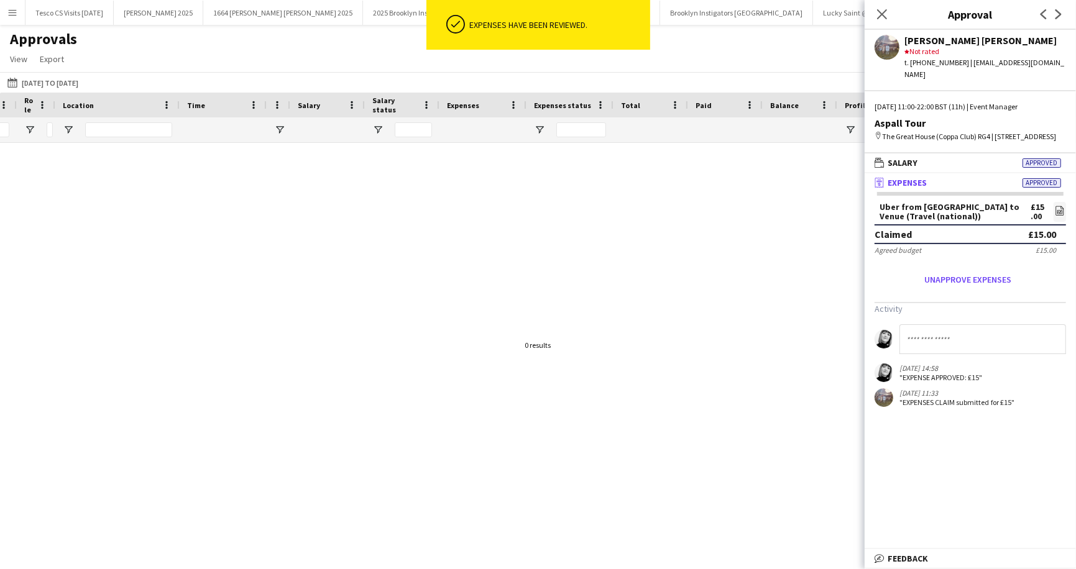
click at [808, 44] on div "Approvals View Customise view Customise filters Reset Filters Reset View Reset …" at bounding box center [538, 51] width 1076 height 42
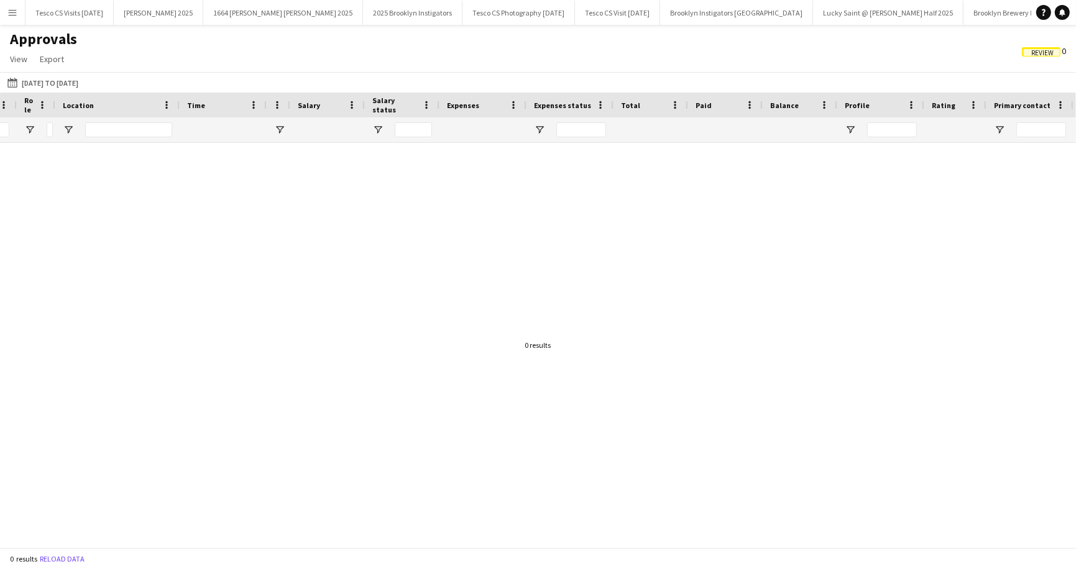
click at [1040, 55] on span "Review" at bounding box center [1042, 53] width 22 height 8
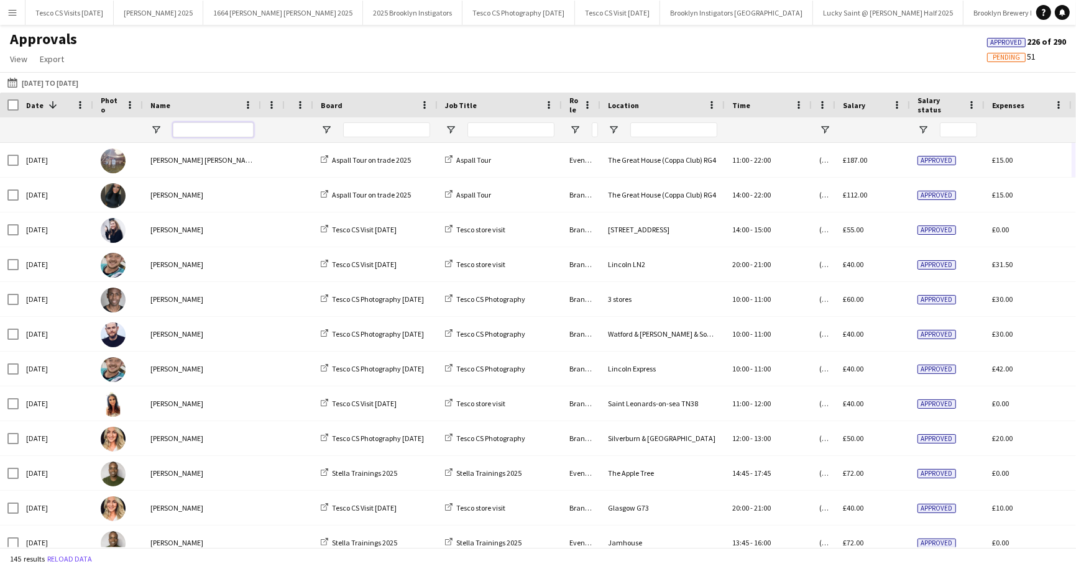
click at [239, 125] on input "Name Filter Input" at bounding box center [213, 129] width 81 height 15
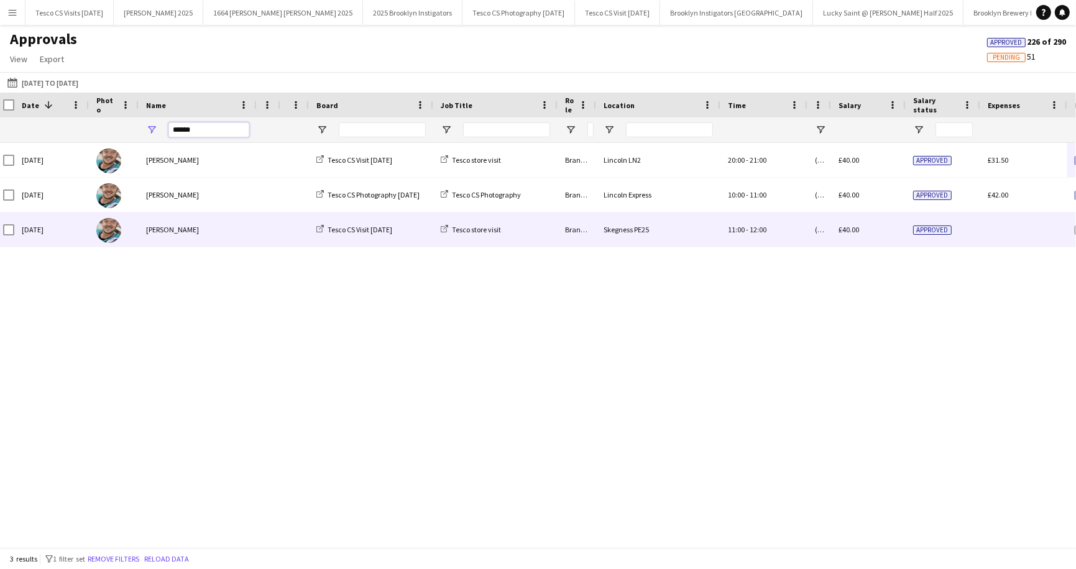
scroll to position [0, 70]
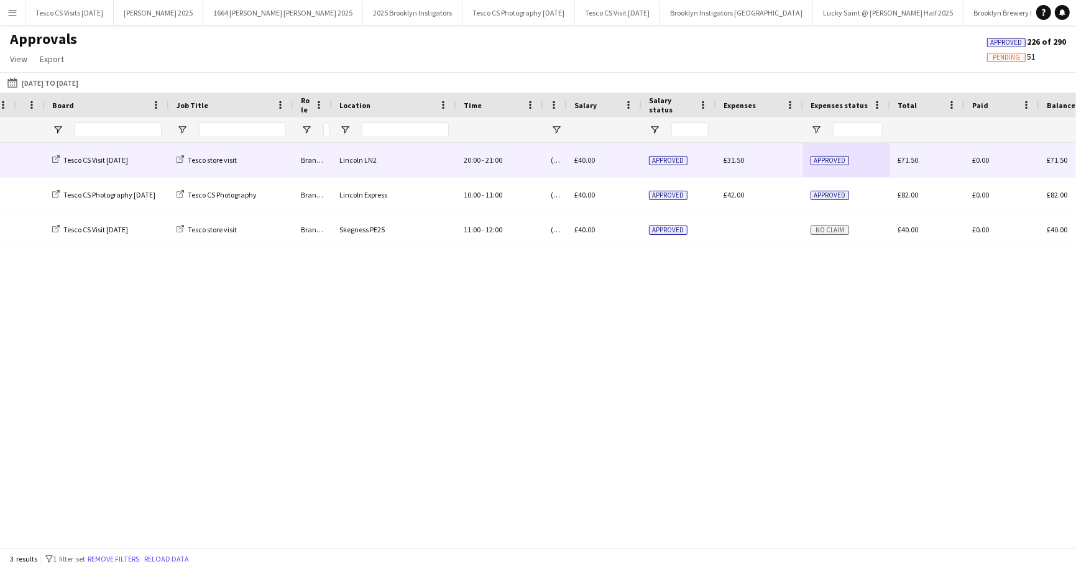
type input "******"
click at [821, 160] on span "Approved" at bounding box center [829, 160] width 39 height 9
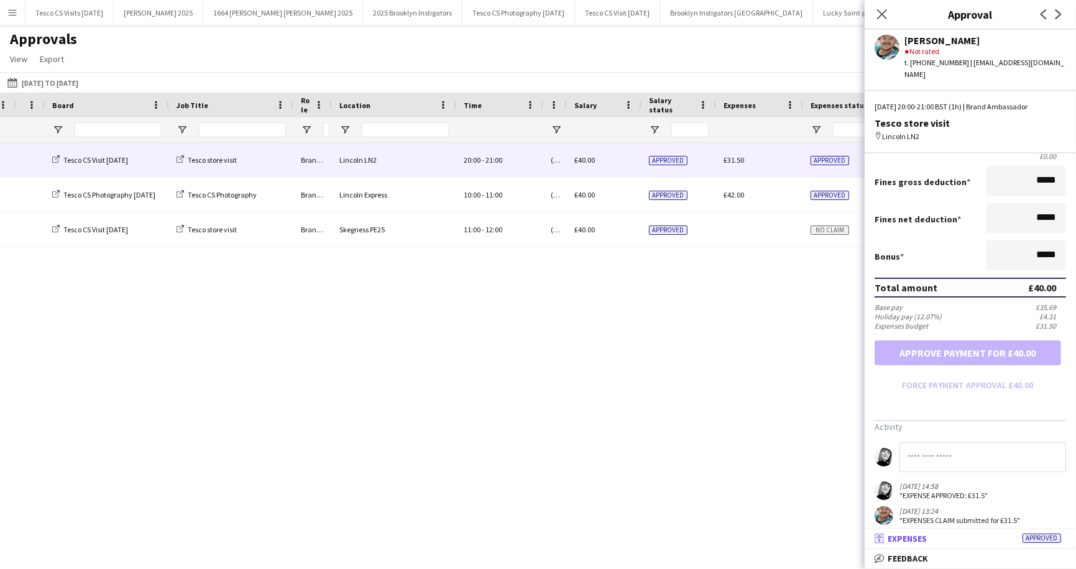
click at [1043, 537] on span "Approved" at bounding box center [1041, 538] width 39 height 9
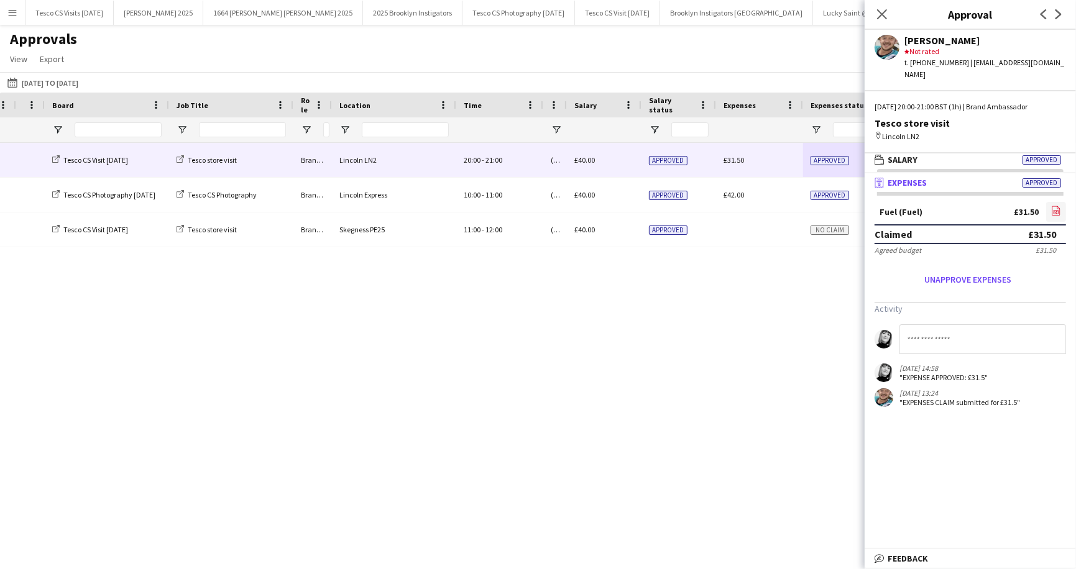
click at [1058, 206] on icon "file-image" at bounding box center [1056, 211] width 10 height 10
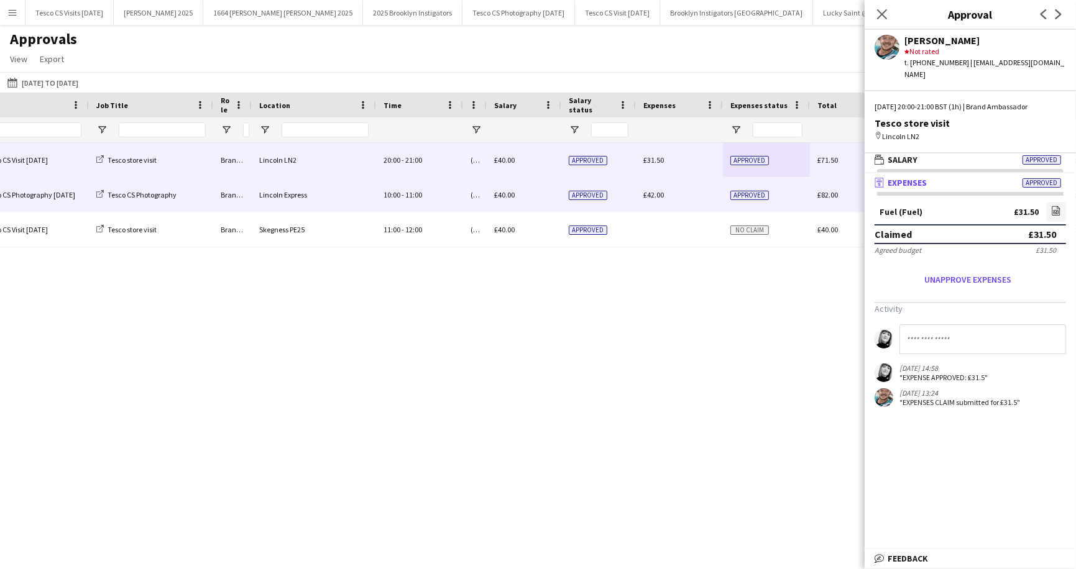
scroll to position [0, 328]
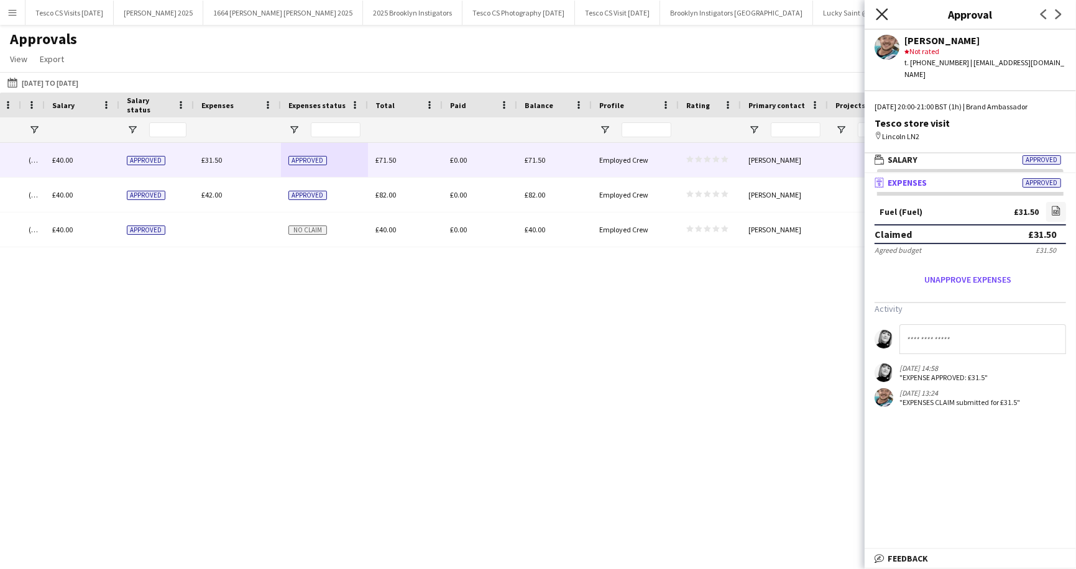
click at [883, 11] on icon "Close pop-in" at bounding box center [882, 14] width 12 height 12
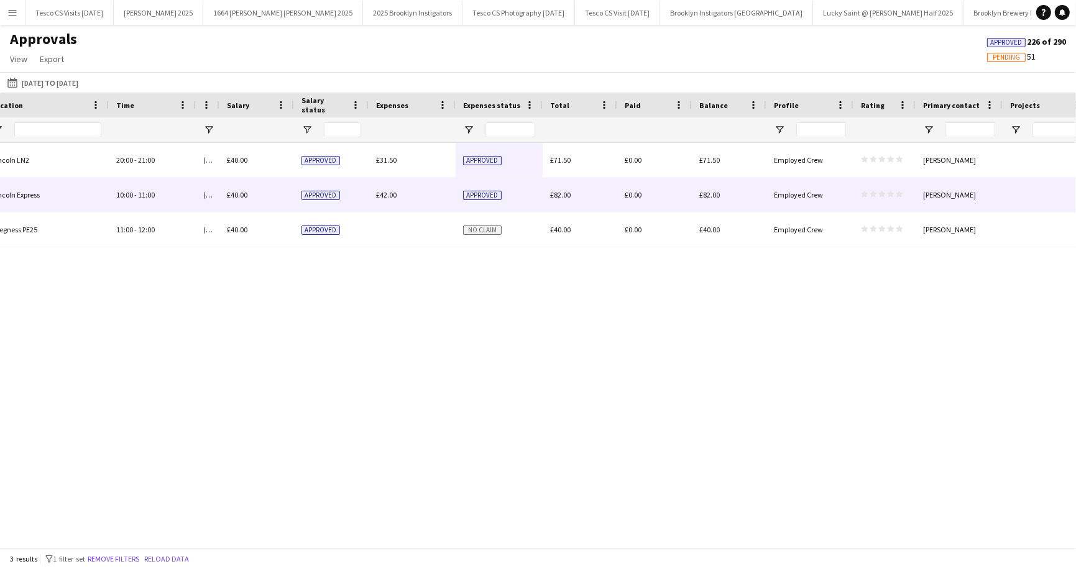
scroll to position [0, 790]
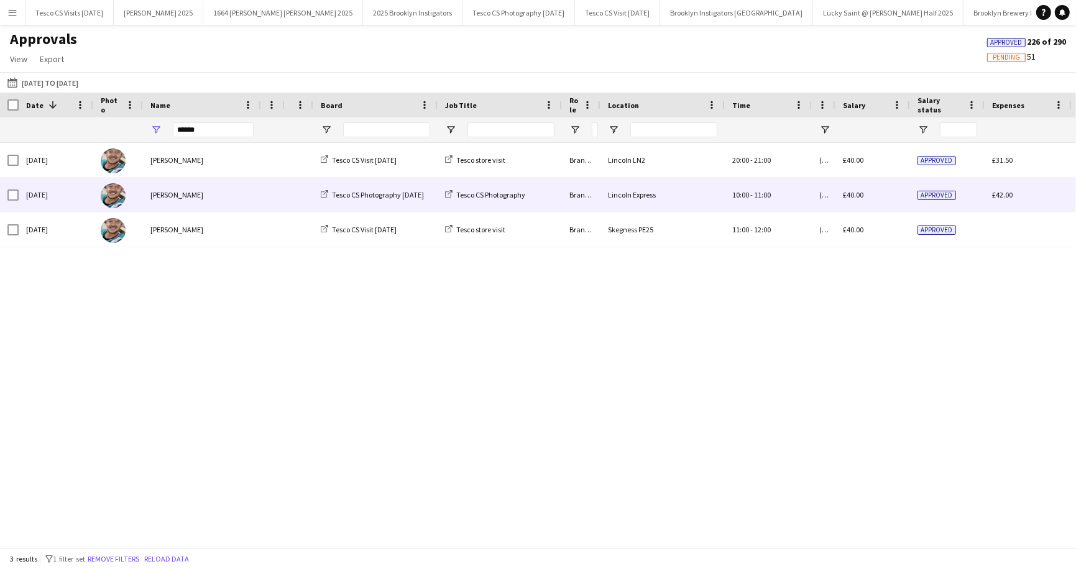
click at [936, 195] on span "Approved" at bounding box center [936, 195] width 39 height 9
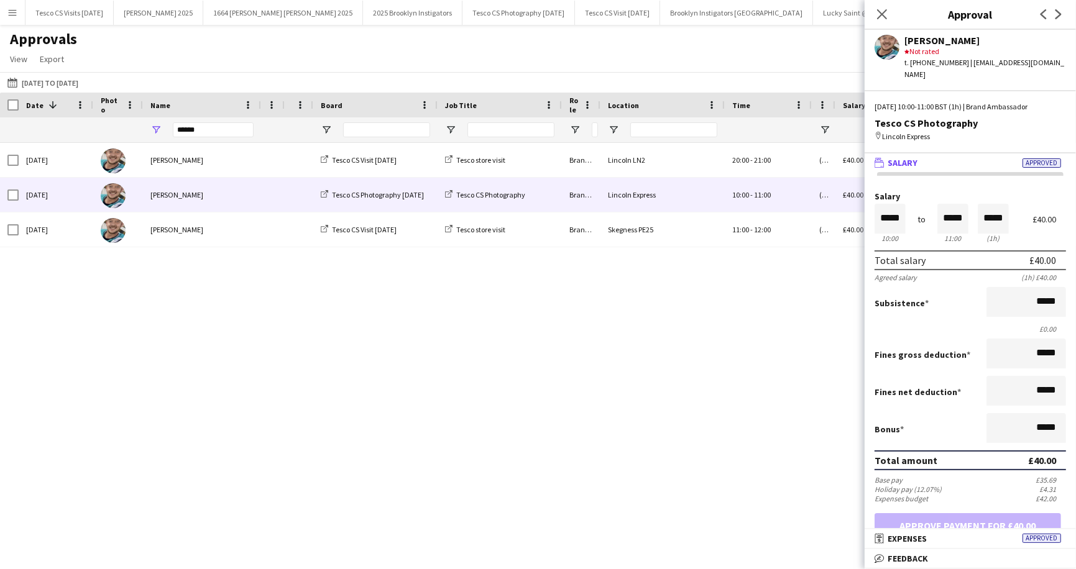
scroll to position [173, 0]
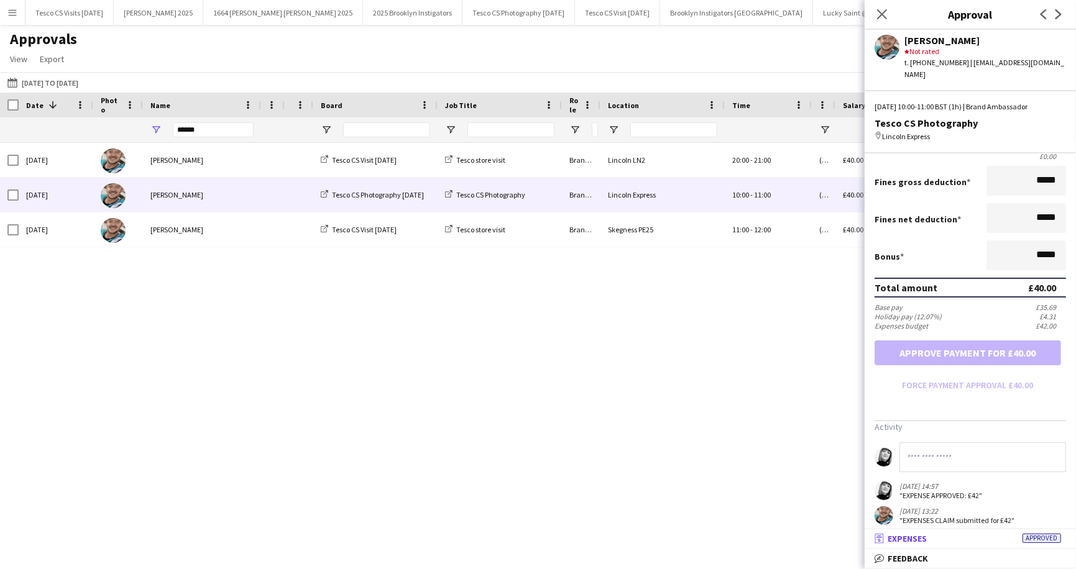
click at [1052, 538] on span "Approved" at bounding box center [1041, 538] width 39 height 9
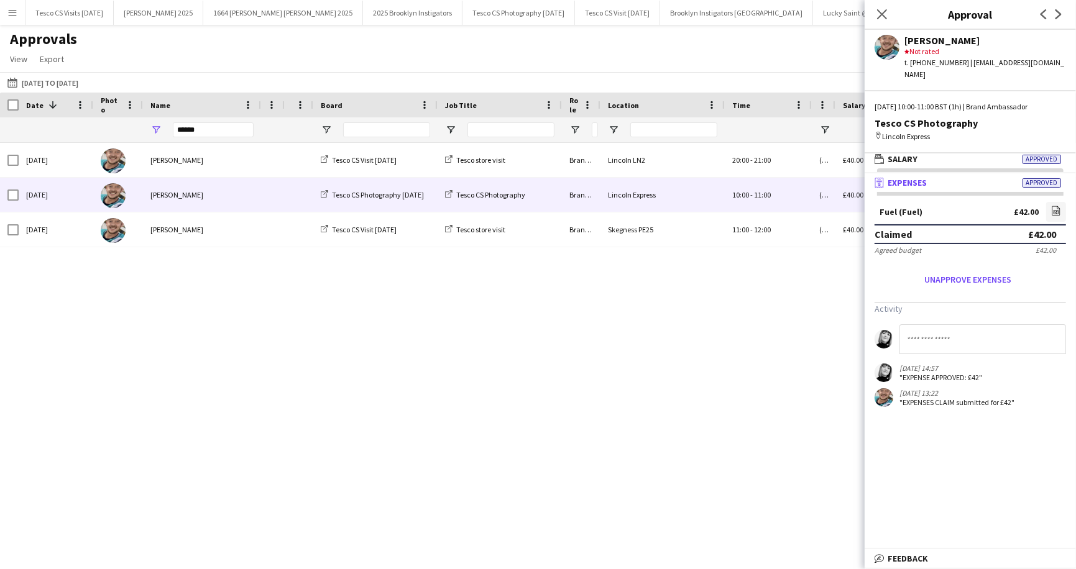
scroll to position [3, 0]
click at [989, 270] on button "Unapprove expenses" at bounding box center [967, 280] width 186 height 20
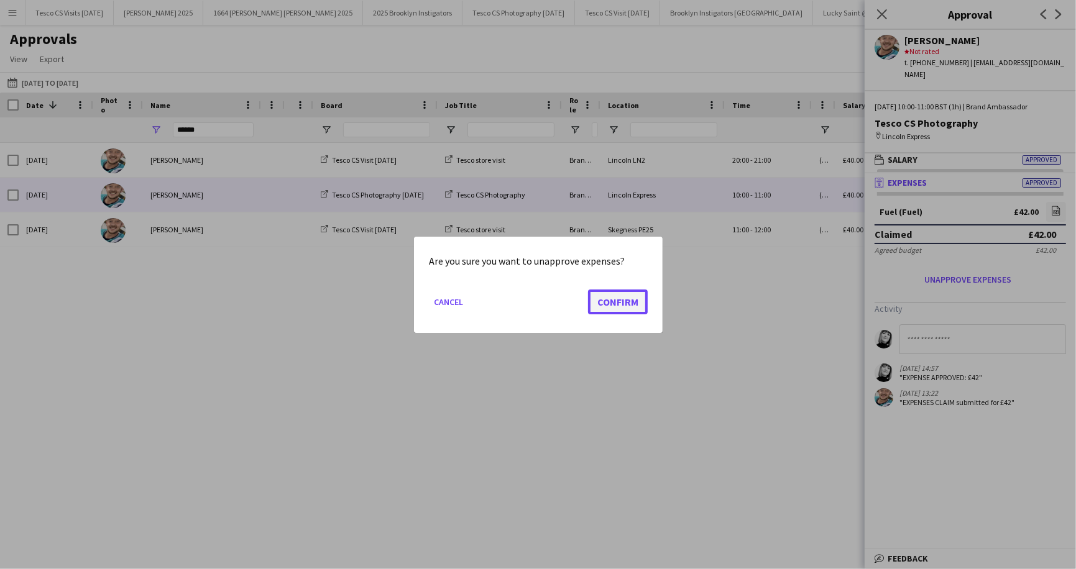
click at [630, 301] on button "Confirm" at bounding box center [618, 301] width 60 height 25
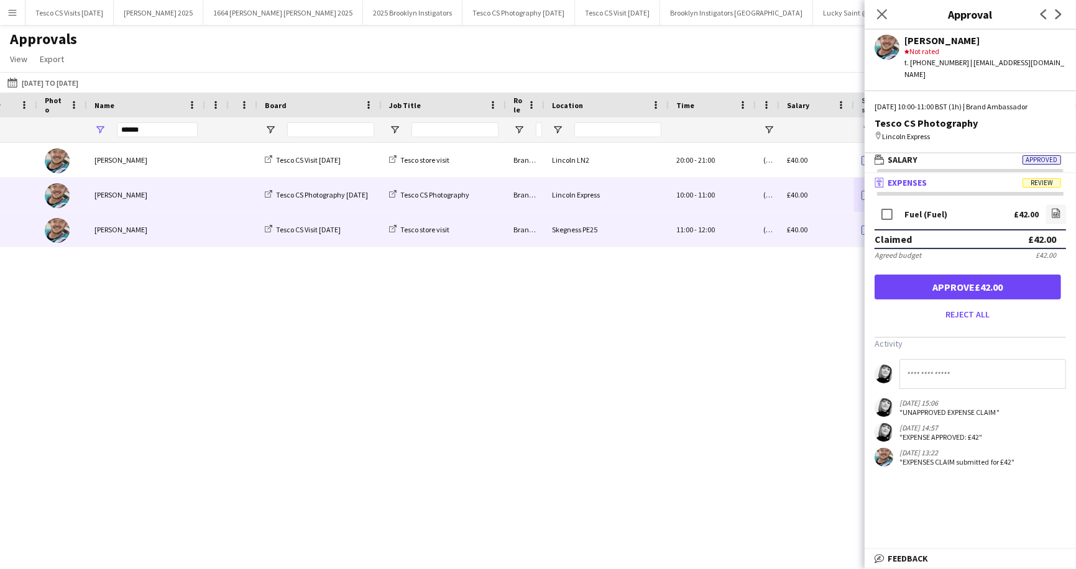
scroll to position [0, 111]
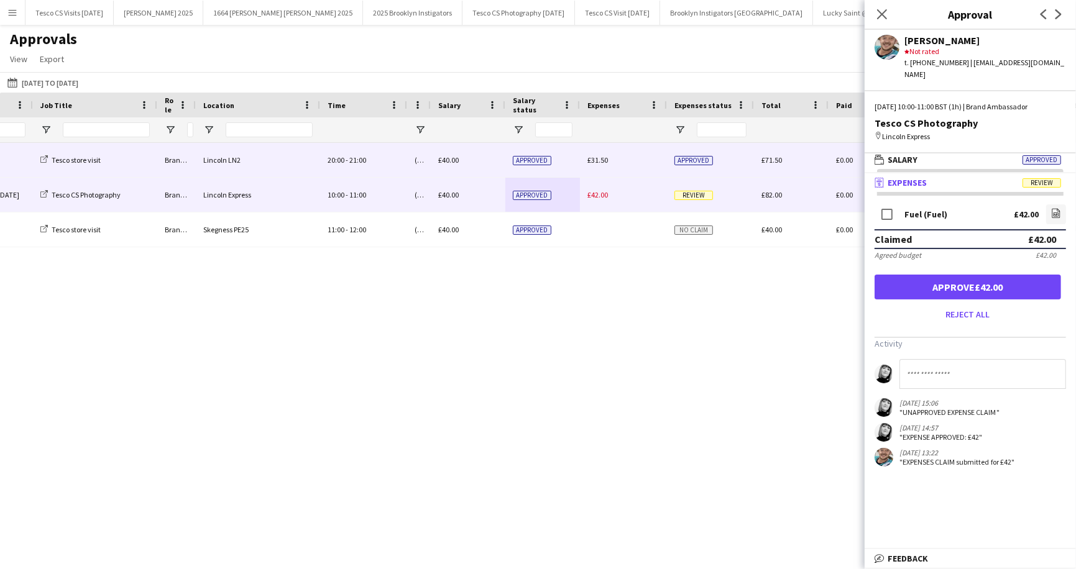
click at [685, 159] on span "Approved" at bounding box center [693, 160] width 39 height 9
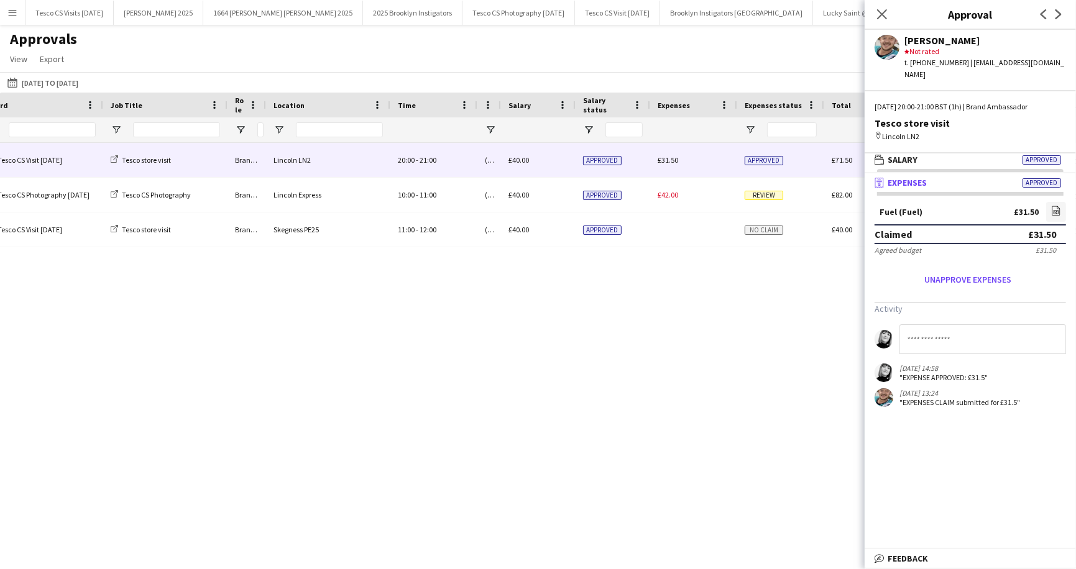
scroll to position [0, 218]
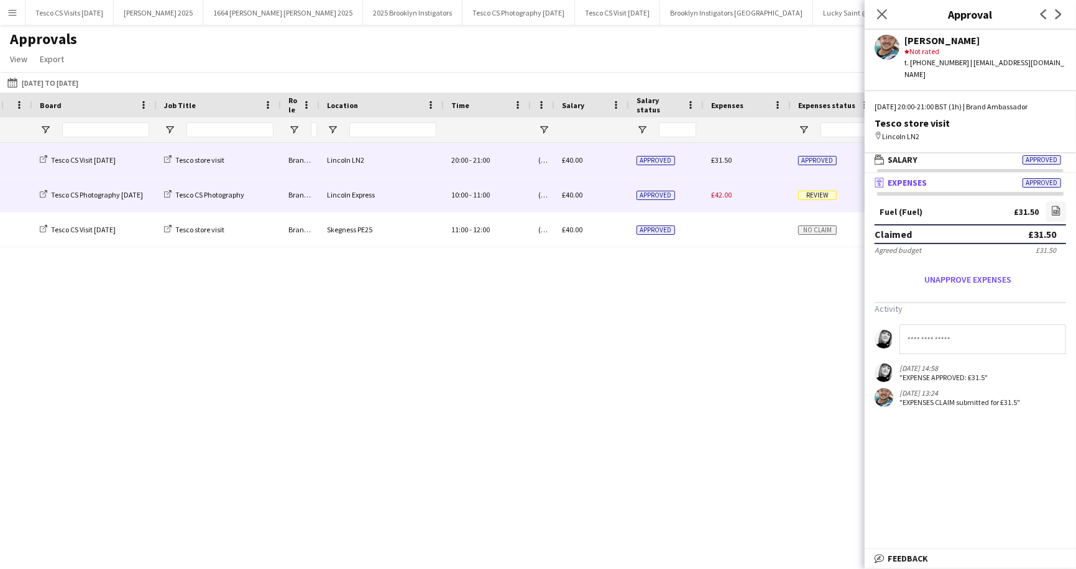
click at [574, 198] on span "£40.00" at bounding box center [572, 194] width 21 height 9
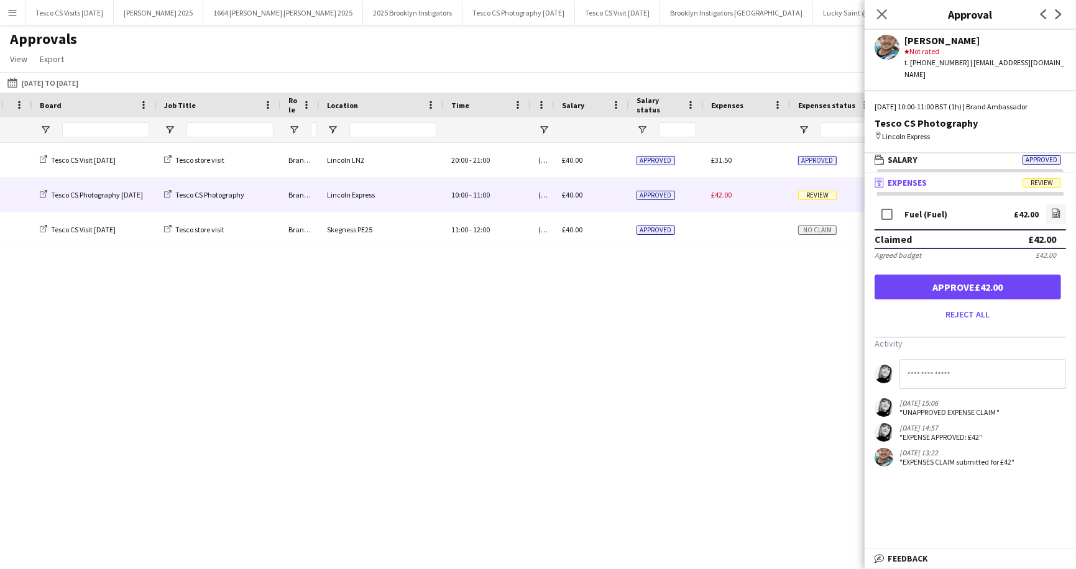
click at [700, 370] on div "Lincoln LN2 20:00 - 21:00 (GMT/BST) London £40.00 Approved £31.50 Approved £71.…" at bounding box center [538, 345] width 1076 height 405
click at [715, 303] on div "Lincoln LN2 20:00 - 21:00 (GMT/BST) London £40.00 Approved £31.50 Approved £71.…" at bounding box center [538, 345] width 1076 height 405
click at [1048, 178] on span "Review" at bounding box center [1041, 182] width 39 height 9
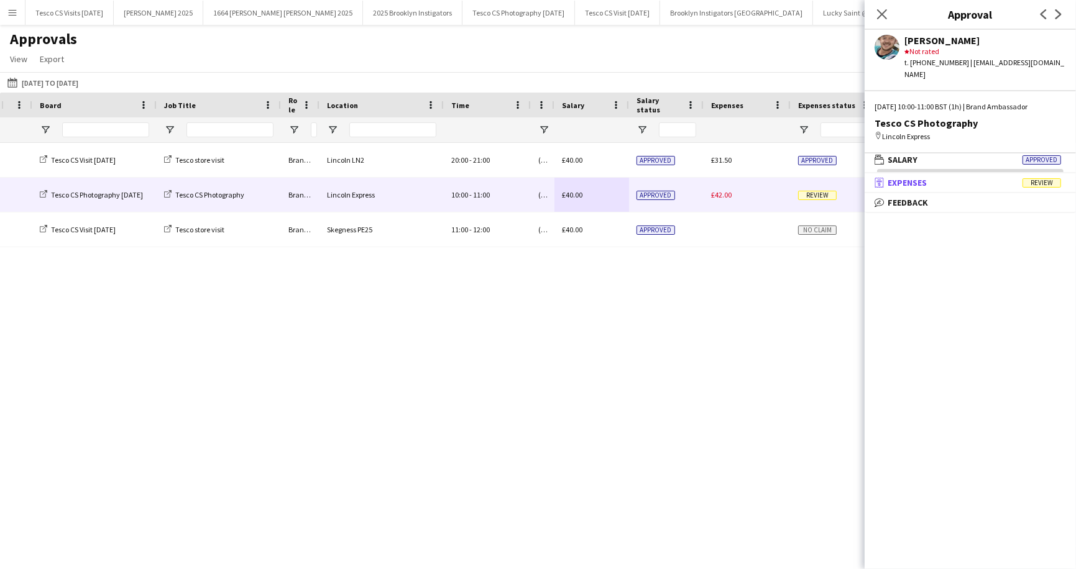
click at [1052, 178] on span "Review" at bounding box center [1041, 182] width 39 height 9
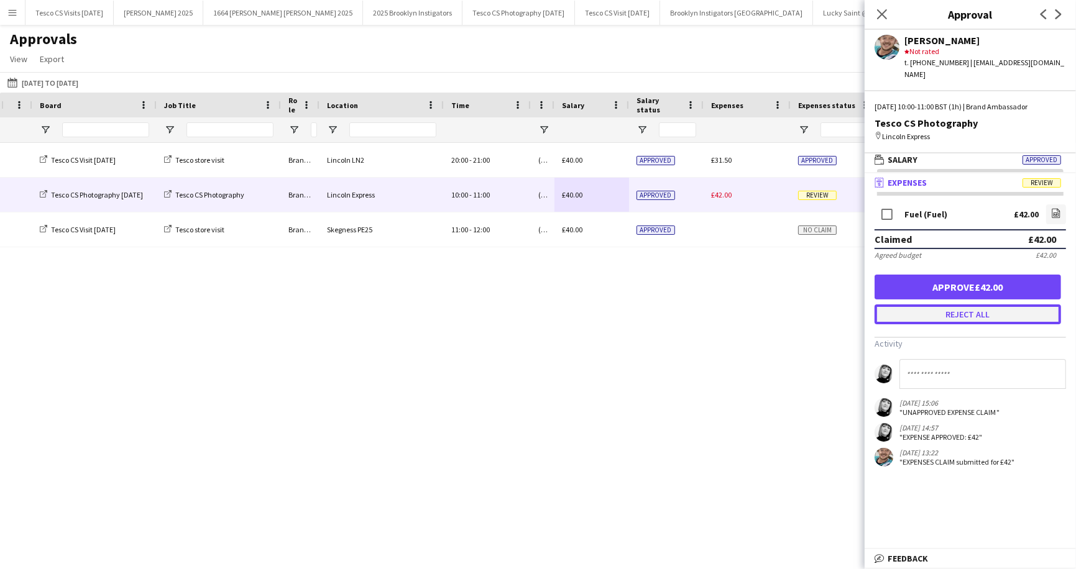
click at [995, 305] on button "Reject all" at bounding box center [967, 315] width 186 height 20
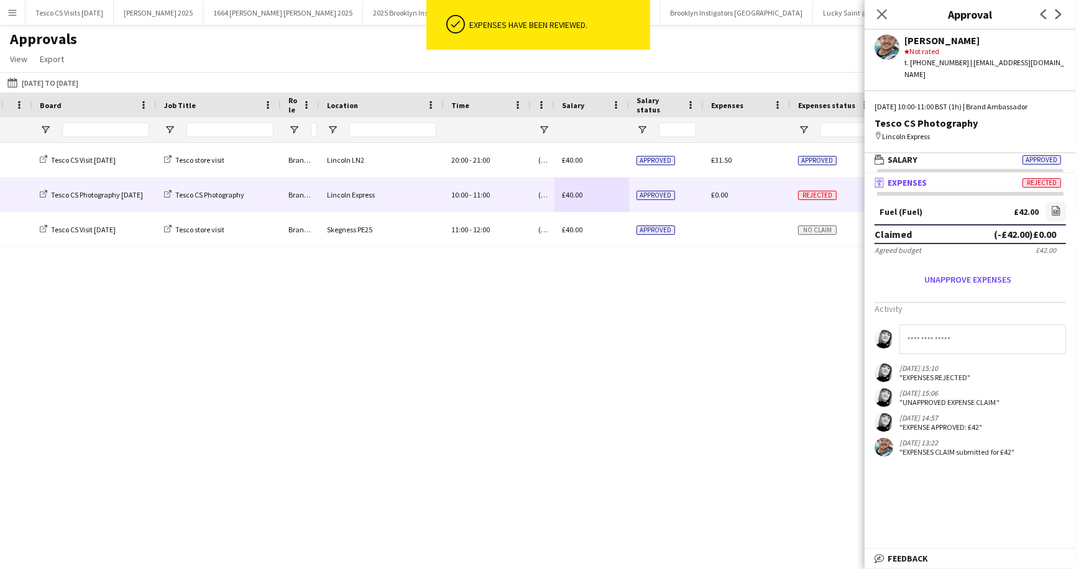
click at [811, 52] on div "Approvals View Customise view Customise filters Reset Filters Reset View Reset …" at bounding box center [538, 51] width 1076 height 42
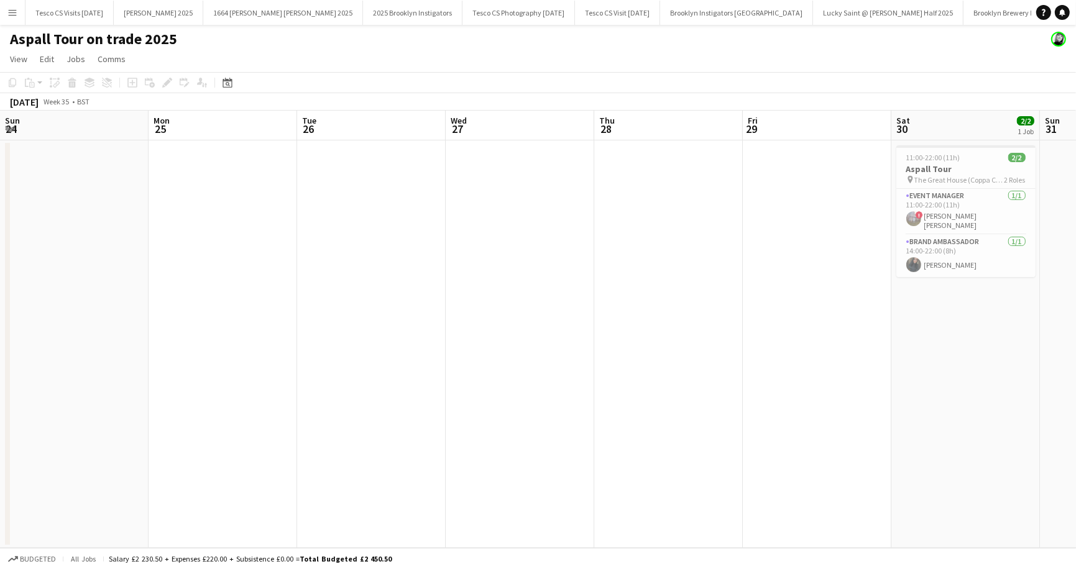
scroll to position [0, 386]
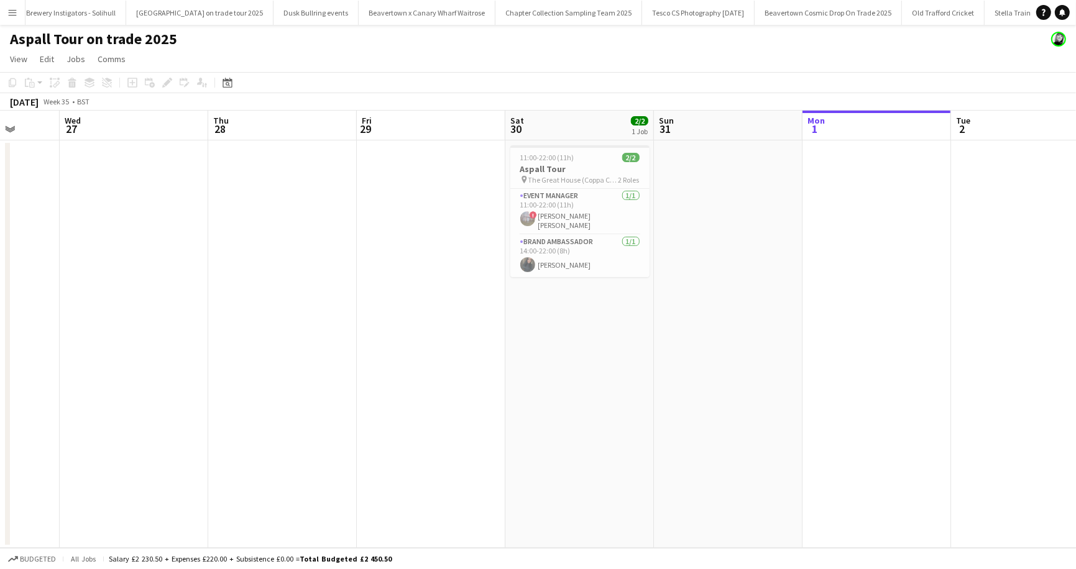
click at [16, 12] on app-icon "Menu" at bounding box center [12, 12] width 10 height 10
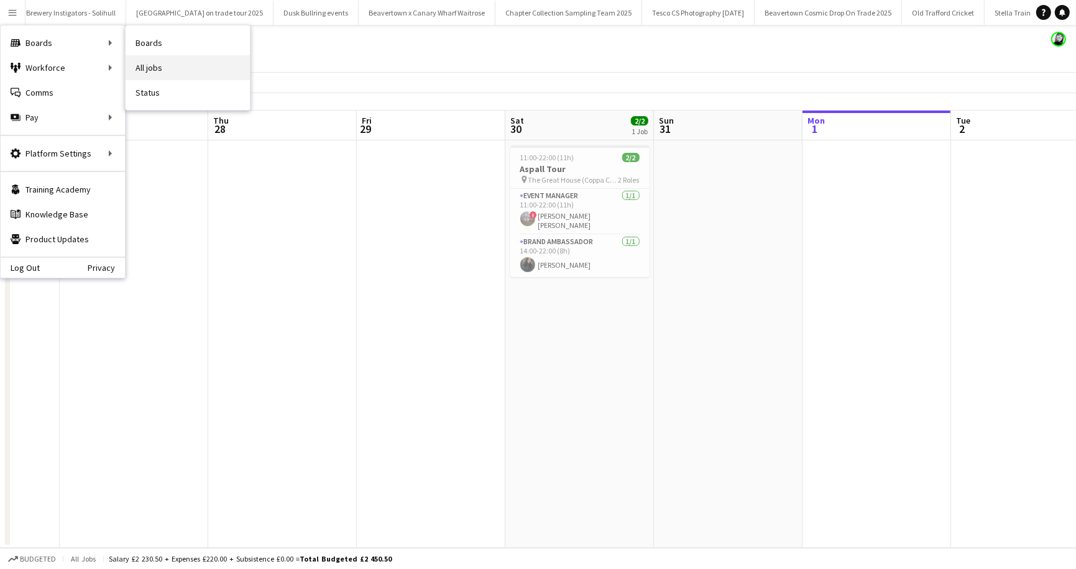
click at [163, 67] on link "All jobs" at bounding box center [188, 67] width 124 height 25
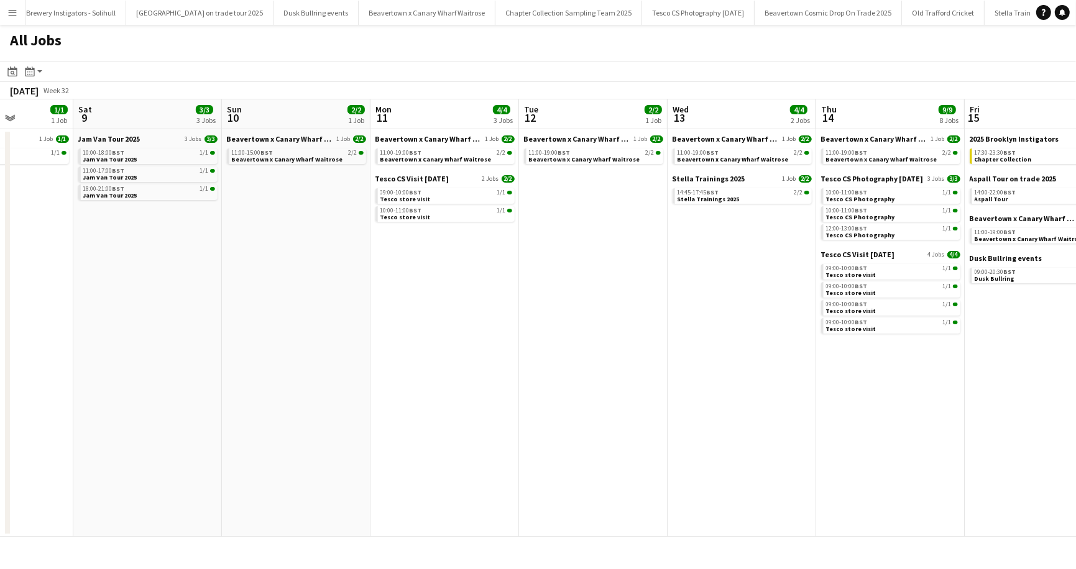
scroll to position [0, 370]
click at [108, 137] on span "Jam Van Tour 2025" at bounding box center [111, 138] width 62 height 9
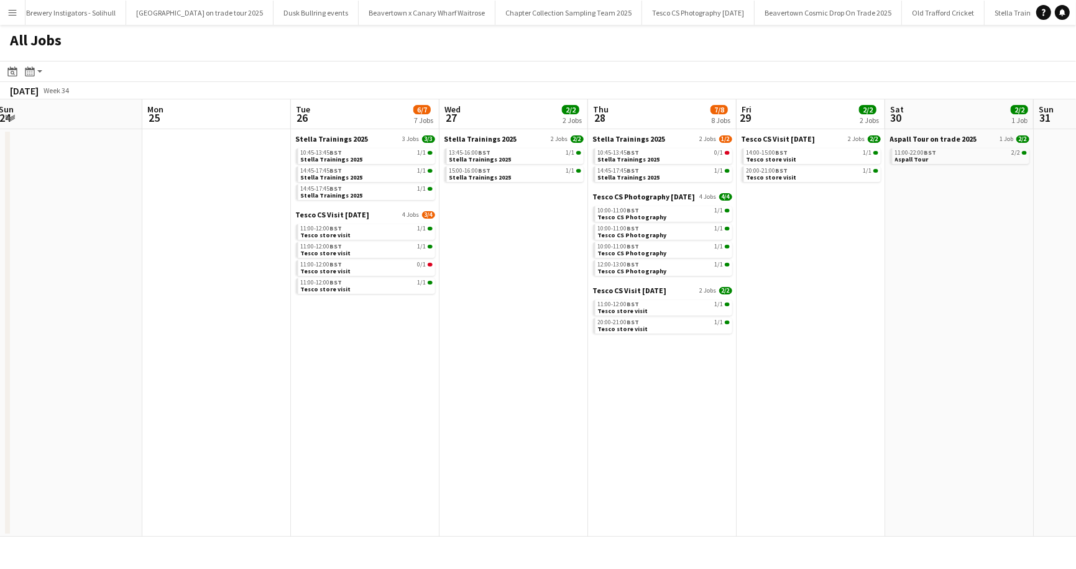
scroll to position [0, 603]
click at [764, 141] on span "Tesco CS Visit August 2025" at bounding box center [775, 138] width 74 height 9
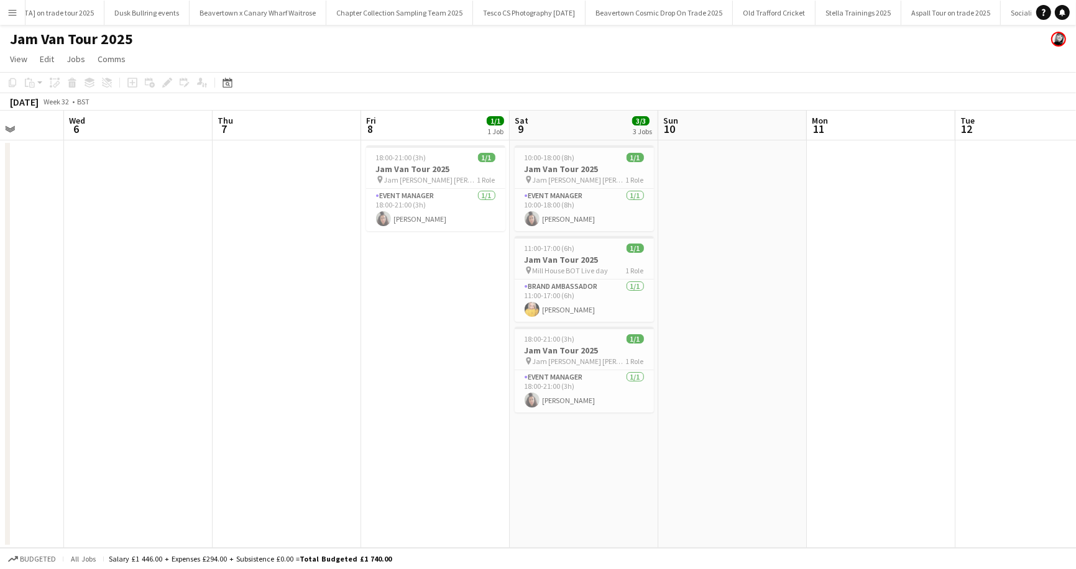
scroll to position [0, 299]
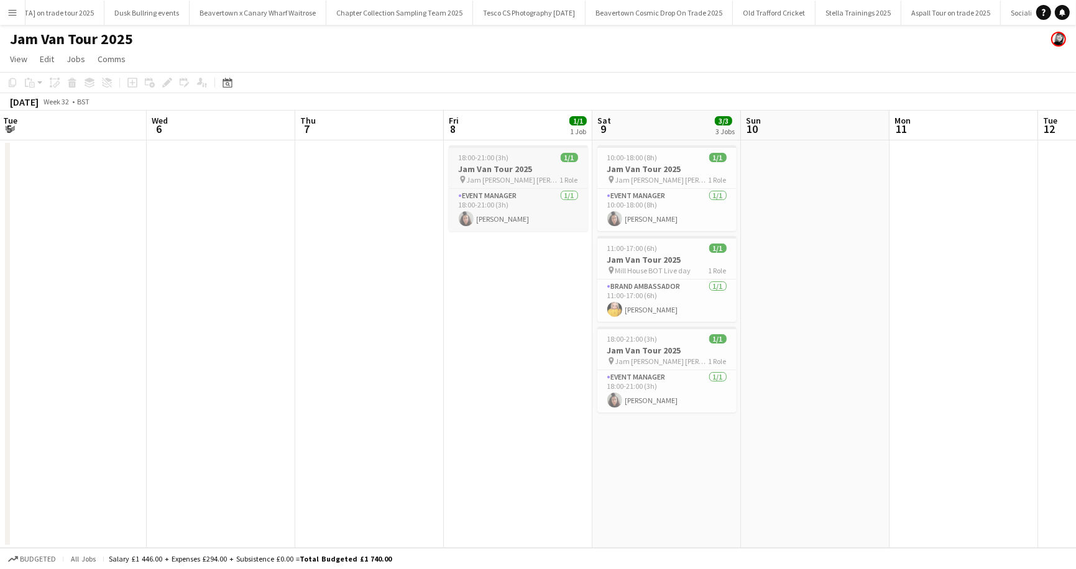
click at [478, 155] on span "18:00-21:00 (3h)" at bounding box center [484, 157] width 50 height 9
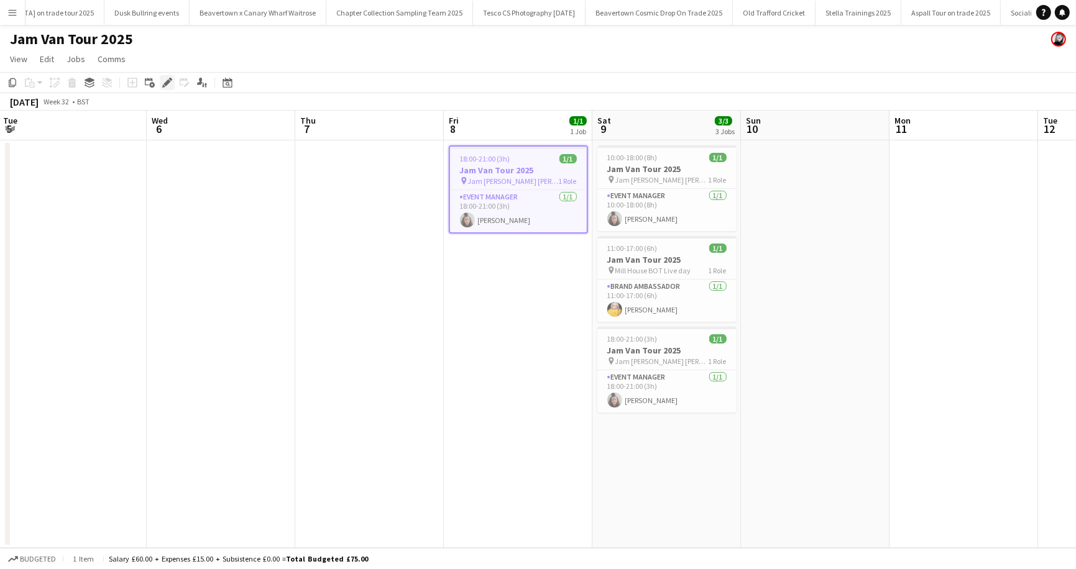
click at [165, 81] on icon "Edit" at bounding box center [167, 83] width 10 height 10
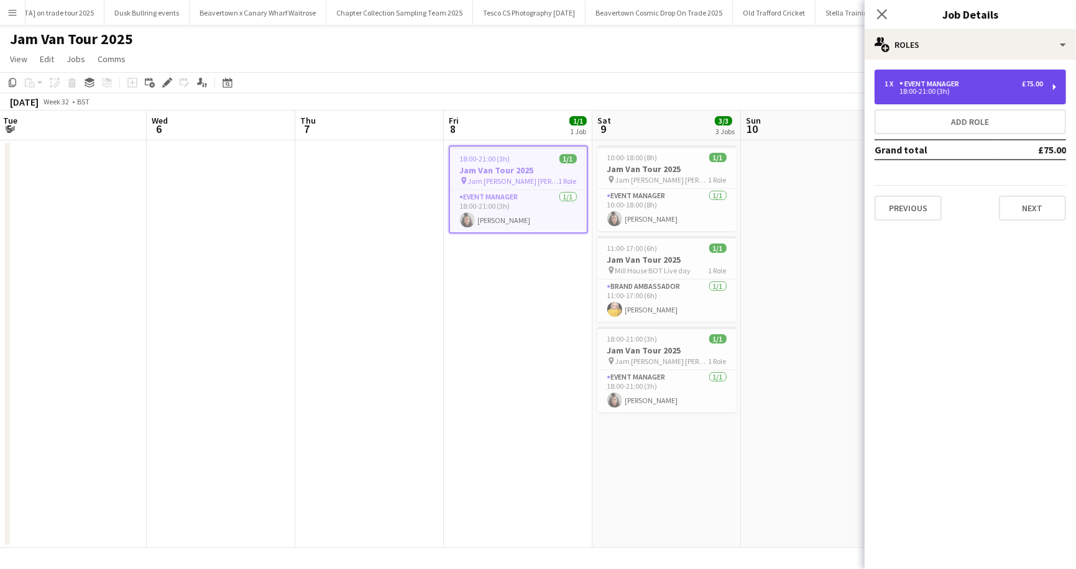
click at [950, 81] on div "Event Manager" at bounding box center [931, 84] width 65 height 9
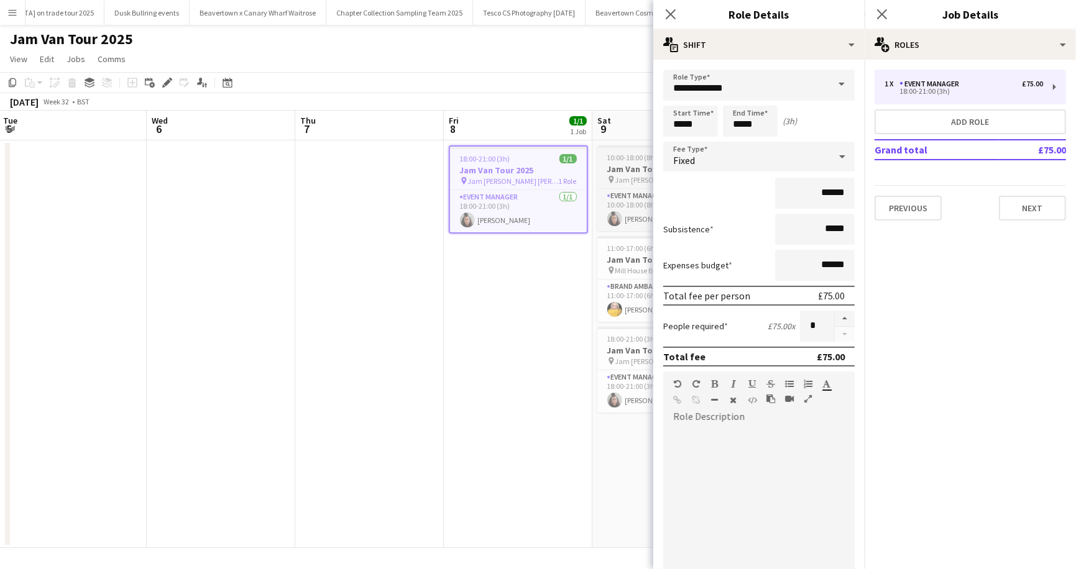
click at [623, 155] on span "10:00-18:00 (8h)" at bounding box center [632, 157] width 50 height 9
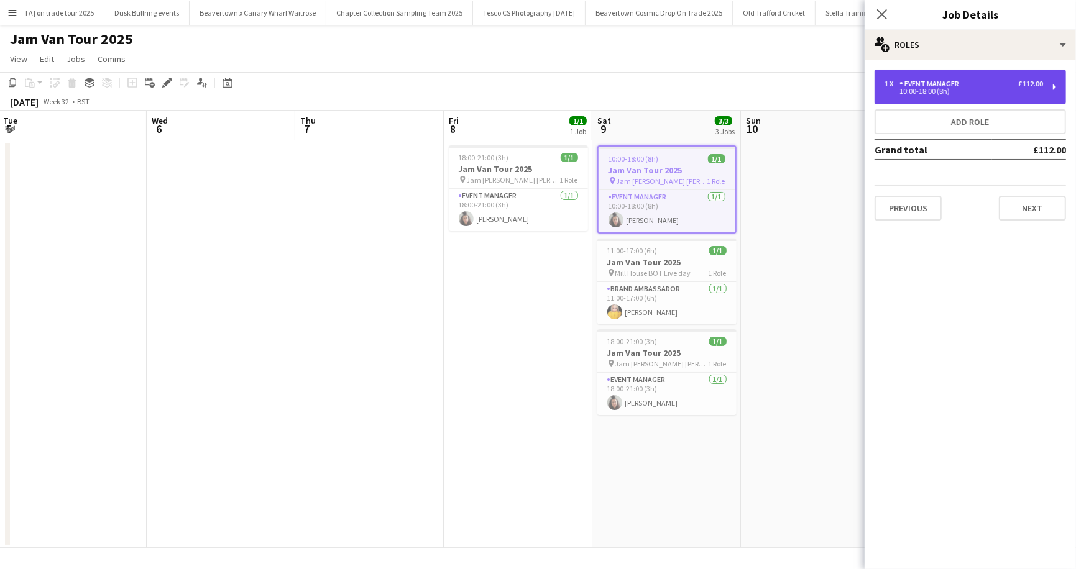
click at [937, 88] on div "1 x Event Manager £112.00 10:00-18:00 (8h)" at bounding box center [963, 87] width 158 height 15
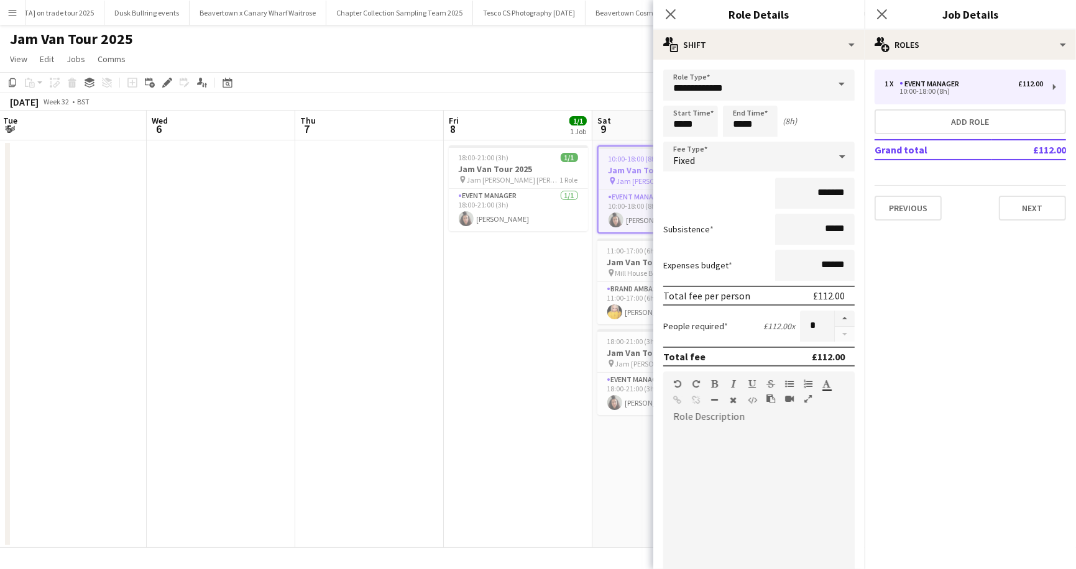
click at [615, 169] on h3 "Jam Van Tour 2025" at bounding box center [666, 170] width 137 height 11
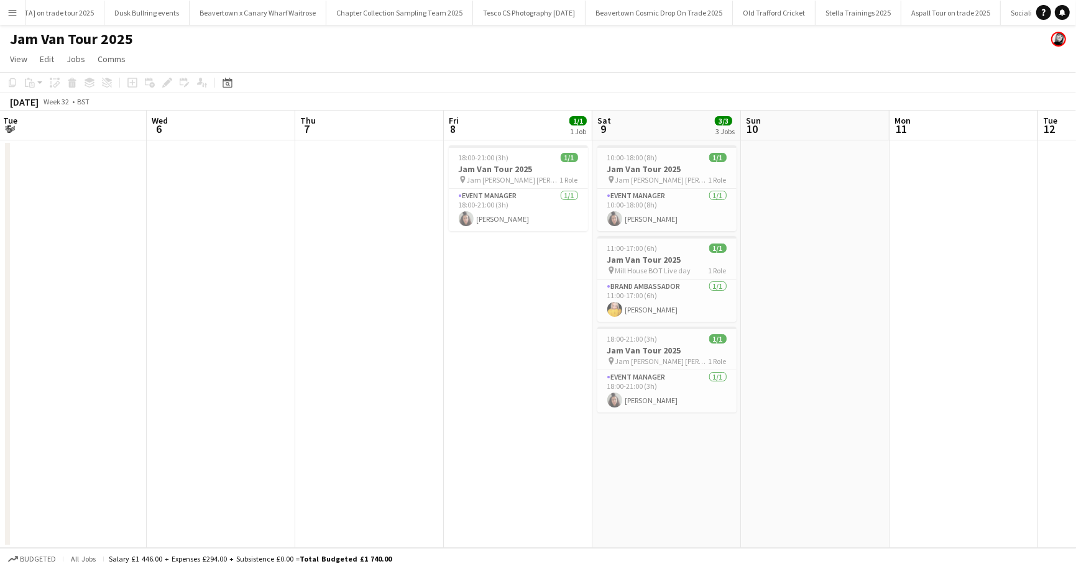
click at [648, 321] on app-date-cell "10:00-18:00 (8h) 1/1 Jam Van Tour 2025 pin Jam Van Greene King Live Day 1 Role …" at bounding box center [666, 344] width 149 height 408
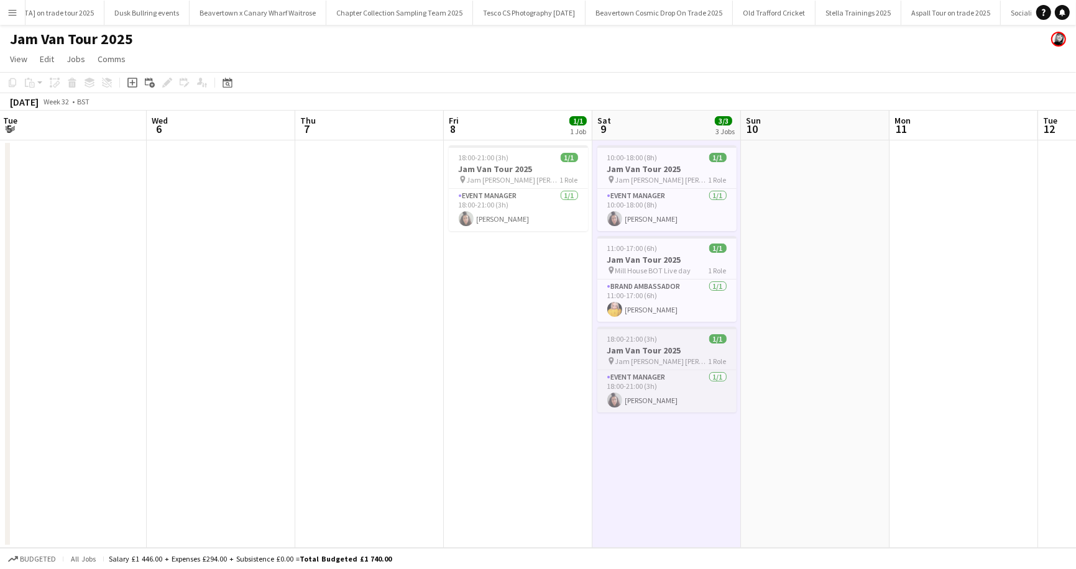
click at [645, 336] on span "18:00-21:00 (3h)" at bounding box center [632, 338] width 50 height 9
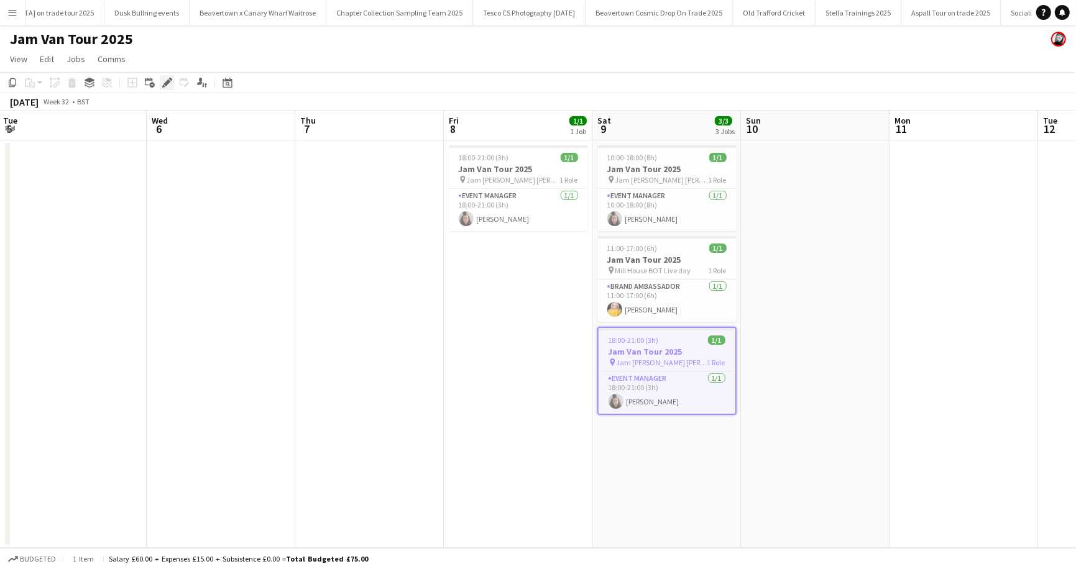
click at [166, 82] on icon at bounding box center [166, 83] width 7 height 7
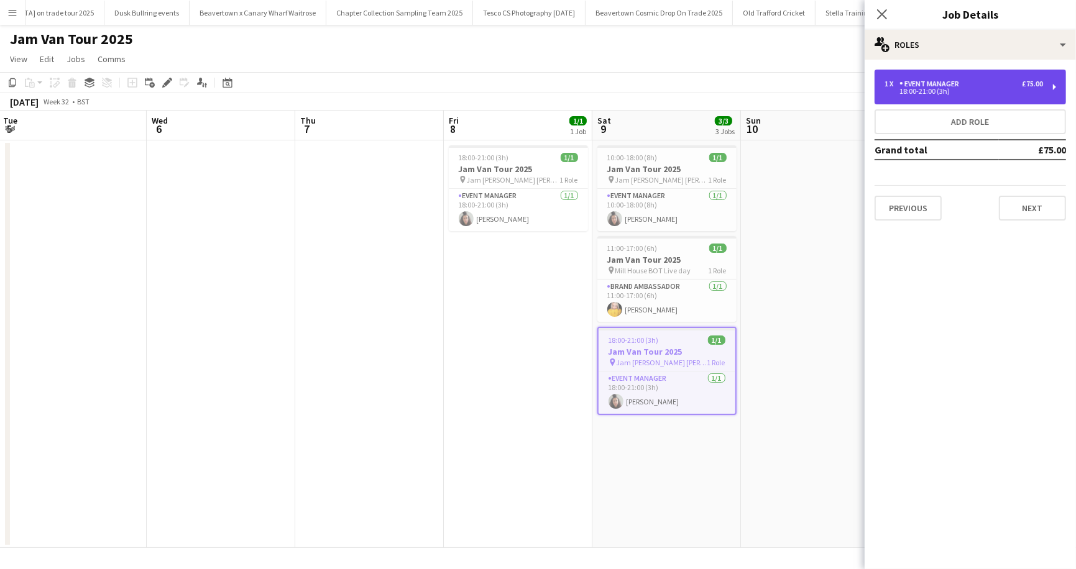
click at [933, 70] on div "1 x Event Manager £75.00 18:00-21:00 (3h)" at bounding box center [969, 87] width 191 height 35
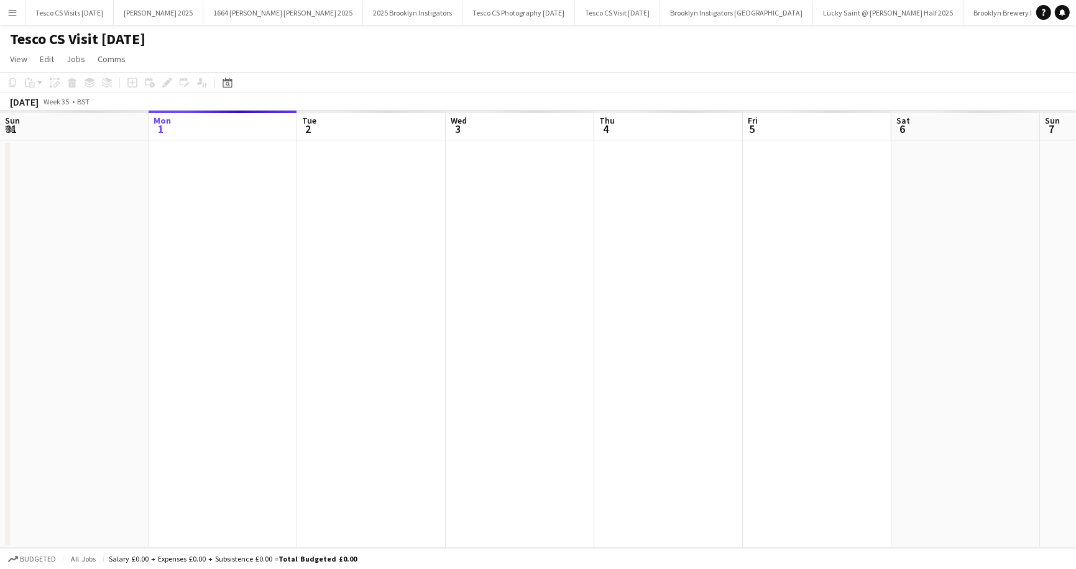
scroll to position [0, 1414]
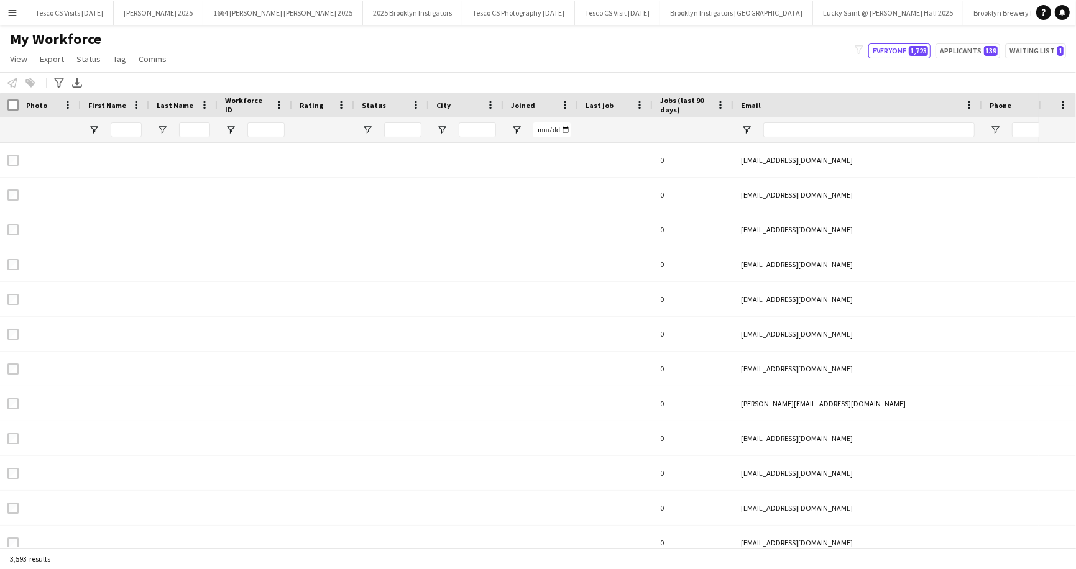
type input "*****"
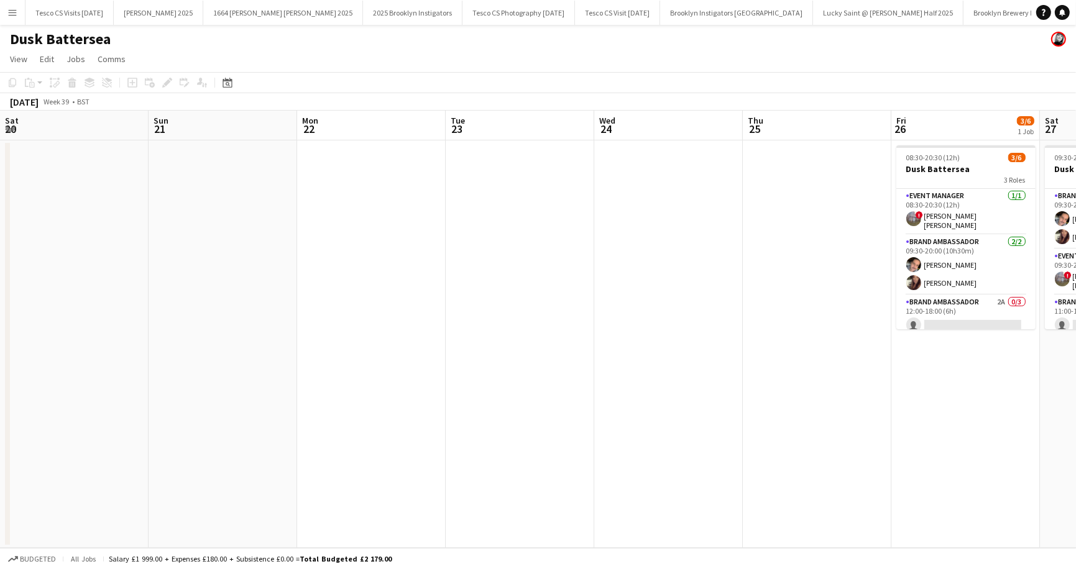
scroll to position [0, 365]
